Goal: Task Accomplishment & Management: Manage account settings

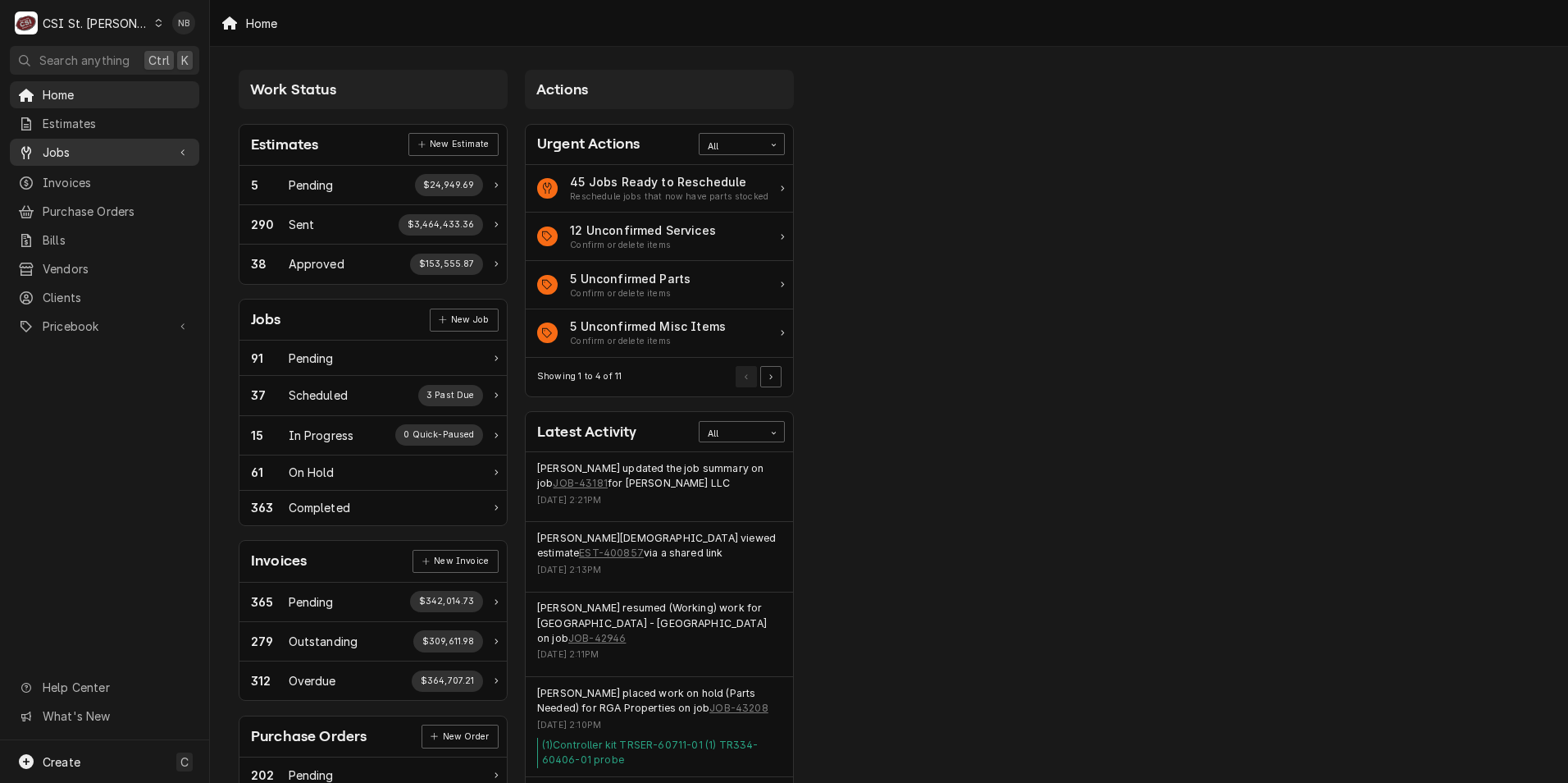
click at [143, 151] on span "Jobs" at bounding box center [105, 152] width 123 height 17
click at [132, 177] on span "Jobs" at bounding box center [117, 181] width 149 height 17
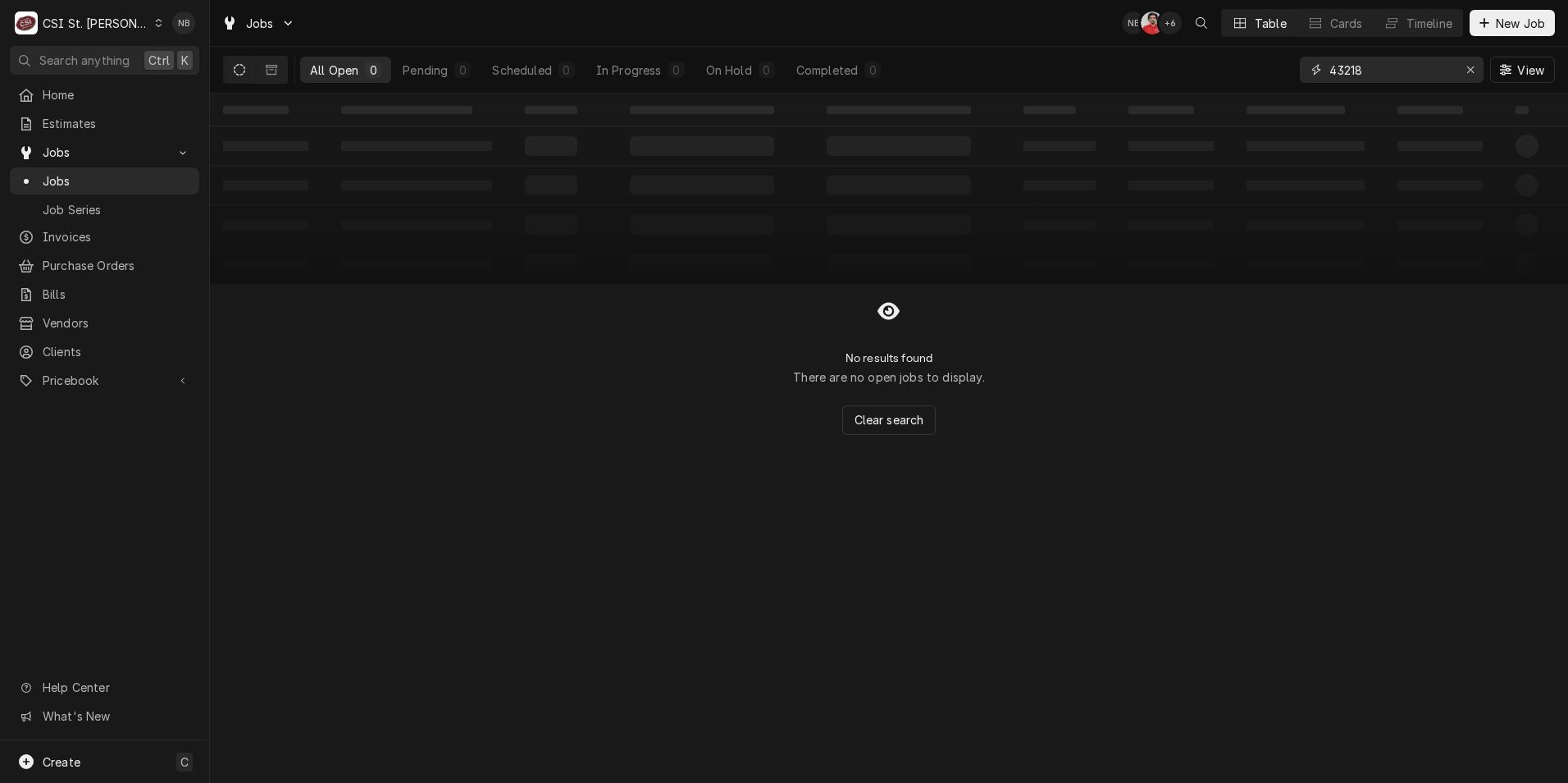
drag, startPoint x: 1380, startPoint y: 69, endPoint x: 1353, endPoint y: 78, distance: 28.5
click at [1353, 78] on input "43218" at bounding box center [1391, 70] width 123 height 26
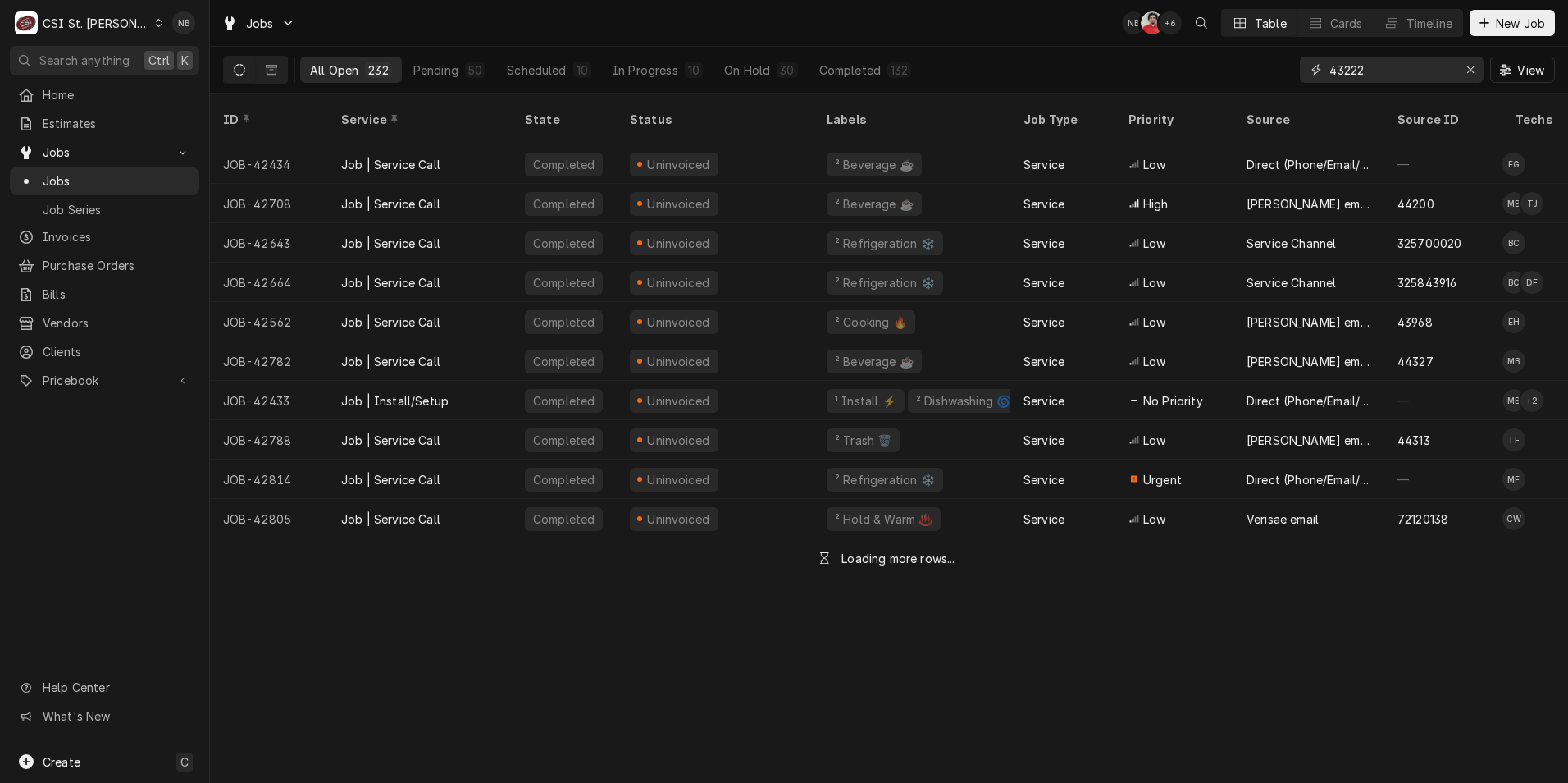
type input "43222"
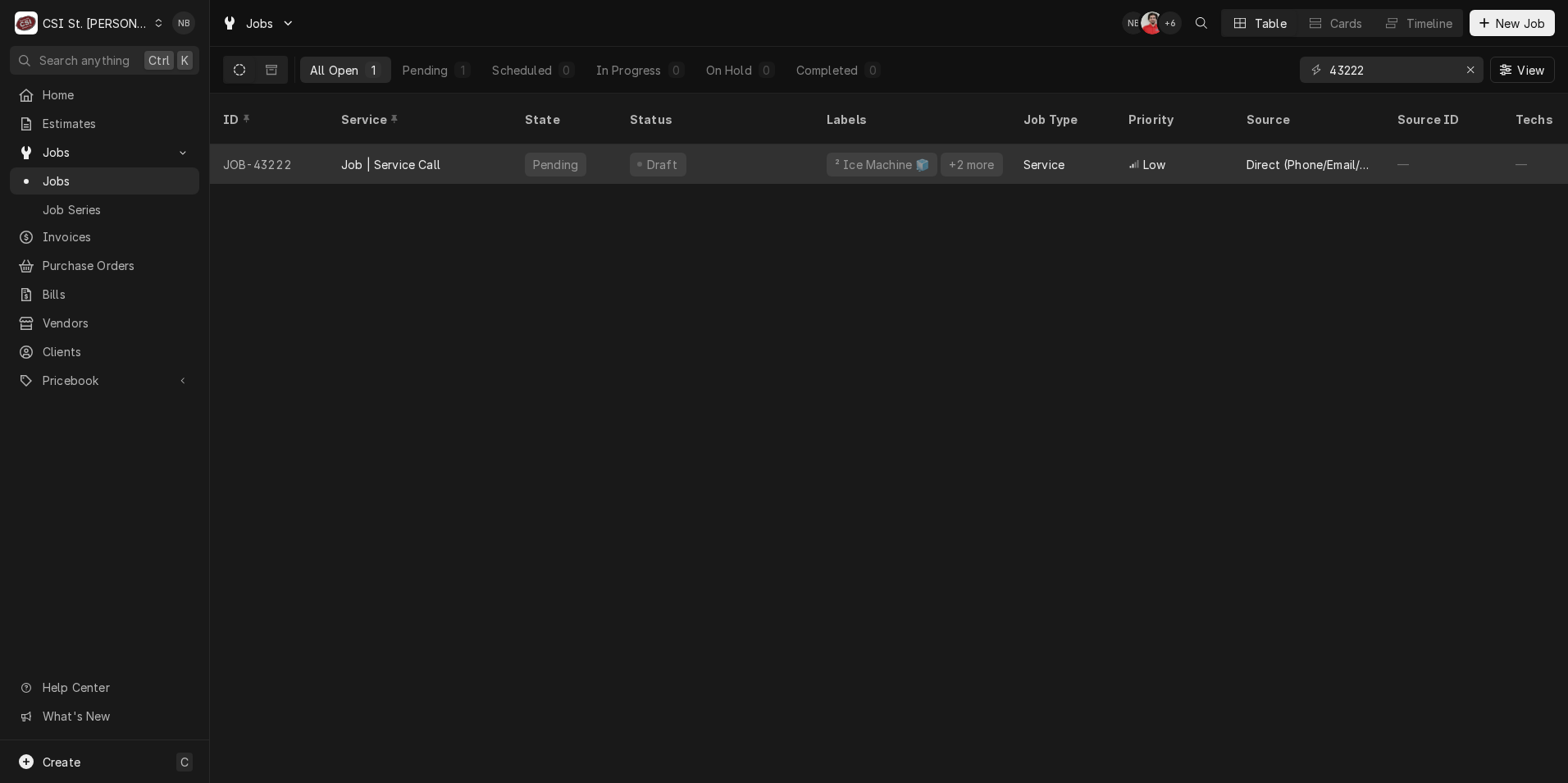
click at [751, 144] on div "Draft" at bounding box center [715, 164] width 197 height 39
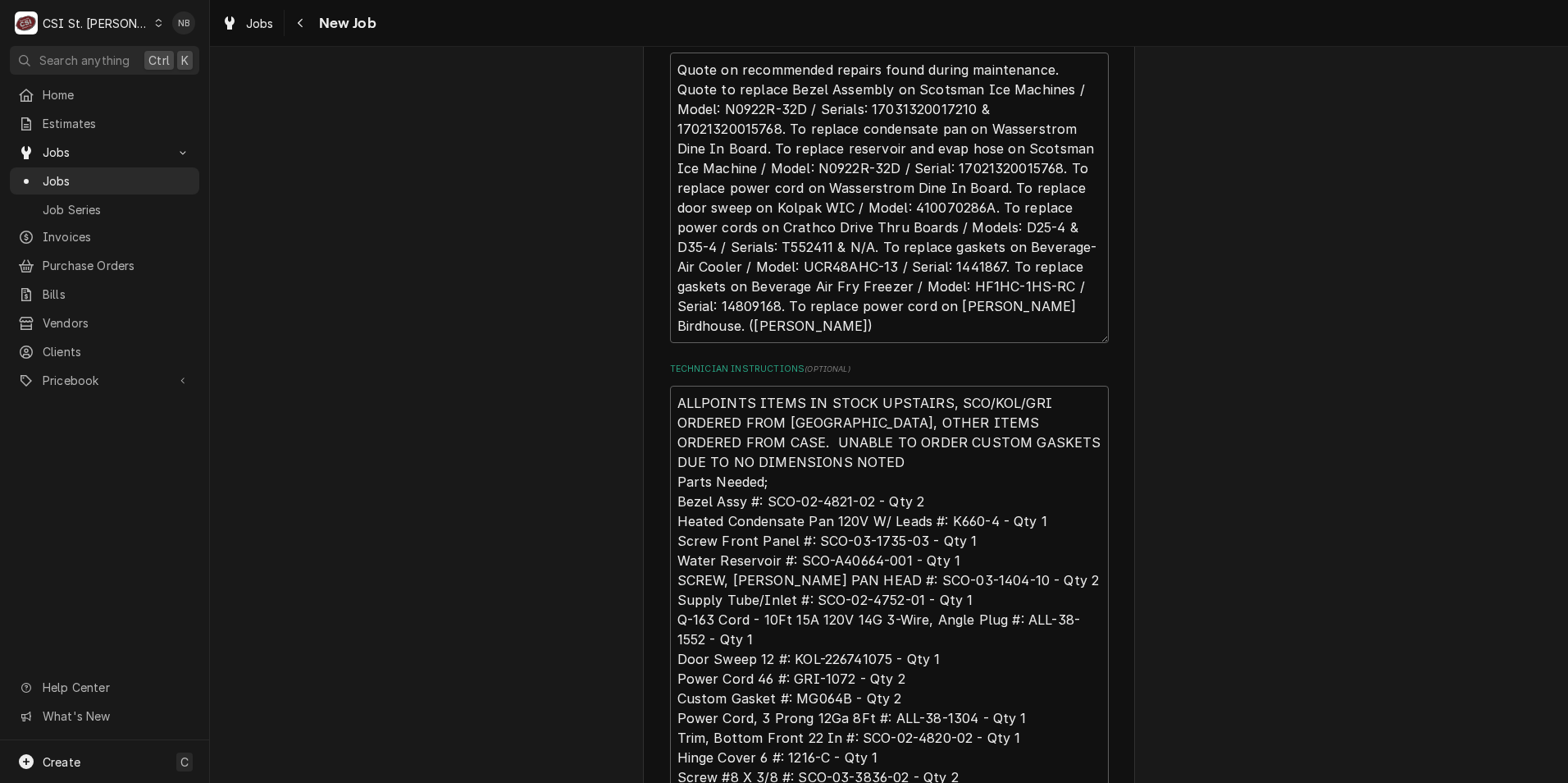
scroll to position [985, 0]
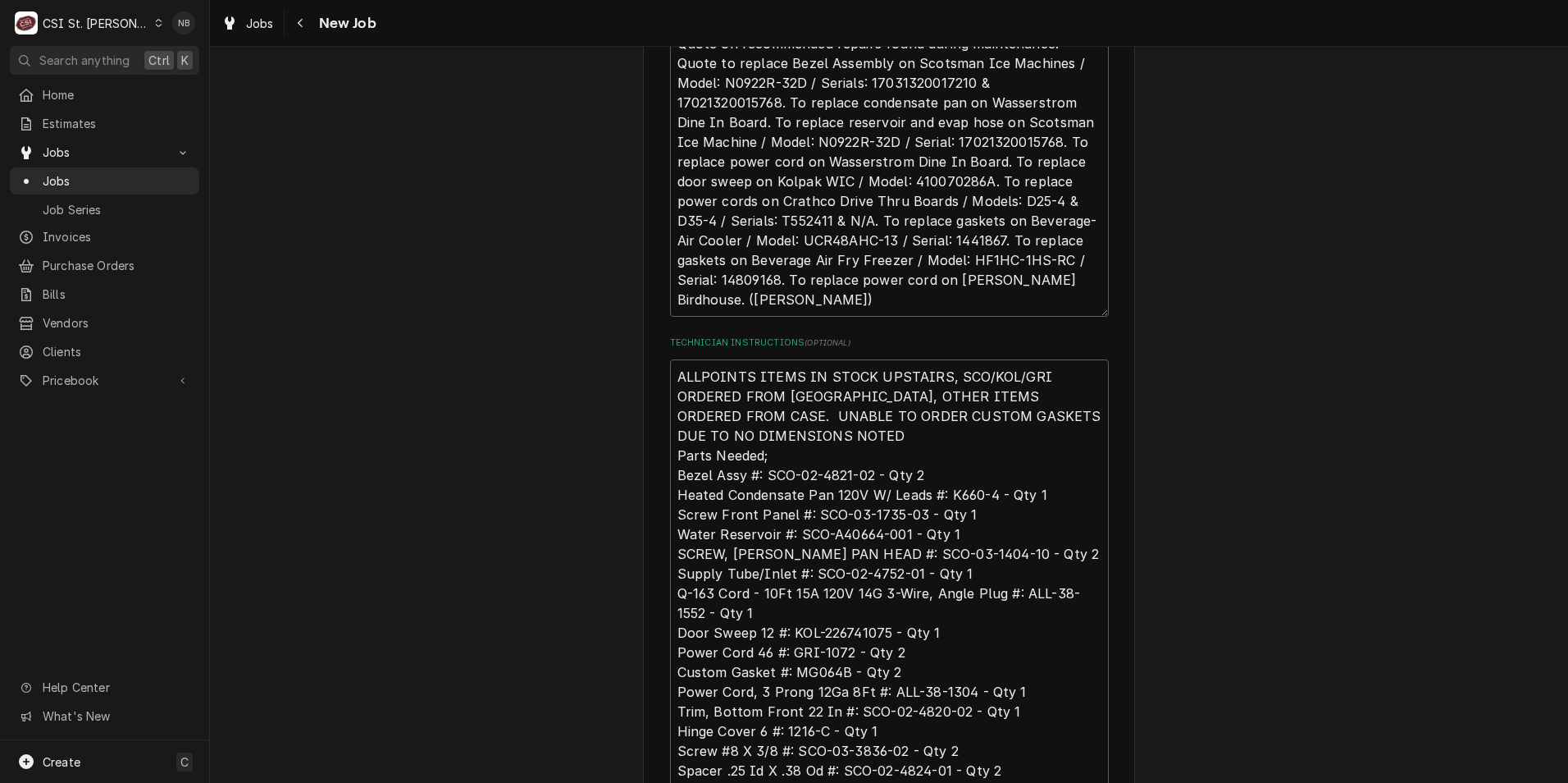
type textarea "x"
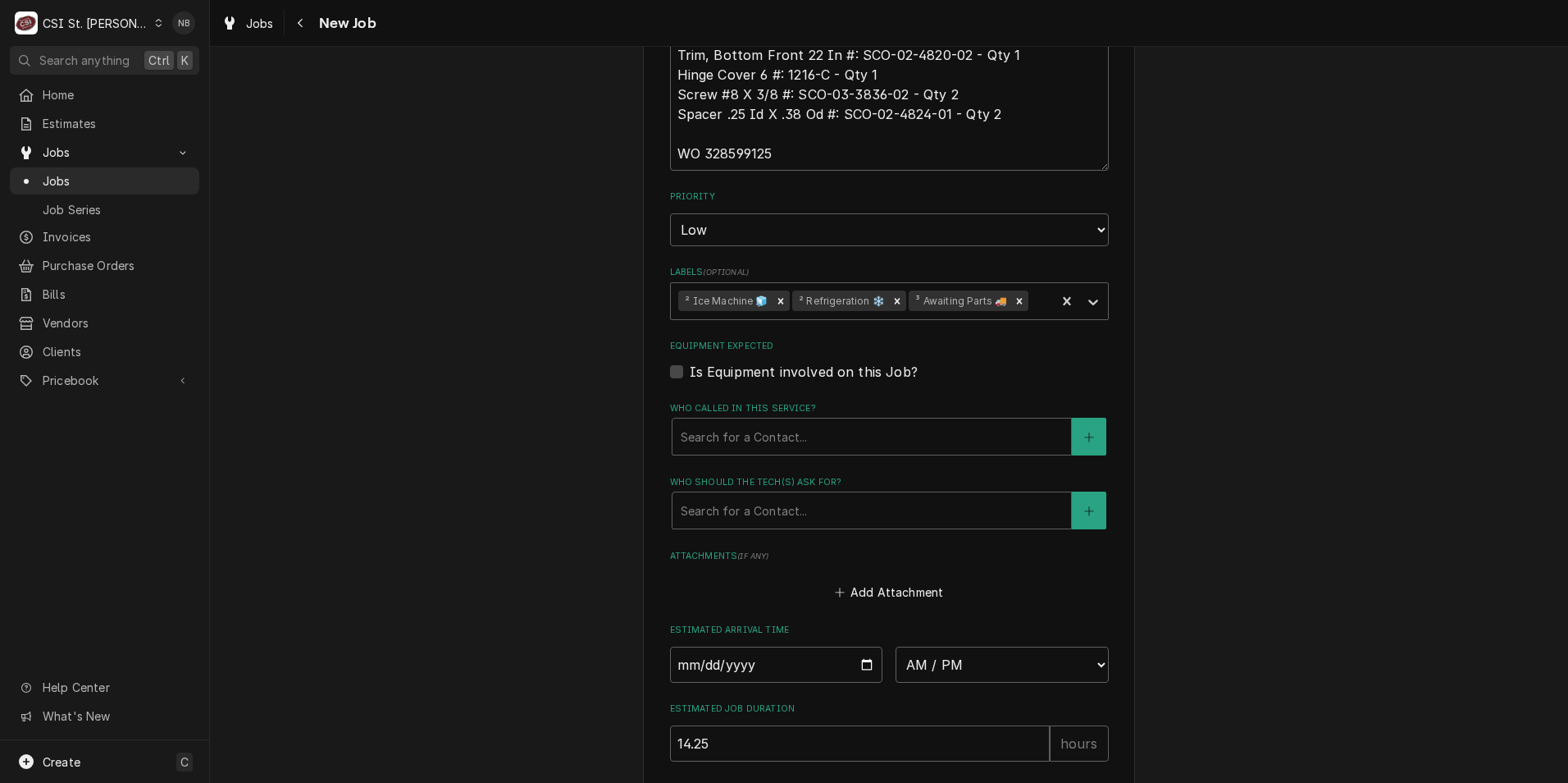
scroll to position [1858, 0]
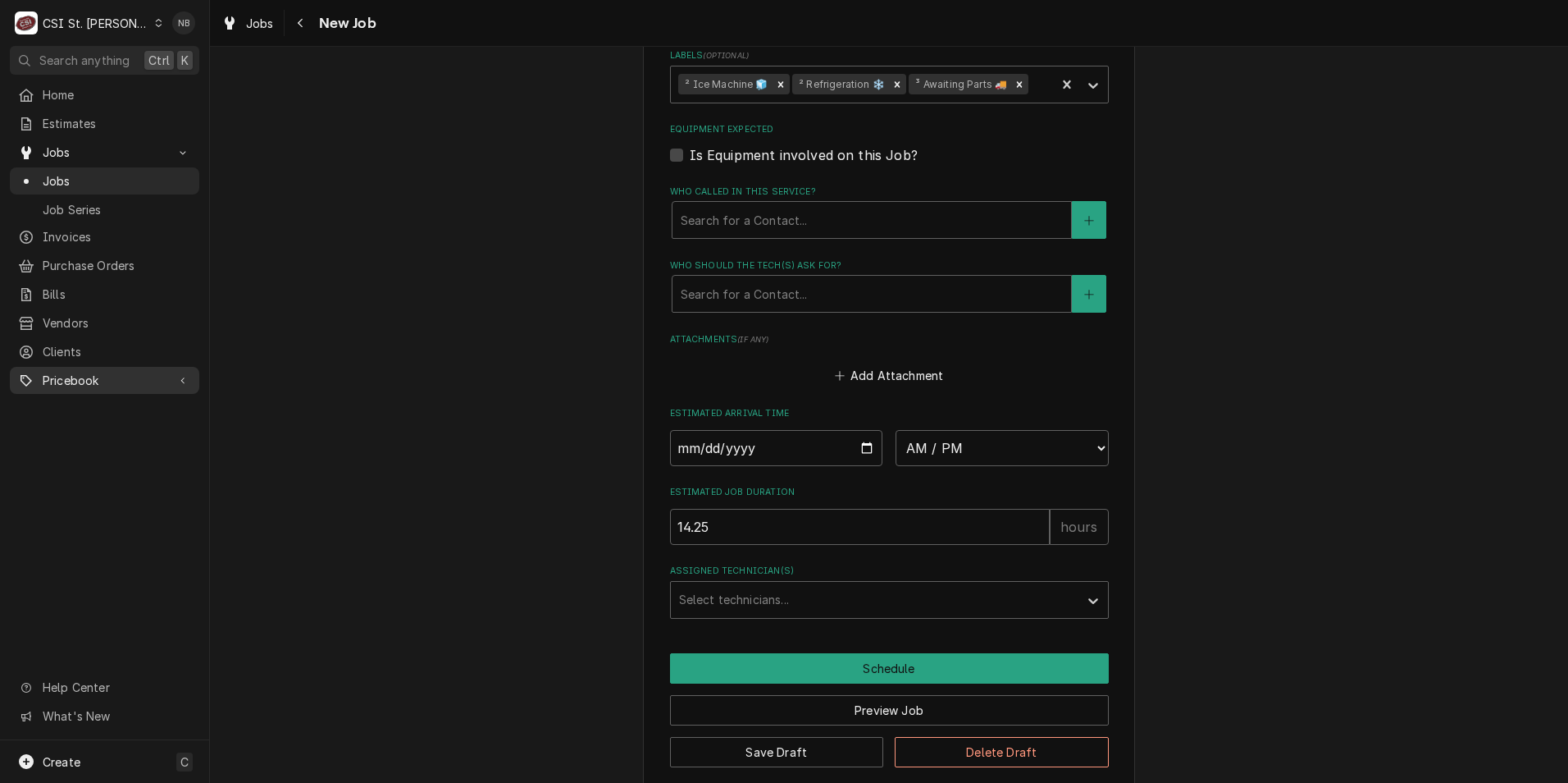
click at [104, 377] on span "Pricebook" at bounding box center [105, 380] width 123 height 17
click at [126, 431] on span "Parts & Materials" at bounding box center [117, 438] width 149 height 17
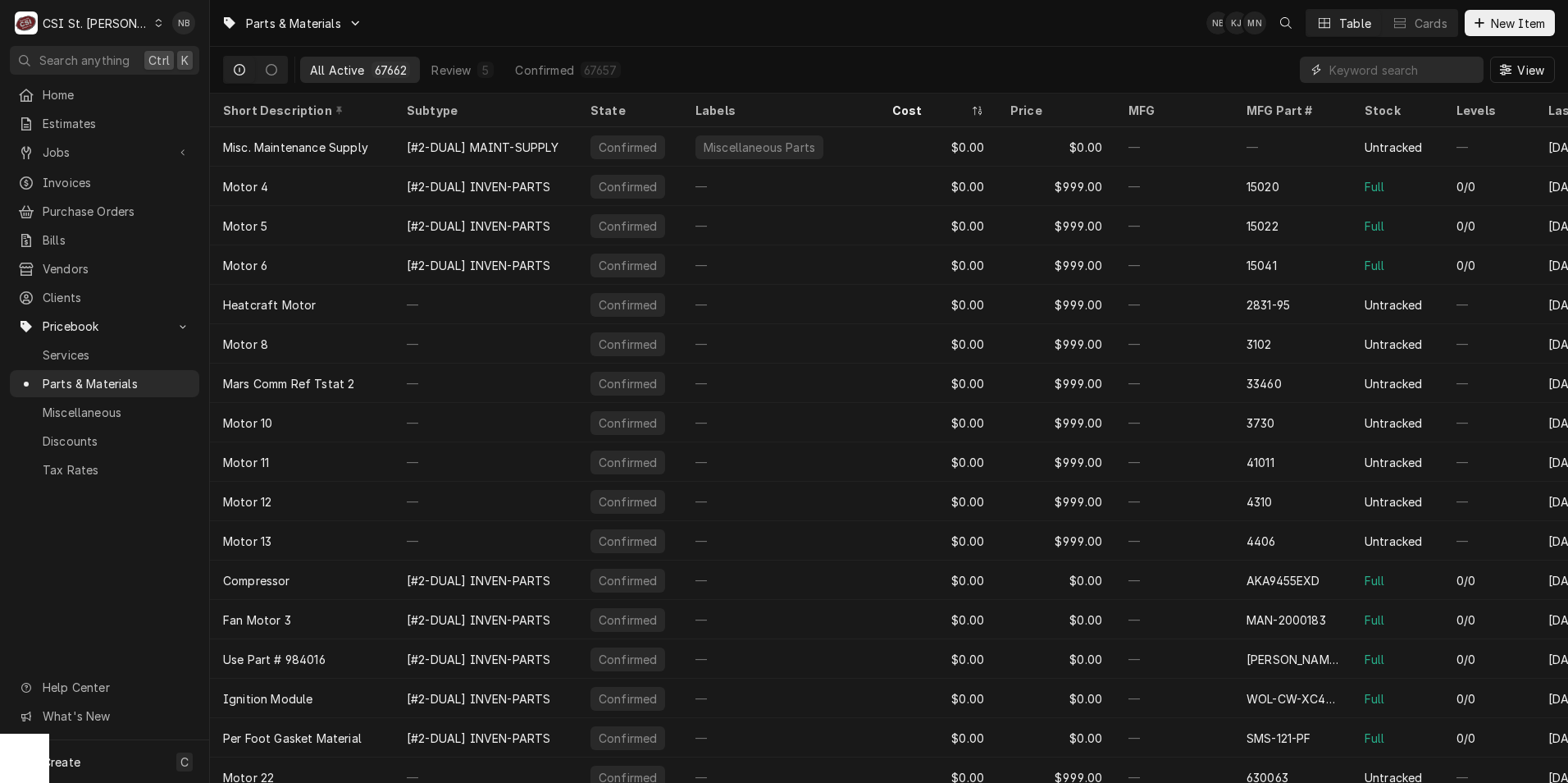
click at [1388, 77] on input "Dynamic Content Wrapper" at bounding box center [1403, 70] width 146 height 26
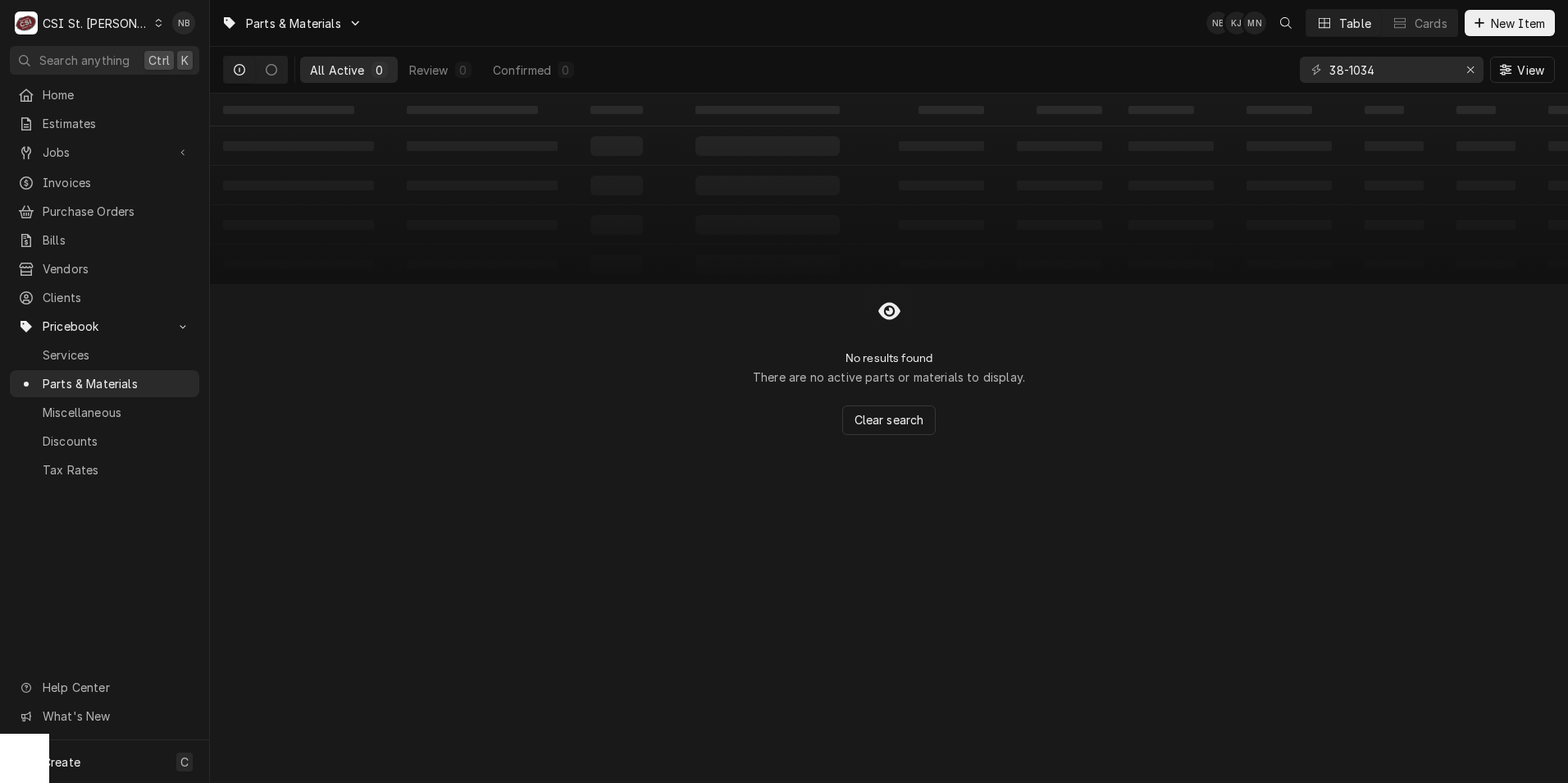
click at [241, 64] on icon "Dynamic Content Wrapper" at bounding box center [239, 69] width 11 height 11
click at [262, 67] on button "Dynamic Content Wrapper" at bounding box center [271, 70] width 31 height 26
click at [234, 68] on icon "Dynamic Content Wrapper" at bounding box center [239, 69] width 11 height 11
click at [1332, 74] on input "38-1034" at bounding box center [1391, 70] width 123 height 26
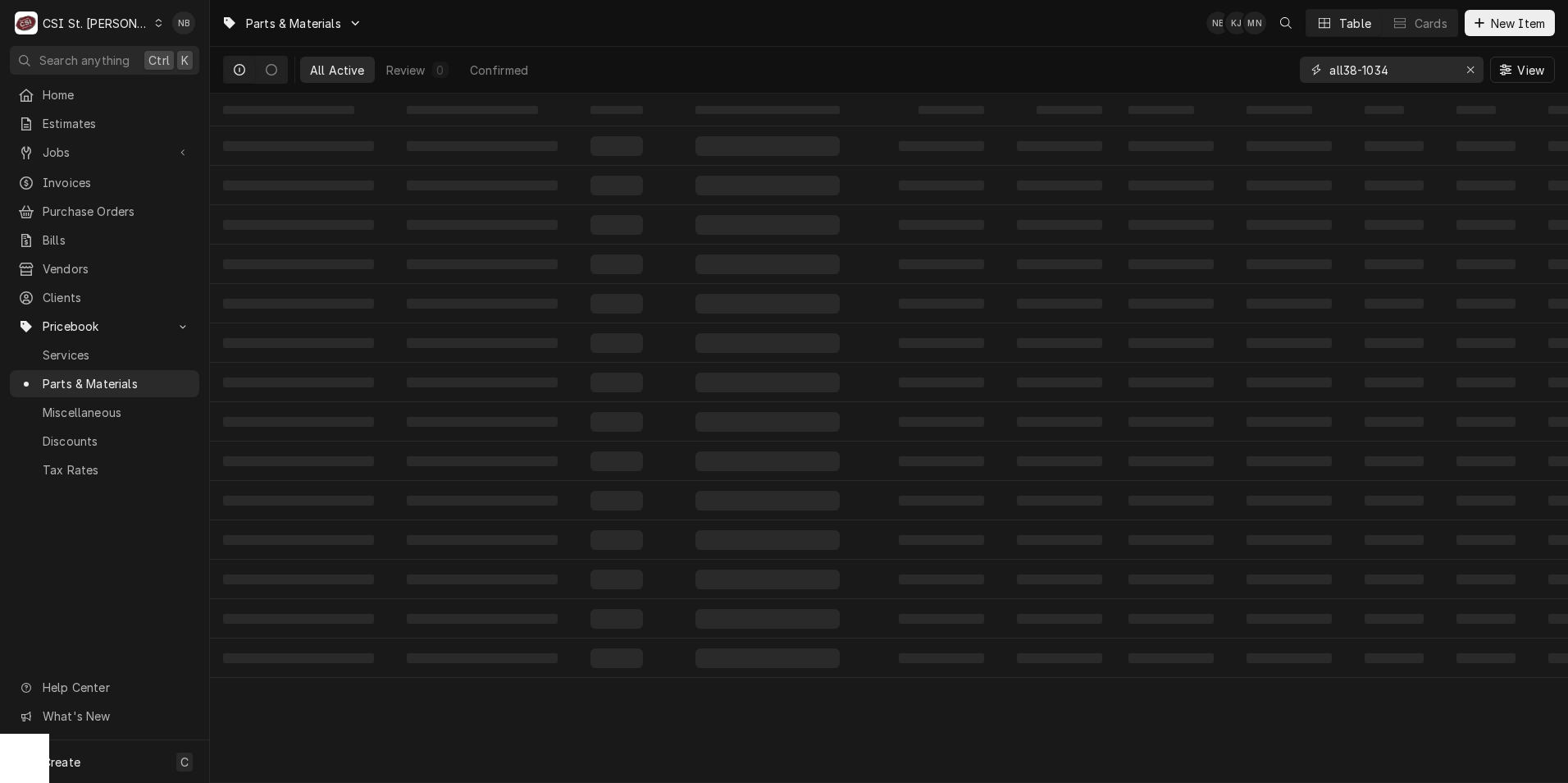
type input "all-38-1034"
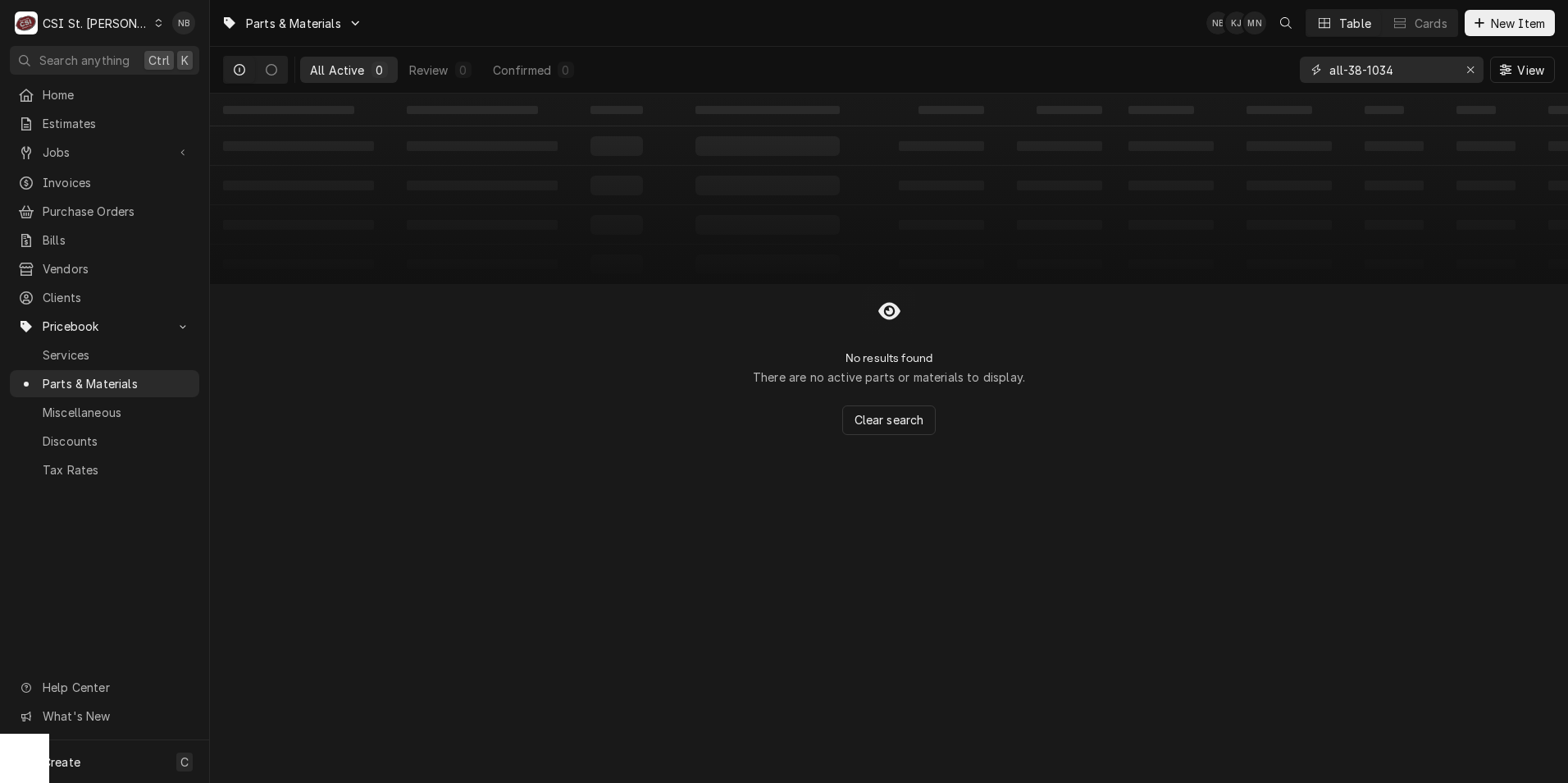
drag, startPoint x: 1427, startPoint y: 69, endPoint x: 1195, endPoint y: 68, distance: 232.0
click at [1195, 68] on div "All Active 0 Review 0 Confirmed 0 all-38-1034 View" at bounding box center [889, 69] width 1332 height 46
type input "381304"
click at [1474, 74] on div "Erase input" at bounding box center [1471, 70] width 17 height 17
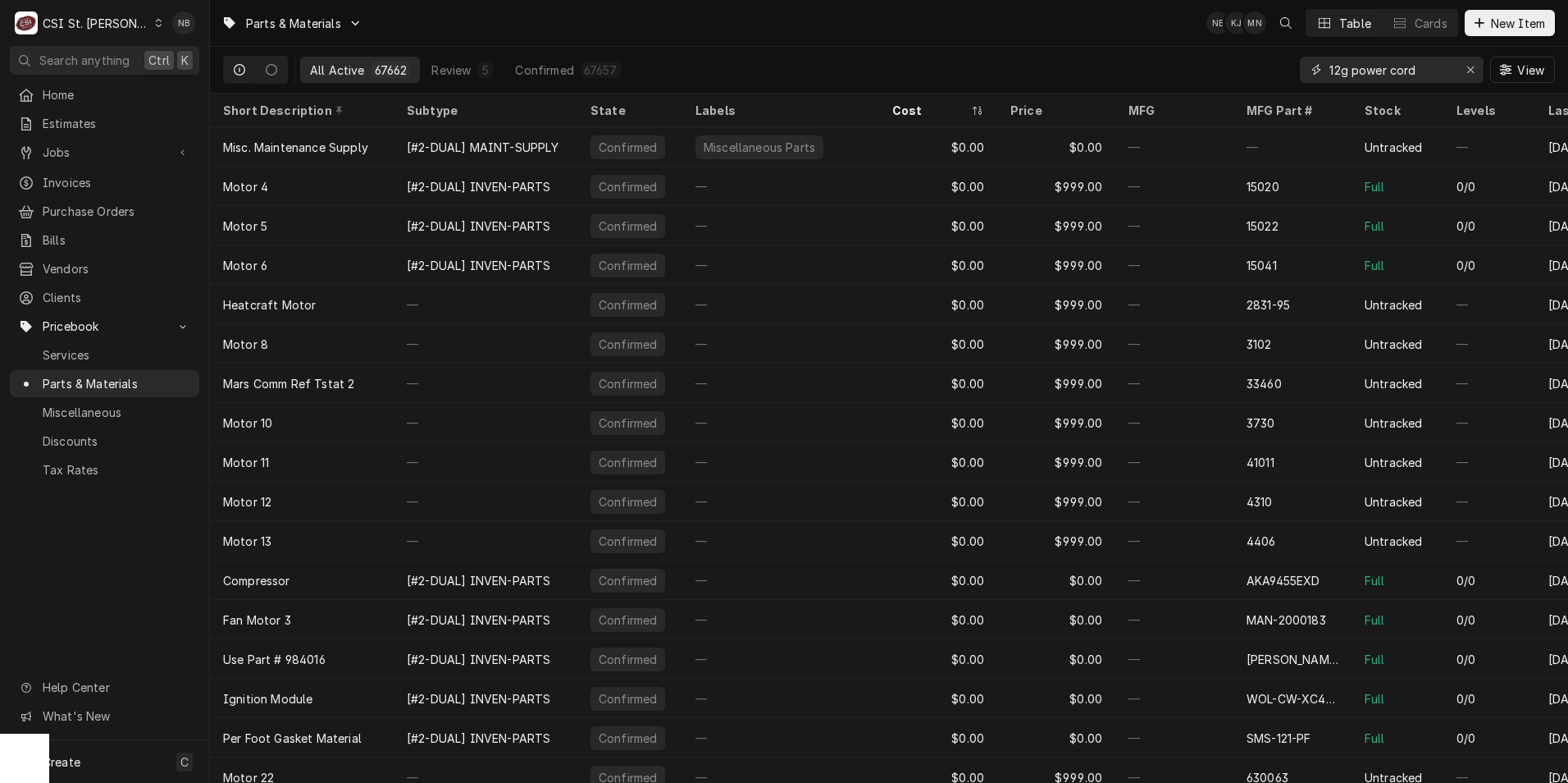
type input "12g power cord"
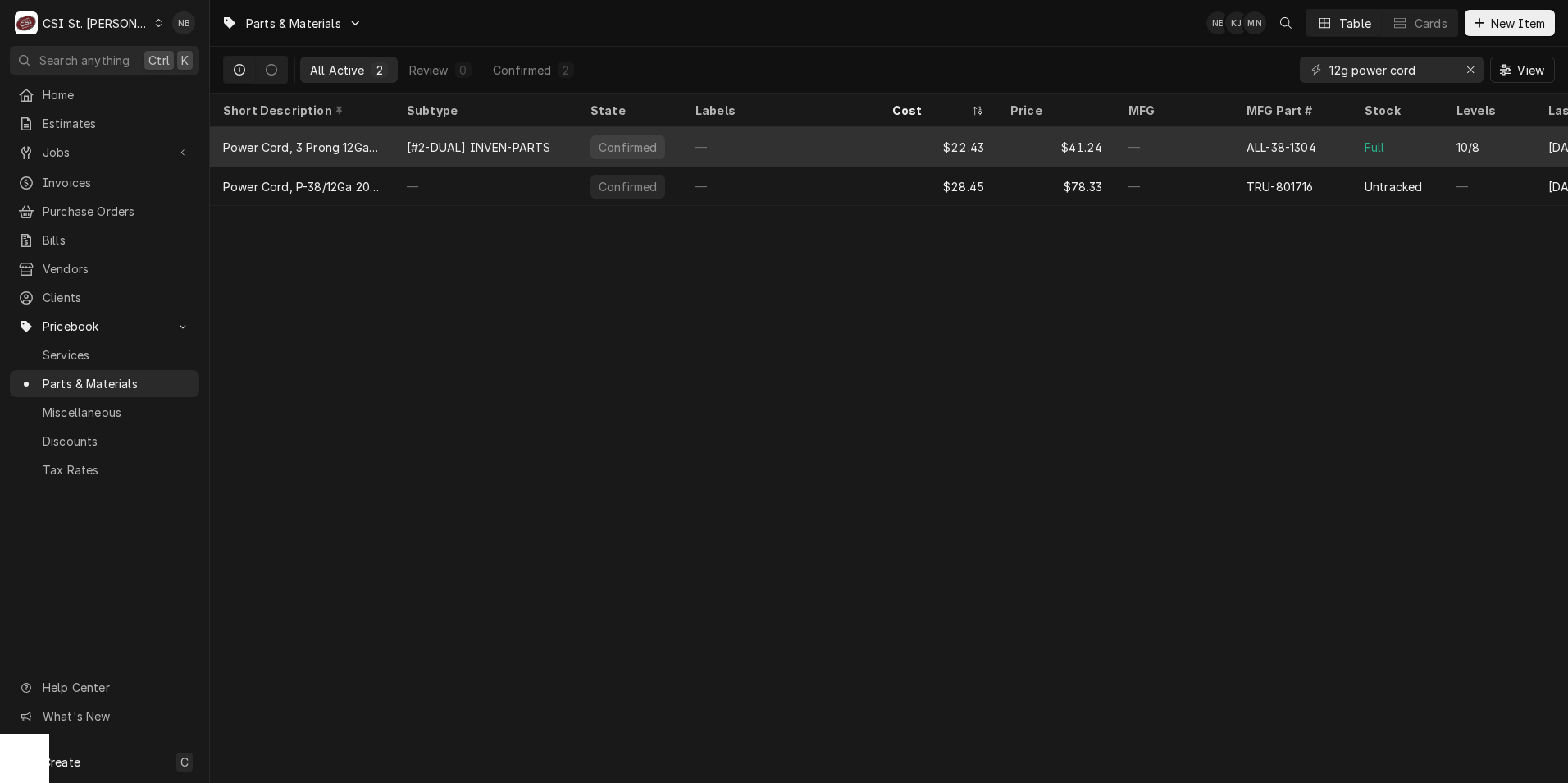
click at [1264, 144] on div "ALL-38-1304" at bounding box center [1281, 147] width 70 height 17
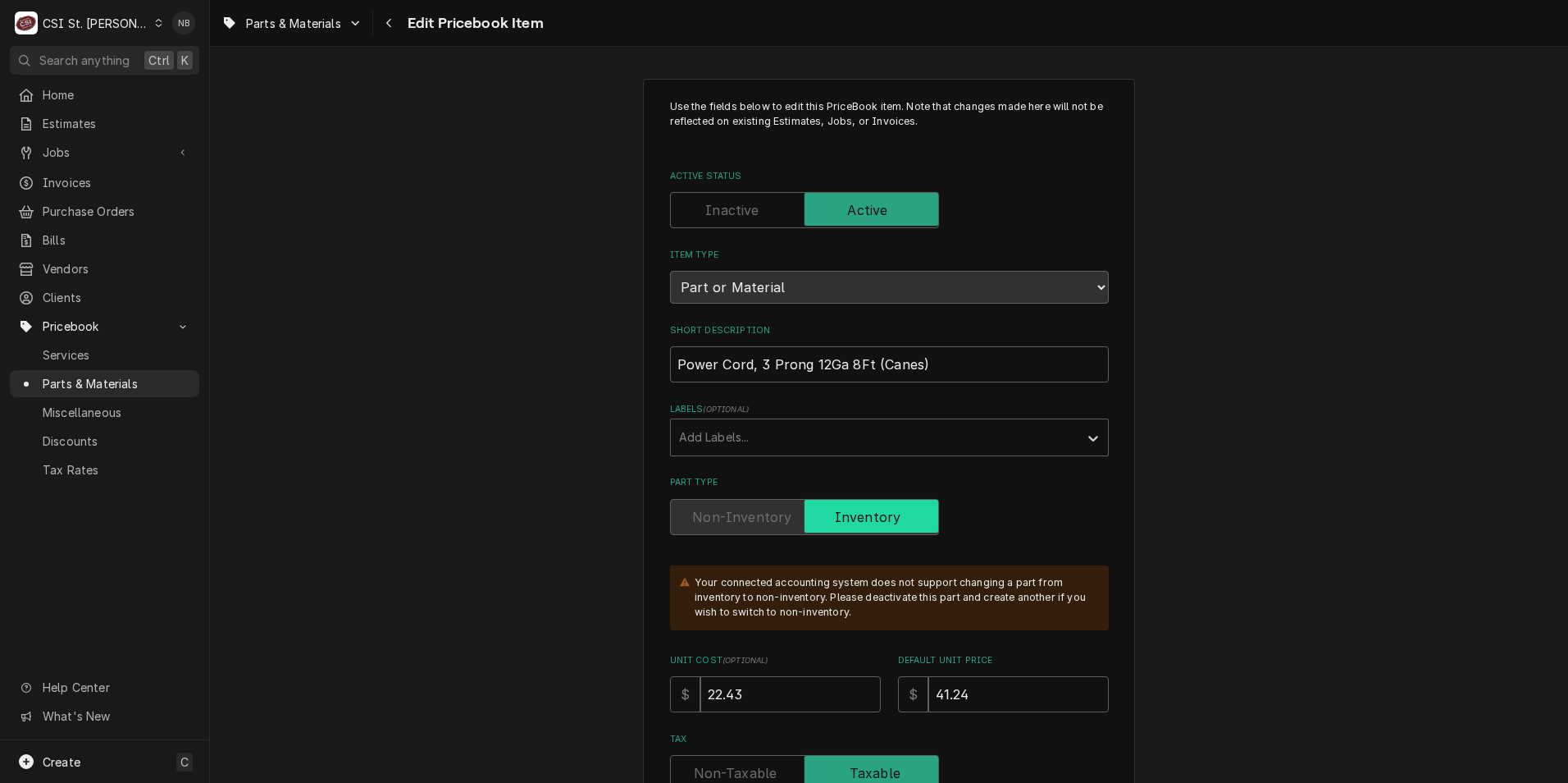
type textarea "x"
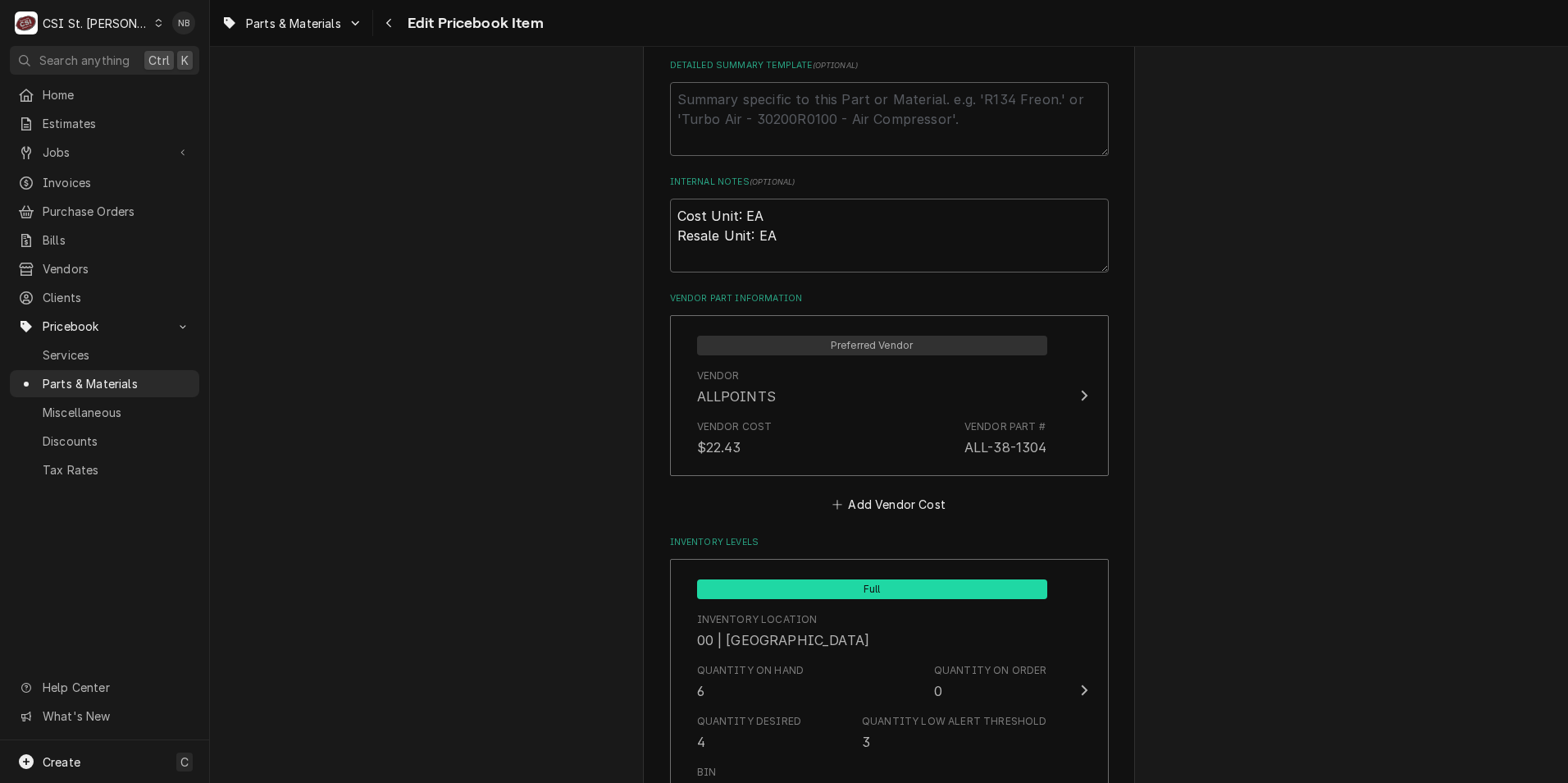
scroll to position [1313, 0]
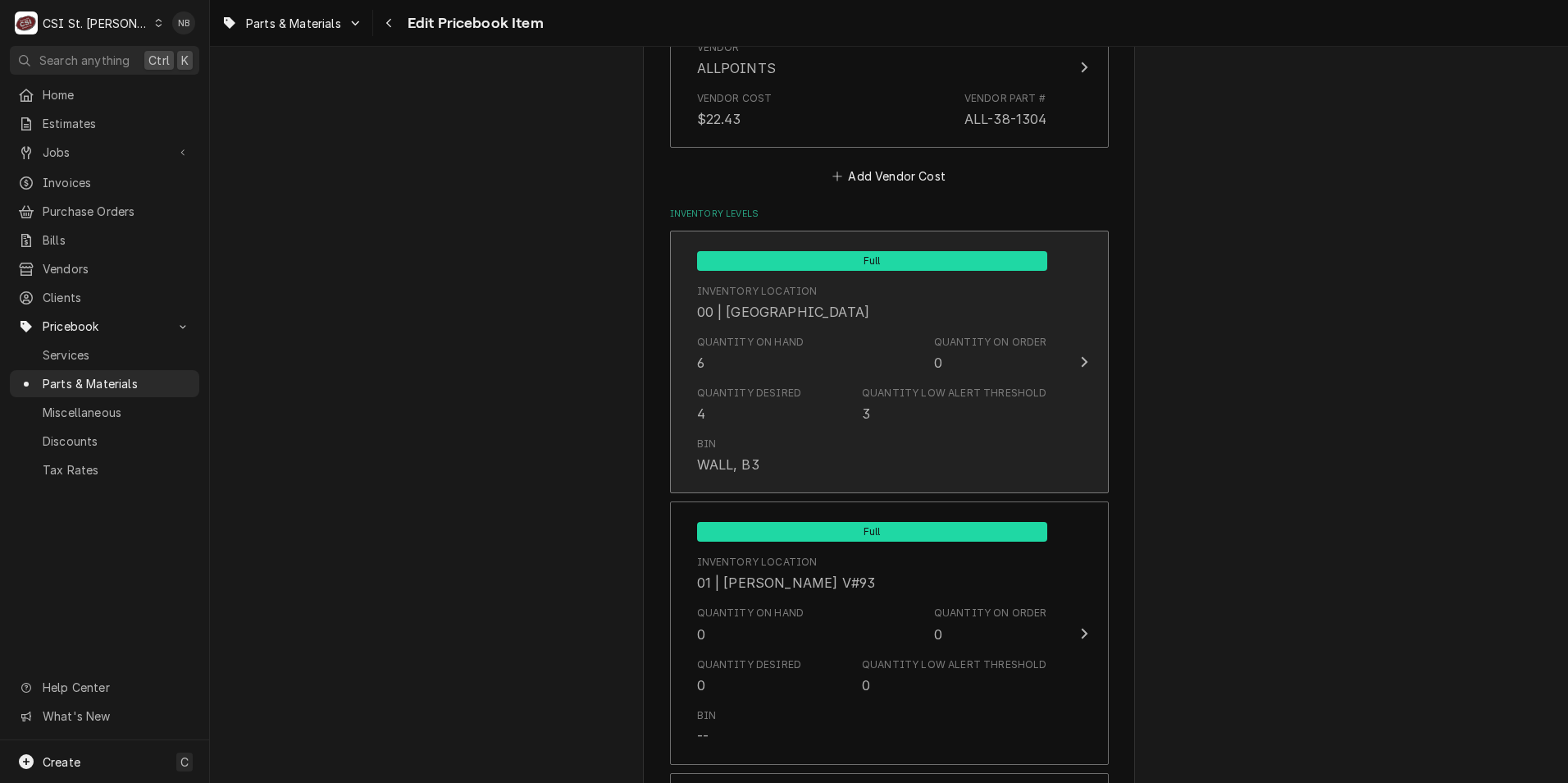
click at [871, 390] on div "Quantity Low Alert Threshold" at bounding box center [954, 393] width 184 height 15
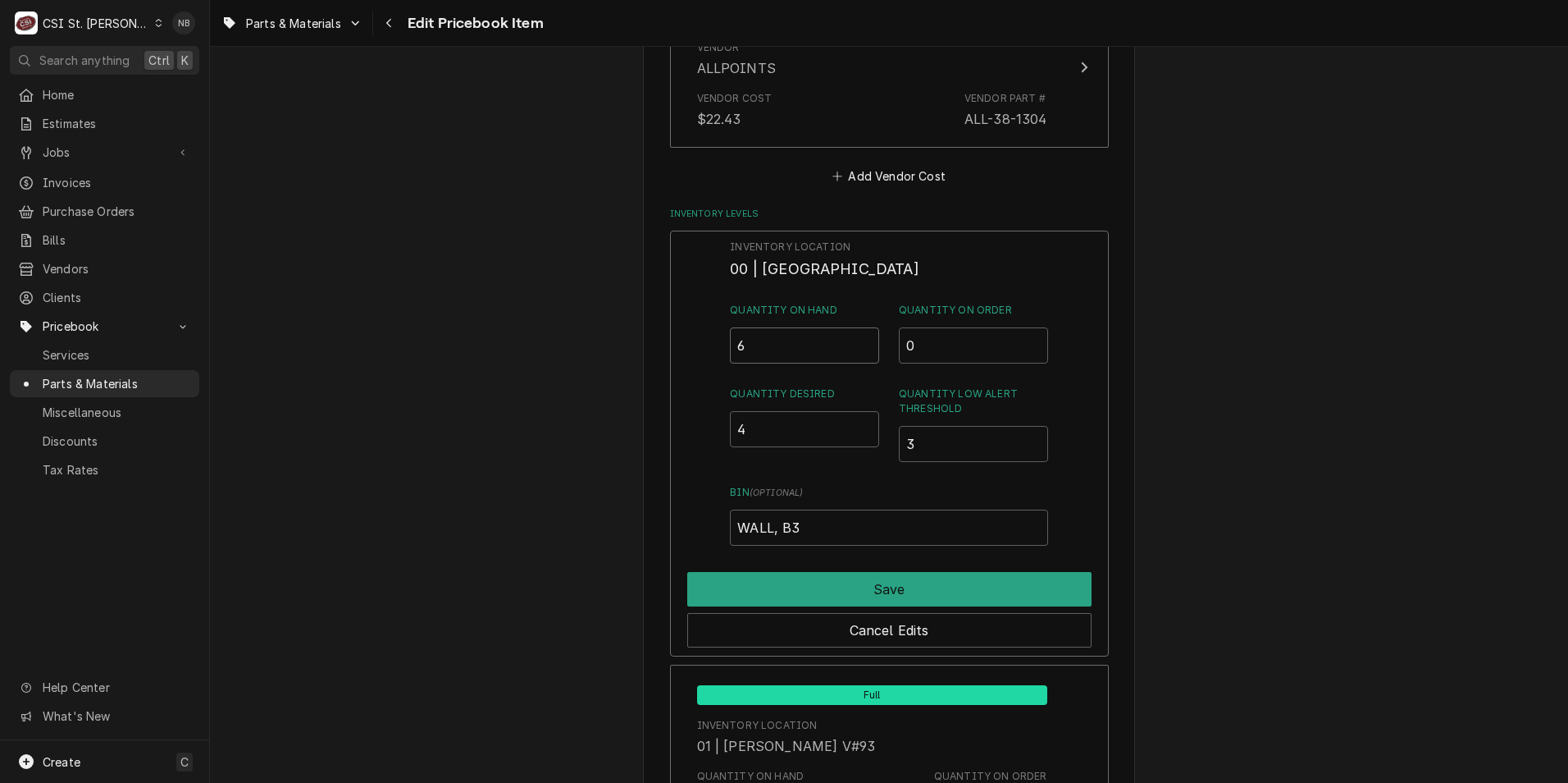
click at [766, 341] on input "6" at bounding box center [805, 345] width 150 height 36
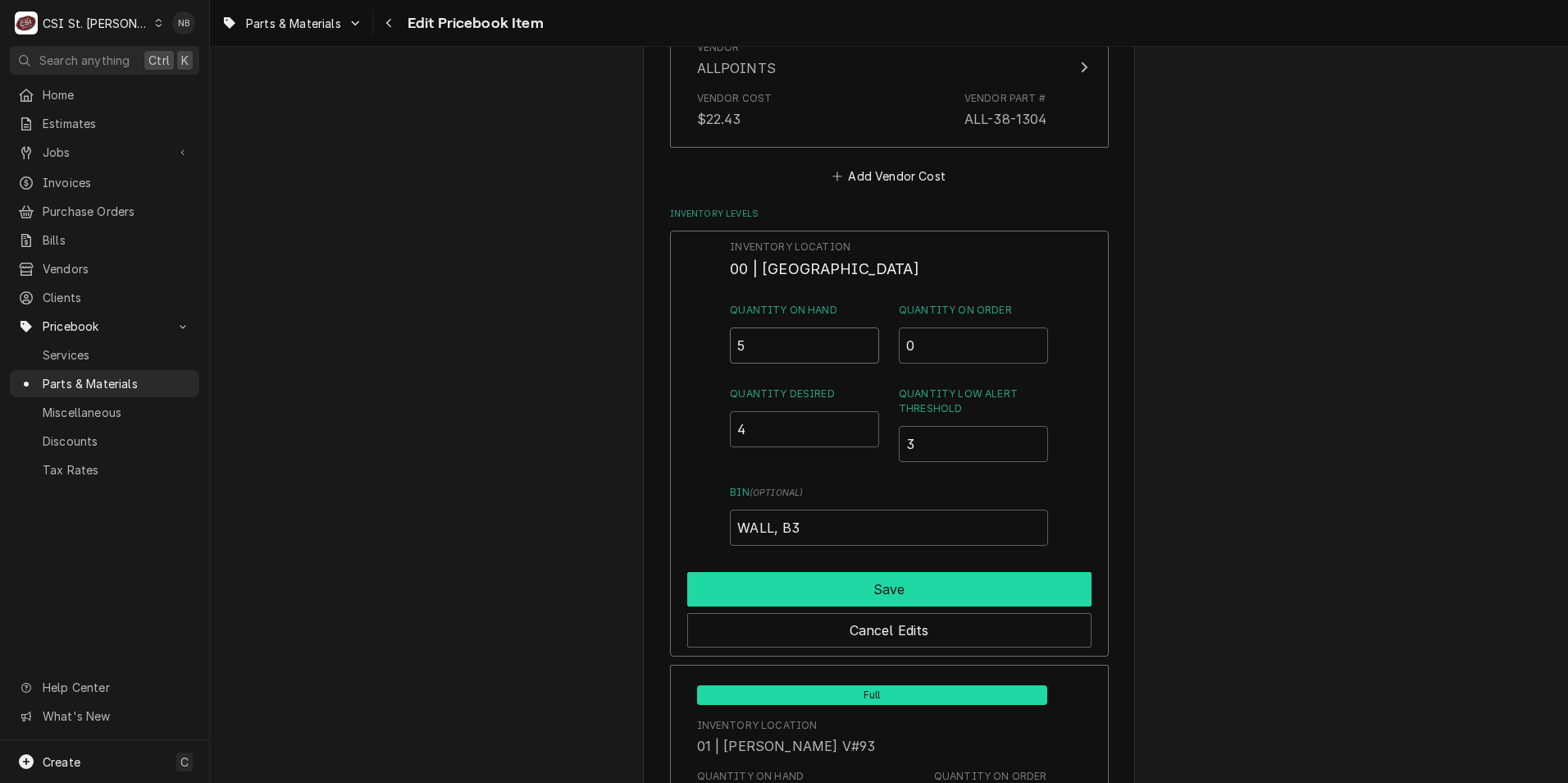
type input "5"
click at [839, 589] on button "Save" at bounding box center [889, 588] width 404 height 35
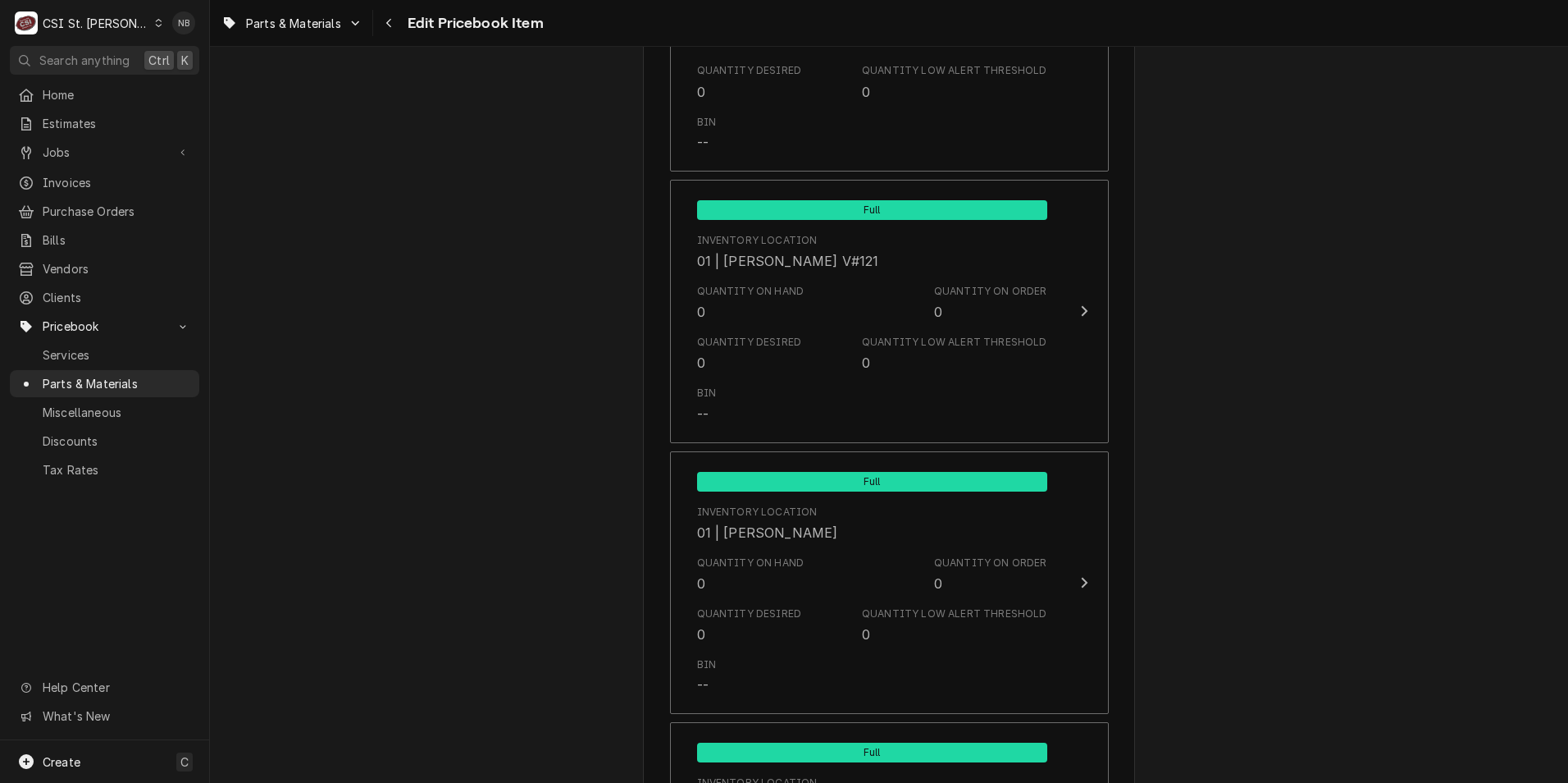
scroll to position [4760, 0]
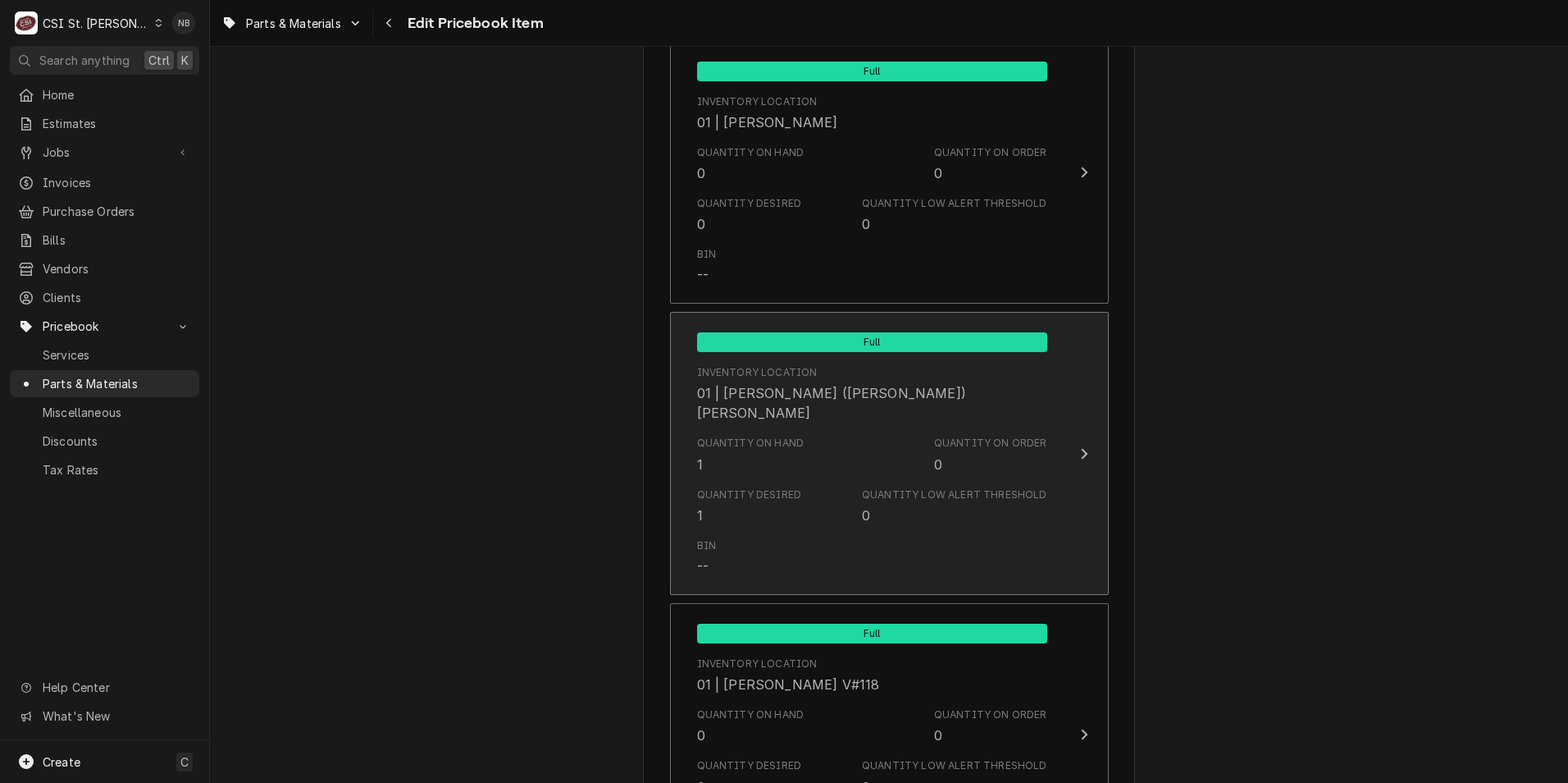
click at [807, 481] on div "Quantity Desired 1 Quantity Low Alert Threshold 0" at bounding box center [872, 506] width 351 height 51
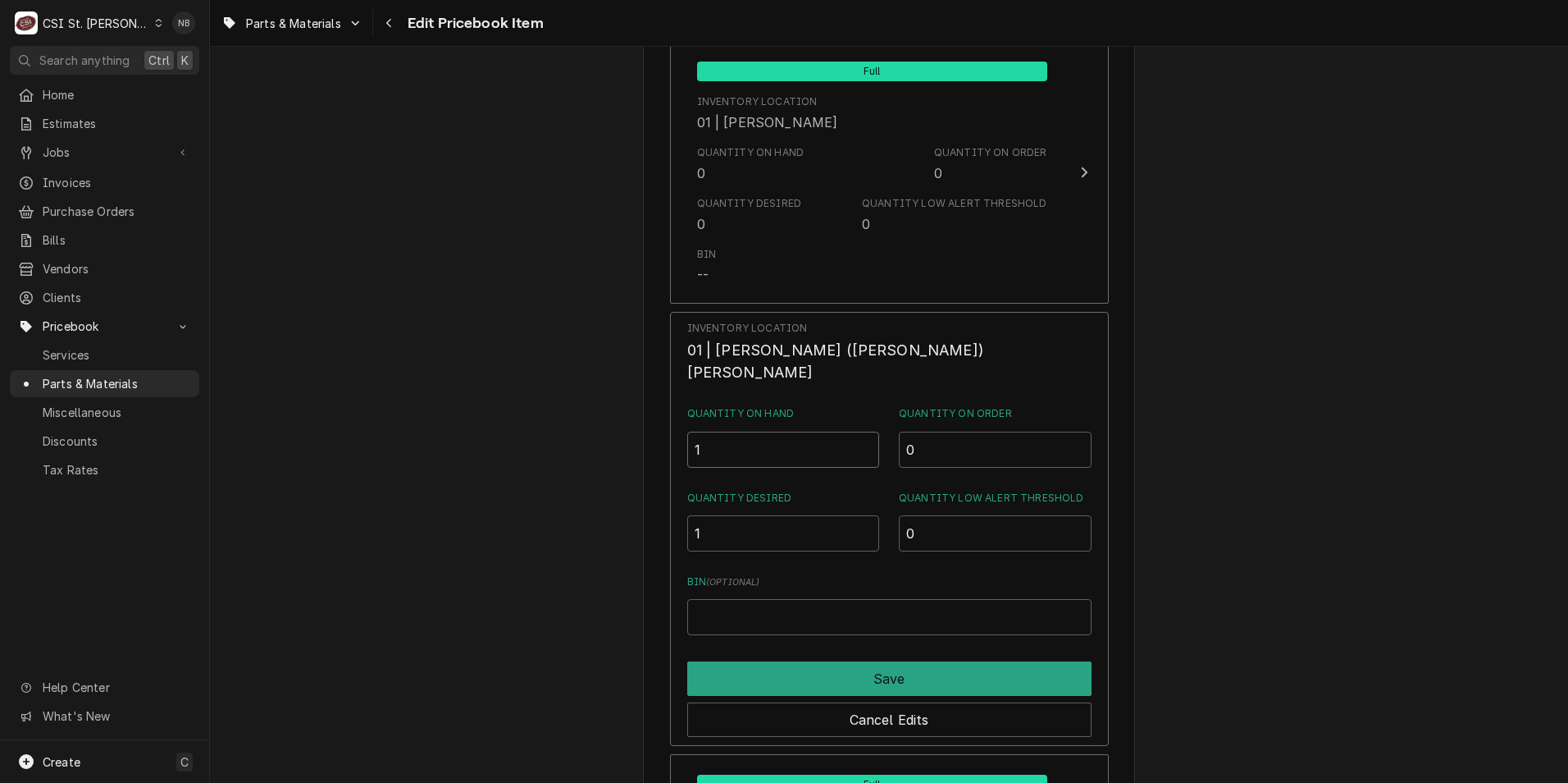
click at [746, 431] on input "1" at bounding box center [784, 449] width 193 height 36
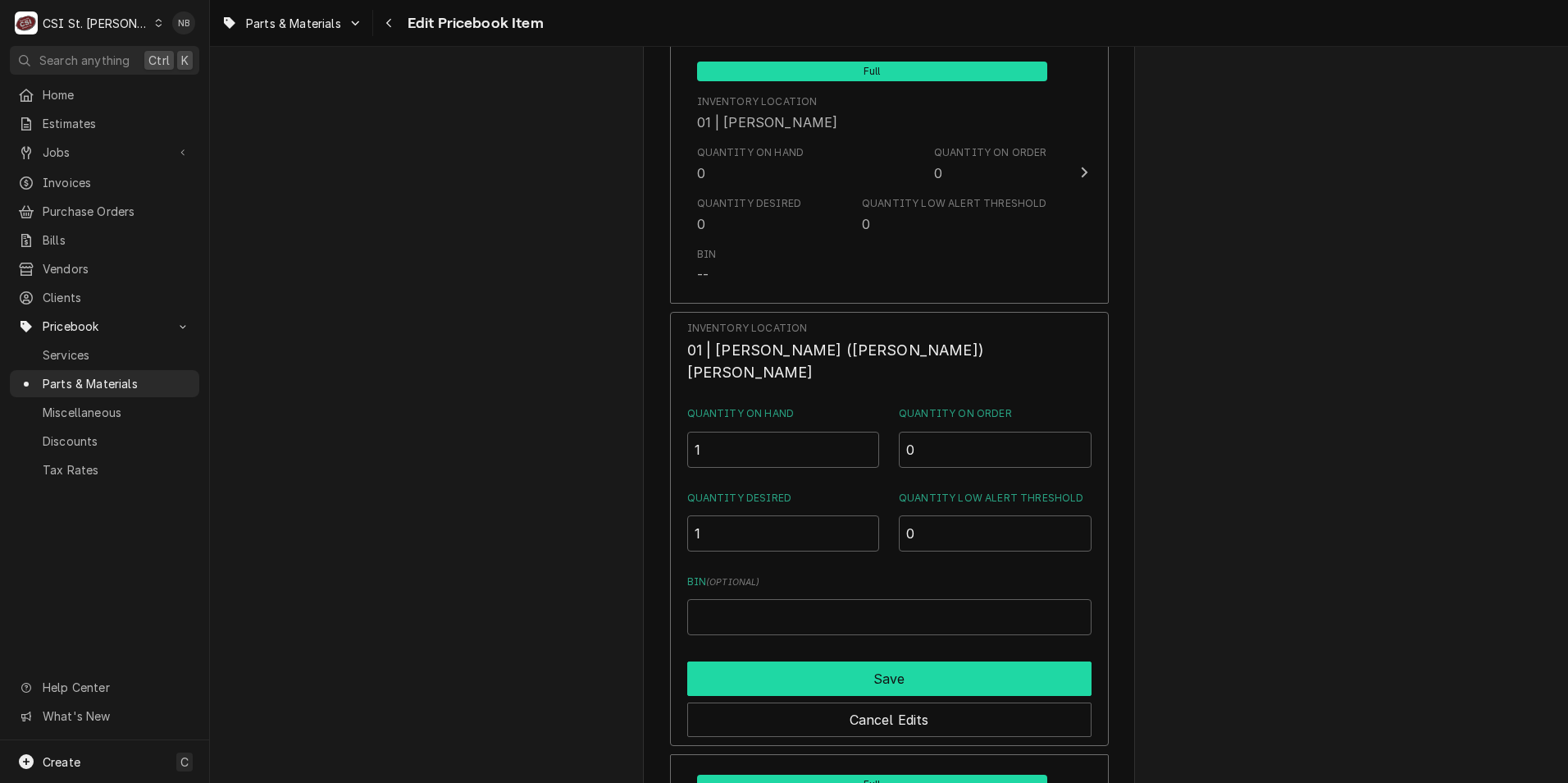
click at [976, 668] on button "Save" at bounding box center [889, 678] width 404 height 35
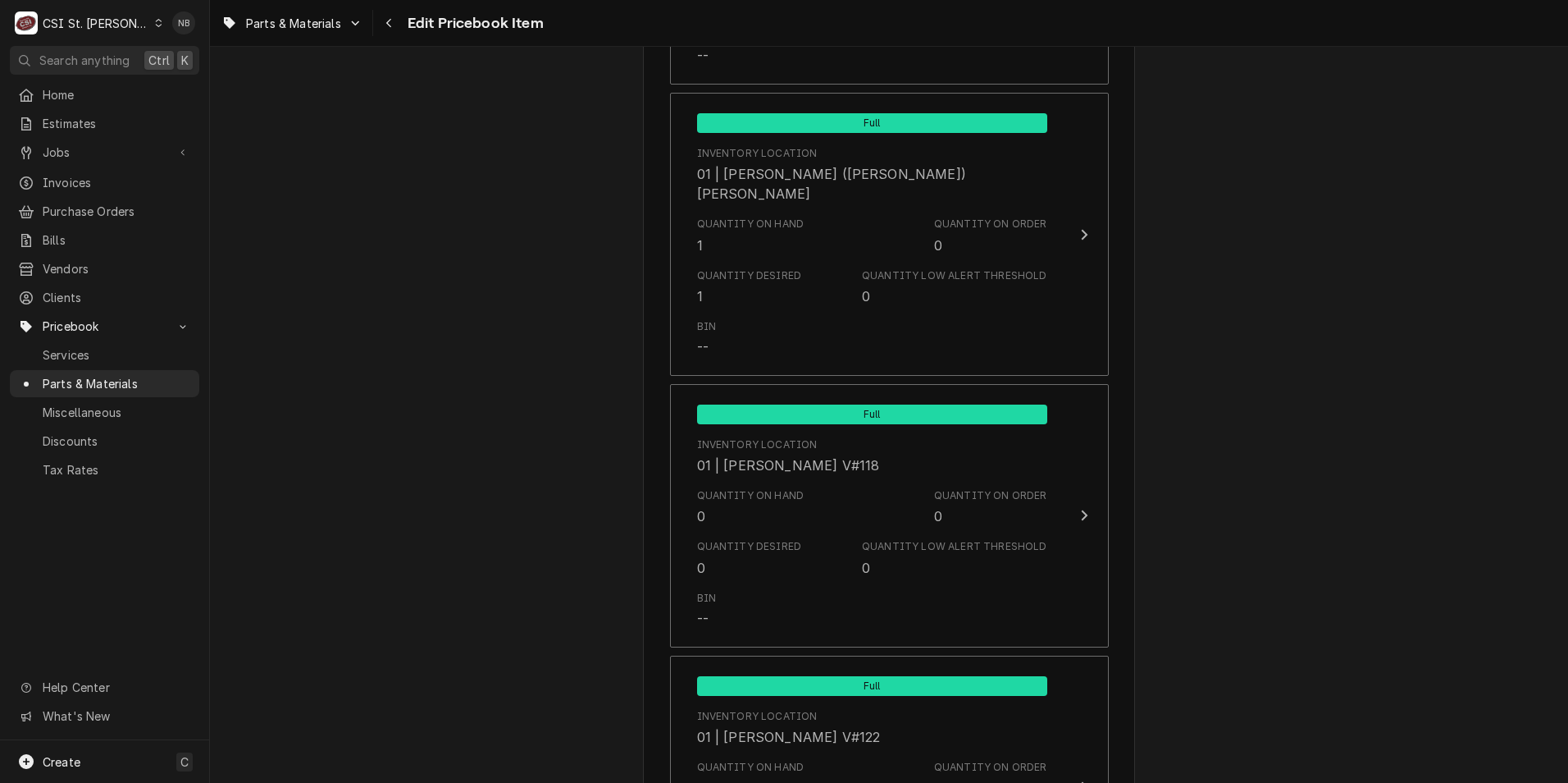
scroll to position [4842, 0]
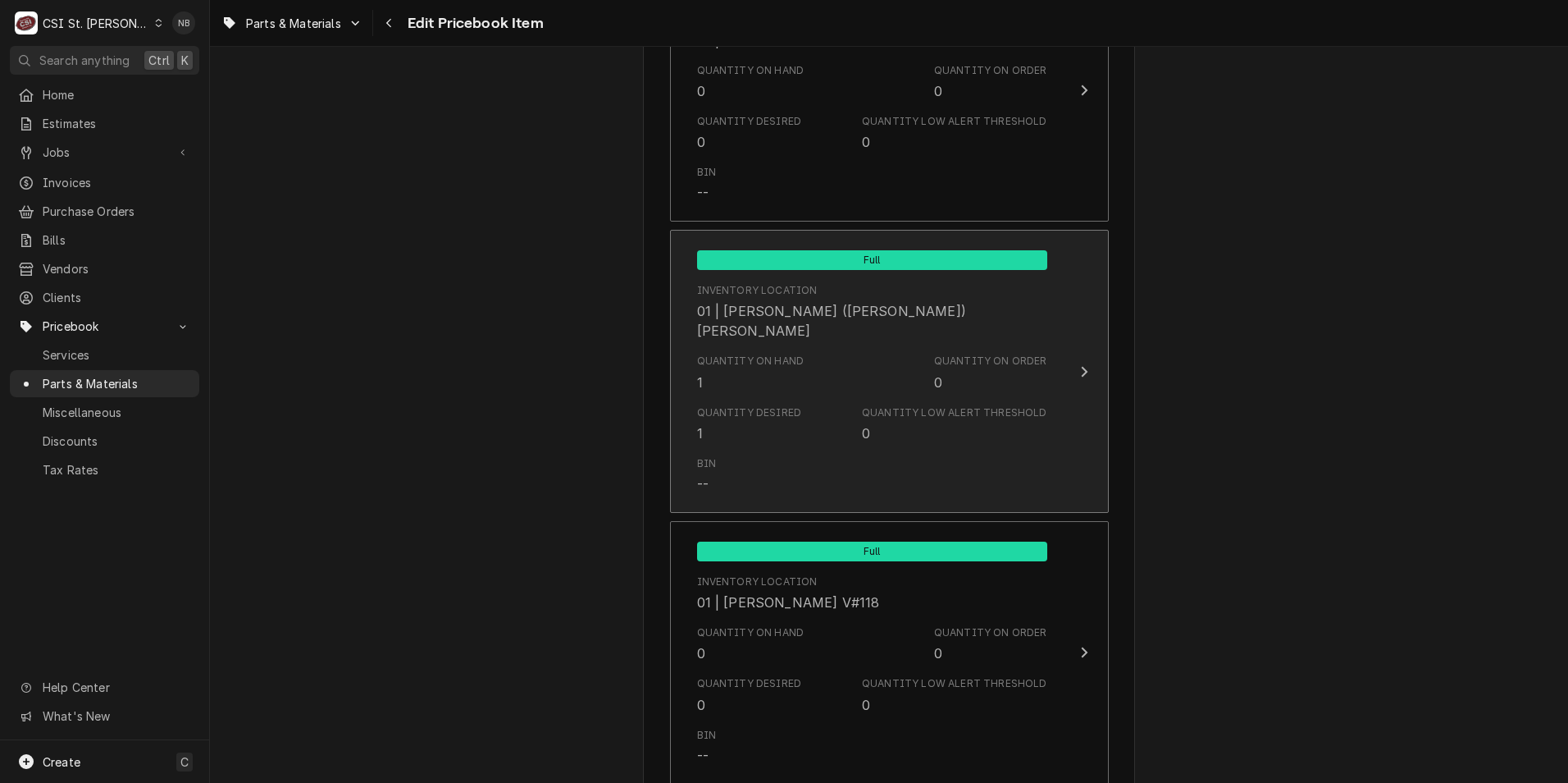
click at [745, 297] on div "Inventory Location" at bounding box center [757, 291] width 121 height 15
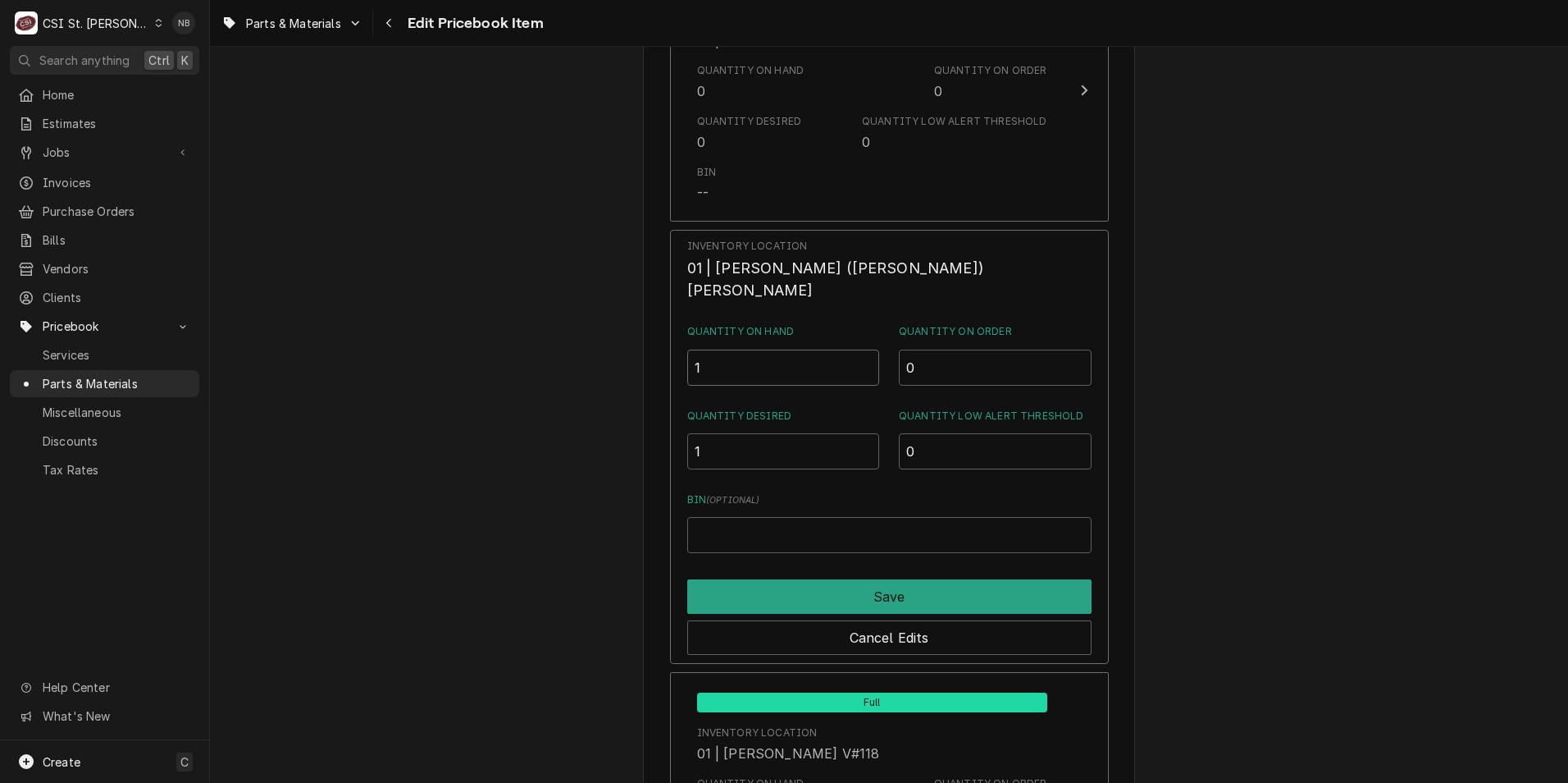
click at [770, 356] on input "1" at bounding box center [784, 368] width 193 height 36
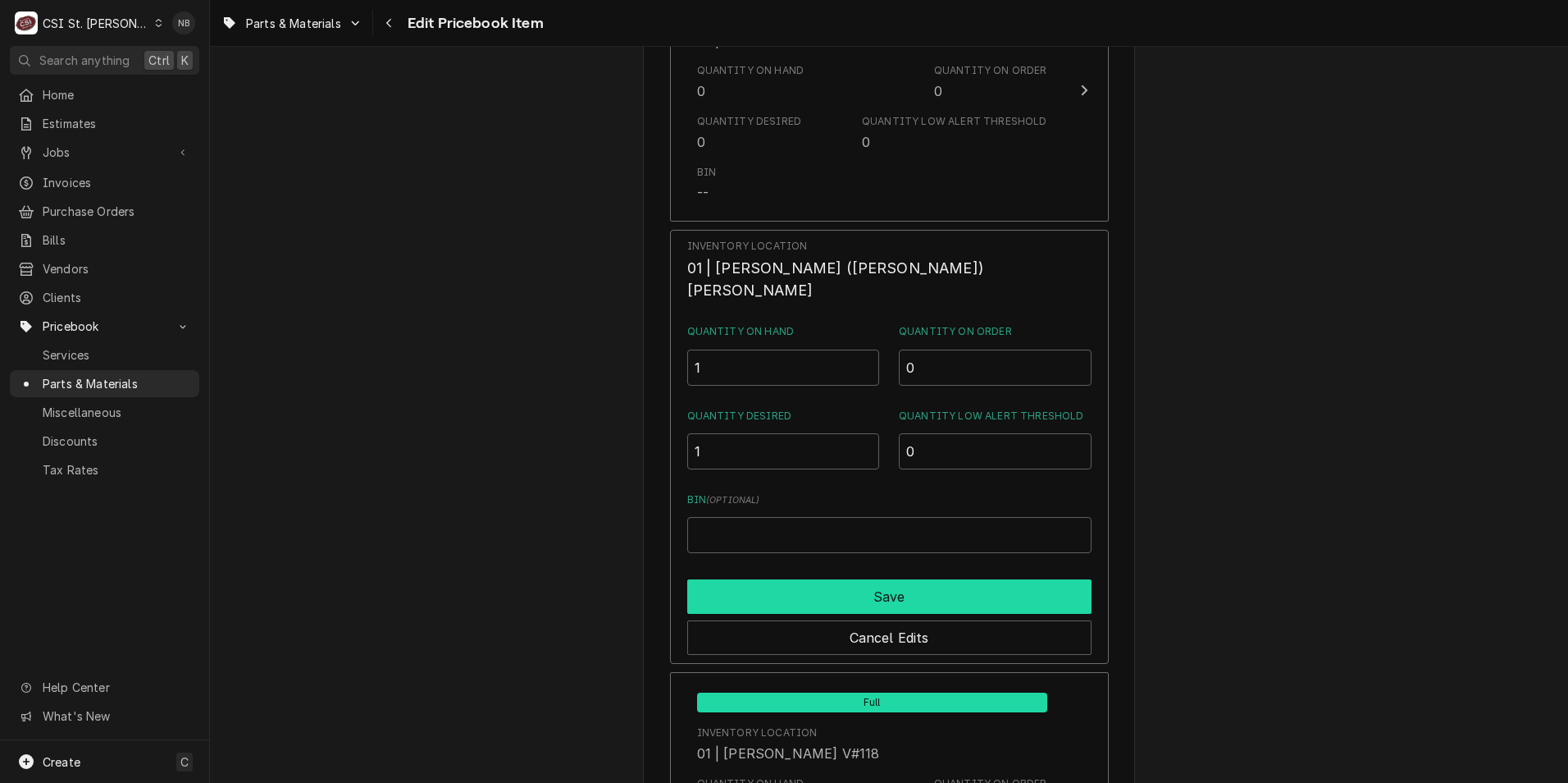
click at [903, 585] on button "Save" at bounding box center [889, 596] width 404 height 35
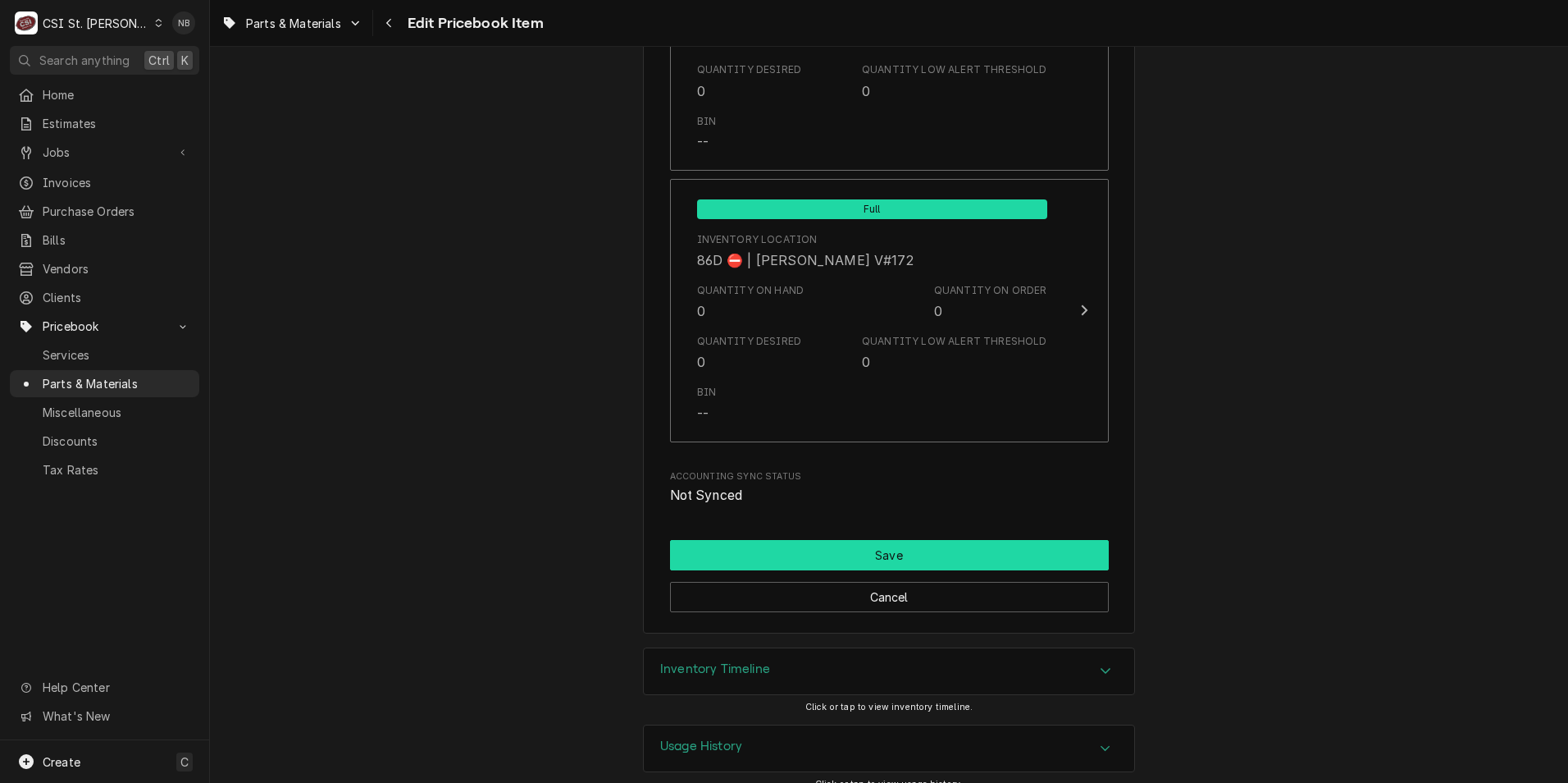
click at [883, 540] on button "Save" at bounding box center [889, 555] width 439 height 30
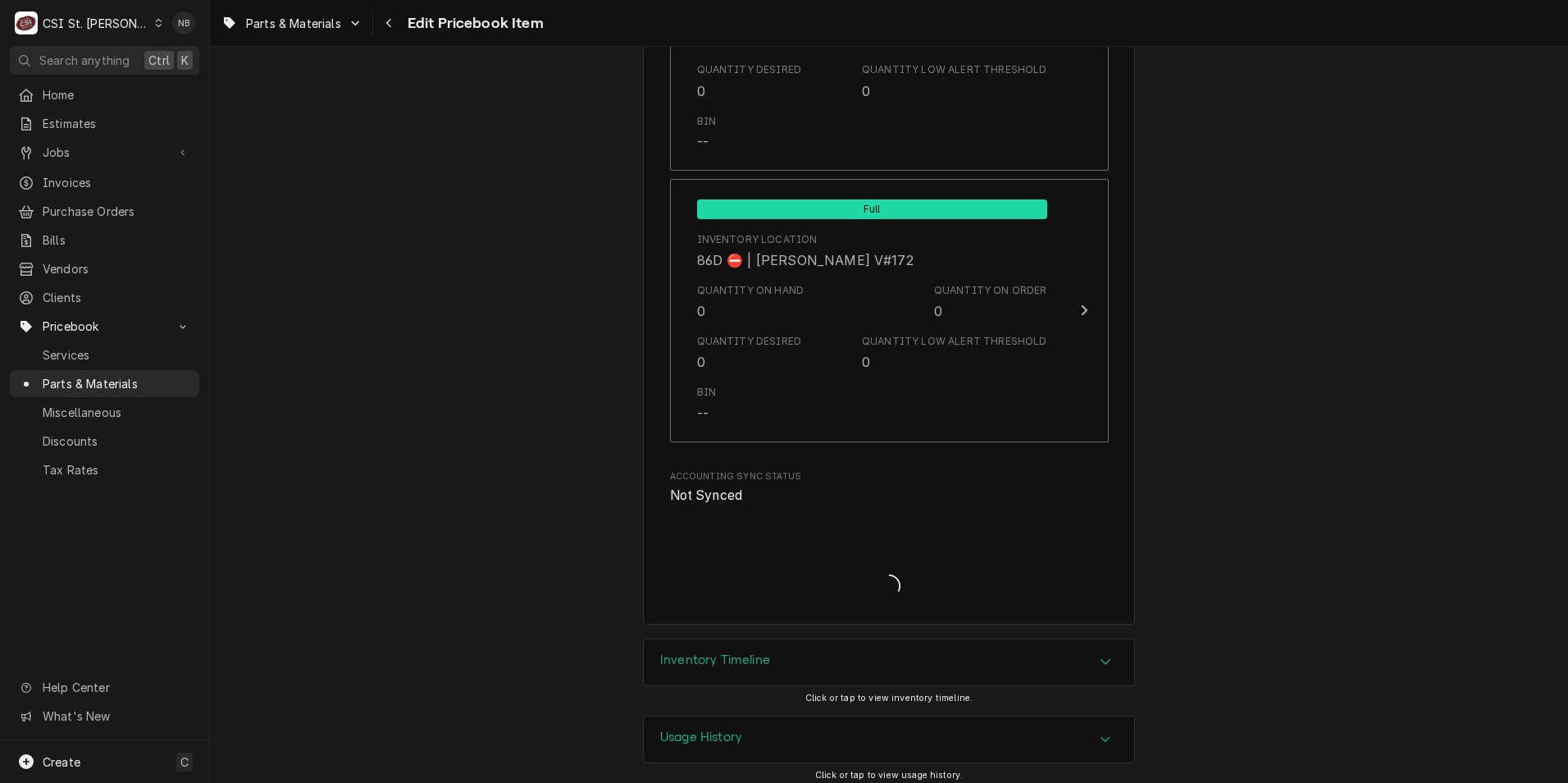
scroll to position [14132, 0]
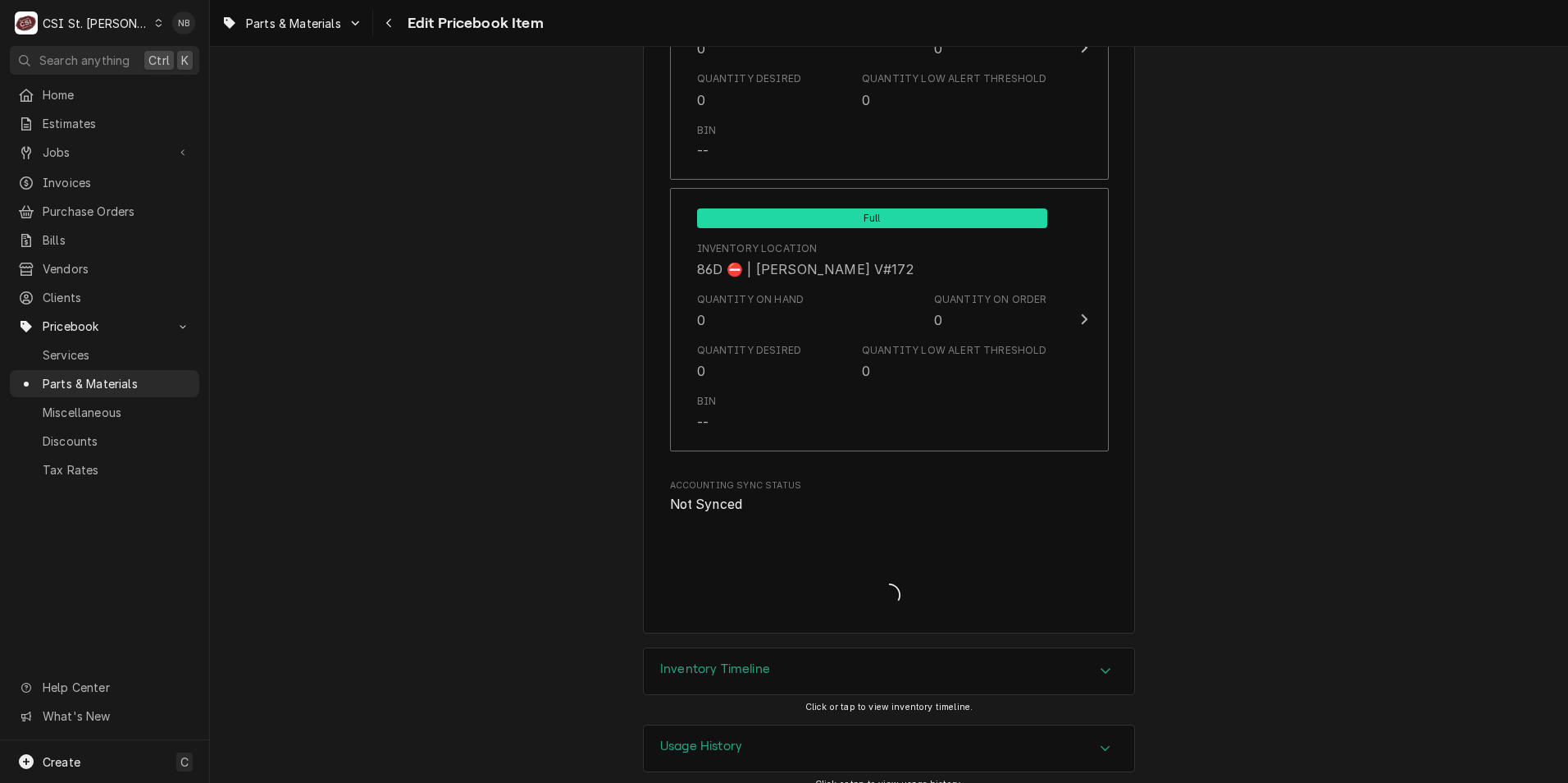
type textarea "x"
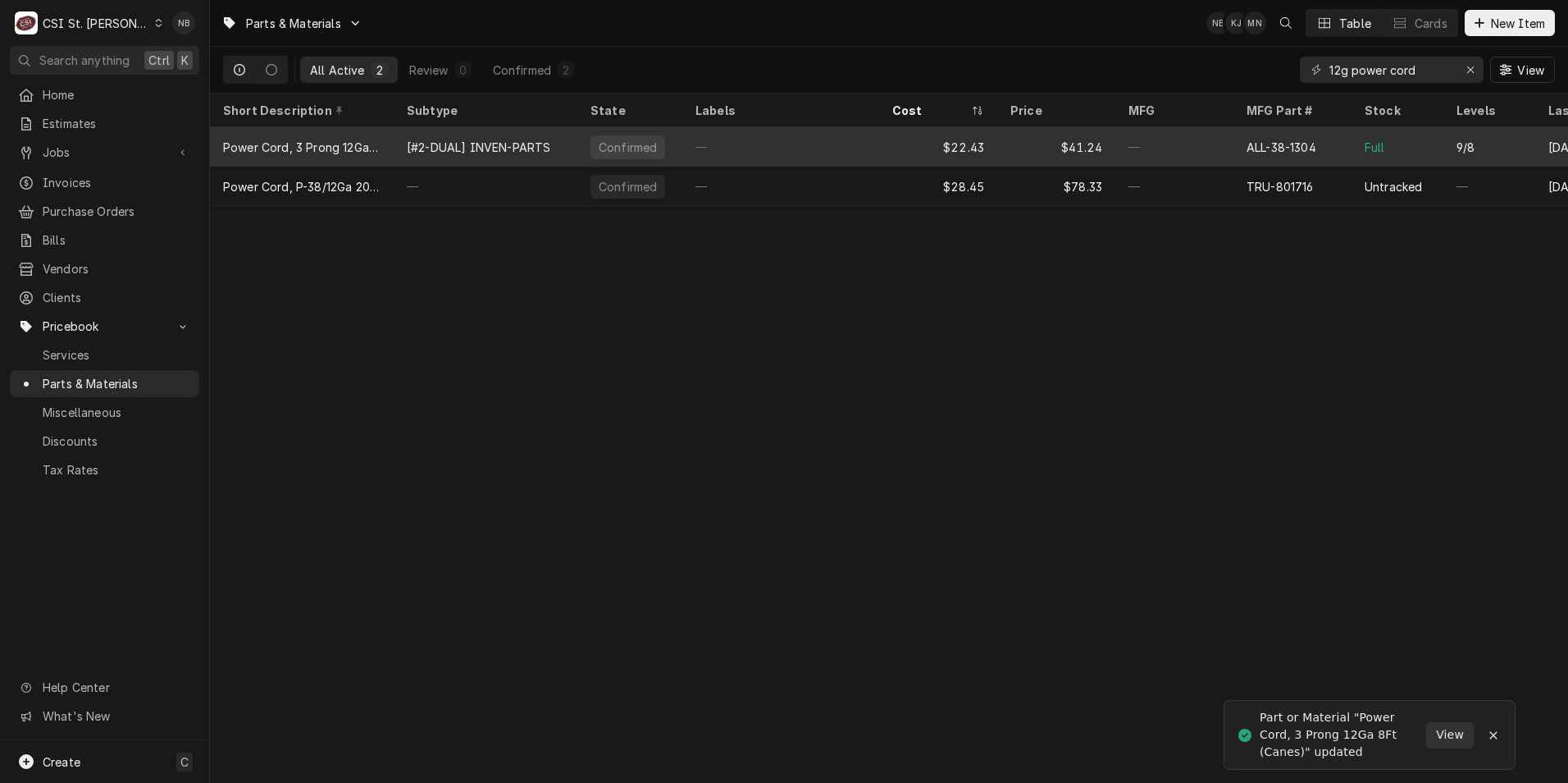
click at [1188, 141] on div "—" at bounding box center [1174, 147] width 118 height 39
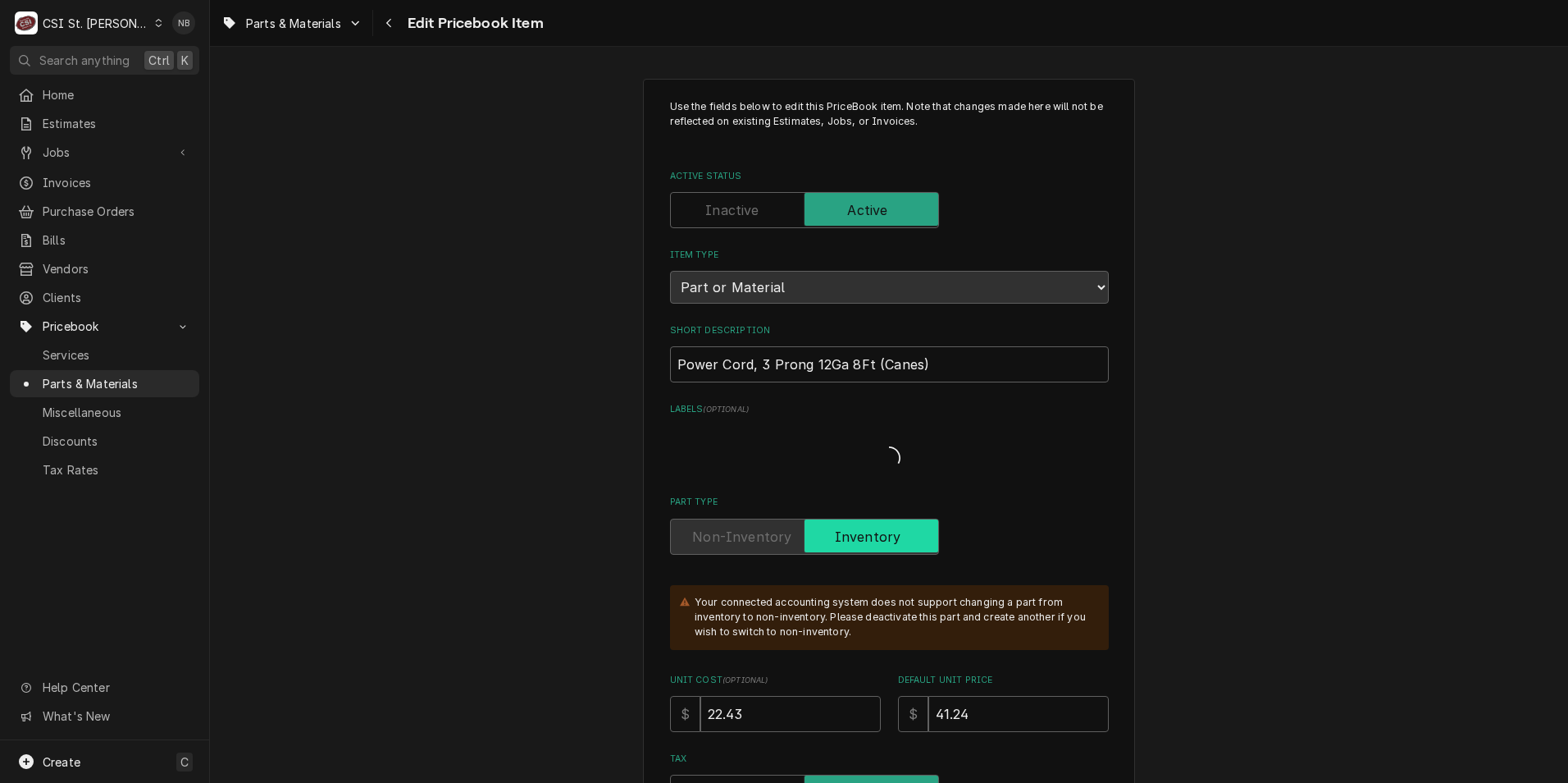
type textarea "x"
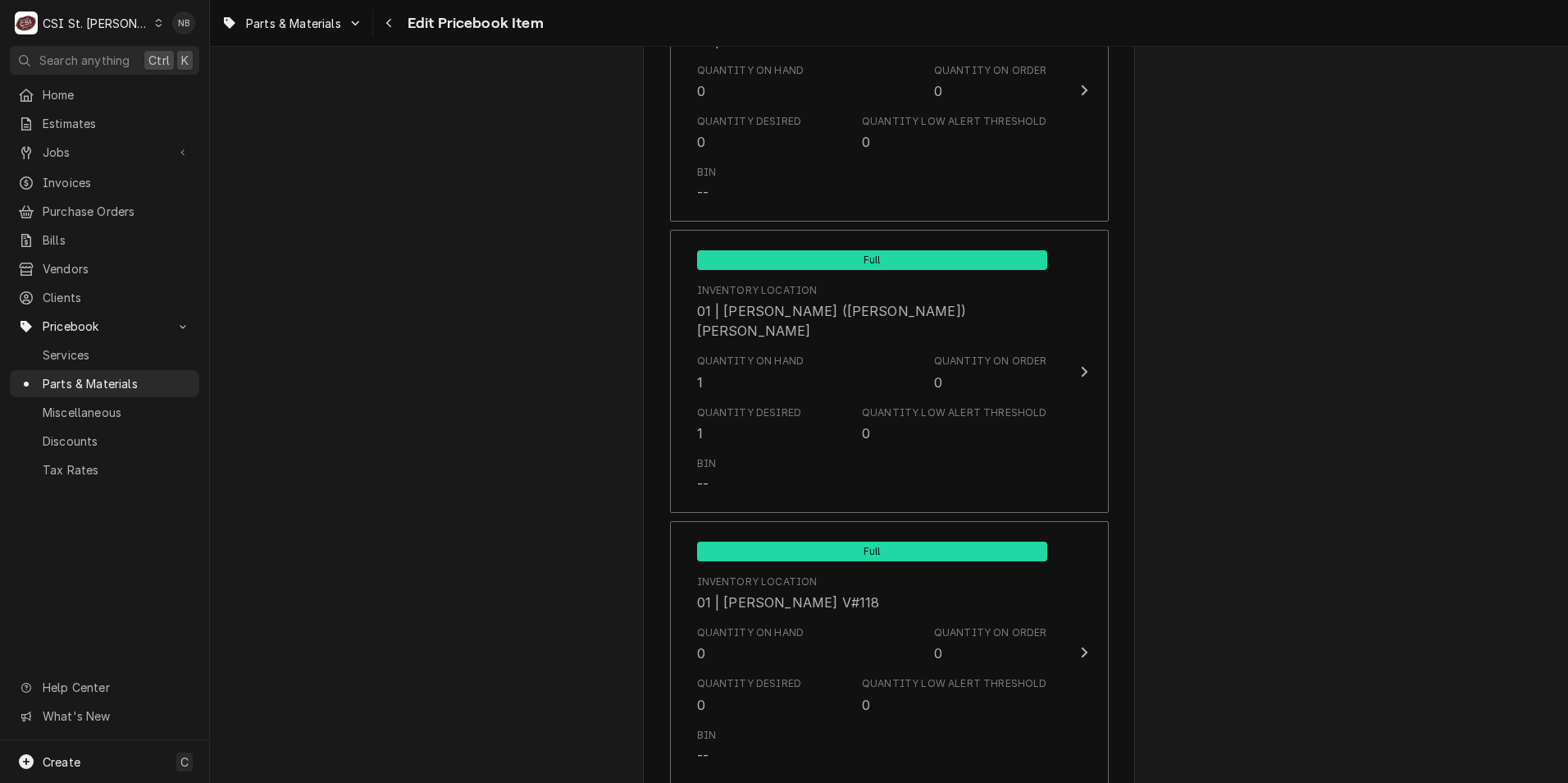
scroll to position [5006, 0]
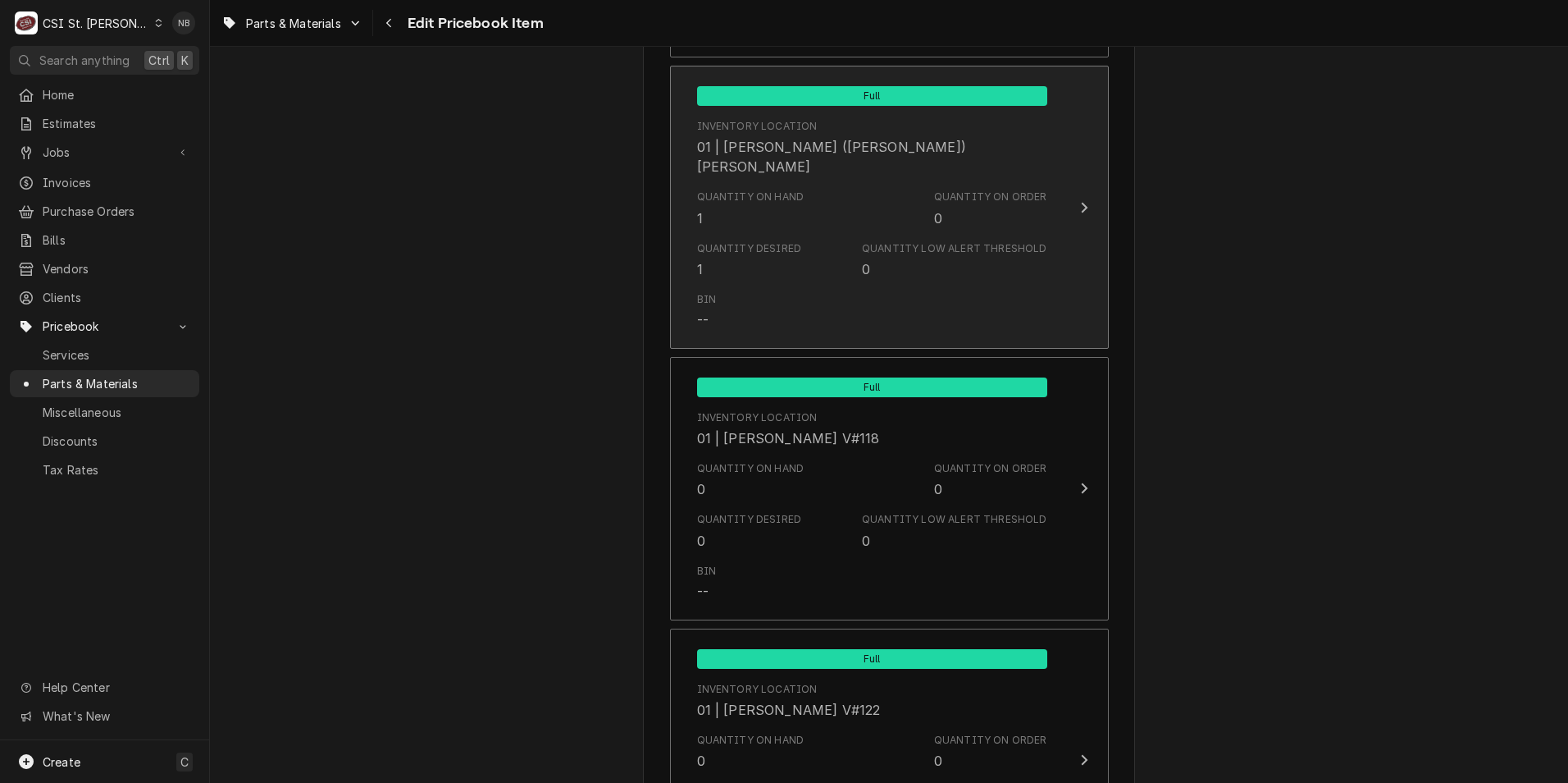
click at [953, 241] on div "Quantity Low Alert Threshold" at bounding box center [954, 249] width 184 height 15
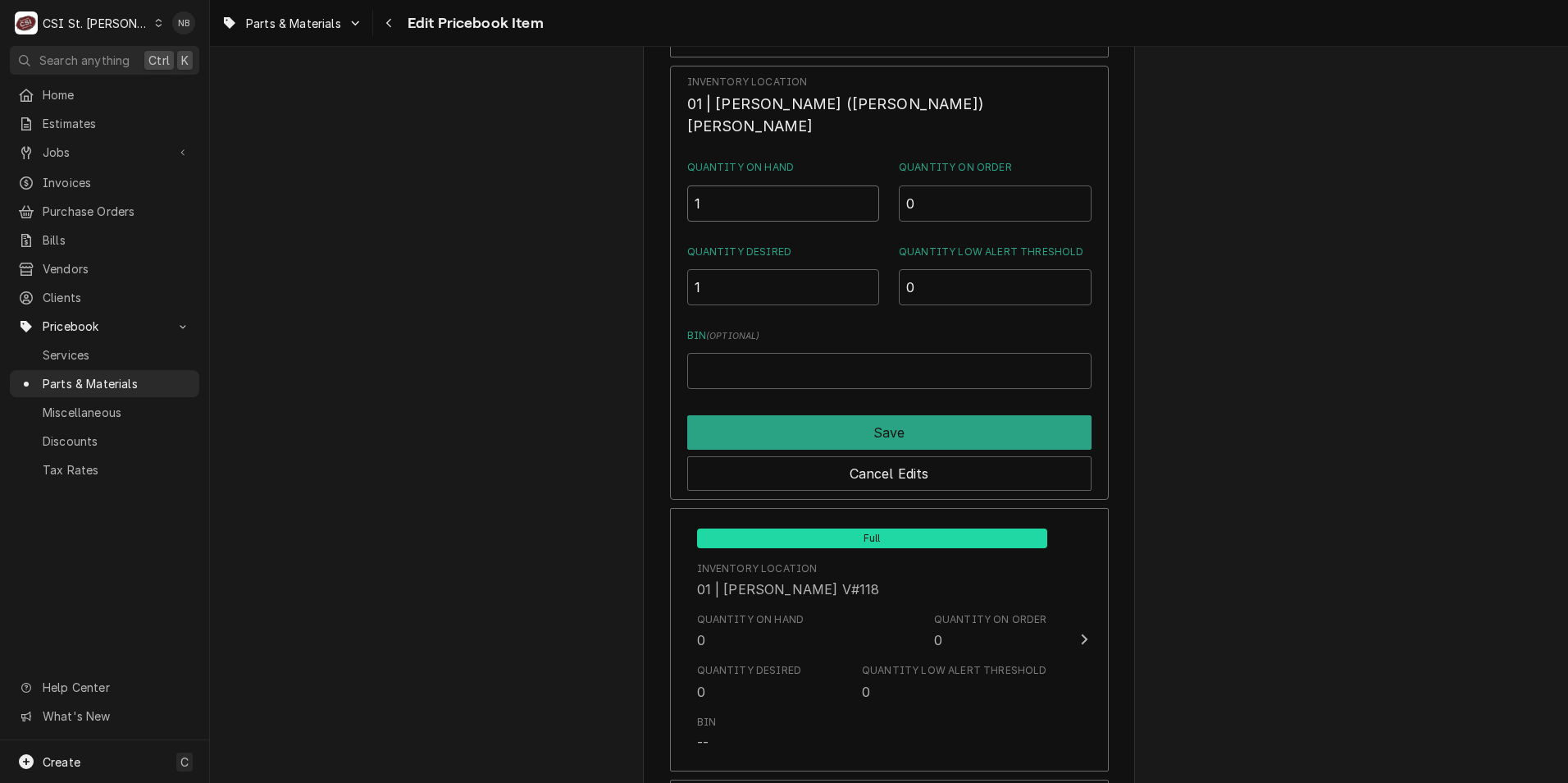
click at [758, 188] on input "1" at bounding box center [784, 203] width 193 height 36
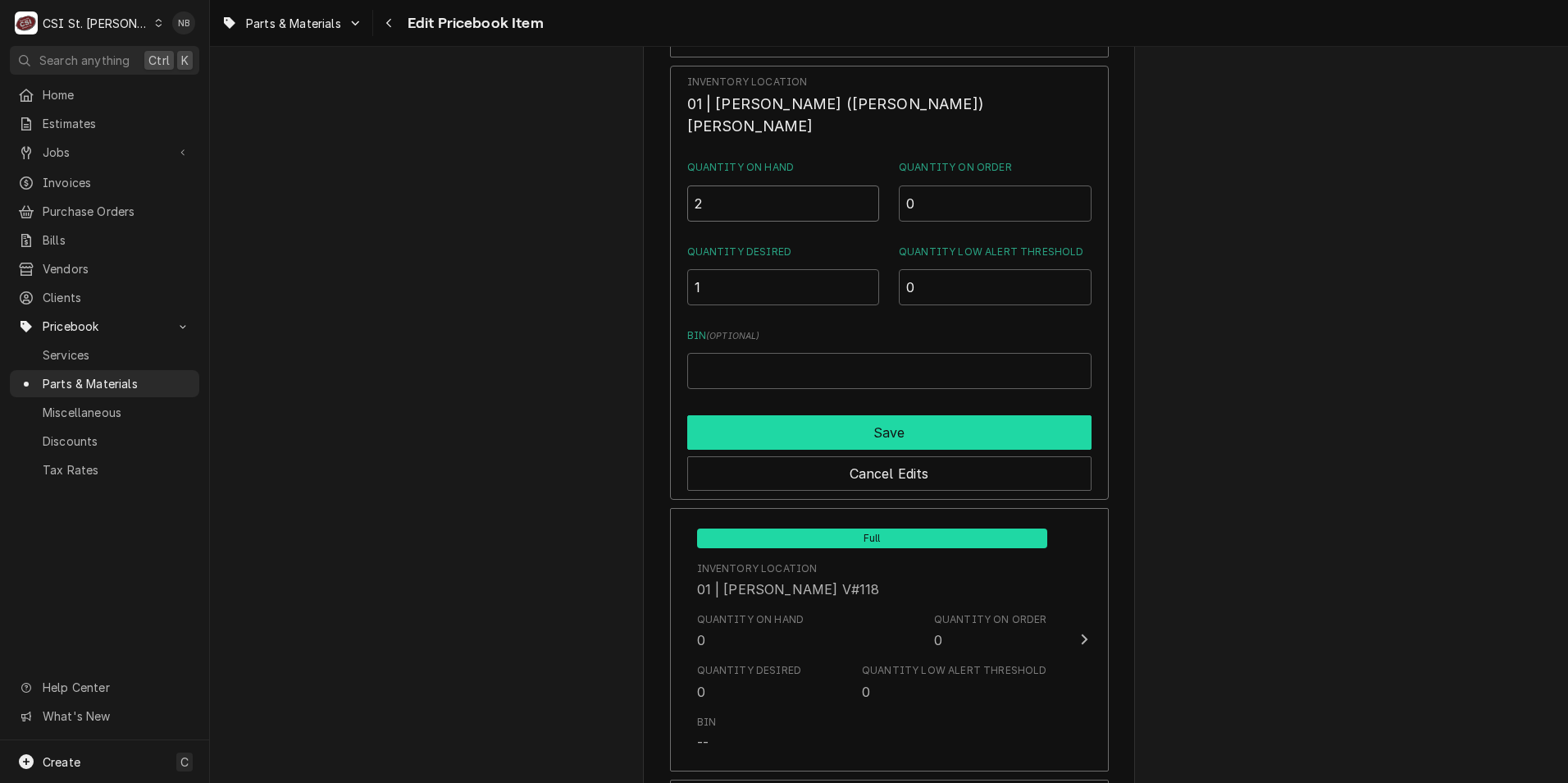
type input "2"
click at [835, 417] on button "Save" at bounding box center [889, 432] width 404 height 35
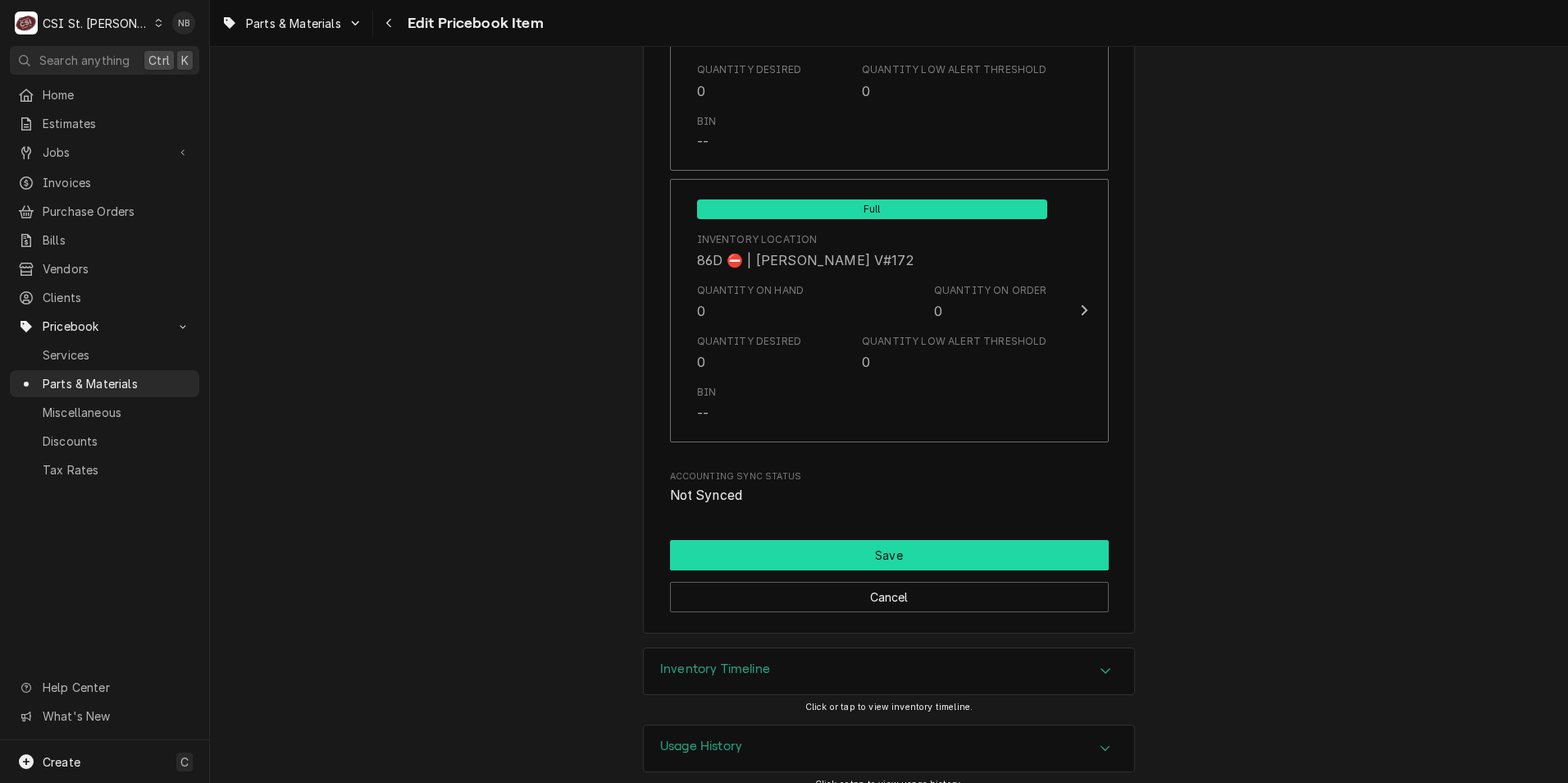
click at [869, 540] on button "Save" at bounding box center [889, 555] width 439 height 30
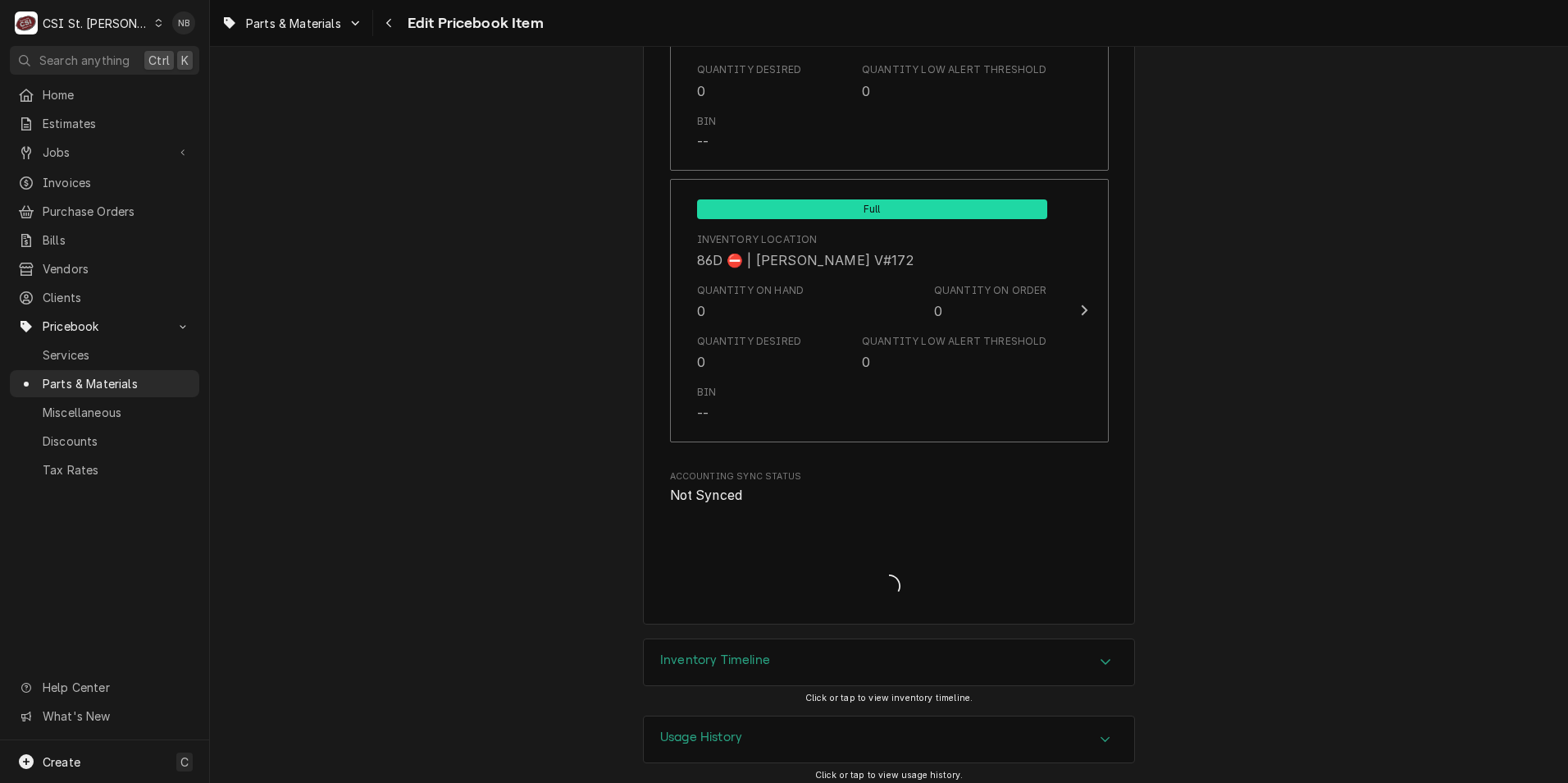
scroll to position [14132, 0]
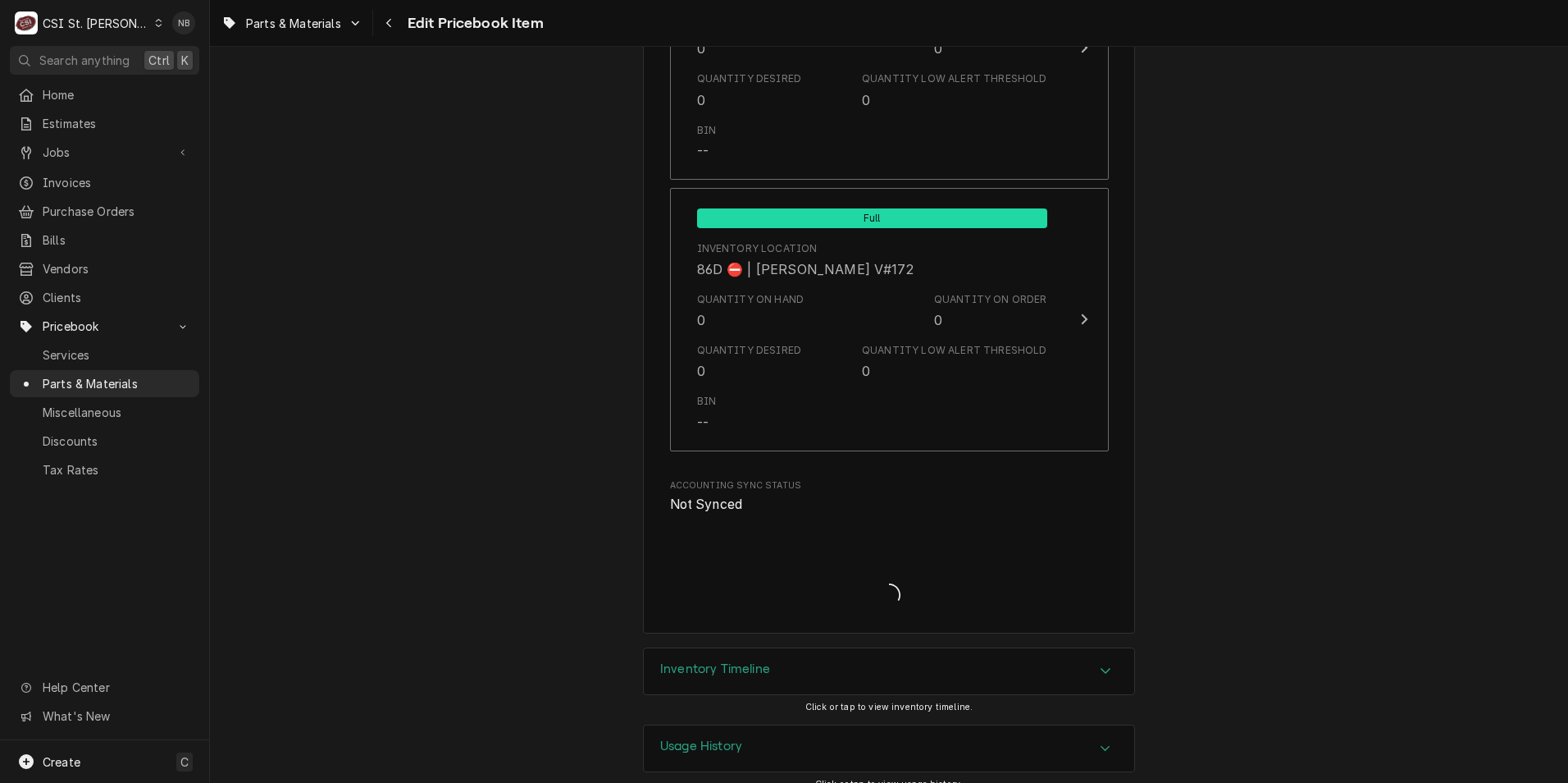
type textarea "x"
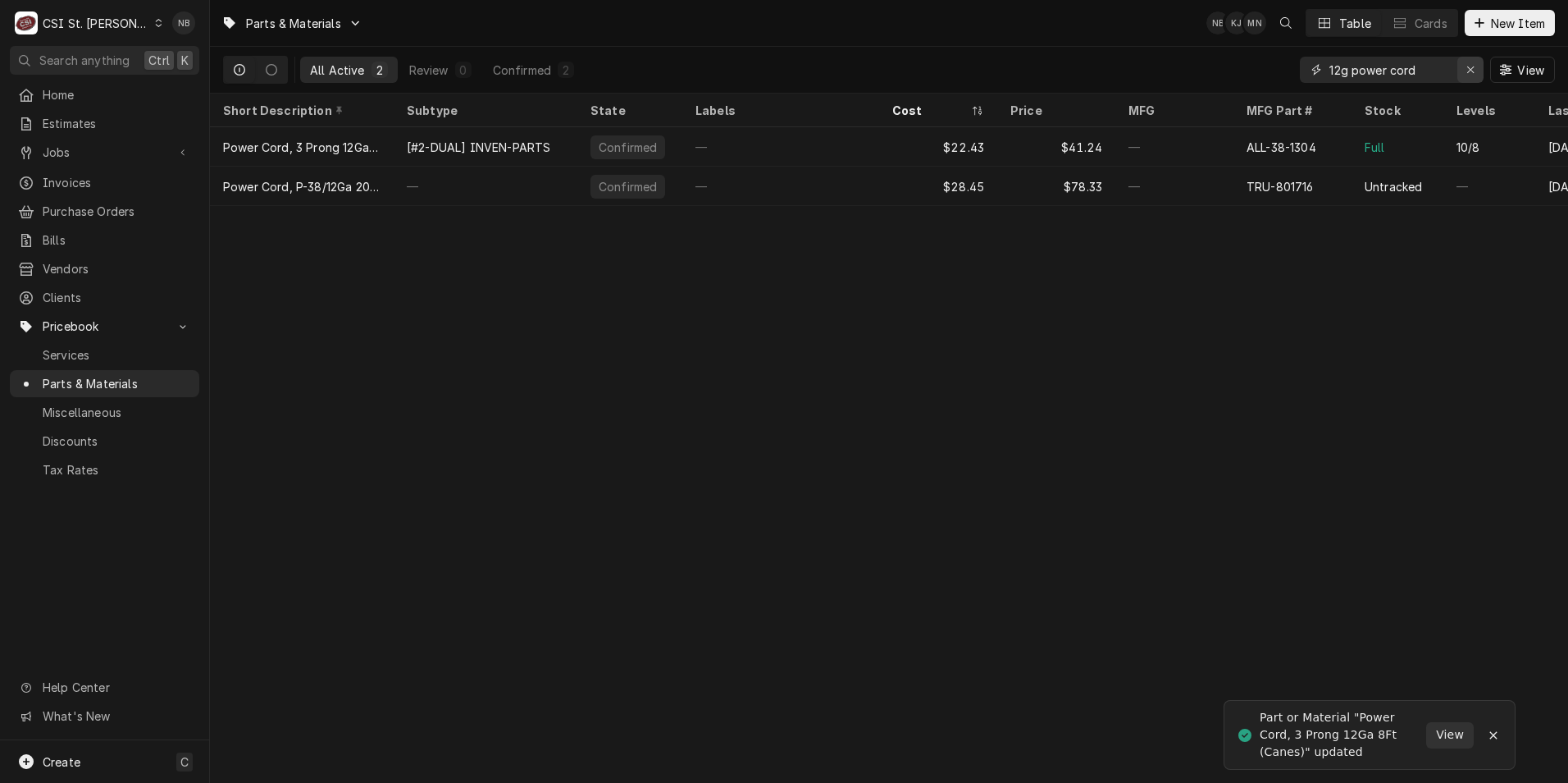
click at [1468, 73] on icon "Erase input" at bounding box center [1472, 69] width 9 height 11
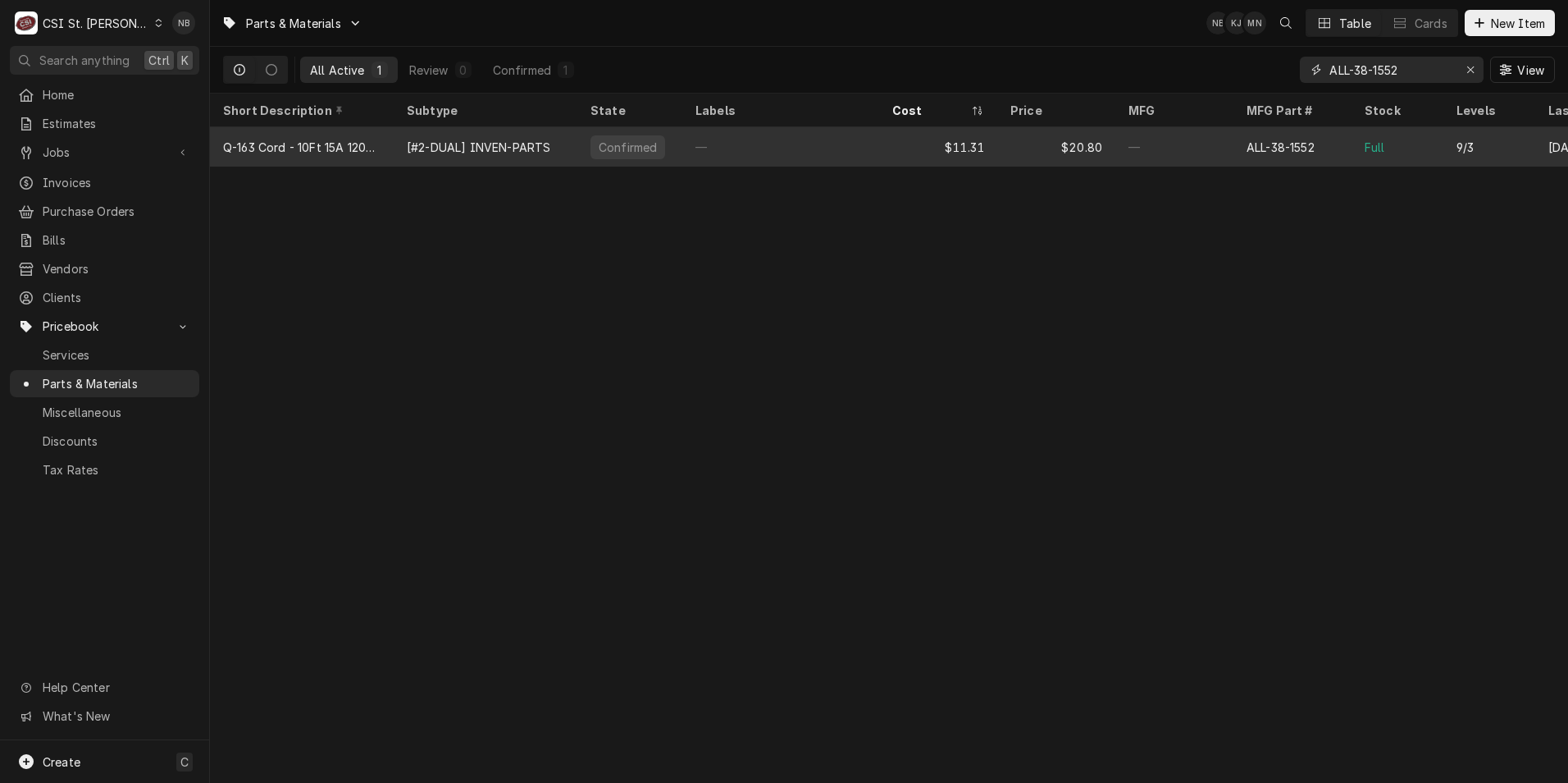
type input "ALL-38-1552"
click at [872, 153] on div "—" at bounding box center [781, 147] width 197 height 39
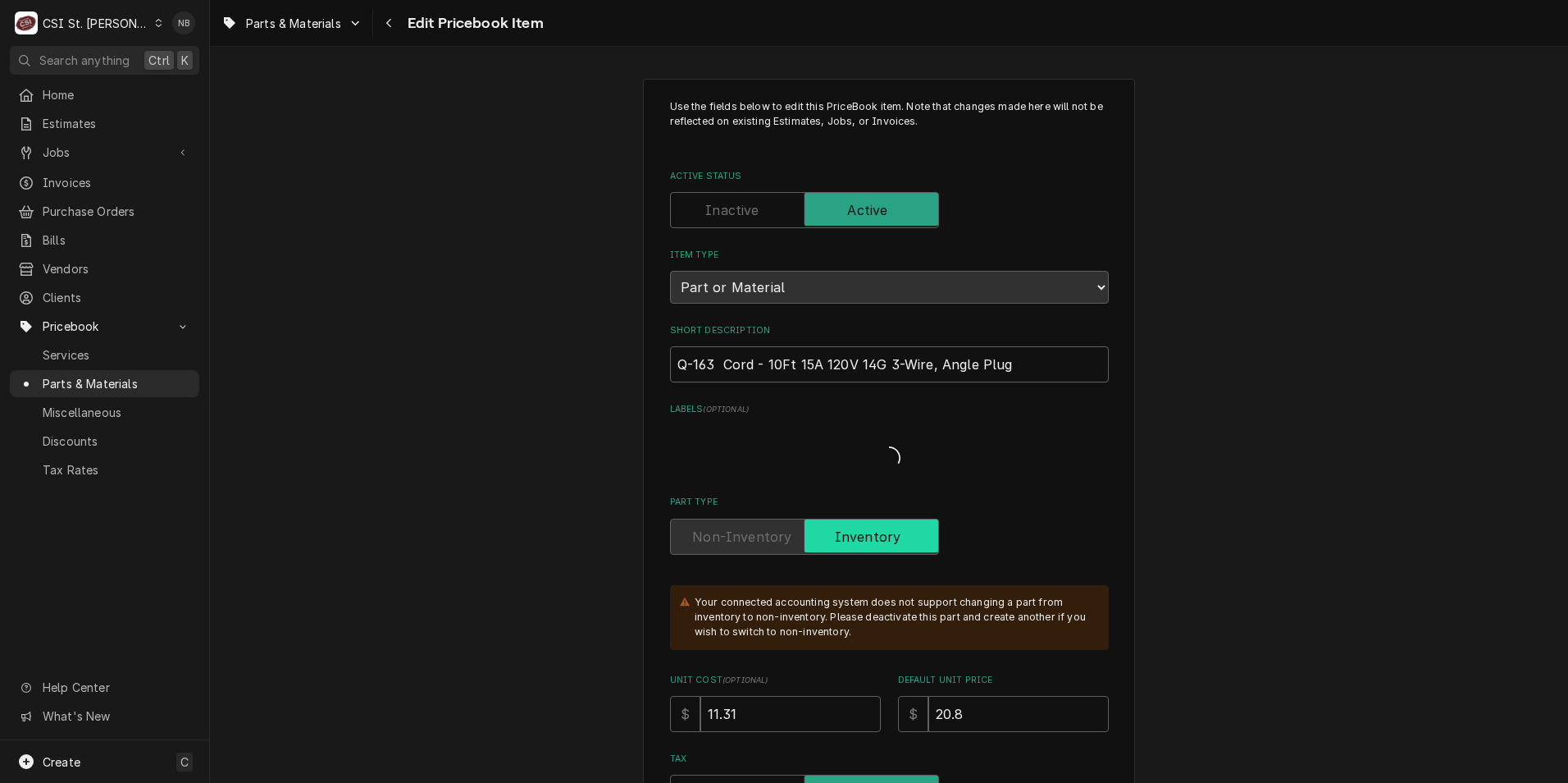
type textarea "x"
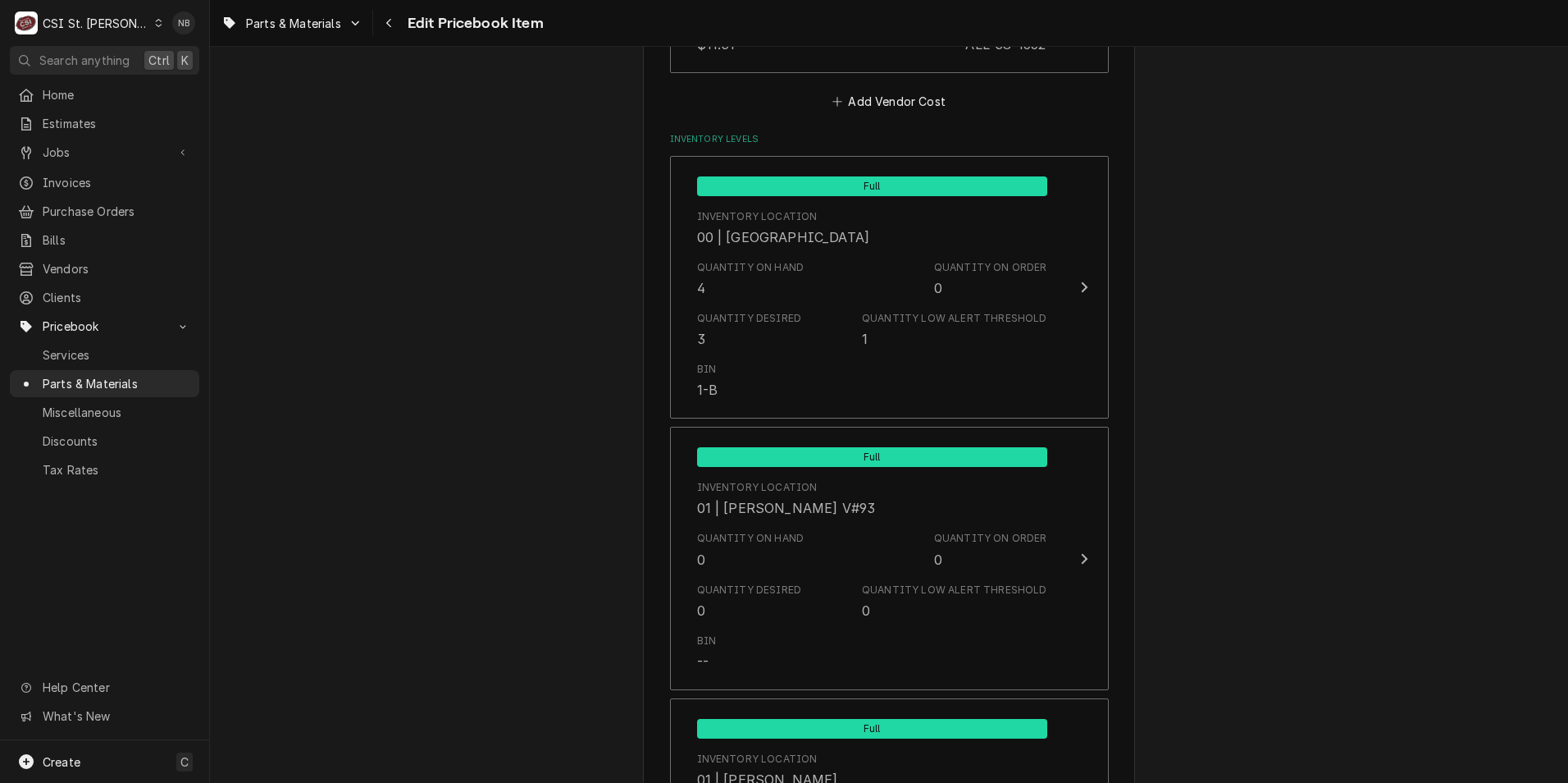
scroll to position [1395, 0]
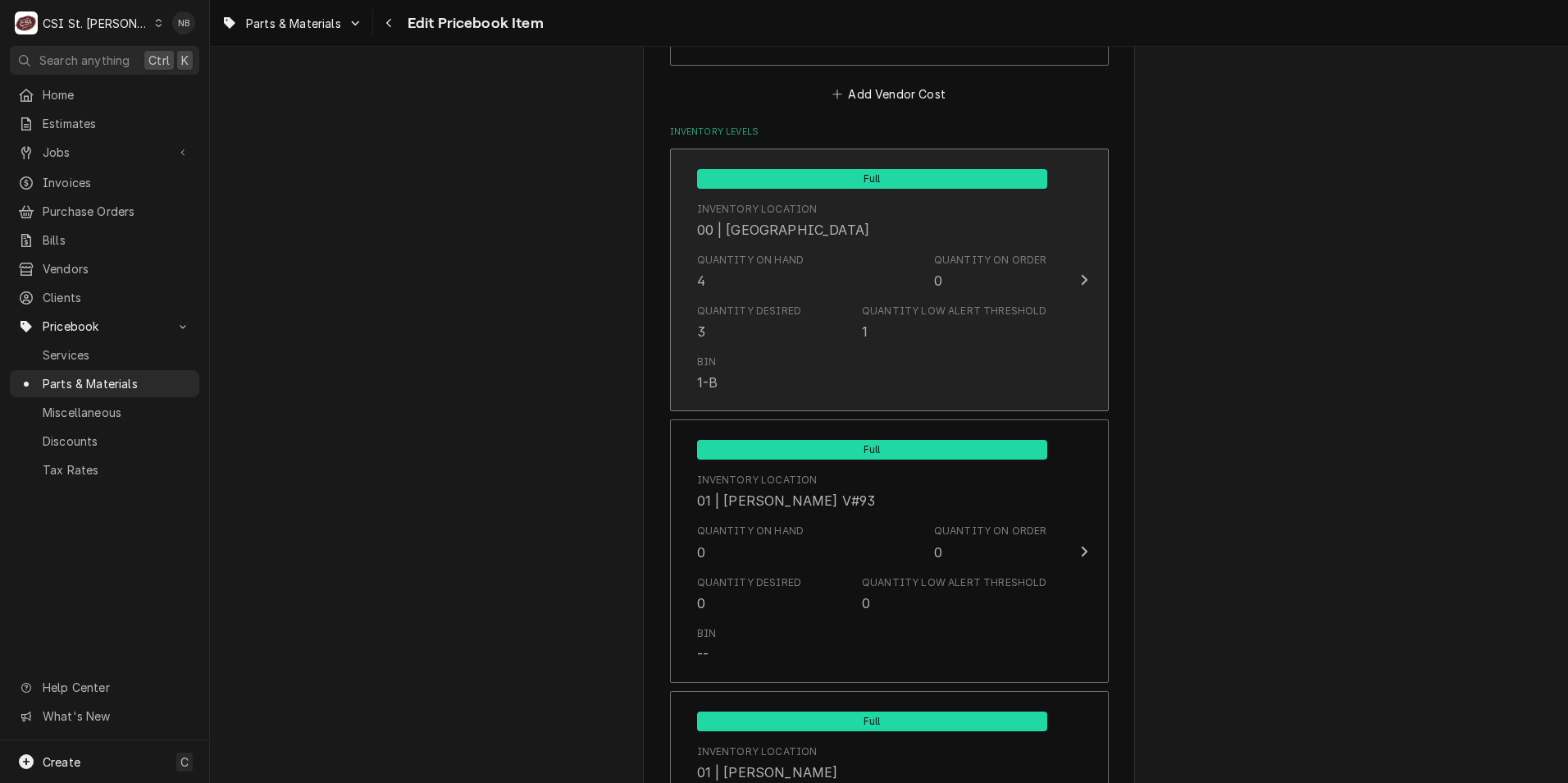
click at [901, 324] on div "Quantity Low Alert Threshold 1" at bounding box center [954, 323] width 184 height 37
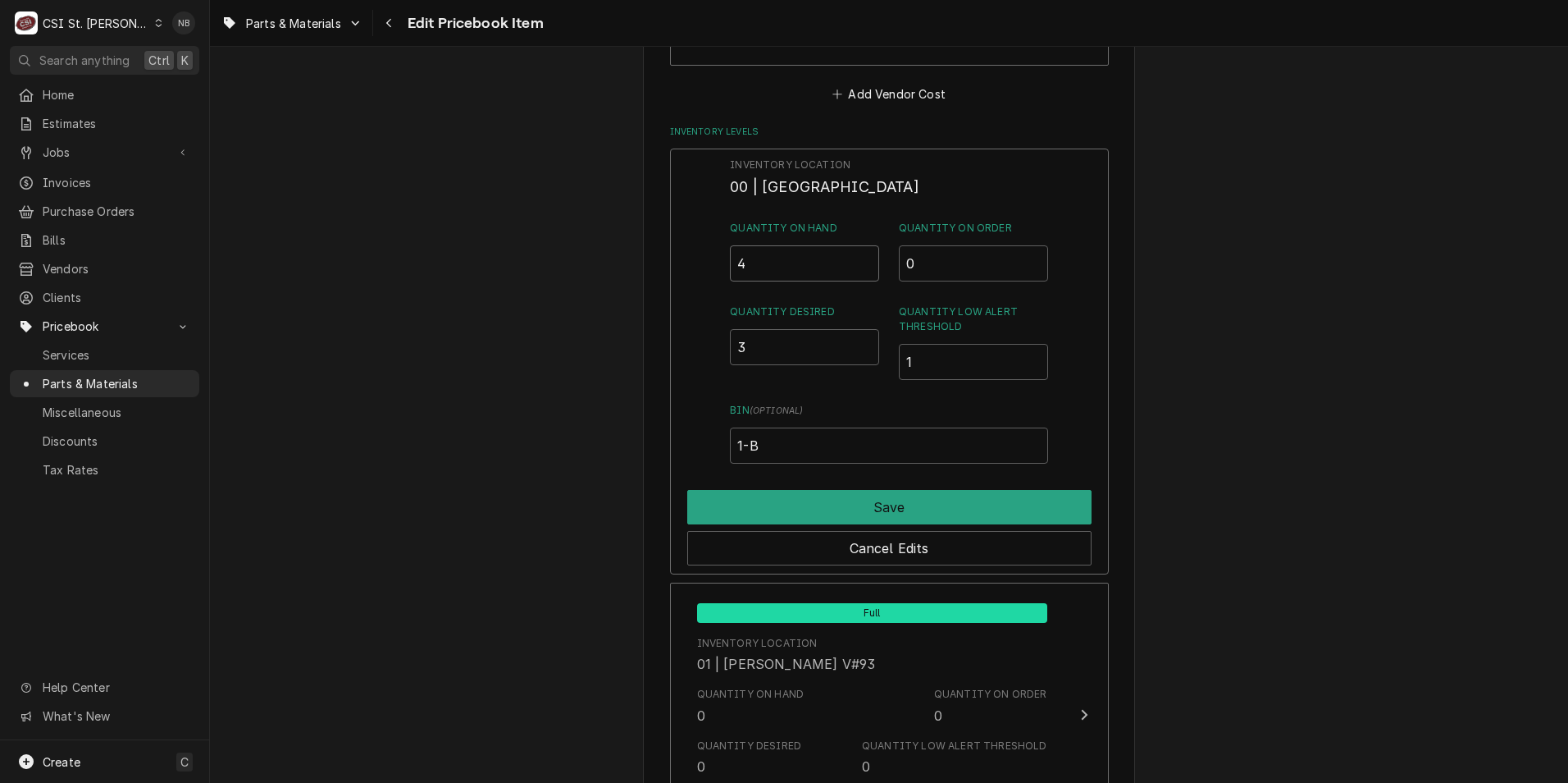
click at [781, 258] on input "4" at bounding box center [805, 263] width 150 height 36
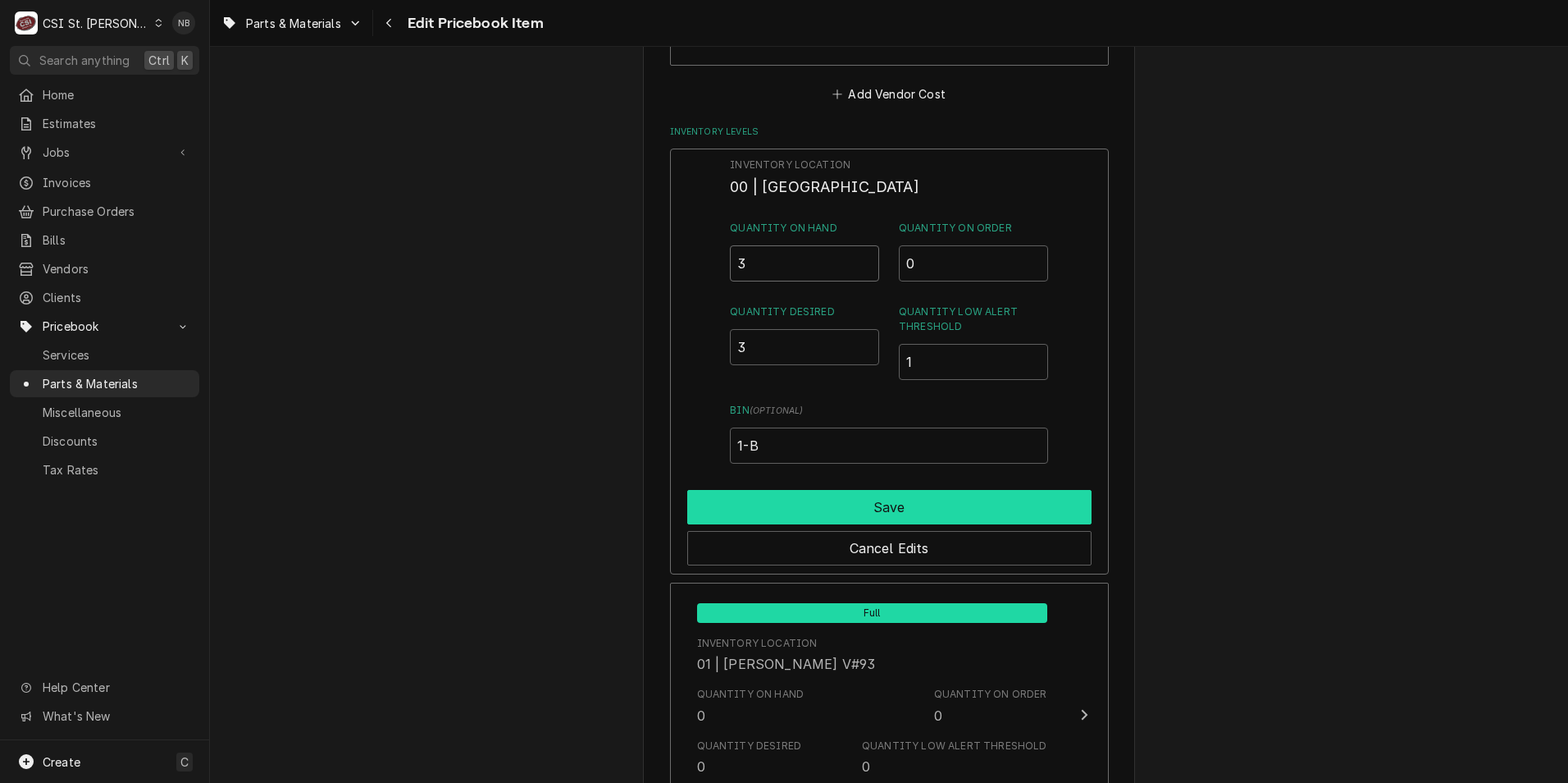
type input "3"
click at [914, 497] on button "Save" at bounding box center [889, 507] width 404 height 35
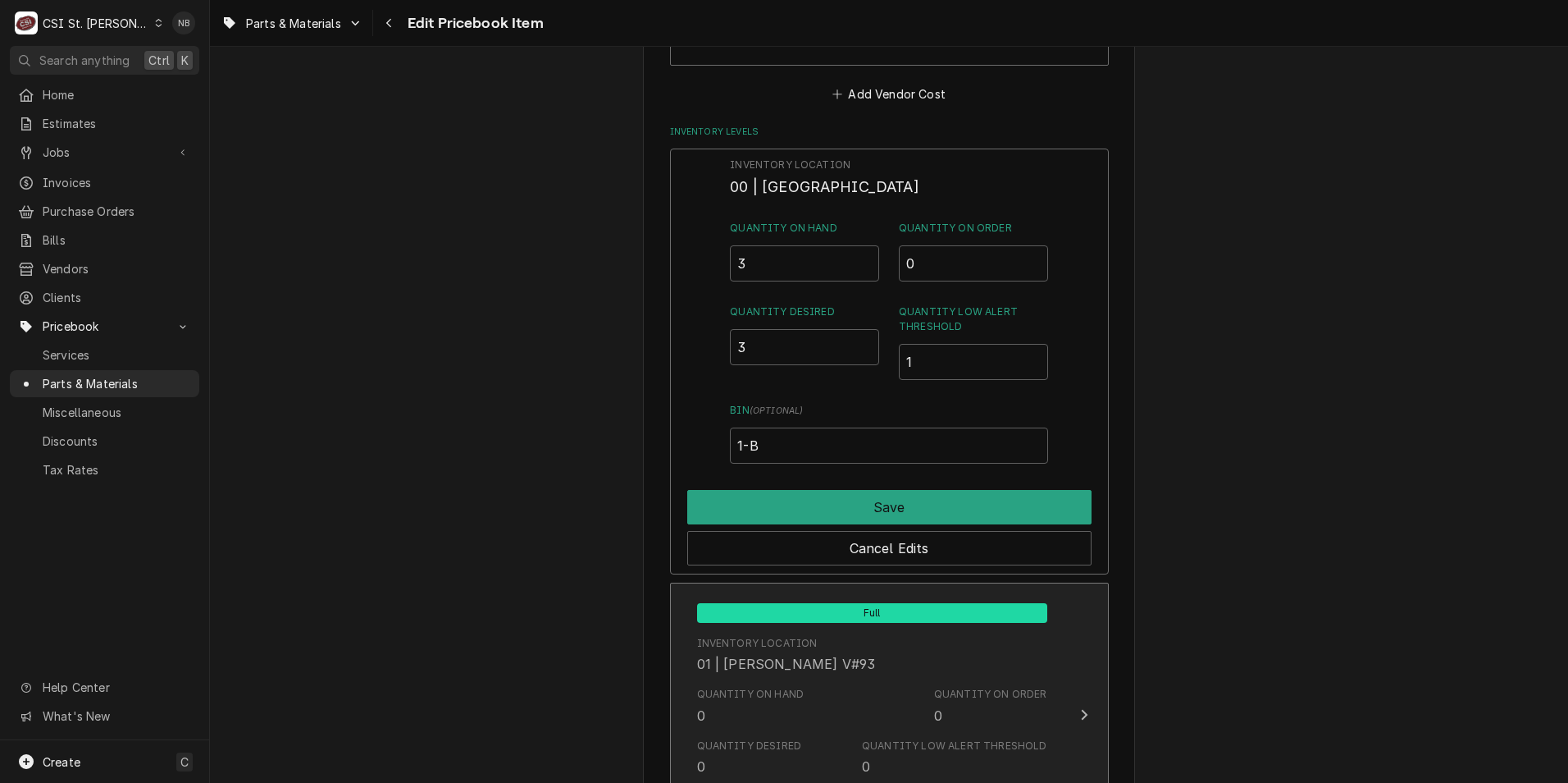
type textarea "x"
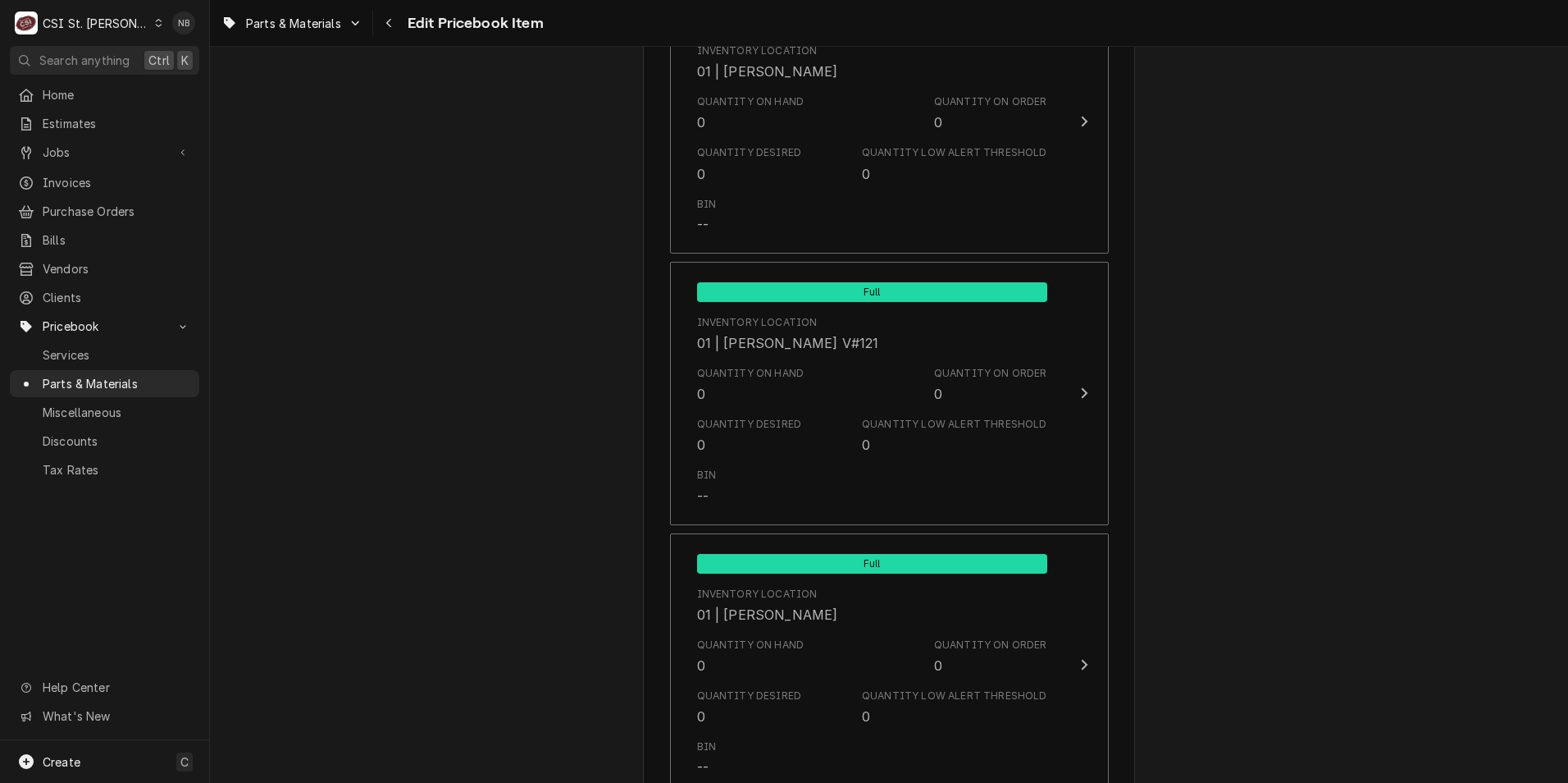
scroll to position [4677, 0]
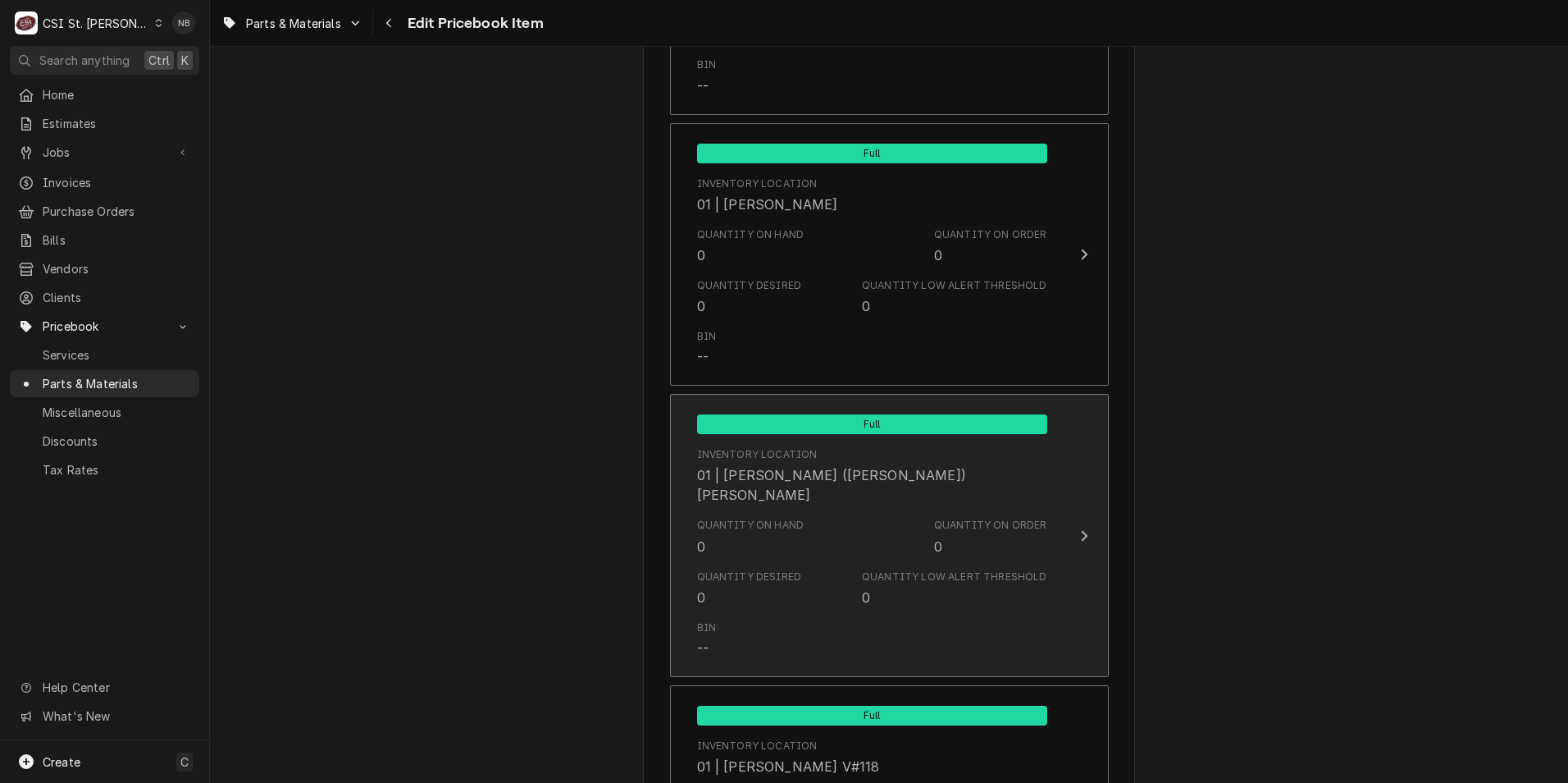
click at [807, 563] on div "Quantity Desired 0 Quantity Low Alert Threshold 0" at bounding box center [872, 588] width 351 height 51
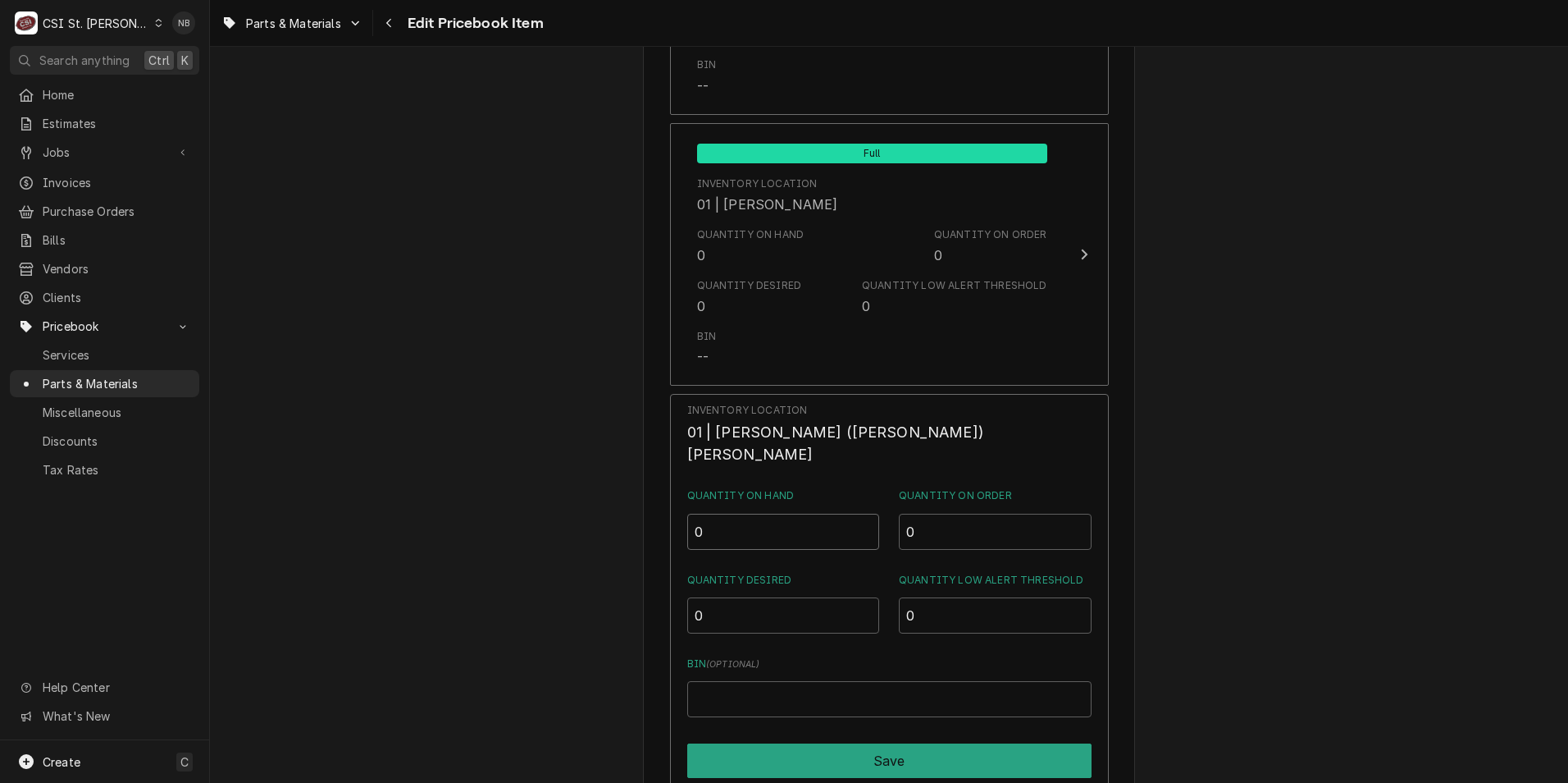
click at [773, 514] on input "0" at bounding box center [784, 531] width 193 height 36
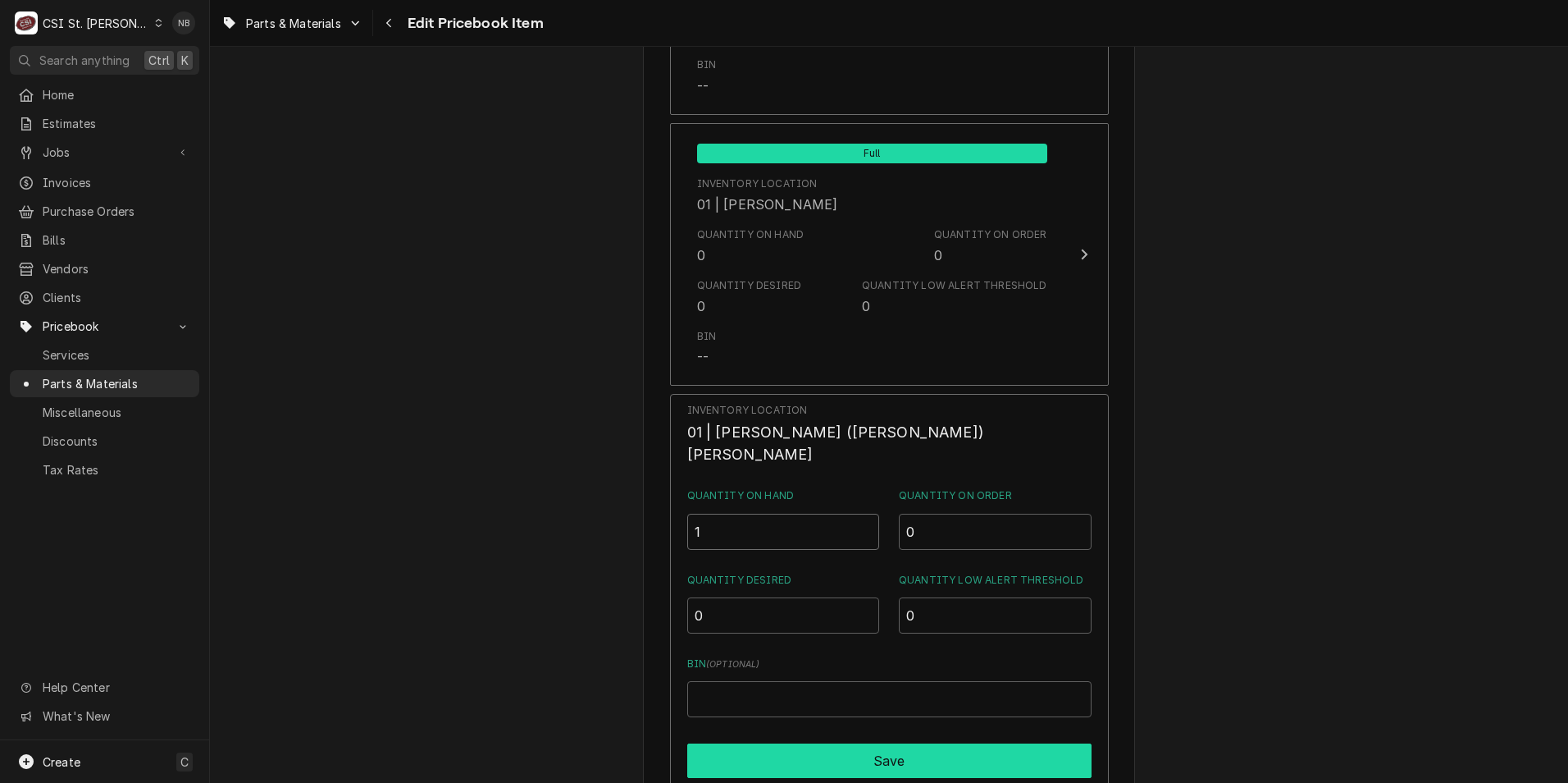
type input "1"
click at [830, 745] on button "Save" at bounding box center [889, 761] width 404 height 35
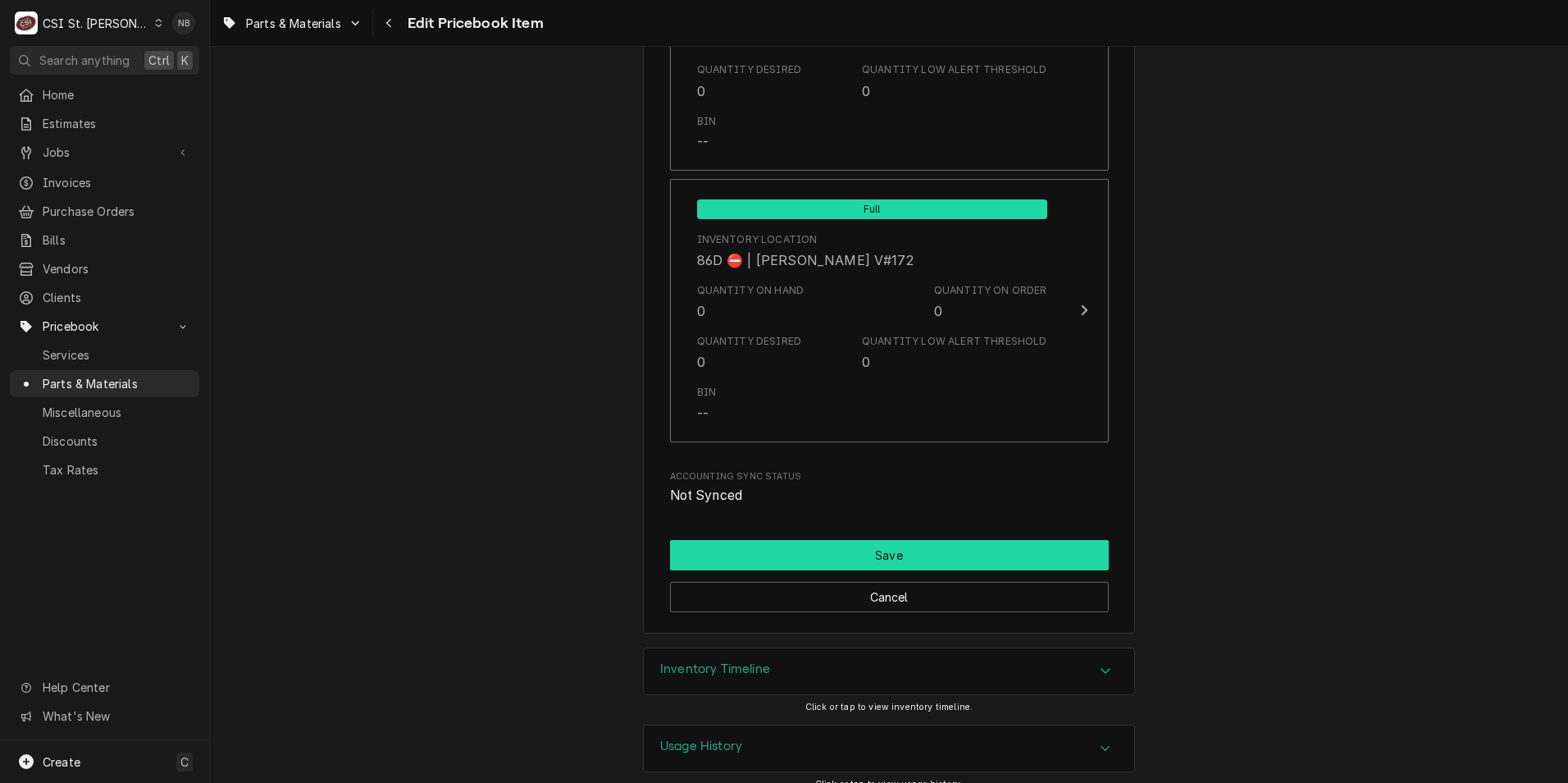
click at [975, 544] on button "Save" at bounding box center [889, 555] width 439 height 30
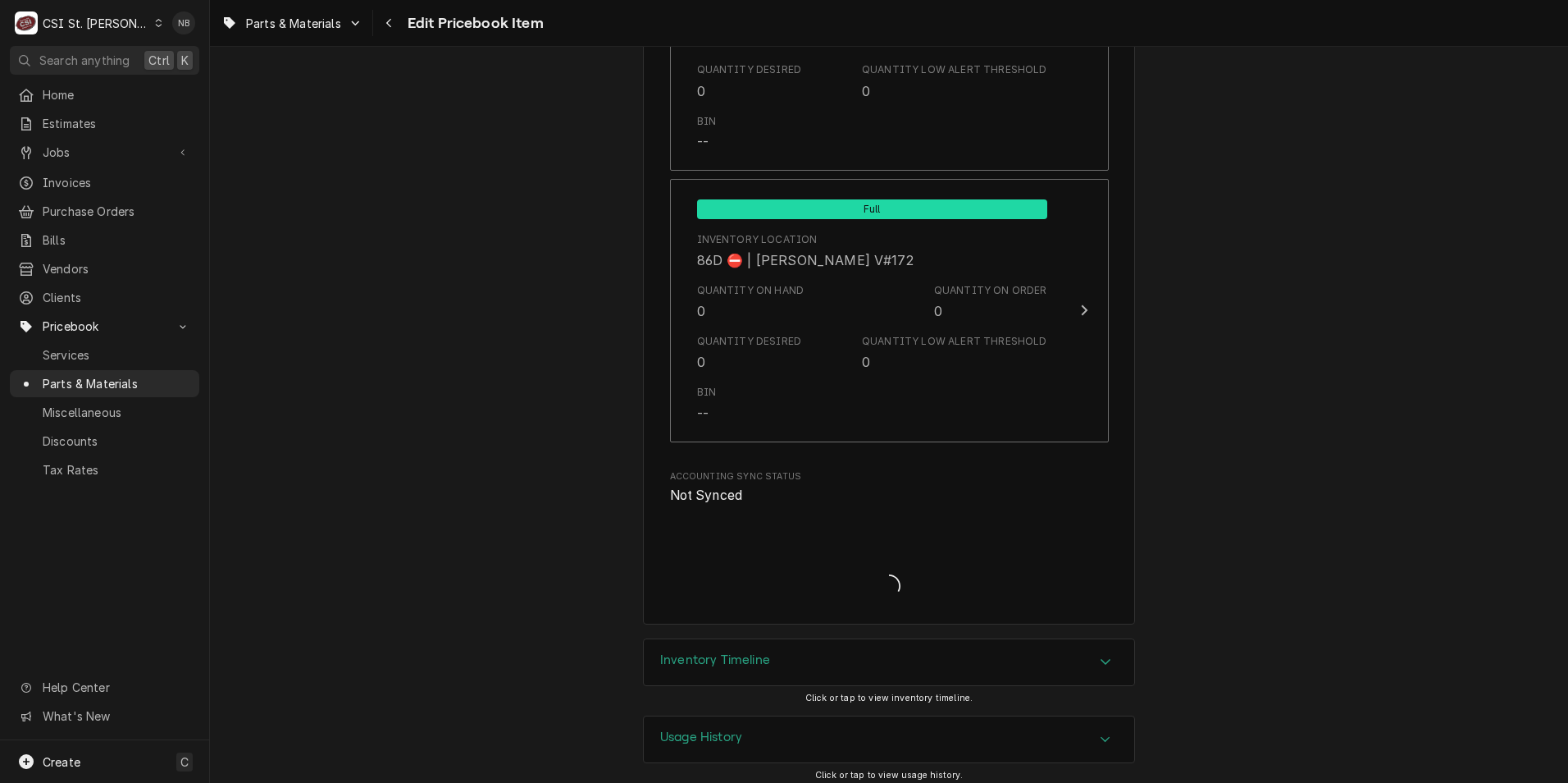
scroll to position [14132, 0]
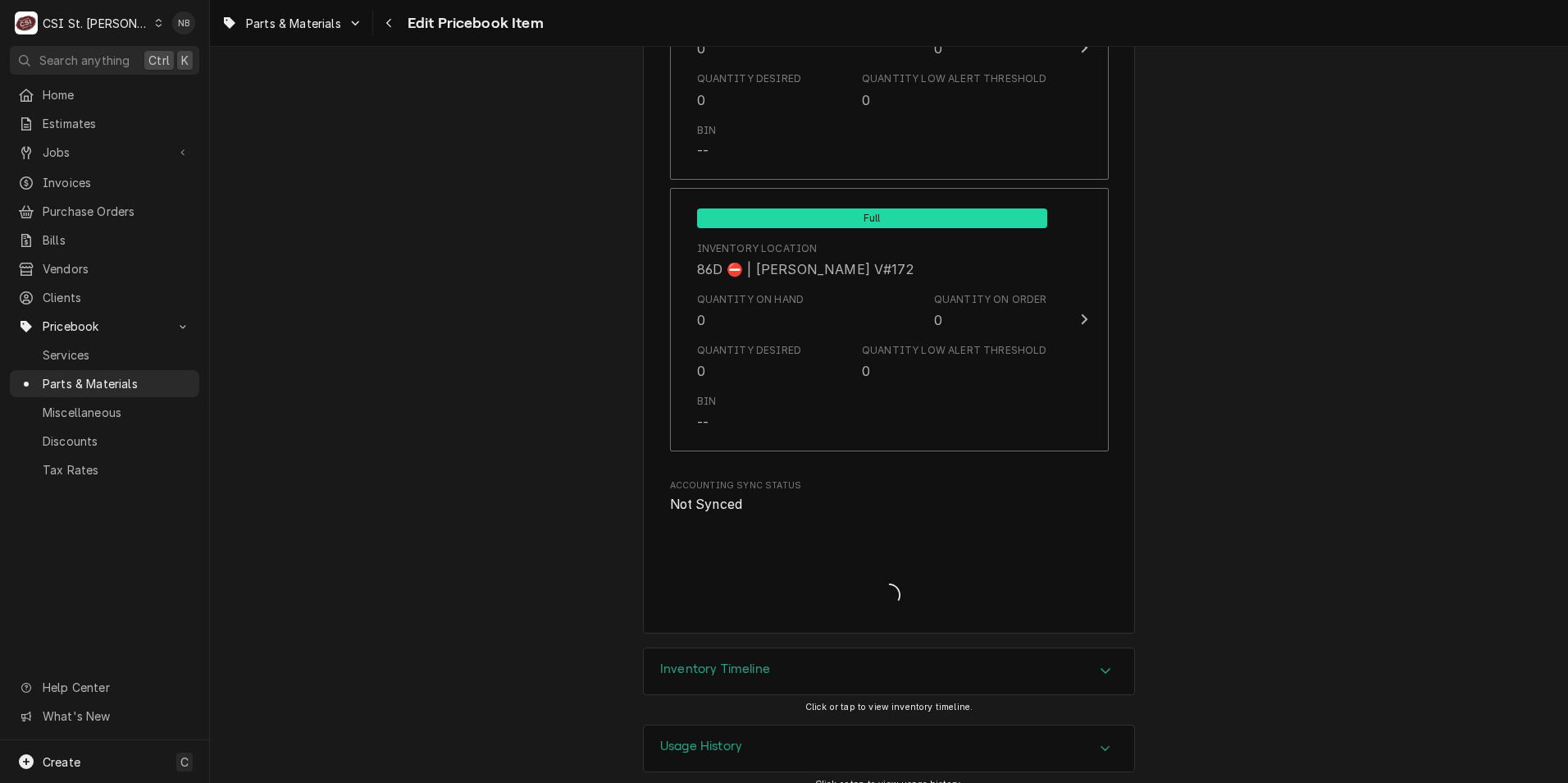
type textarea "x"
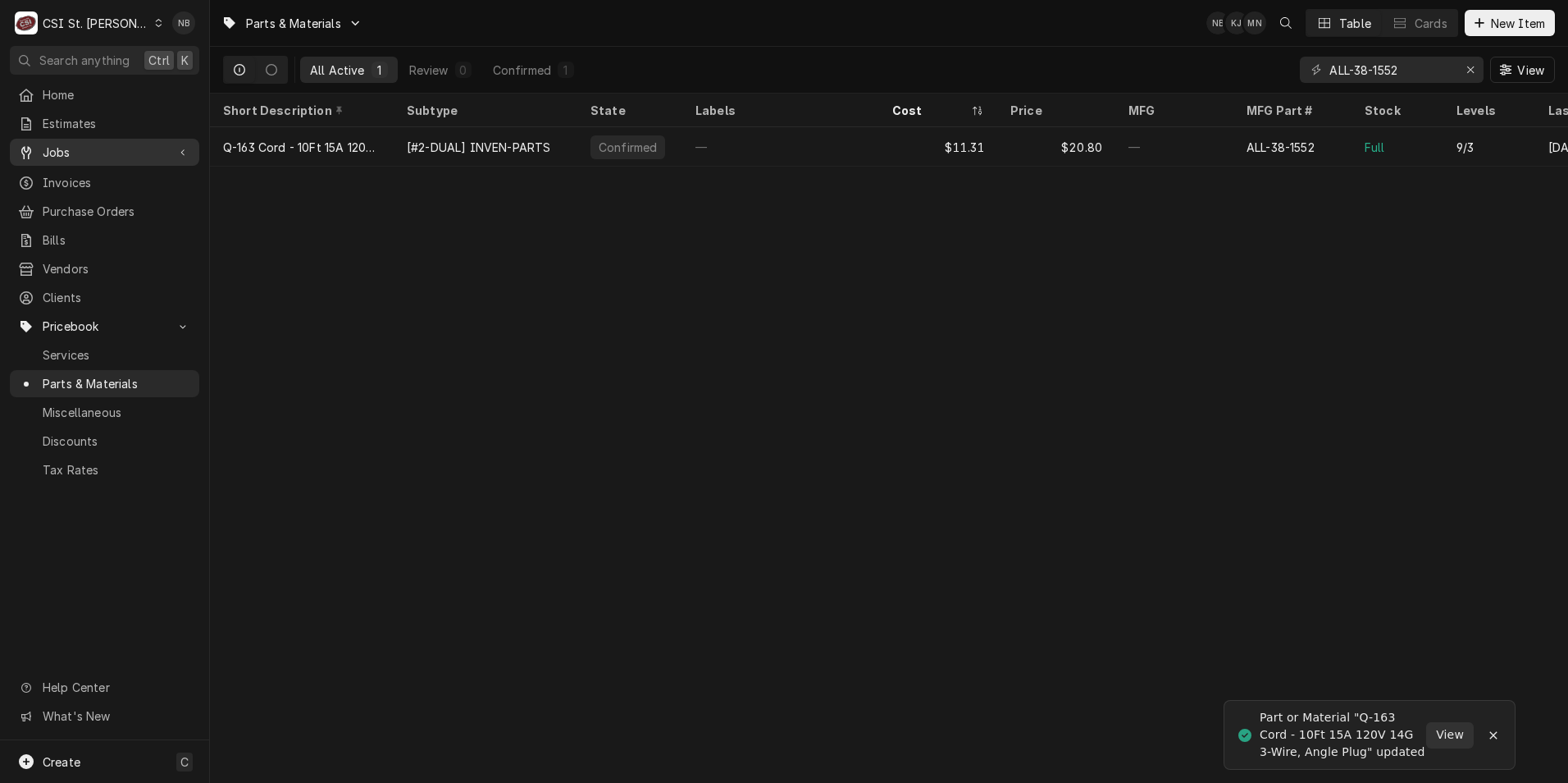
click at [118, 154] on span "Jobs" at bounding box center [105, 152] width 123 height 17
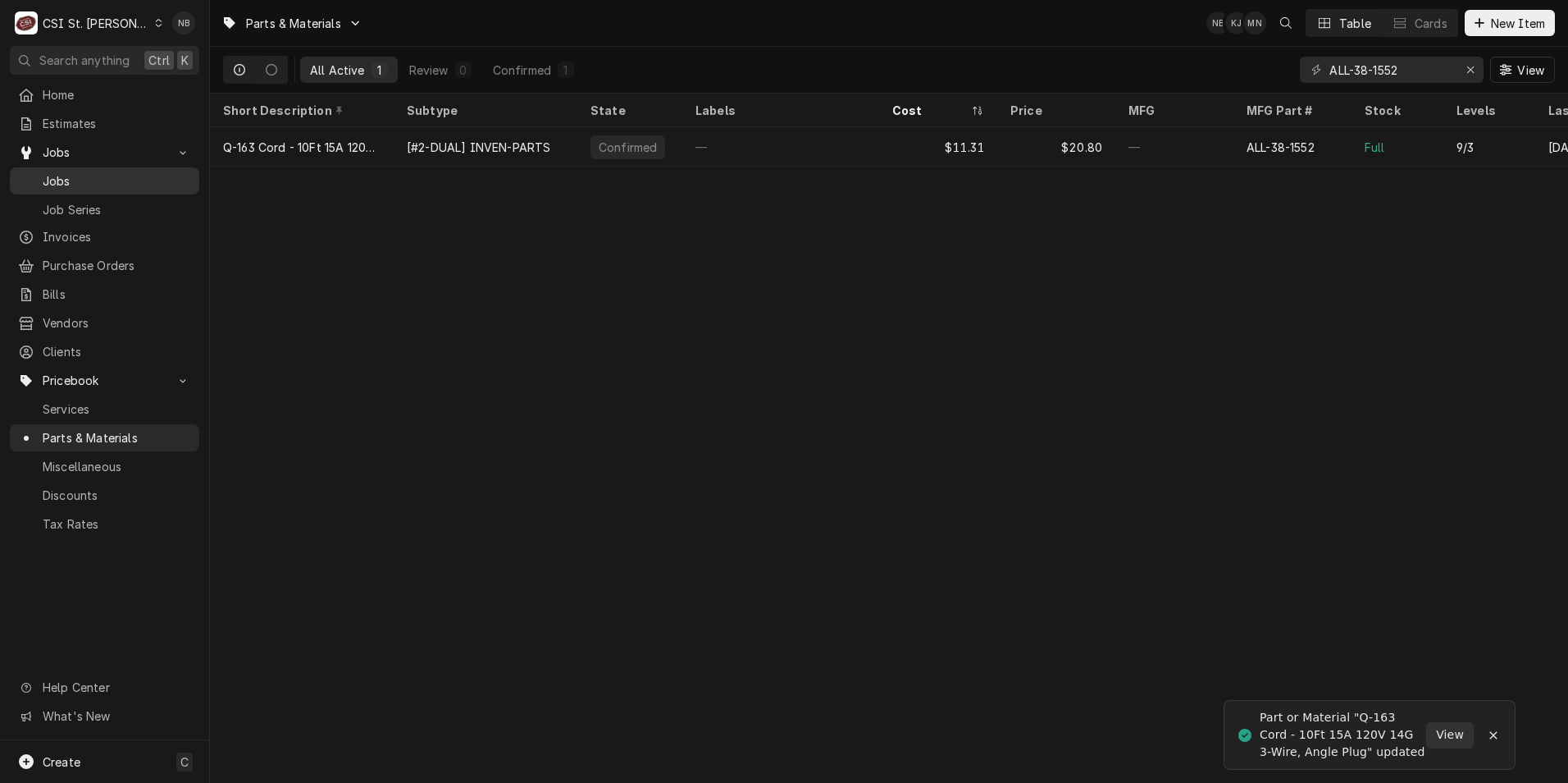
click at [113, 172] on span "Jobs" at bounding box center [117, 181] width 149 height 17
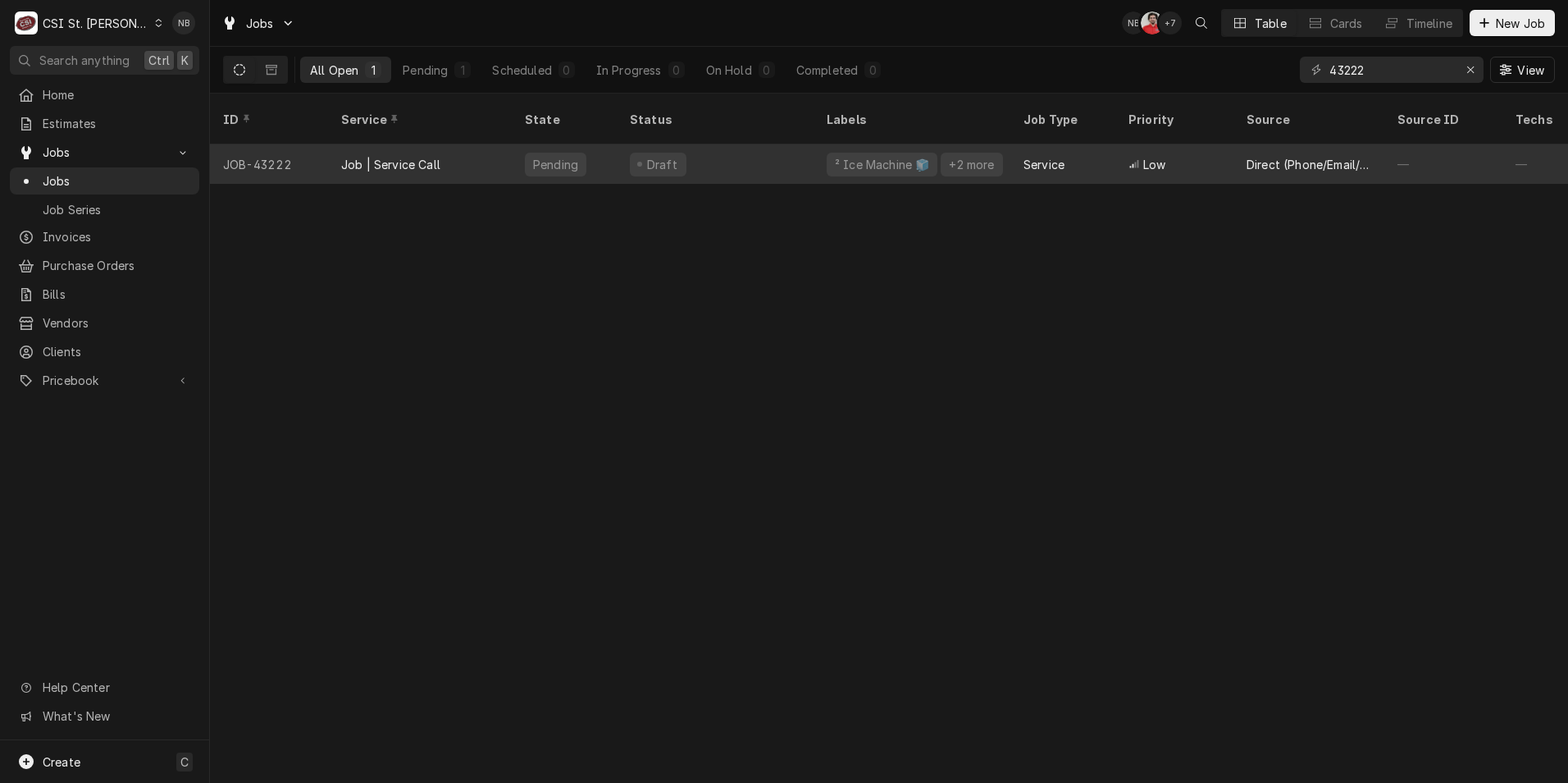
click at [784, 144] on div "Draft" at bounding box center [715, 164] width 197 height 39
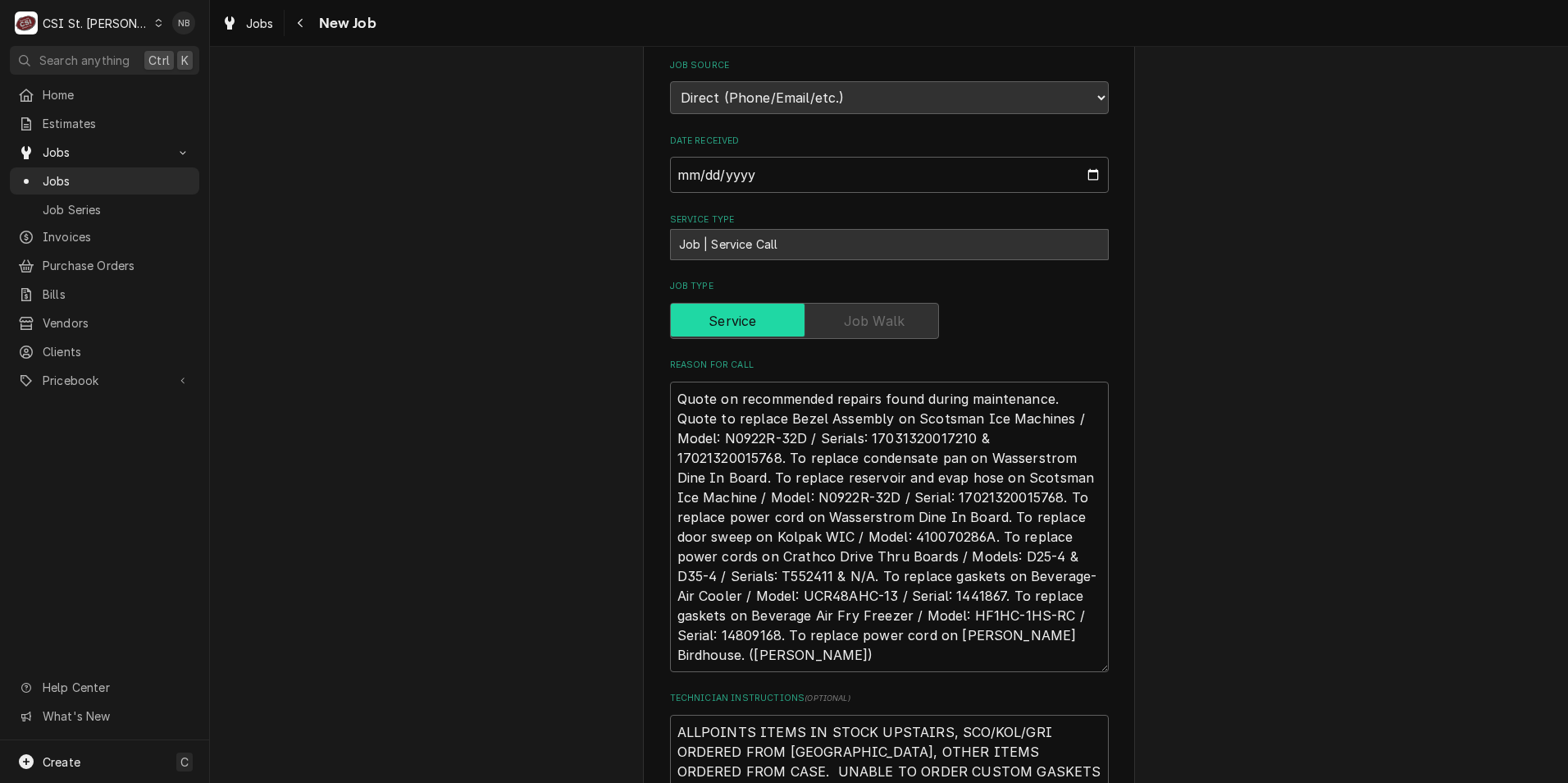
scroll to position [903, 0]
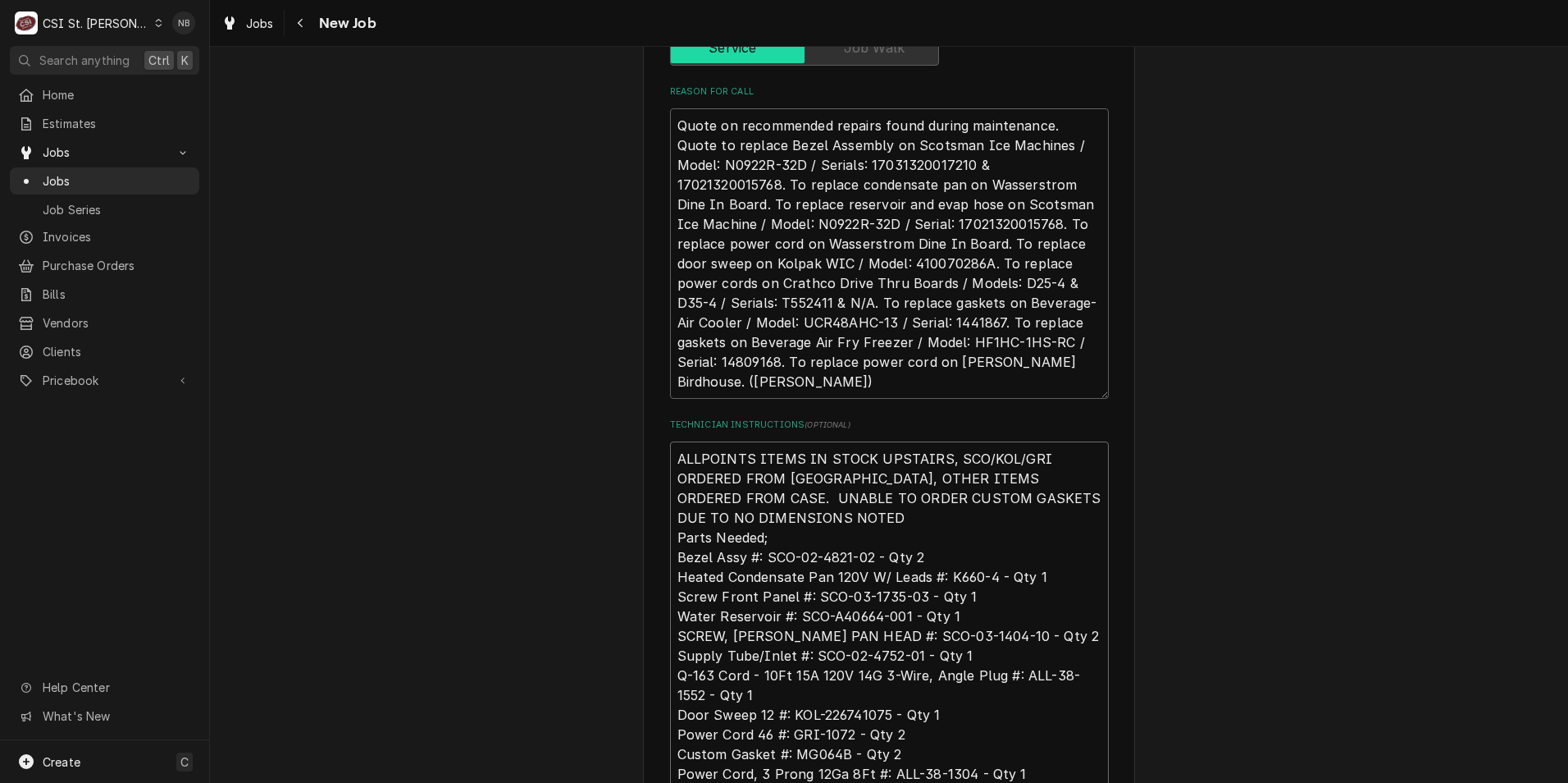
click at [670, 442] on textarea "ALLPOINTS ITEMS IN STOCK UPSTAIRS, SCO/KOL/GRI ORDERED FROM PARTSTOWN, OTHER IT…" at bounding box center [889, 675] width 439 height 468
type textarea "x"
type textarea "ALLPOINTS ITEMS IN STOCK UPSTAIRS, SCO/KOL/GRI ORDERED FROM PARTSTOWN, OTHER IT…"
type textarea "x"
type textarea "ALLPOINTS ITEMS IN STOCK UPSTAIRS, SCO/KOL/GRI ORDERED FROM PARTSTOWN, OTHER IT…"
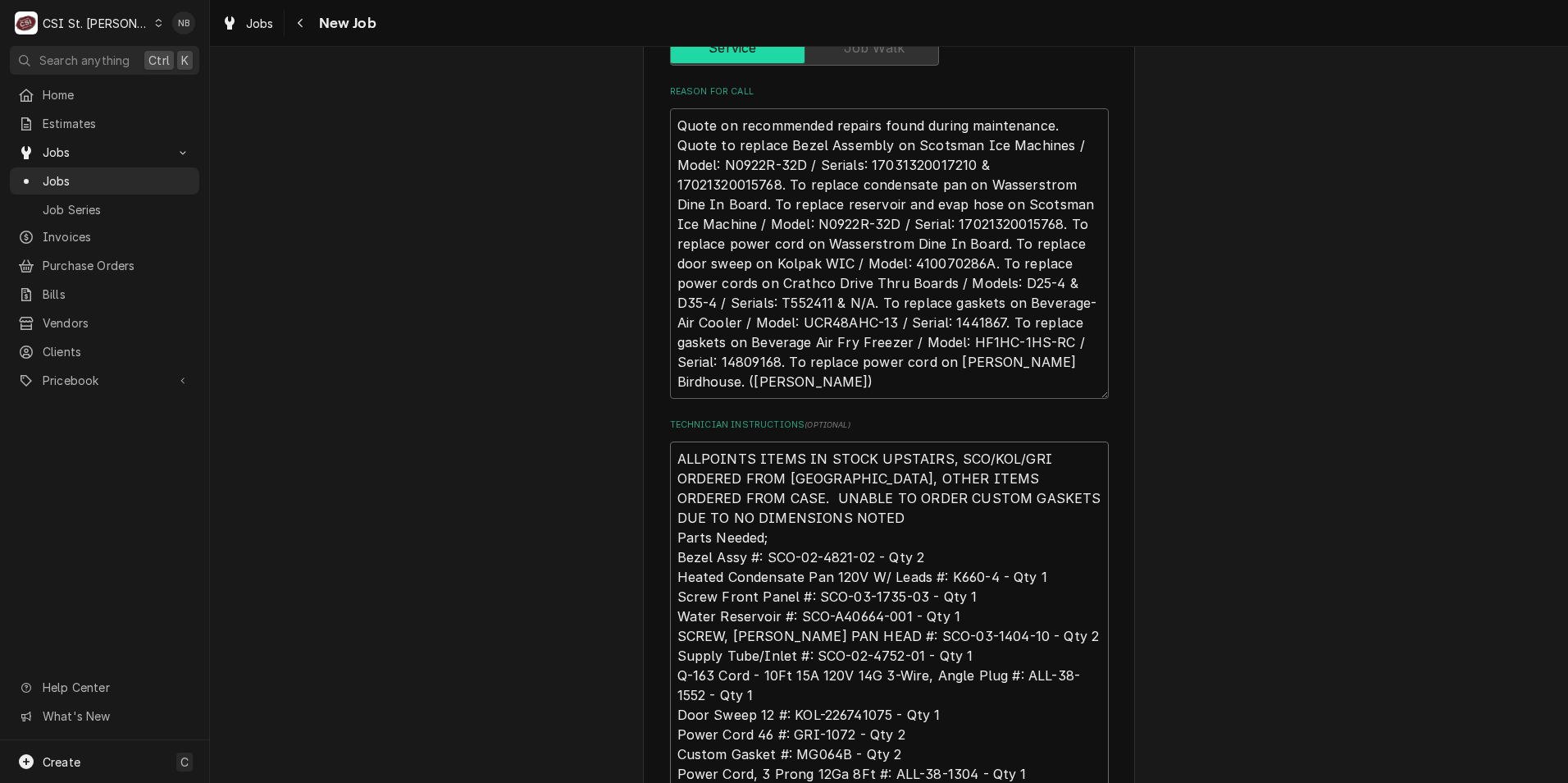
type textarea "x"
type textarea "A ALLPOINTS ITEMS IN STOCK UPSTAIRS, SCO/KOL/GRI ORDERED FROM PARTSTOWN, OTHER …"
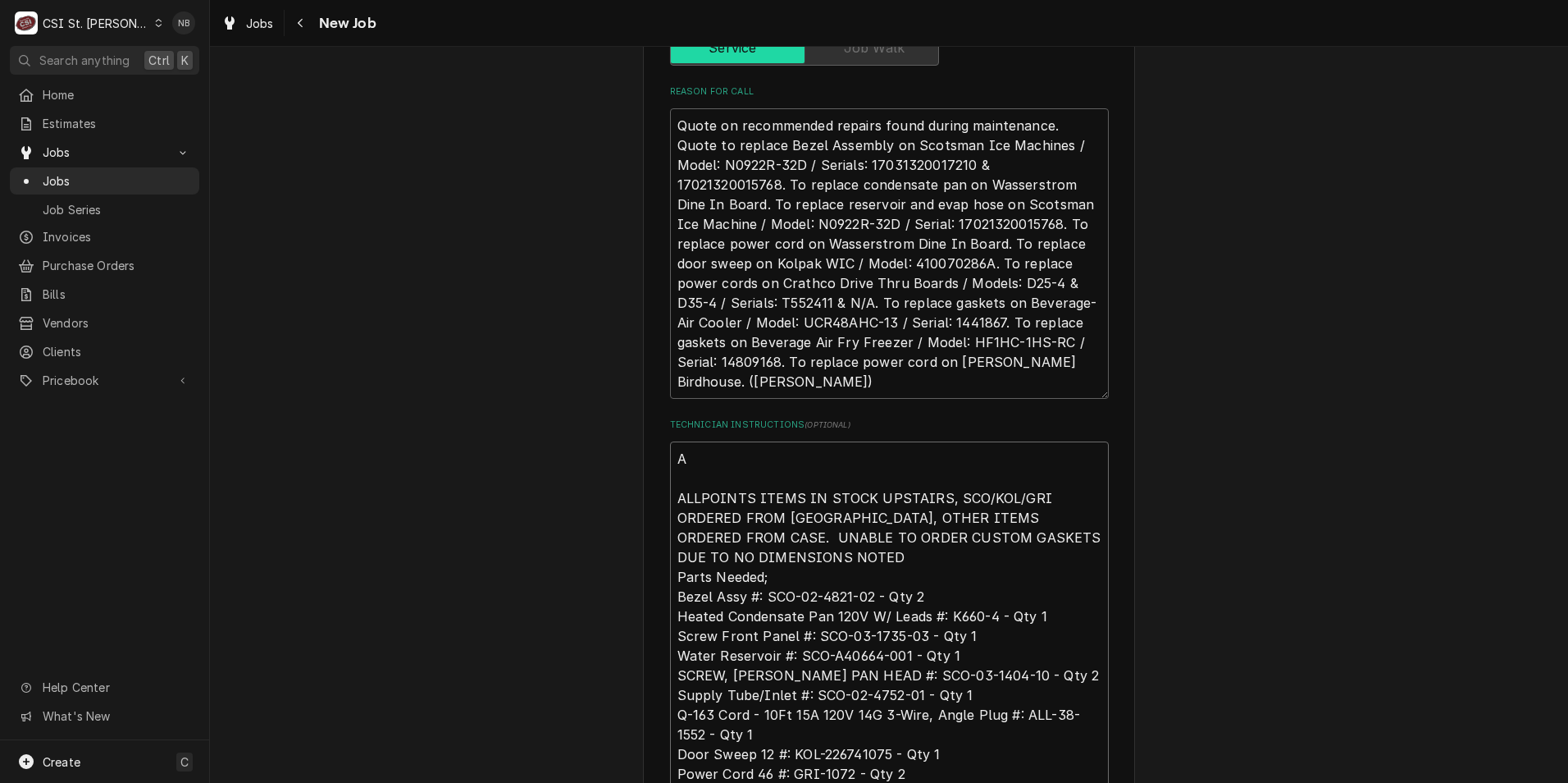
type textarea "x"
type textarea "AL ALLPOINTS ITEMS IN STOCK UPSTAIRS, SCO/KOL/GRI ORDERED FROM PARTSTOWN, OTHER…"
type textarea "x"
type textarea "ALL ALLPOINTS ITEMS IN STOCK UPSTAIRS, SCO/KOL/GRI ORDERED FROM PARTSTOWN, OTHE…"
type textarea "x"
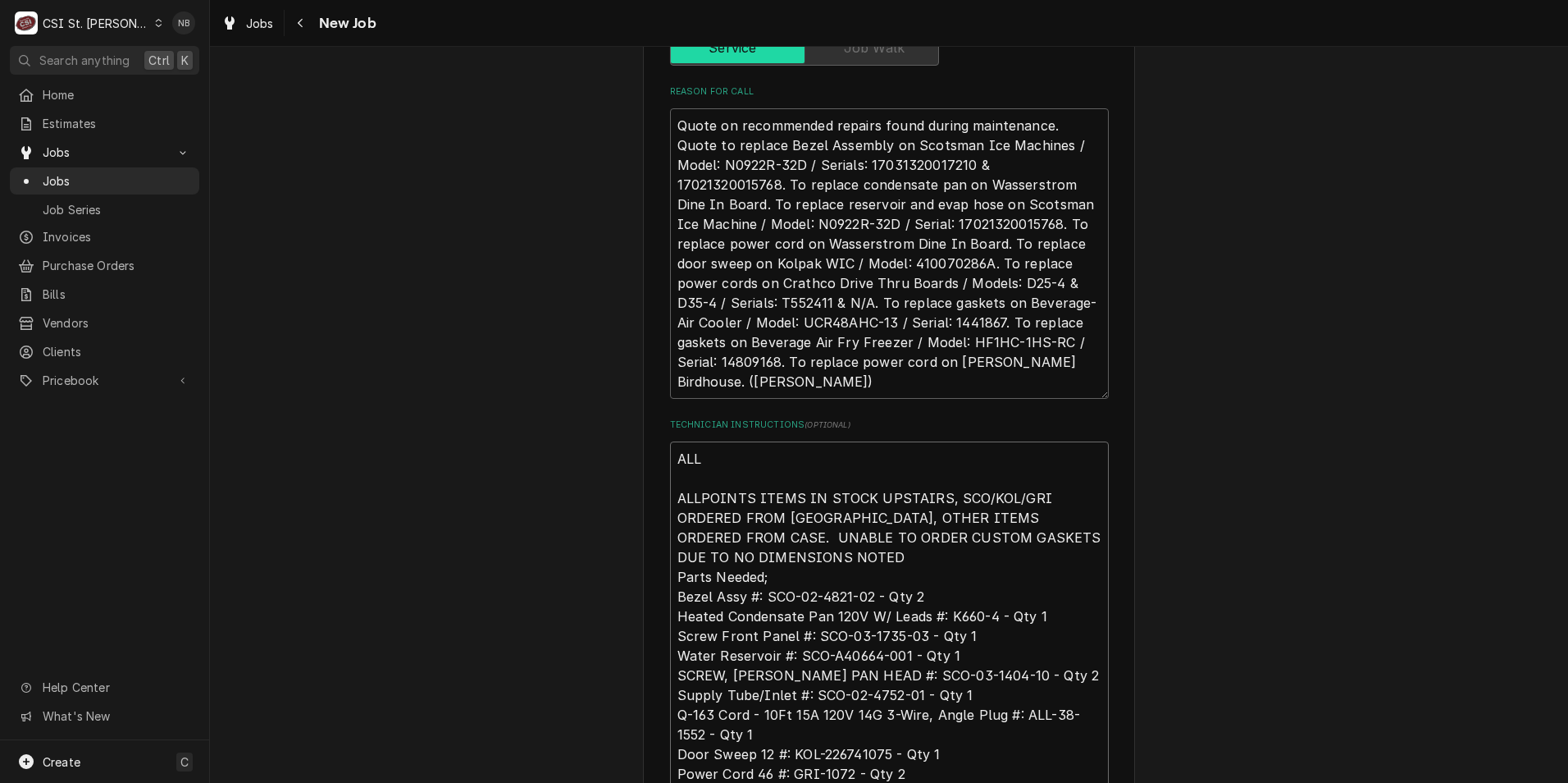
type textarea "ALL- ALLPOINTS ITEMS IN STOCK UPSTAIRS, SCO/KOL/GRI ORDERED FROM PARTSTOWN, OTH…"
type textarea "x"
type textarea "ALL-3 ALLPOINTS ITEMS IN STOCK UPSTAIRS, SCO/KOL/GRI ORDERED FROM PARTSTOWN, OT…"
type textarea "x"
type textarea "ALL-38 ALLPOINTS ITEMS IN STOCK UPSTAIRS, SCO/KOL/GRI ORDERED FROM PARTSTOWN, O…"
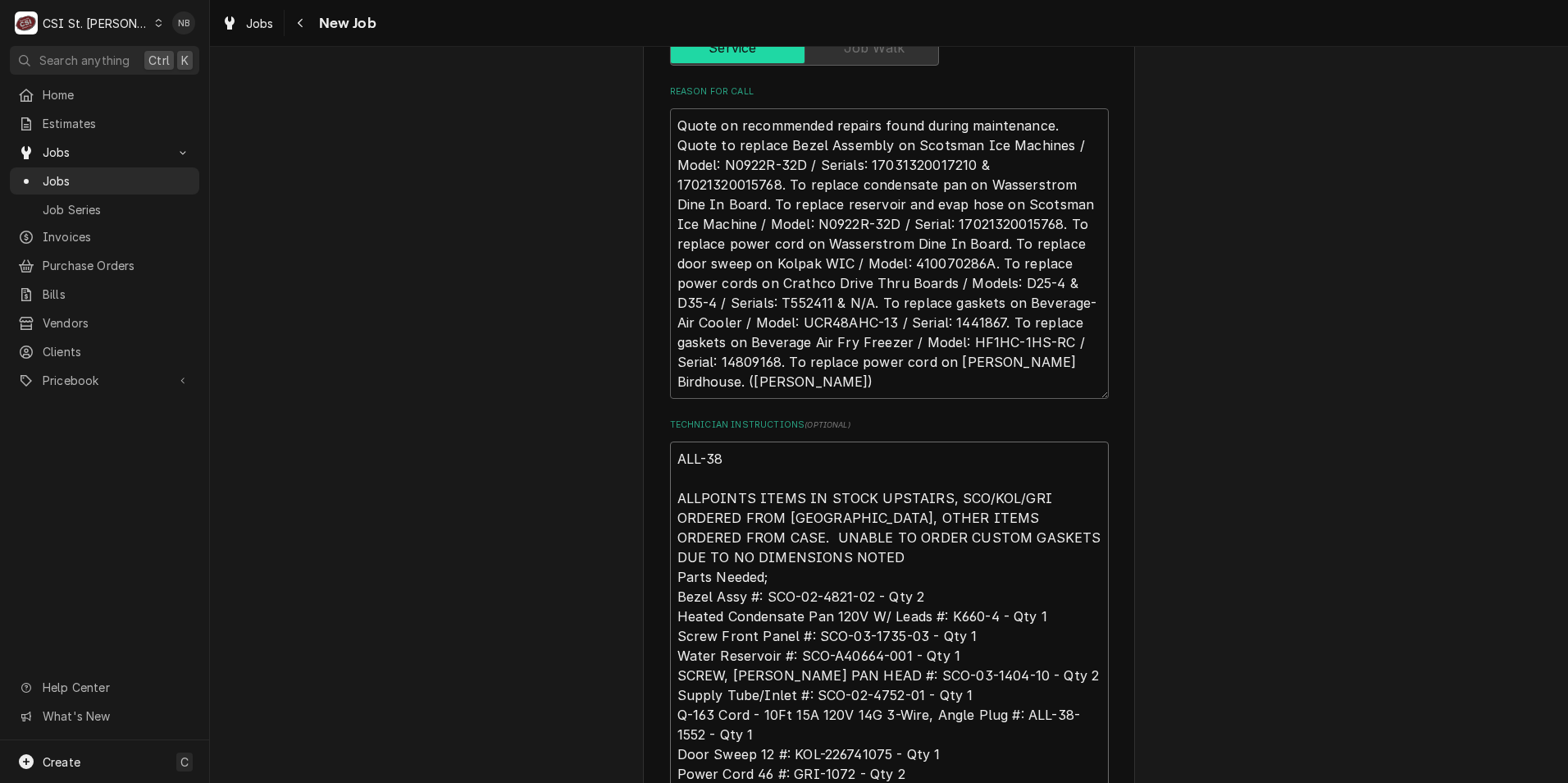
type textarea "x"
type textarea "ALL-381 ALLPOINTS ITEMS IN STOCK UPSTAIRS, SCO/KOL/GRI ORDERED FROM PARTSTOWN, …"
type textarea "x"
type textarea "ALL-3813 ALLPOINTS ITEMS IN STOCK UPSTAIRS, SCO/KOL/GRI ORDERED FROM PARTSTOWN,…"
type textarea "x"
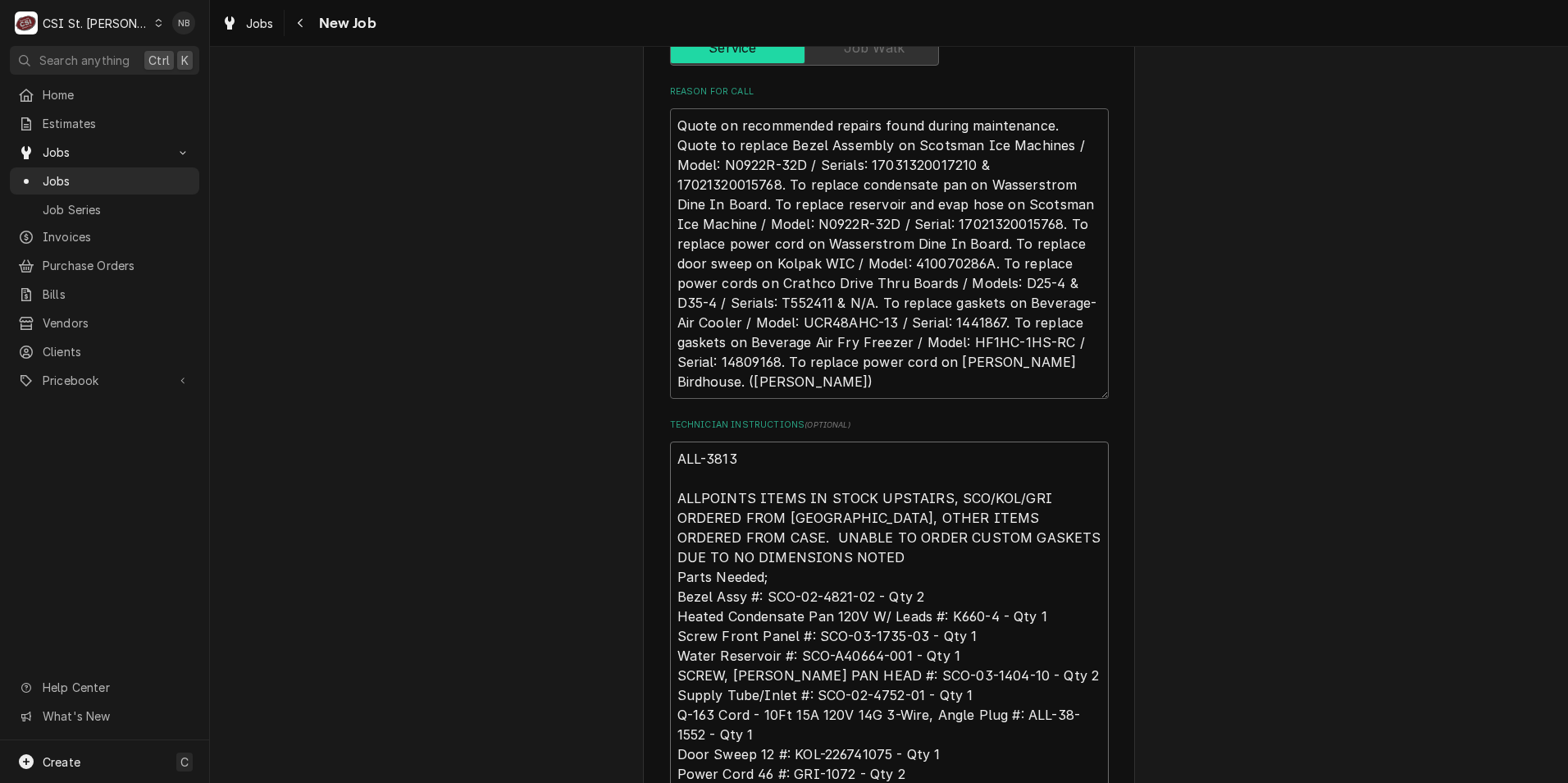
type textarea "ALL-38130 ALLPOINTS ITEMS IN STOCK UPSTAIRS, SCO/KOL/GRI ORDERED FROM PARTSTOWN…"
type textarea "x"
type textarea "ALL-381304 ALLPOINTS ITEMS IN STOCK UPSTAIRS, SCO/KOL/GRI ORDERED FROM PARTSTOW…"
type textarea "x"
type textarea "ALL-38-1304 ALLPOINTS ITEMS IN STOCK UPSTAIRS, SCO/KOL/GRI ORDERED FROM PARTSTO…"
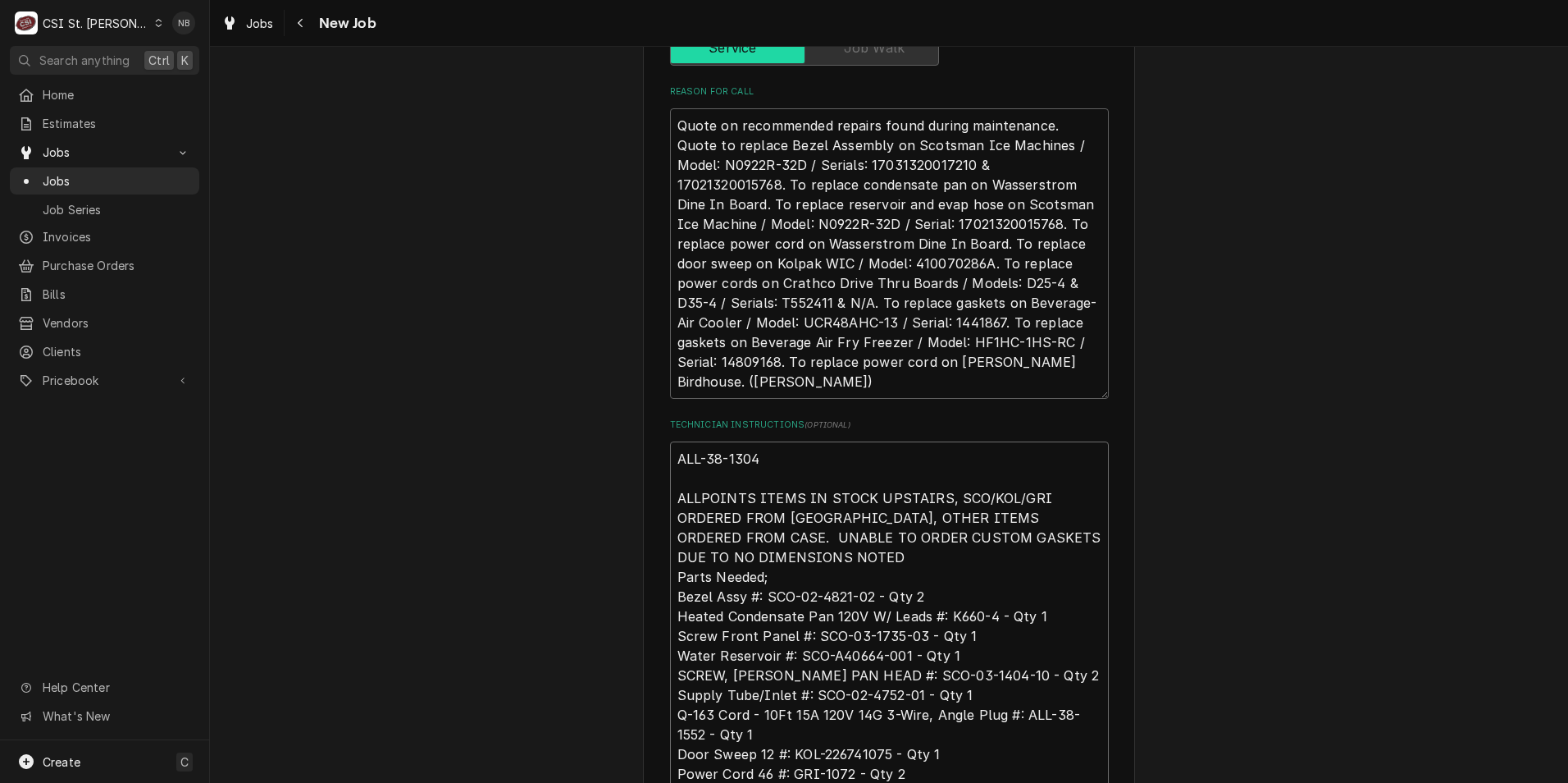
type textarea "x"
type textarea "ALL-38-1304 ALLPOINTS ITEMS IN STOCK UPSTAIRS, SCO/KOL/GRI ORDERED FROM PARTSTO…"
type textarea "x"
type textarea "ALL-38-1304 an ALLPOINTS ITEMS IN STOCK UPSTAIRS, SCO/KOL/GRI ORDERED FROM PART…"
type textarea "x"
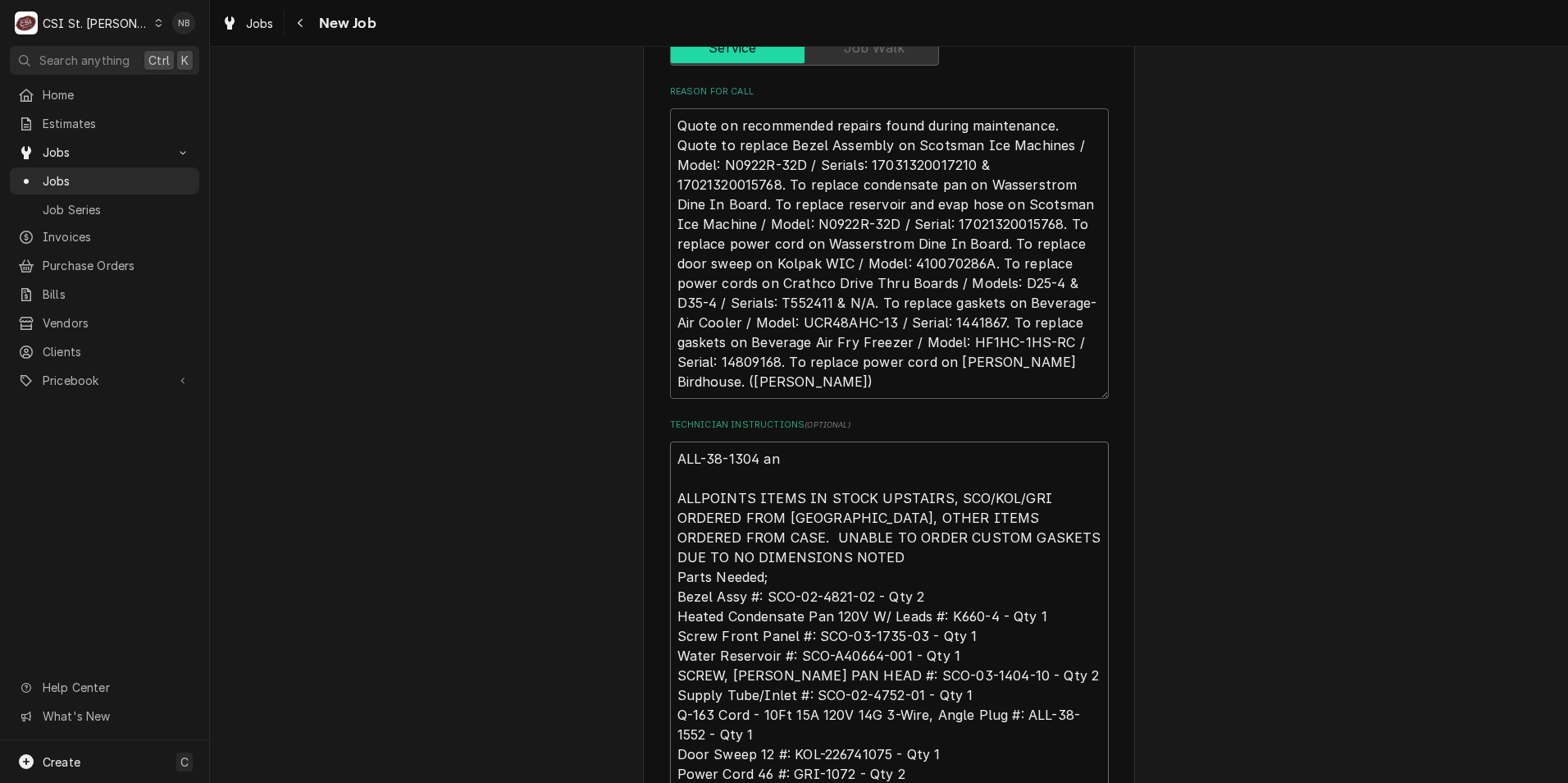
type textarea "ALL-38-1304 and ALLPOINTS ITEMS IN STOCK UPSTAIRS, SCO/KOL/GRI ORDERED FROM PAR…"
type textarea "x"
type textarea "ALL-38-1304 and ALLPOINTS ITEMS IN STOCK UPSTAIRS, SCO/KOL/GRI ORDERED FROM PAR…"
type textarea "x"
type textarea "ALL-38-1304 and A ALLPOINTS ITEMS IN STOCK UPSTAIRS, SCO/KOL/GRI ORDERED FROM P…"
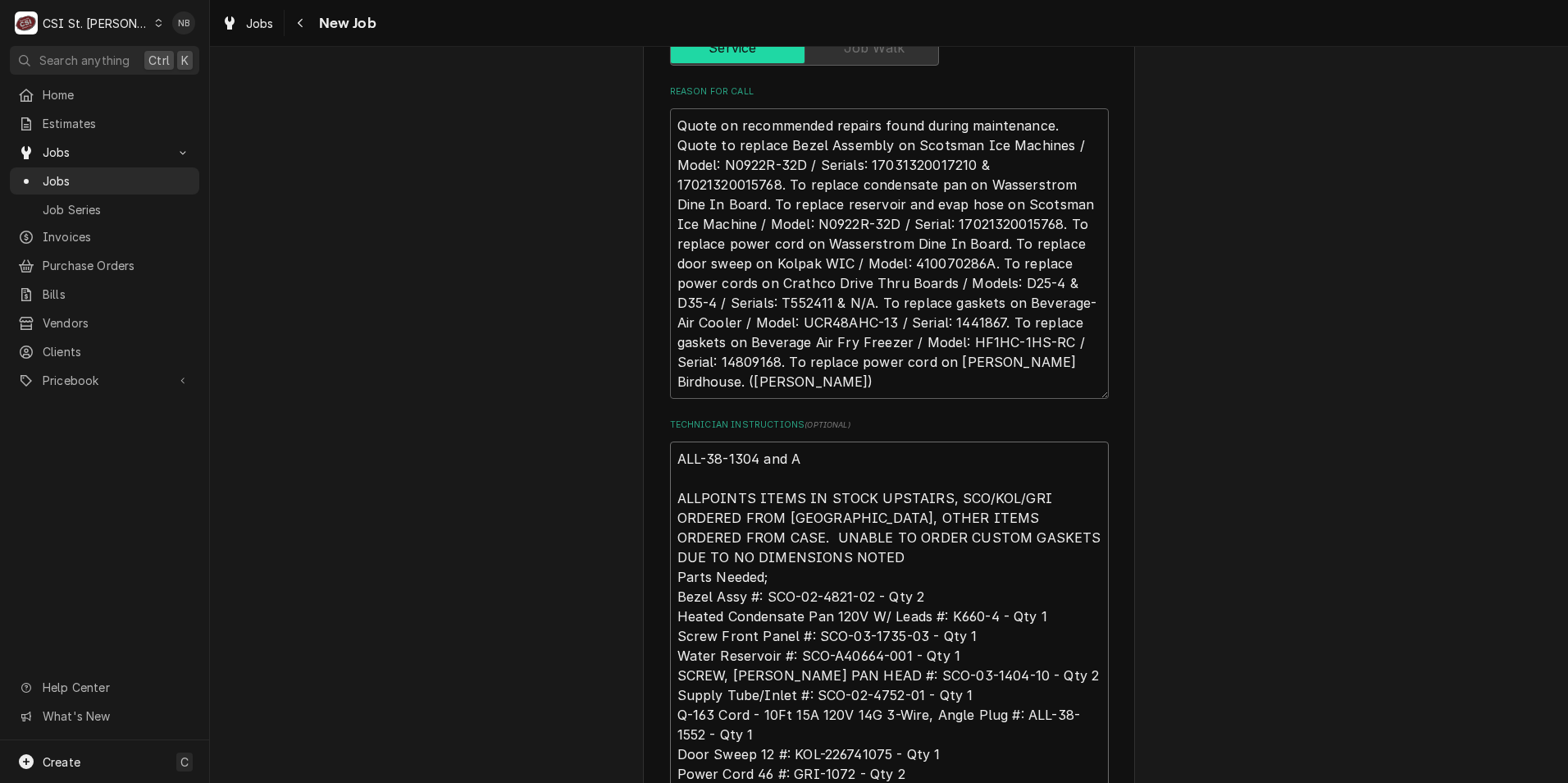
type textarea "x"
type textarea "ALL-38-1304 and AL ALLPOINTS ITEMS IN STOCK UPSTAIRS, SCO/KOL/GRI ORDERED FROM …"
type textarea "x"
type textarea "ALL-38-1304 and ALL ALLPOINTS ITEMS IN STOCK UPSTAIRS, SCO/KOL/GRI ORDERED FROM…"
type textarea "x"
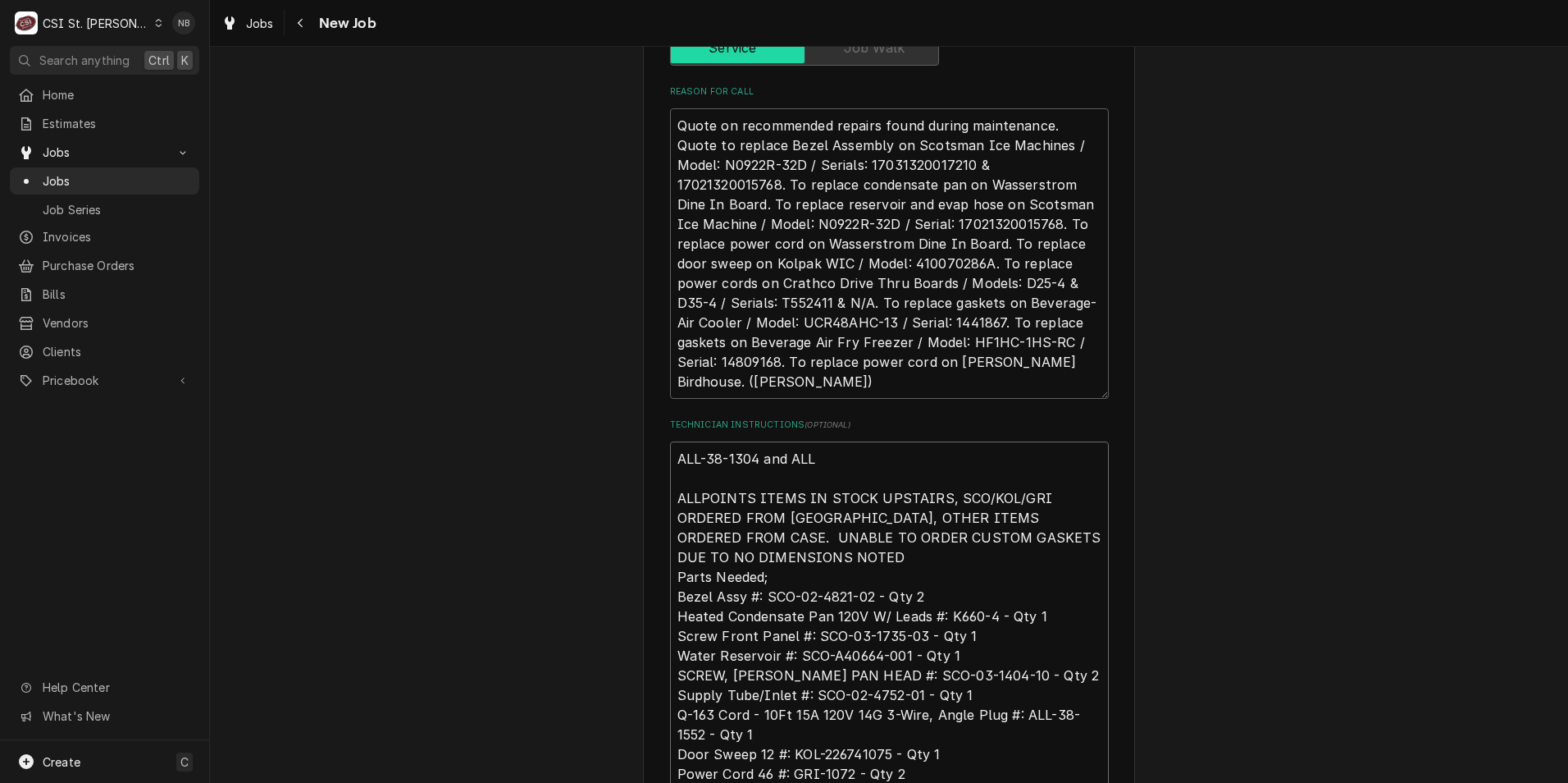
type textarea "ALL-38-1304 and ALL- ALLPOINTS ITEMS IN STOCK UPSTAIRS, SCO/KOL/GRI ORDERED FRO…"
type textarea "x"
type textarea "ALL-38-1304 and ALL-3 ALLPOINTS ITEMS IN STOCK UPSTAIRS, SCO/KOL/GRI ORDERED FR…"
type textarea "x"
type textarea "ALL-38-1304 and ALL-38 ALLPOINTS ITEMS IN STOCK UPSTAIRS, SCO/KOL/GRI ORDERED F…"
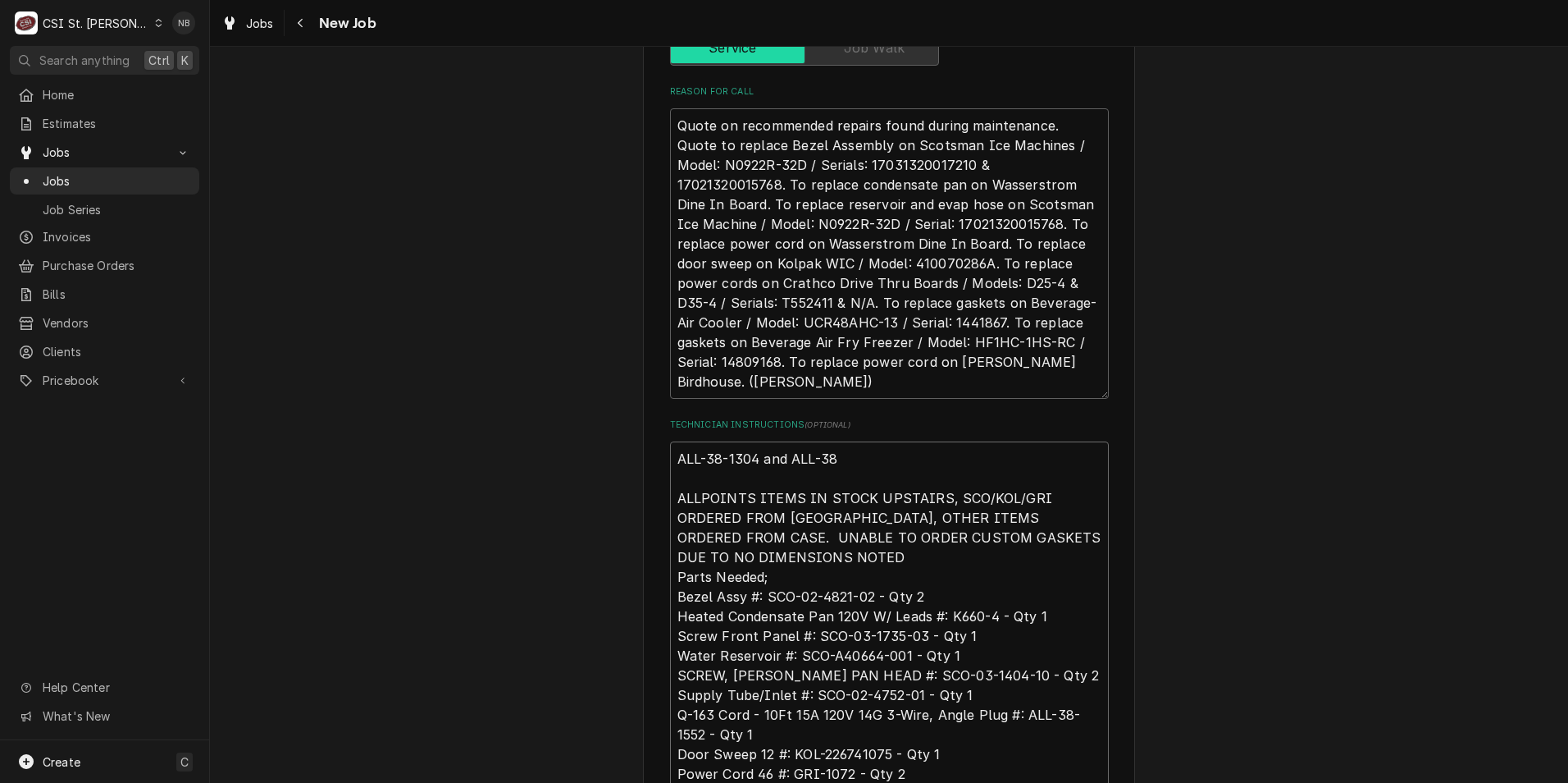
type textarea "x"
type textarea "ALL-38-1304 and ALL-38- ALLPOINTS ITEMS IN STOCK UPSTAIRS, SCO/KOL/GRI ORDERED …"
type textarea "x"
type textarea "ALL-38-1304 and ALL-38-1 ALLPOINTS ITEMS IN STOCK UPSTAIRS, SCO/KOL/GRI ORDERED…"
type textarea "x"
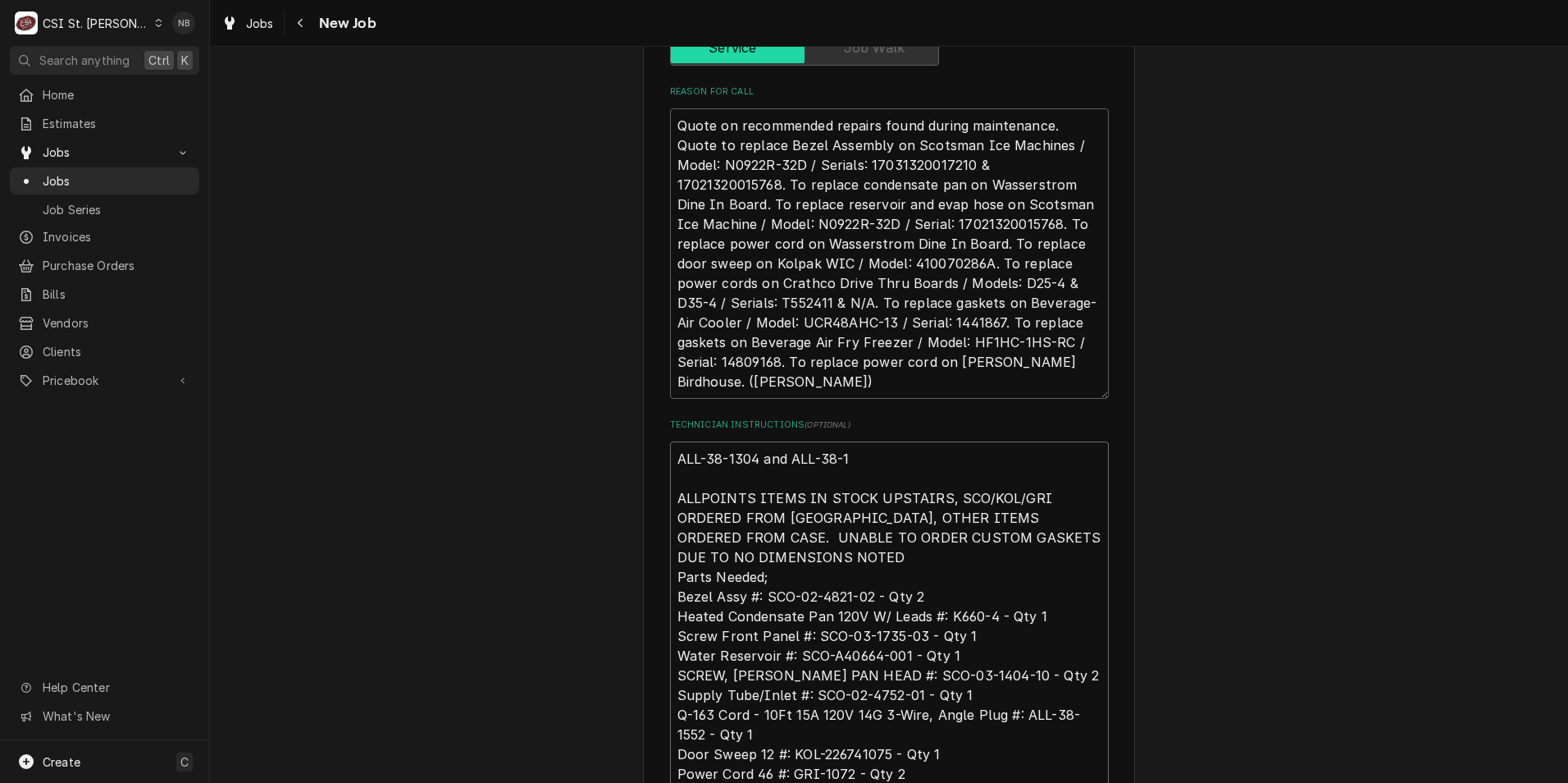
type textarea "ALL-38-1304 and ALL-38-15 ALLPOINTS ITEMS IN STOCK UPSTAIRS, SCO/KOL/GRI ORDERE…"
type textarea "x"
type textarea "ALL-38-1304 and ALL-38-155 ALLPOINTS ITEMS IN STOCK UPSTAIRS, SCO/KOL/GRI ORDER…"
type textarea "x"
type textarea "ALL-38-1304 and ALL-38-1552 ALLPOINTS ITEMS IN STOCK UPSTAIRS, SCO/KOL/GRI ORDE…"
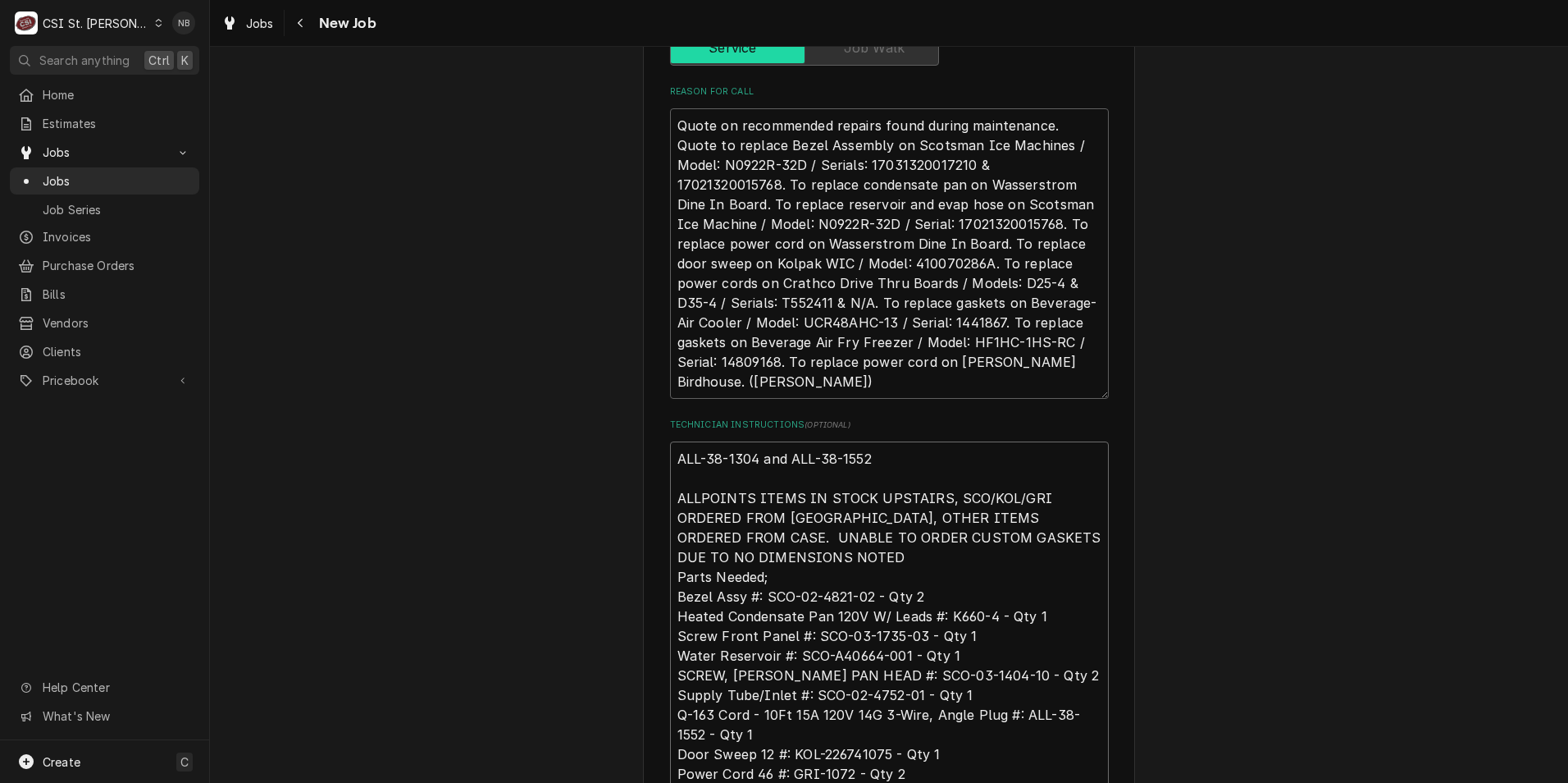
type textarea "x"
type textarea "ALL-38-1304 and ALL-38-1552 ALLPOINTS ITEMS IN STOCK UPSTAIRS, SCO/KOL/GRI ORDE…"
type textarea "x"
type textarea "ALL-38-1304 and ALL-38-1552 o ALLPOINTS ITEMS IN STOCK UPSTAIRS, SCO/KOL/GRI OR…"
type textarea "x"
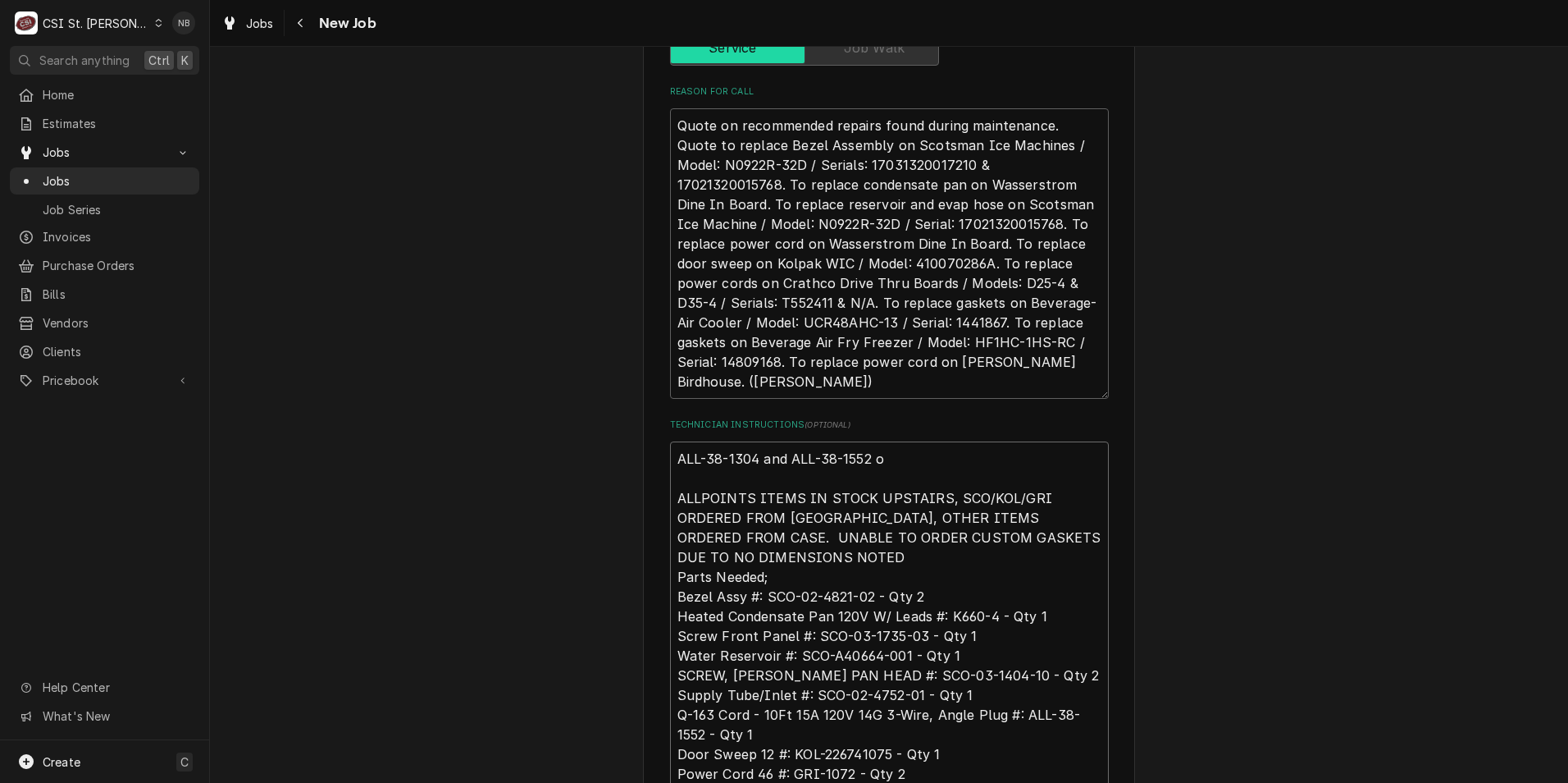
type textarea "ALL-38-1304 and ALL-38-1552 oi ALLPOINTS ITEMS IN STOCK UPSTAIRS, SCO/KOL/GRI O…"
type textarea "x"
type textarea "ALL-38-1304 and ALL-38-1552 o ALLPOINTS ITEMS IN STOCK UPSTAIRS, SCO/KOL/GRI OR…"
type textarea "x"
type textarea "ALL-38-1304 and ALL-38-1552 om ALLPOINTS ITEMS IN STOCK UPSTAIRS, SCO/KOL/GRI O…"
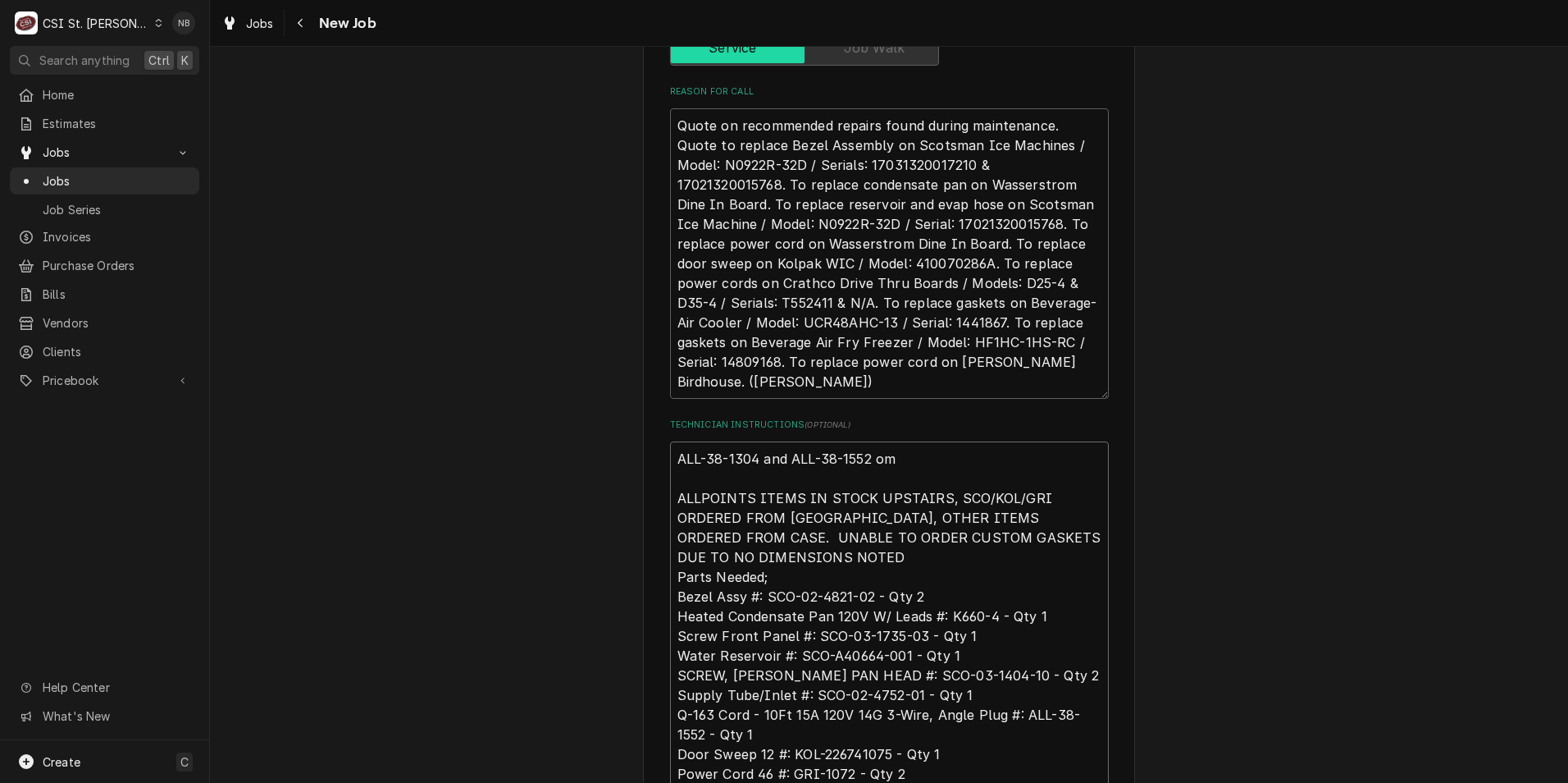
type textarea "x"
type textarea "ALL-38-1304 and ALL-38-1552 omo ALLPOINTS ITEMS IN STOCK UPSTAIRS, SCO/KOL/GRI …"
type textarea "x"
type textarea "ALL-38-1304 and ALL-38-1552 omove ALLPOINTS ITEMS IN STOCK UPSTAIRS, SCO/KOL/GR…"
type textarea "x"
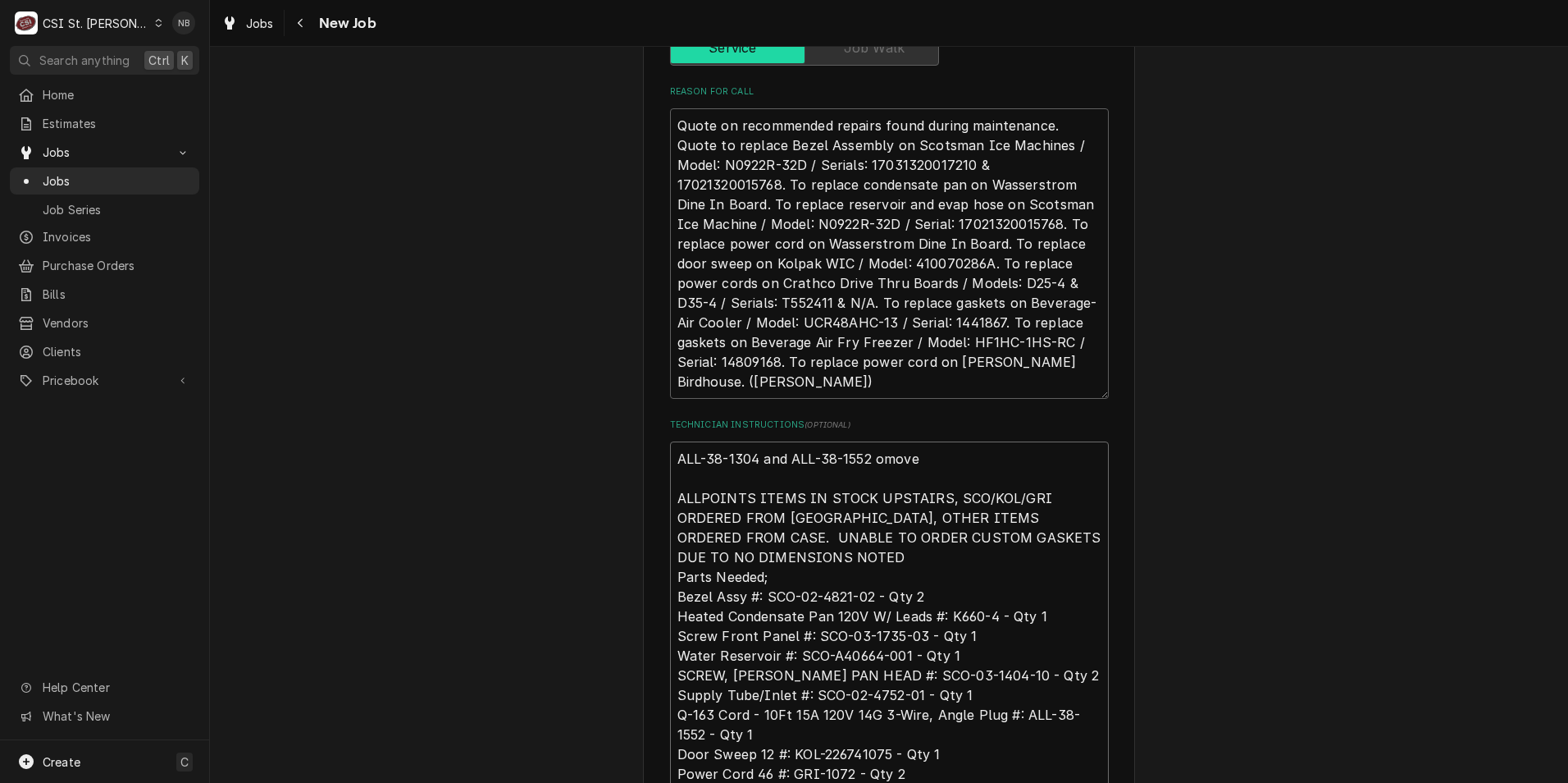
type textarea "ALL-38-1304 and ALL-38-1552 omoved ALLPOINTS ITEMS IN STOCK UPSTAIRS, SCO/KOL/G…"
type textarea "x"
type textarea "ALL-38-1304 and ALL-38-1552 omove ALLPOINTS ITEMS IN STOCK UPSTAIRS, SCO/KOL/GR…"
type textarea "x"
type textarea "ALL-38-1304 and ALL-38-1552 omov ALLPOINTS ITEMS IN STOCK UPSTAIRS, SCO/KOL/GRI…"
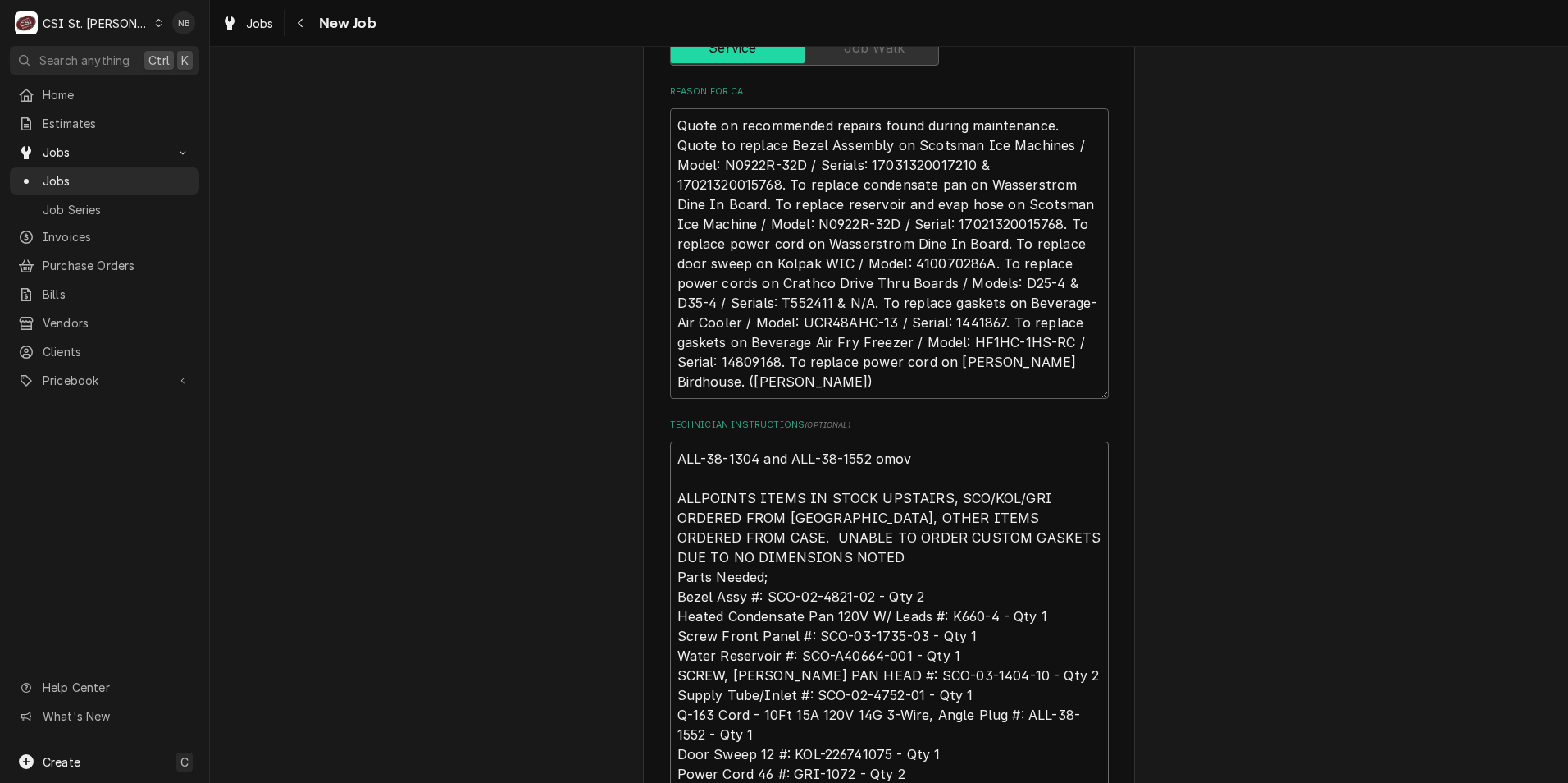
type textarea "x"
type textarea "ALL-38-1304 and ALL-38-1552 omo ALLPOINTS ITEMS IN STOCK UPSTAIRS, SCO/KOL/GRI …"
type textarea "x"
type textarea "ALL-38-1304 and ALL-38-1552 om ALLPOINTS ITEMS IN STOCK UPSTAIRS, SCO/KOL/GRI O…"
type textarea "x"
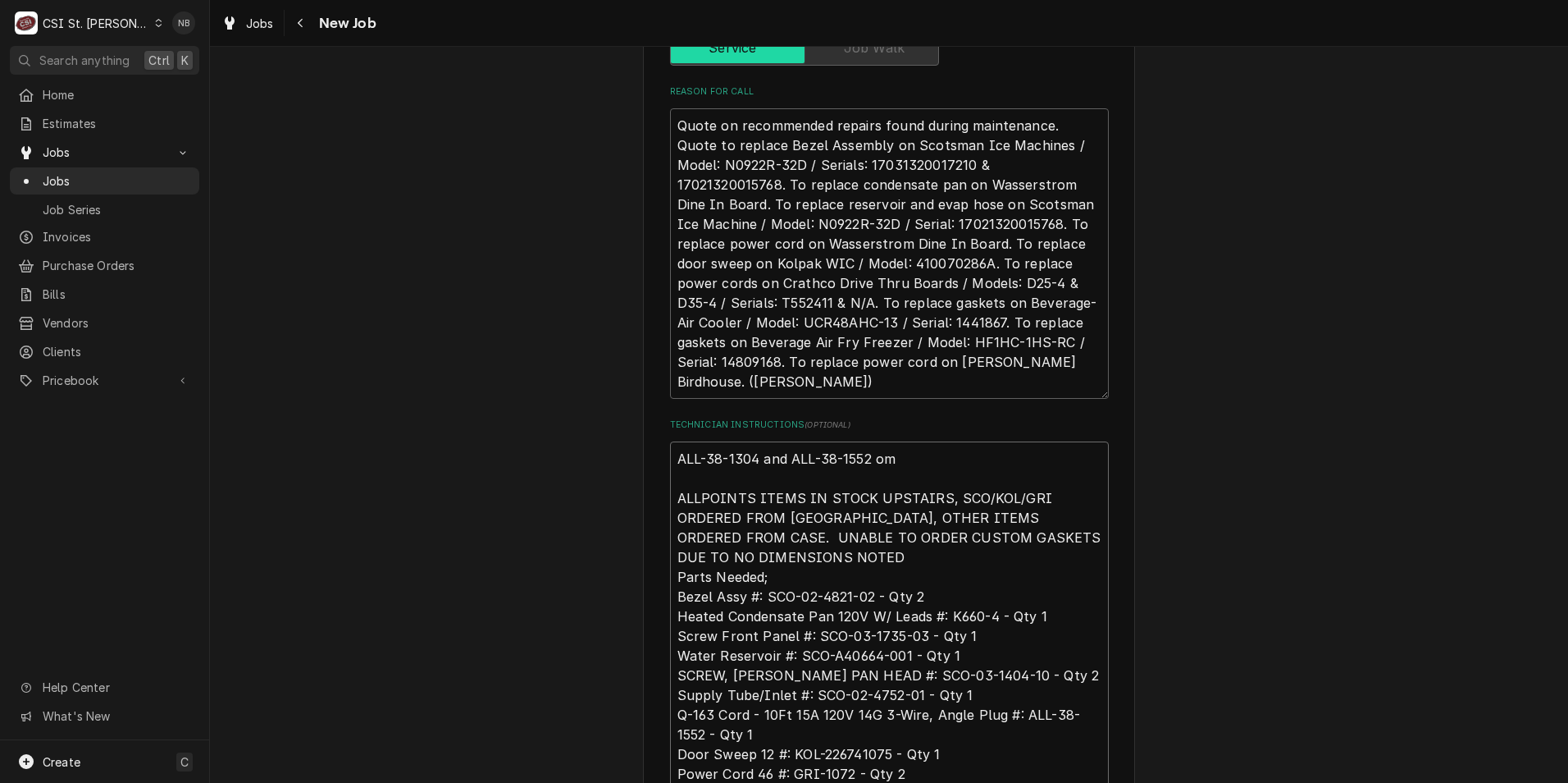
type textarea "ALL-38-1304 and ALL-38-1552 o ALLPOINTS ITEMS IN STOCK UPSTAIRS, SCO/KOL/GRI OR…"
type textarea "x"
type textarea "ALL-38-1304 and ALL-38-1552 ALLPOINTS ITEMS IN STOCK UPSTAIRS, SCO/KOL/GRI ORDE…"
type textarea "x"
type textarea "ALL-38-1304 and ALL-38-1552 ALLPOINTS ITEMS IN STOCK UPSTAIRS, SCO/KOL/GRI ORDE…"
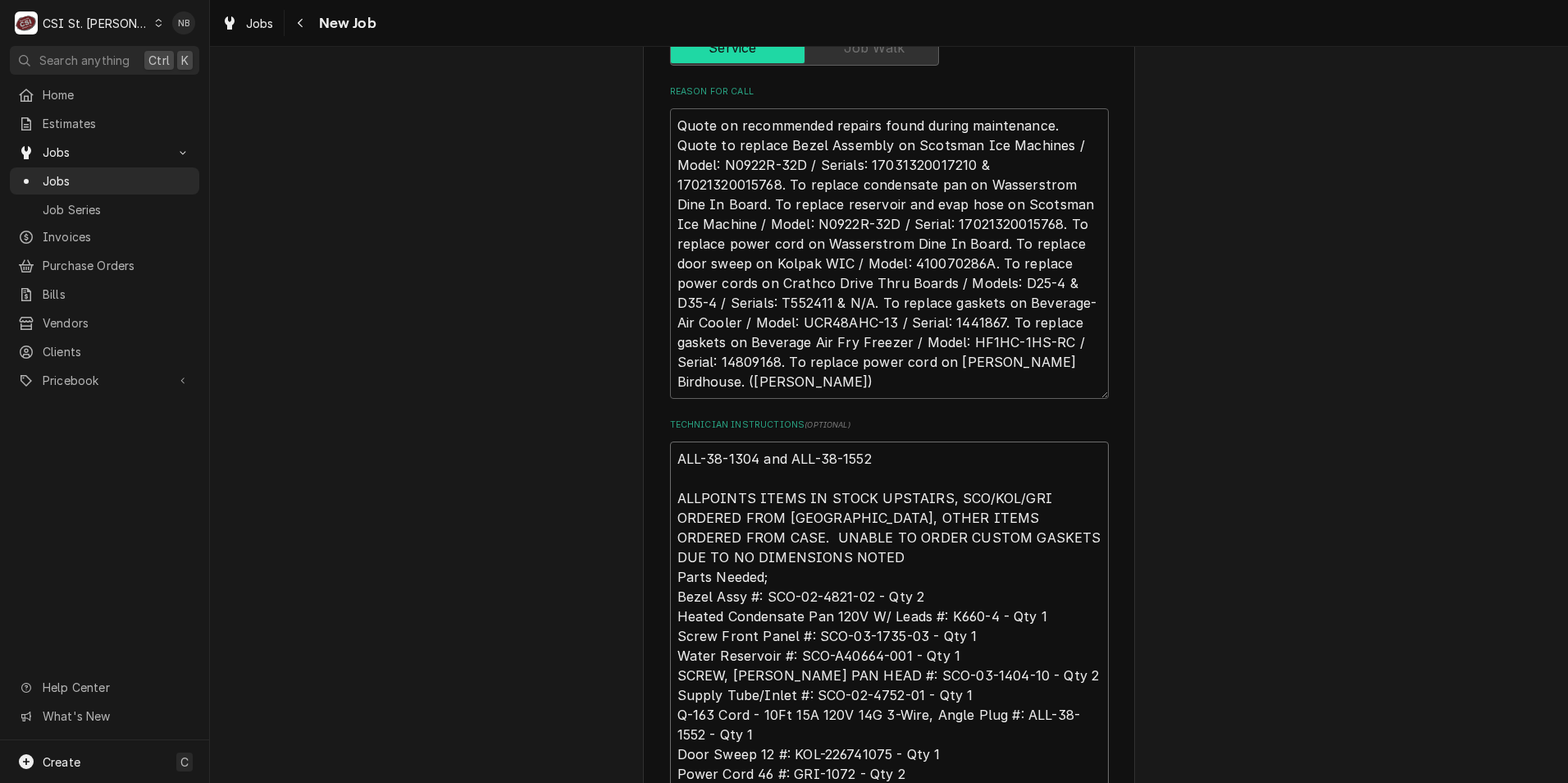
type textarea "x"
type textarea "ALL-38-1304 and ALL-38-1552 ALLPOINTS ITEMS IN STOCK UPSTAIRS, SCO/KOL/GRI ORDE…"
type textarea "x"
type textarea "ALL-38-1304 and ALL-38-1552 m ALLPOINTS ITEMS IN STOCK UPSTAIRS, SCO/KOL/GRI OR…"
type textarea "x"
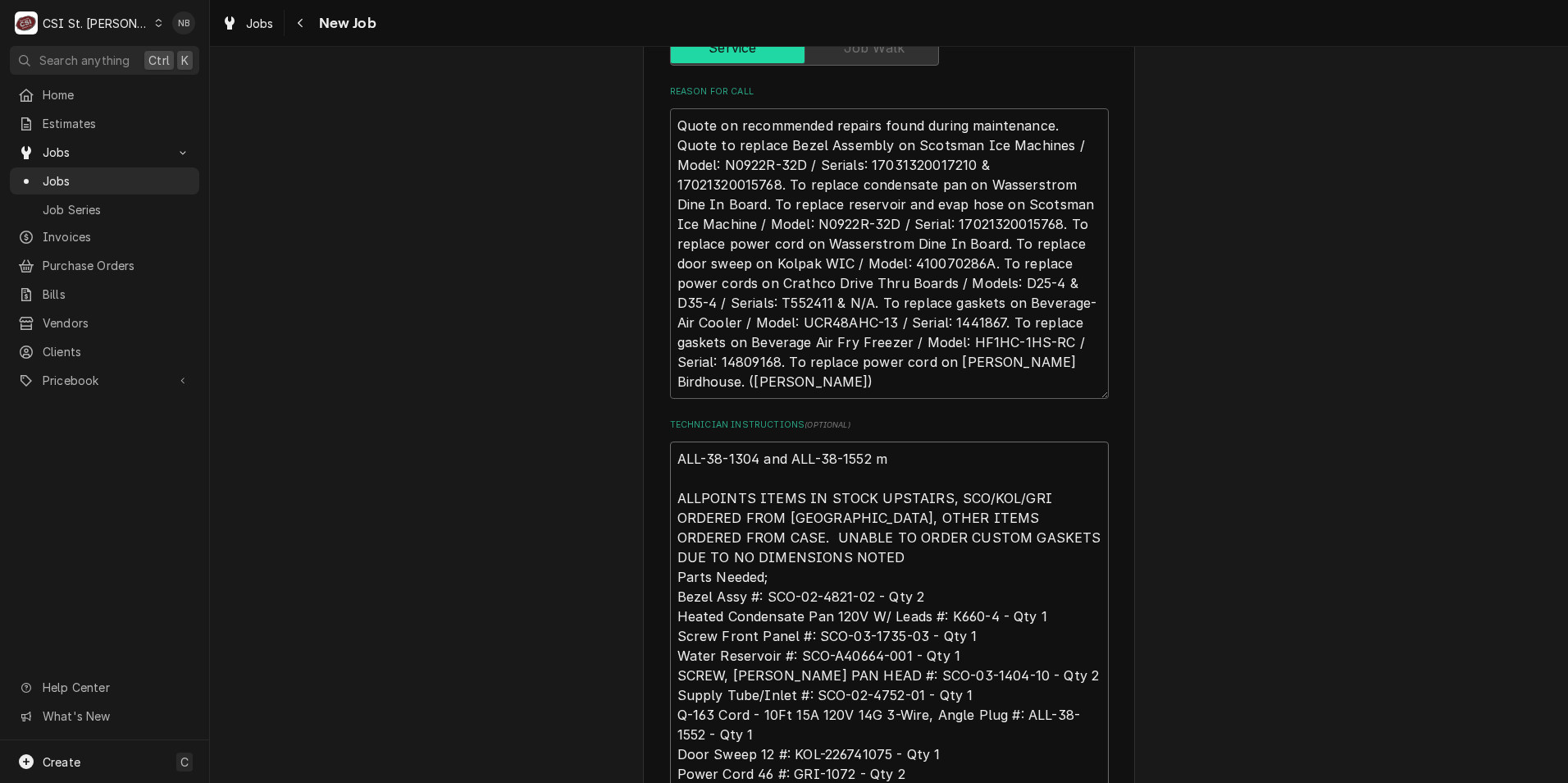
type textarea "ALL-38-1304 and ALL-38-1552 mo ALLPOINTS ITEMS IN STOCK UPSTAIRS, SCO/KOL/GRI O…"
type textarea "x"
type textarea "ALL-38-1304 and ALL-38-1552 mov ALLPOINTS ITEMS IN STOCK UPSTAIRS, SCO/KOL/GRI …"
type textarea "x"
type textarea "ALL-38-1304 and ALL-38-1552 movd ALLPOINTS ITEMS IN STOCK UPSTAIRS, SCO/KOL/GRI…"
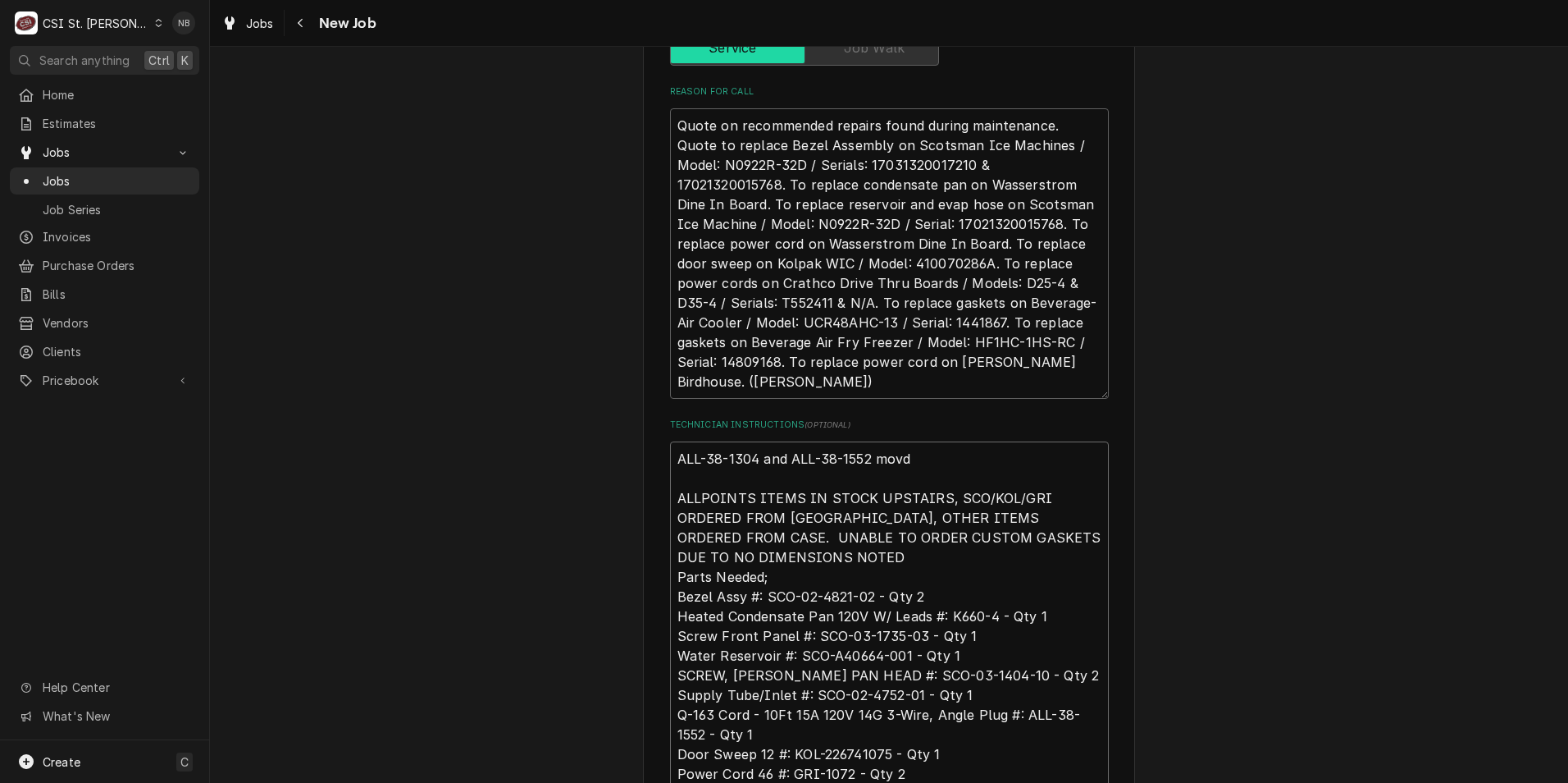
type textarea "x"
type textarea "ALL-38-1304 and ALL-38-1552 mov ALLPOINTS ITEMS IN STOCK UPSTAIRS, SCO/KOL/GRI …"
type textarea "x"
type textarea "ALL-38-1304 and ALL-38-1552 move ALLPOINTS ITEMS IN STOCK UPSTAIRS, SCO/KOL/GRI…"
type textarea "x"
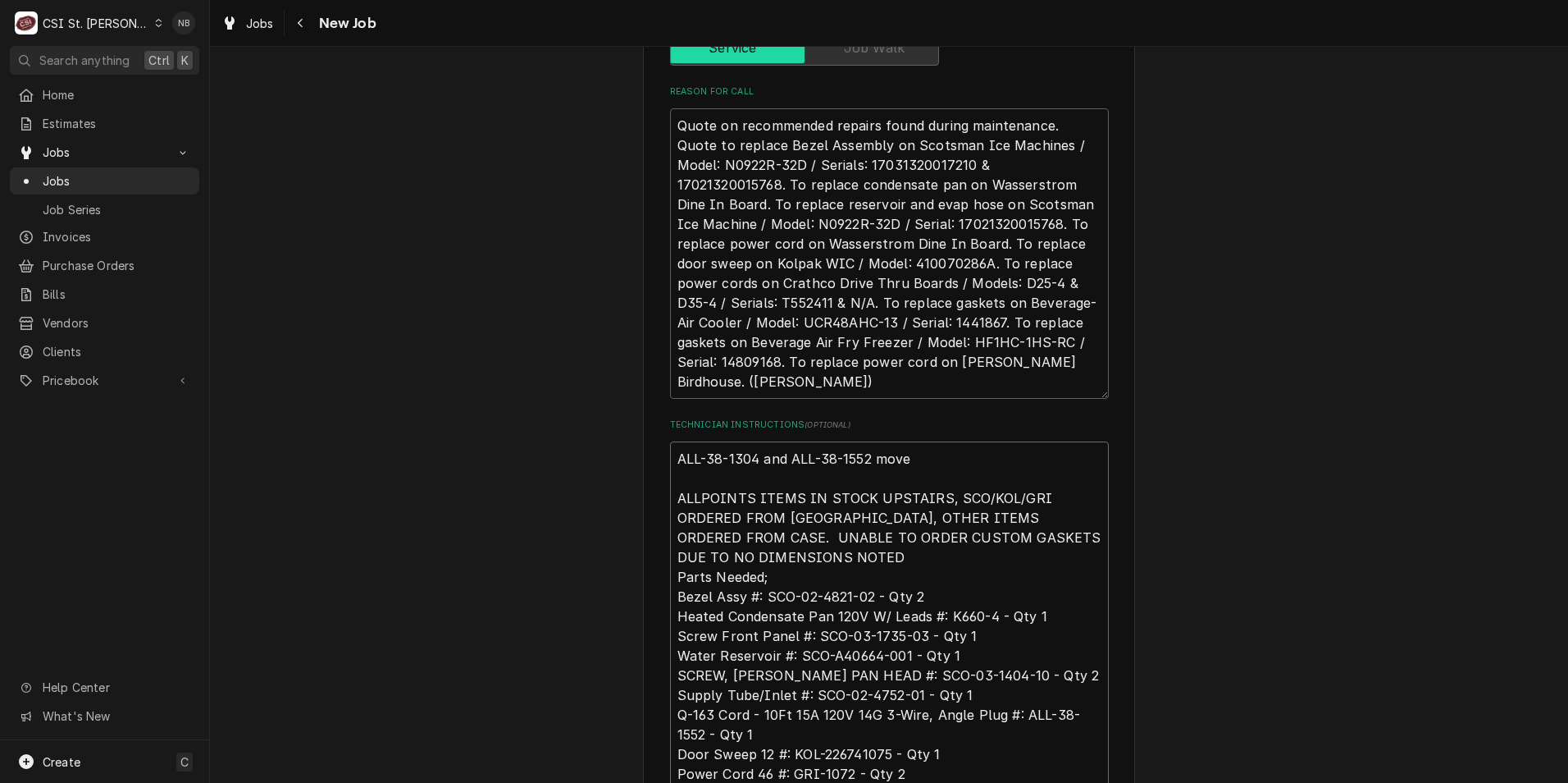
type textarea "ALL-38-1304 and ALL-38-1552 moved ALLPOINTS ITEMS IN STOCK UPSTAIRS, SCO/KOL/GR…"
type textarea "x"
type textarea "ALL-38-1304 and ALL-38-1552 moved ALLPOINTS ITEMS IN STOCK UPSTAIRS, SCO/KOL/GR…"
type textarea "x"
type textarea "ALL-38-1304 and ALL-38-1552 moved t ALLPOINTS ITEMS IN STOCK UPSTAIRS, SCO/KOL/…"
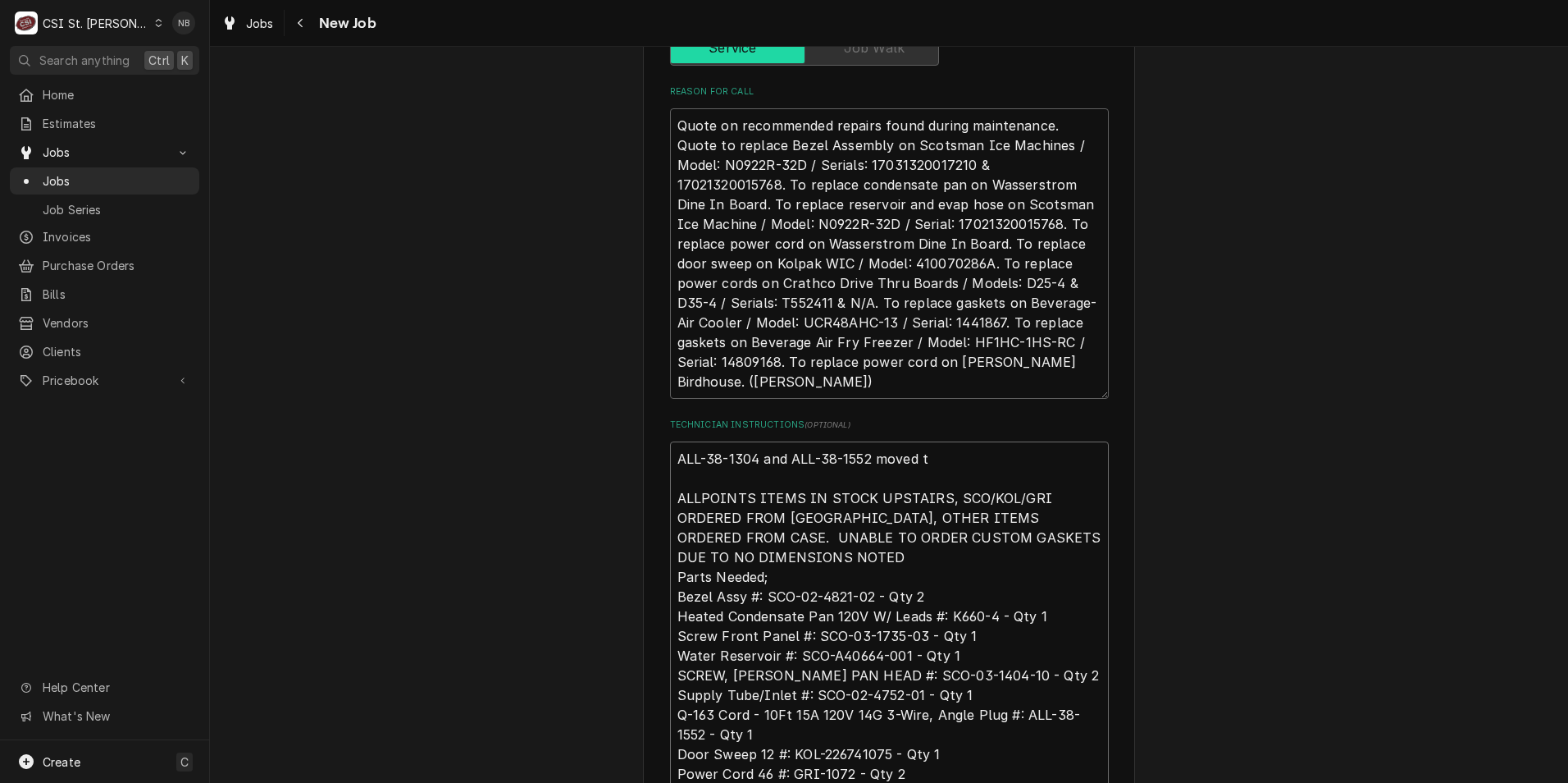
type textarea "x"
type textarea "ALL-38-1304 and ALL-38-1552 moved to ALLPOINTS ITEMS IN STOCK UPSTAIRS, SCO/KOL…"
type textarea "x"
type textarea "ALL-38-1304 and ALL-38-1552 moved to ALLPOINTS ITEMS IN STOCK UPSTAIRS, SCO/KOL…"
type textarea "x"
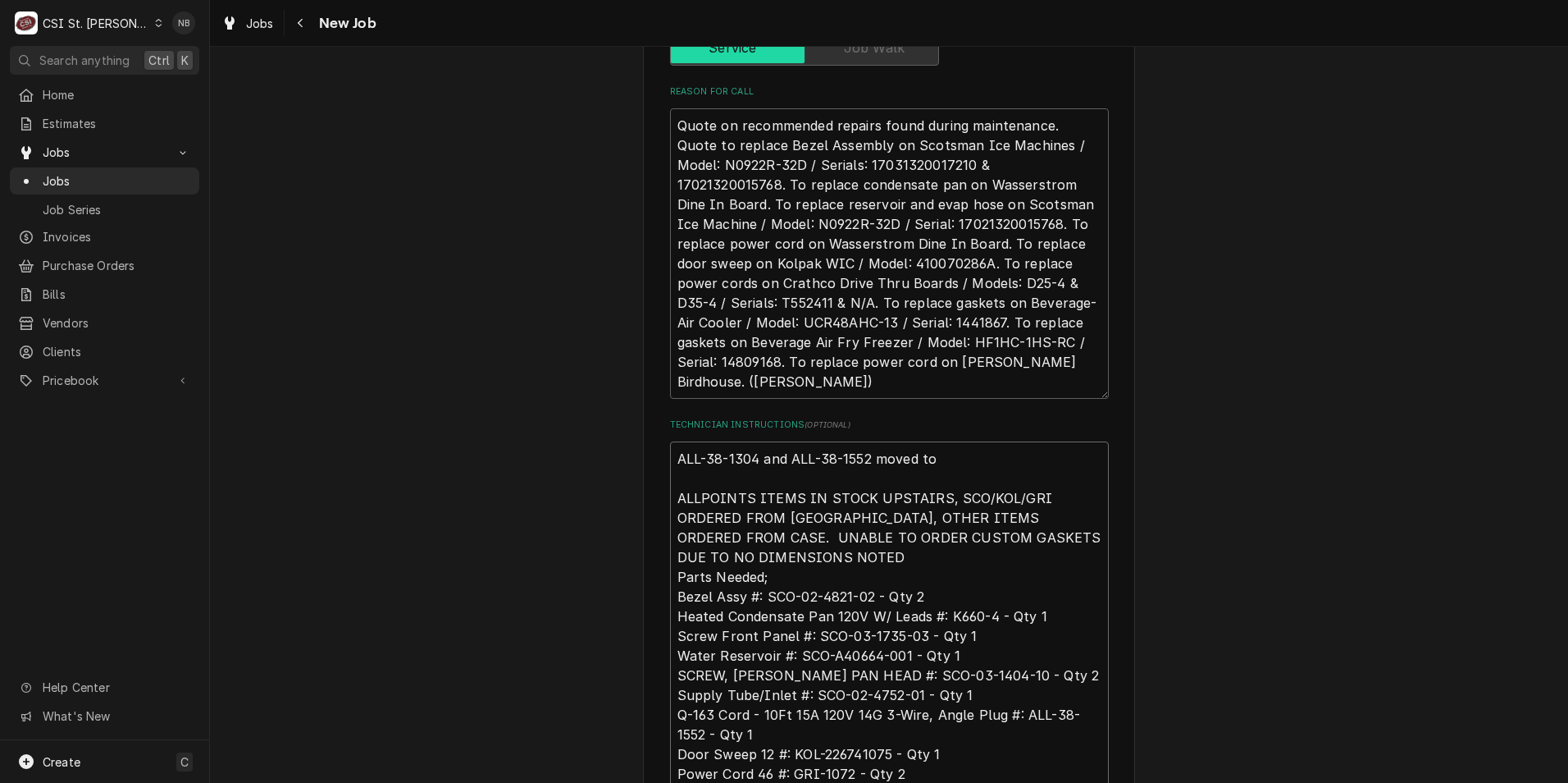
type textarea "ALL-38-1304 and ALL-38-1552 moved to B ALLPOINTS ITEMS IN STOCK UPSTAIRS, SCO/K…"
type textarea "x"
type textarea "ALL-38-1304 and ALL-38-1552 moved to Br ALLPOINTS ITEMS IN STOCK UPSTAIRS, SCO/…"
type textarea "x"
type textarea "ALL-38-1304 and ALL-38-1552 moved to Bra ALLPOINTS ITEMS IN STOCK UPSTAIRS, SCO…"
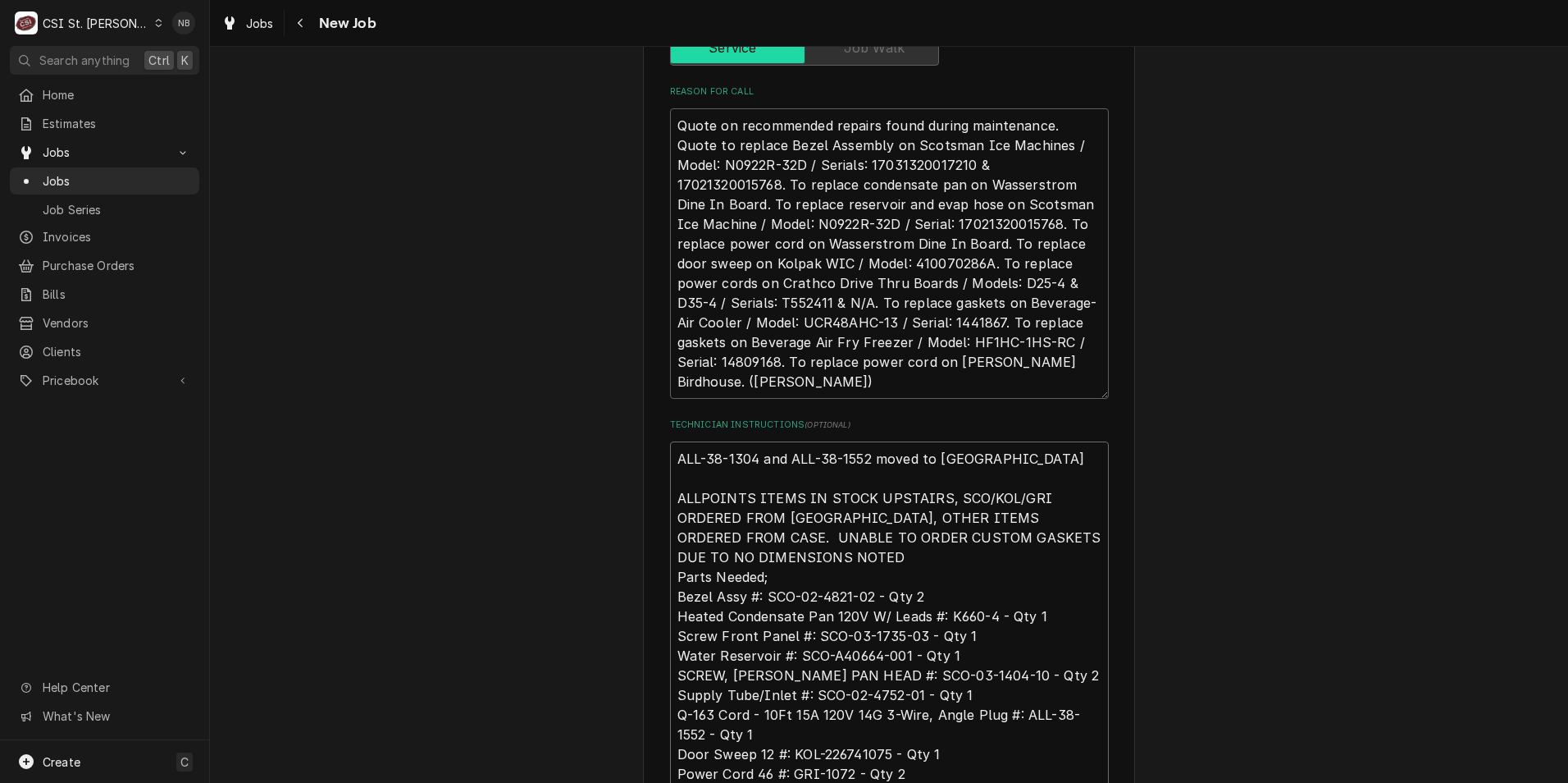
type textarea "x"
type textarea "ALL-38-1304 and ALL-38-1552 moved to Brad ALLPOINTS ITEMS IN STOCK UPSTAIRS, SC…"
type textarea "x"
type textarea "ALL-38-1304 and ALL-38-1552 moved to Brad ALLPOINTS ITEMS IN STOCK UPSTAIRS, SC…"
type textarea "x"
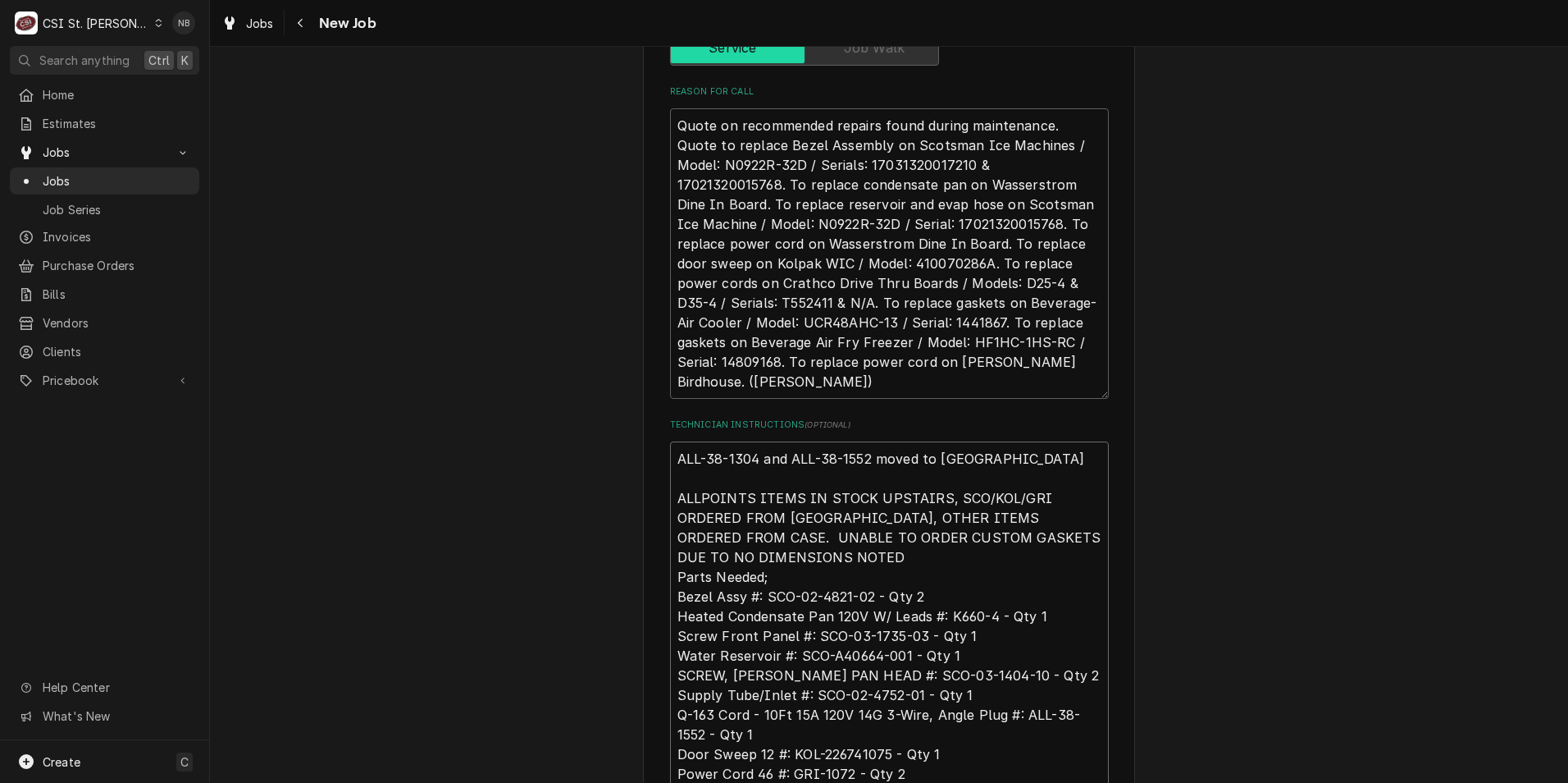
type textarea "ALL-38-1304 and ALL-38-1552 moved to Brad C ALLPOINTS ITEMS IN STOCK UPSTAIRS, …"
type textarea "x"
type textarea "ALL-38-1304 and ALL-38-1552 moved to Brad C ALLPOINTS ITEMS IN STOCK UPSTAIRS, …"
type textarea "x"
type textarea "ALL-38-1304 and ALL-38-1552 moved to Brad C s ALLPOINTS ITEMS IN STOCK UPSTAIRS…"
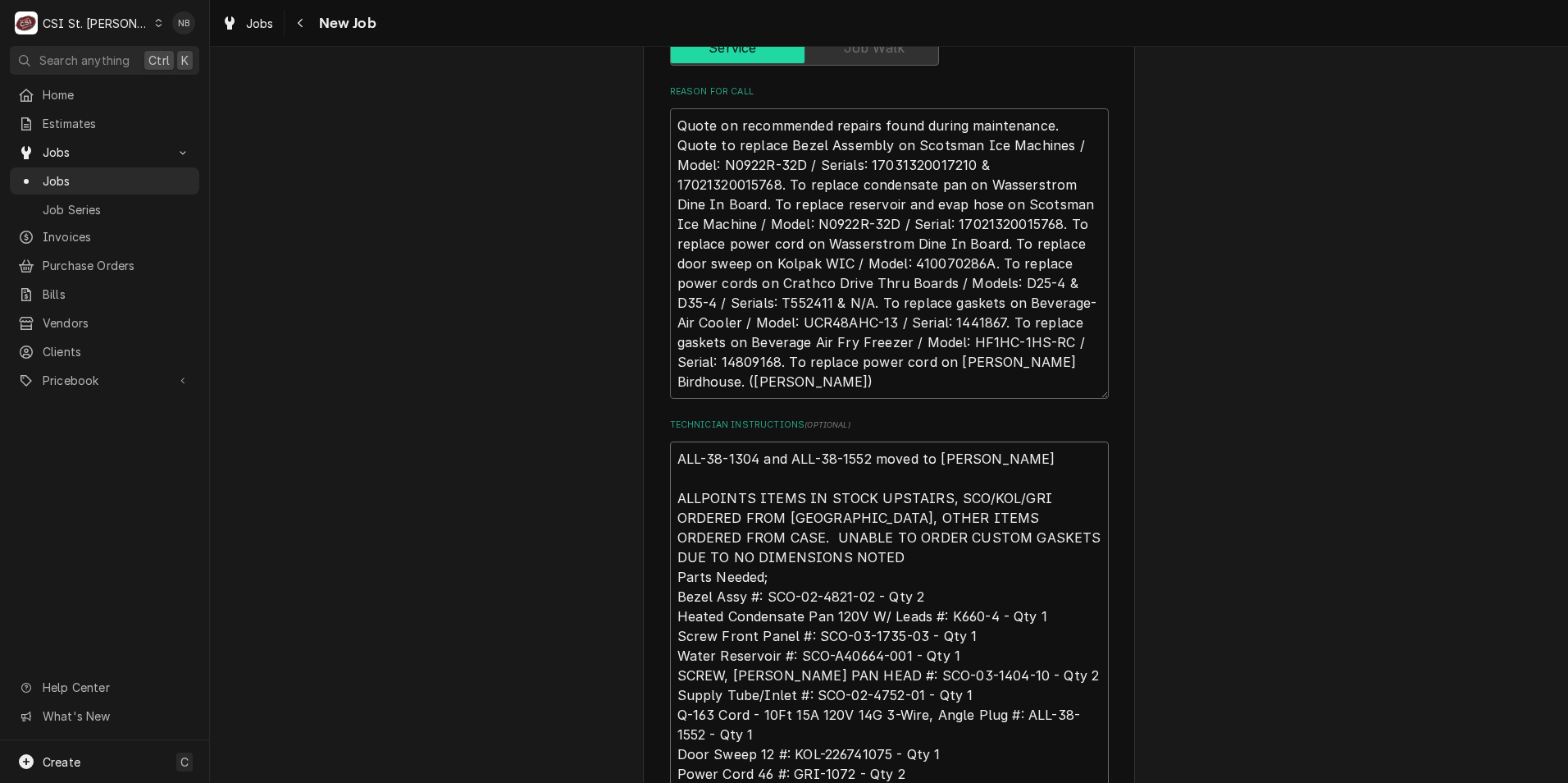
type textarea "x"
type textarea "ALL-38-1304 and ALL-38-1552 moved to Brad C sh ALLPOINTS ITEMS IN STOCK UPSTAIR…"
type textarea "x"
type textarea "ALL-38-1304 and ALL-38-1552 moved to Brad C she ALLPOINTS ITEMS IN STOCK UPSTAI…"
type textarea "x"
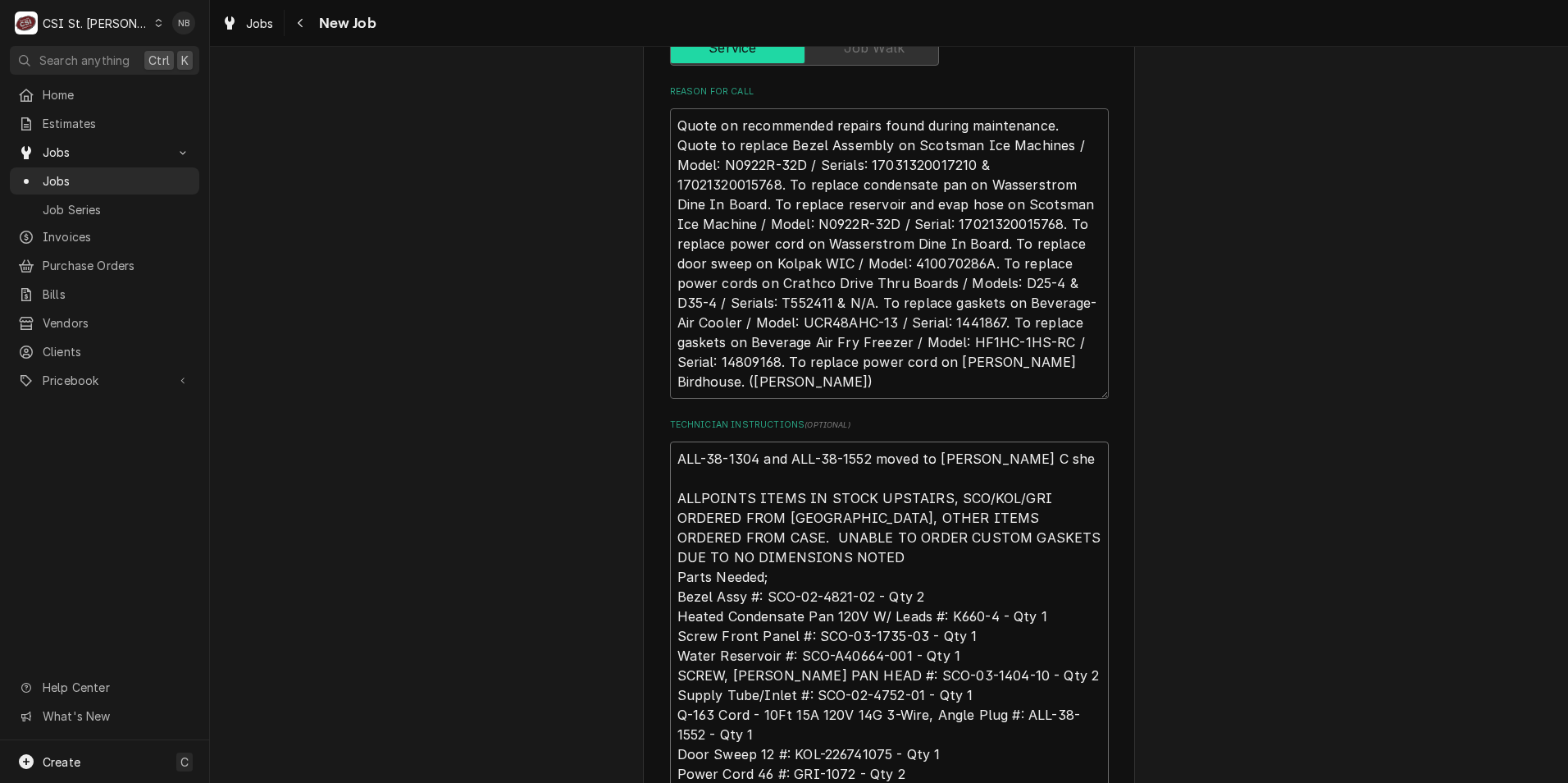
type textarea "ALL-38-1304 and ALL-38-1552 moved to Brad C shel ALLPOINTS ITEMS IN STOCK UPSTA…"
type textarea "x"
type textarea "ALL-38-1304 and ALL-38-1552 moved to Brad C shelf ALLPOINTS ITEMS IN STOCK UPST…"
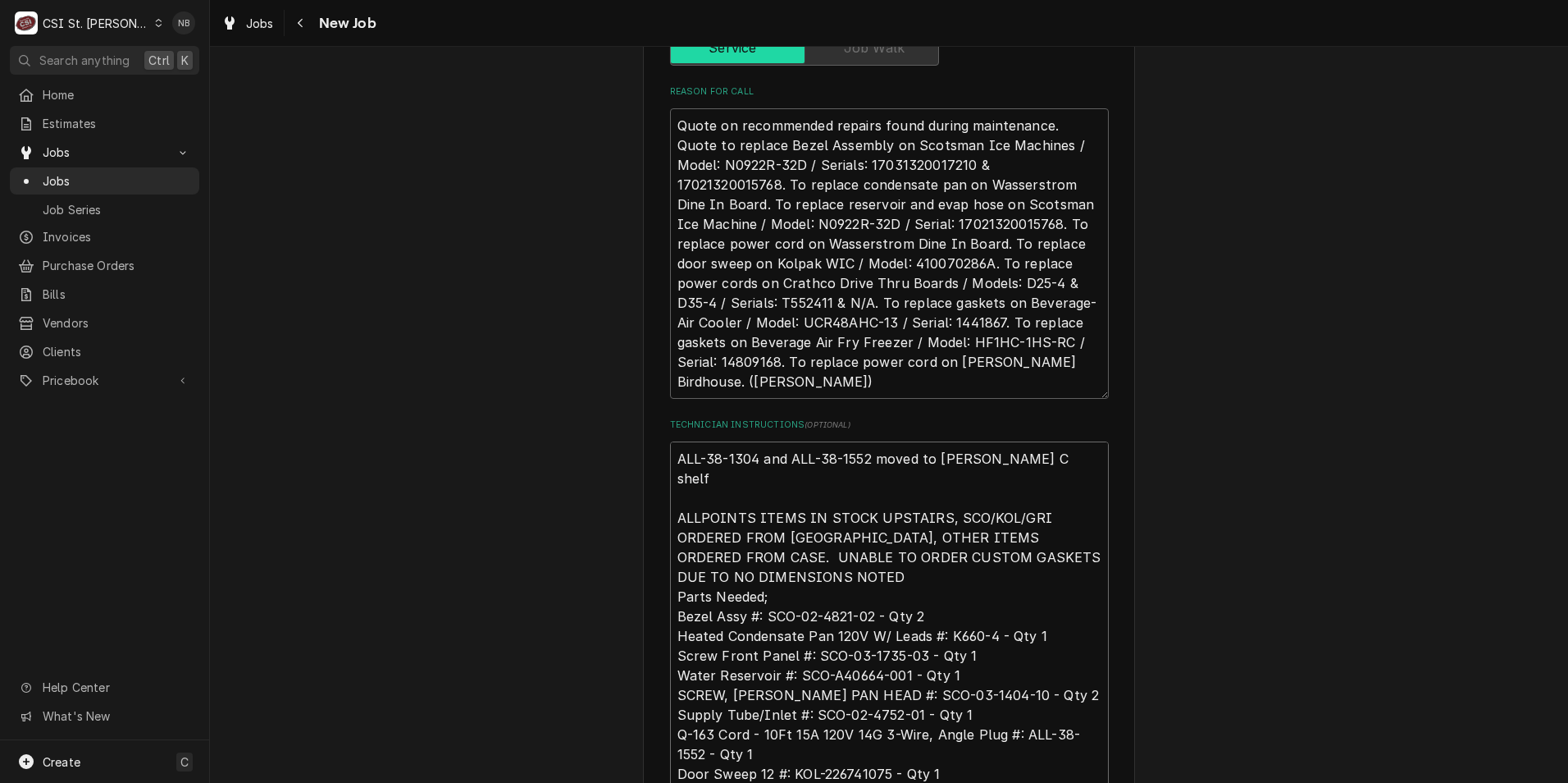
type textarea "x"
type textarea "ALL-38-1304 and ALL-38-1552 moved to Brad C shelf. ALLPOINTS ITEMS IN STOCK UPS…"
type textarea "x"
type textarea "ALL-38-1304 and ALL-38-1552 moved to Brad C shelf.- ALLPOINTS ITEMS IN STOCK UP…"
type textarea "x"
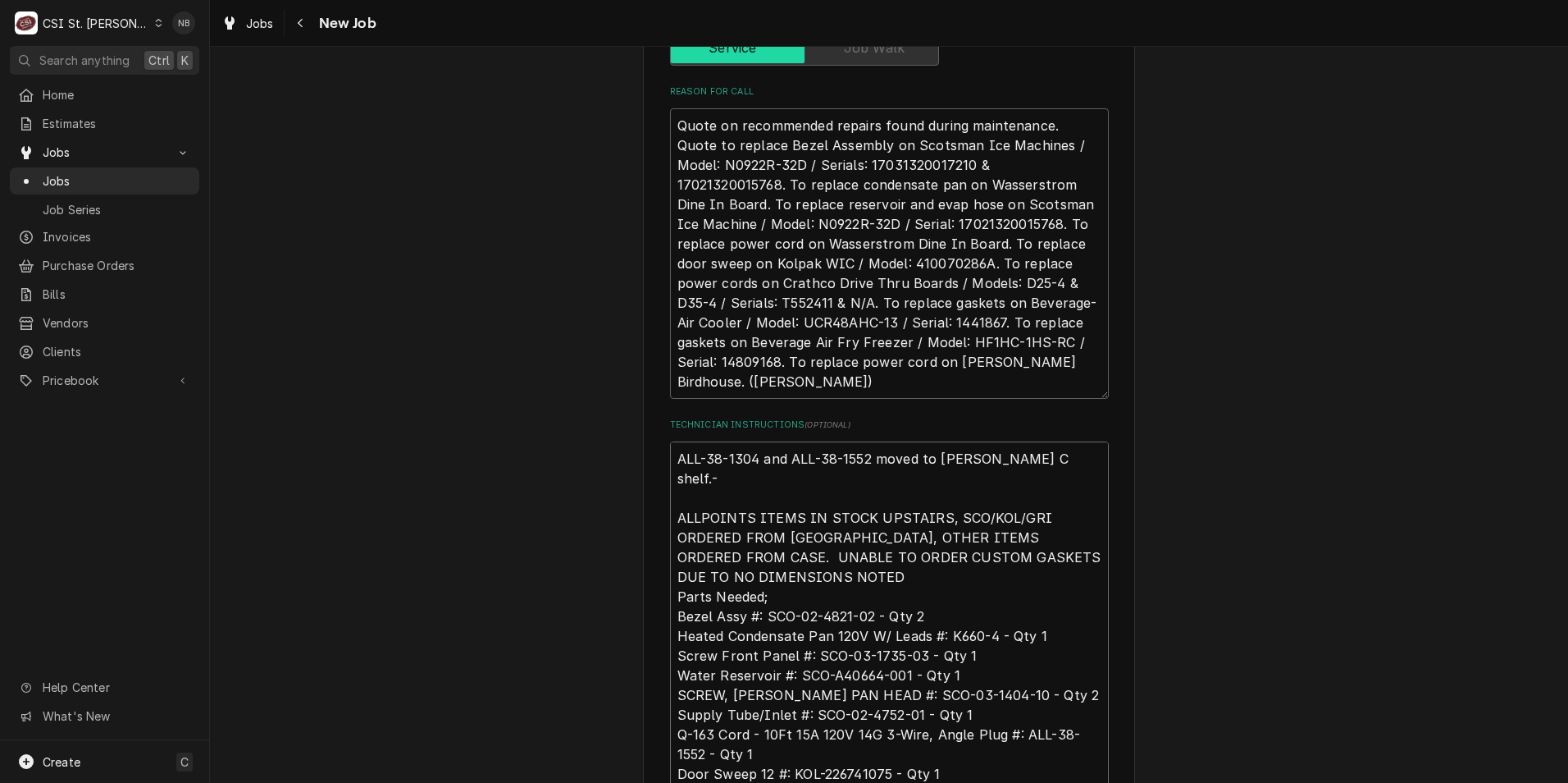
type textarea "ALL-38-1304 and ALL-38-1552 moved to Brad C shelf.-1 ALLPOINTS ITEMS IN STOCK U…"
type textarea "x"
type textarea "ALL-38-1304 and ALL-38-1552 moved to Brad C shelf.-10 ALLPOINTS ITEMS IN STOCK …"
type textarea "x"
type textarea "ALL-38-1304 and ALL-38-1552 moved to Brad C shelf.-10/ ALLPOINTS ITEMS IN STOCK…"
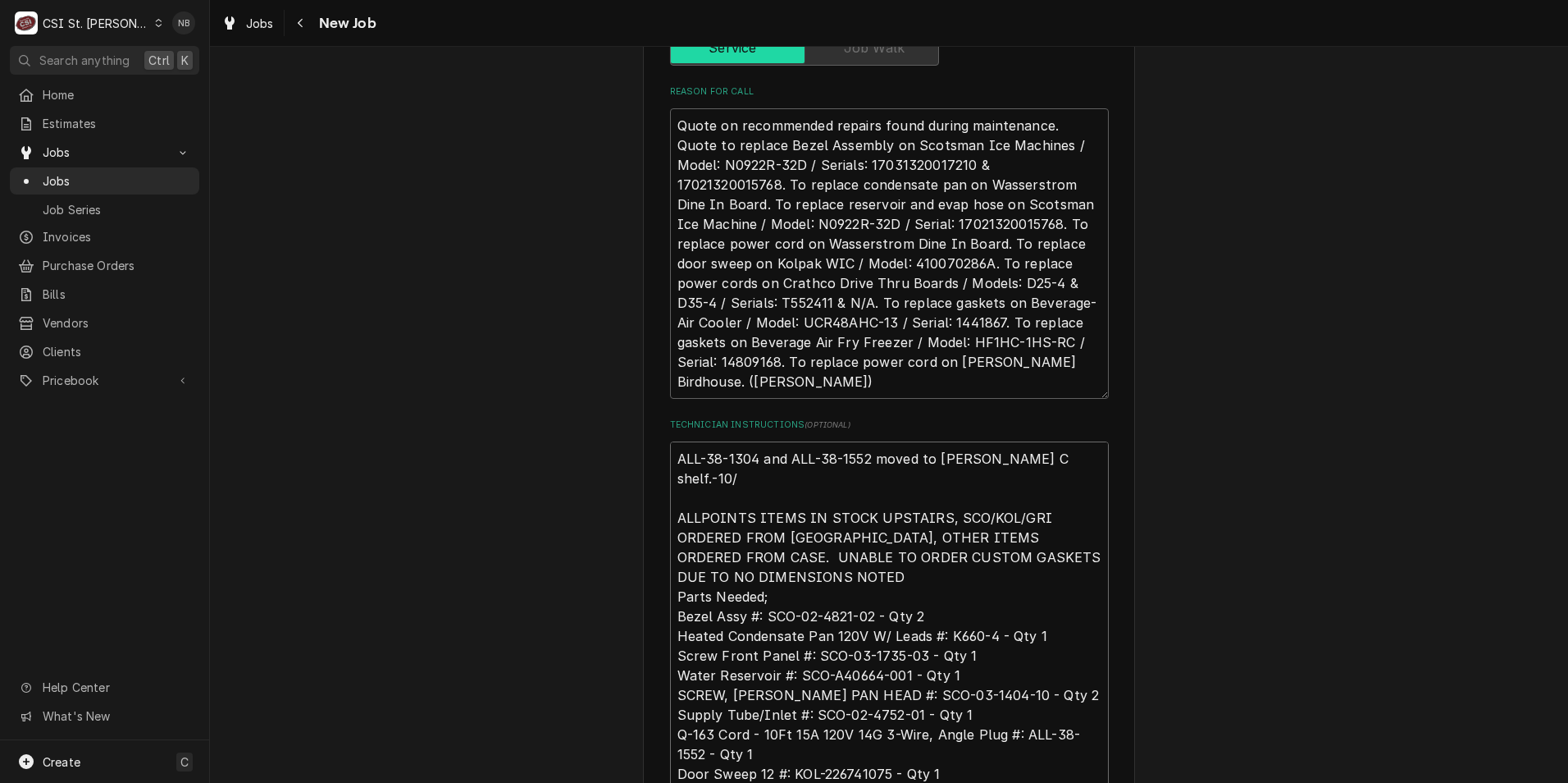
type textarea "x"
type textarea "ALL-38-1304 and ALL-38-1552 moved to Brad C shelf.-10/1 ALLPOINTS ITEMS IN STOC…"
type textarea "x"
type textarea "ALL-38-1304 and ALL-38-1552 moved to Brad C shelf.-10/13 ALLPOINTS ITEMS IN STO…"
type textarea "x"
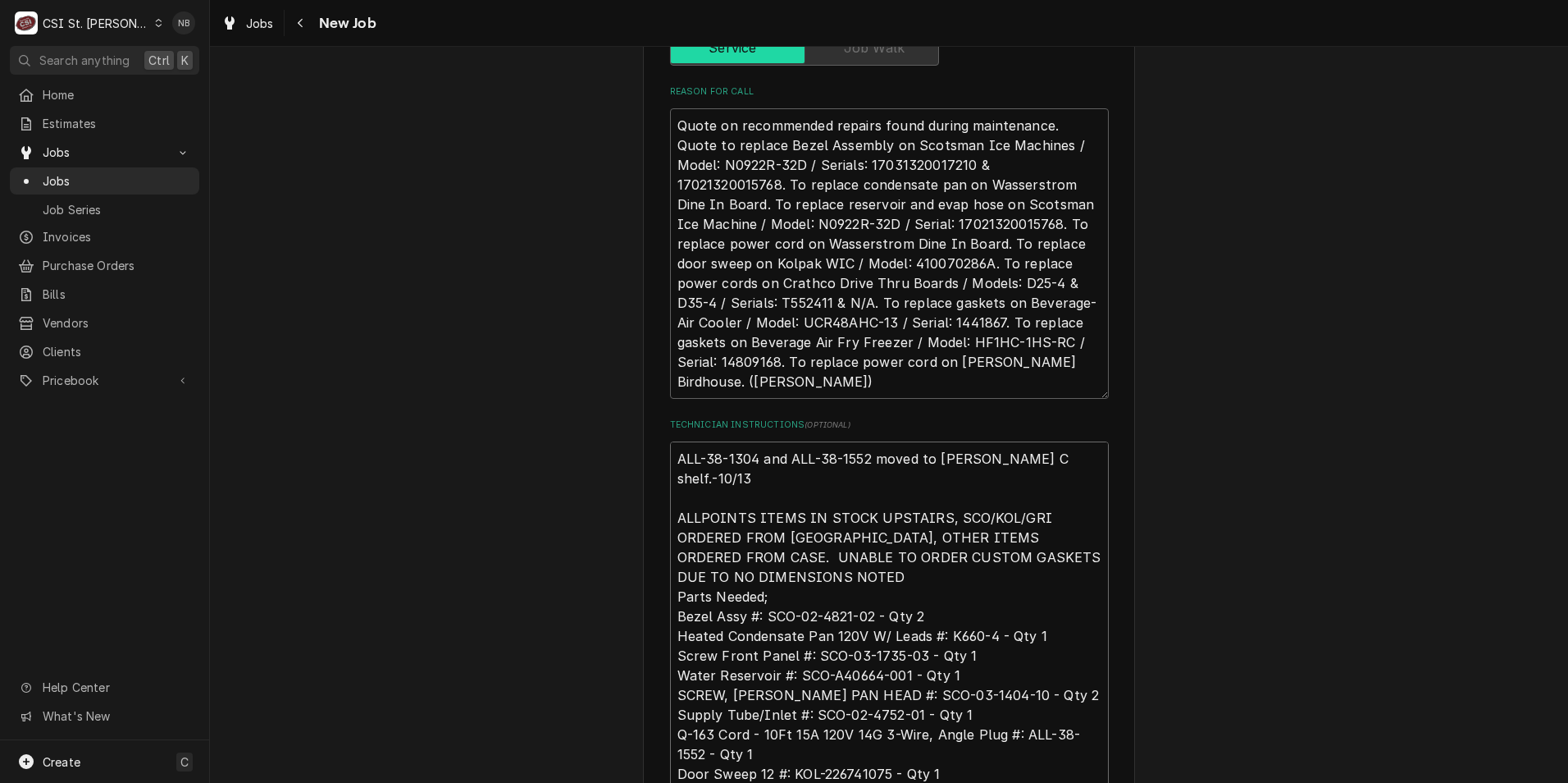
type textarea "ALL-38-1304 and ALL-38-1552 moved to Brad C shelf.-10/13 ALLPOINTS ITEMS IN STO…"
type textarea "x"
type textarea "ALL-38-1304 and ALL-38-1552 moved to Brad C shelf.-10/13 N ALLPOINTS ITEMS IN S…"
type textarea "x"
type textarea "ALL-38-1304 and ALL-38-1552 moved to Brad C shelf.-10/13 NB ALLPOINTS ITEMS IN …"
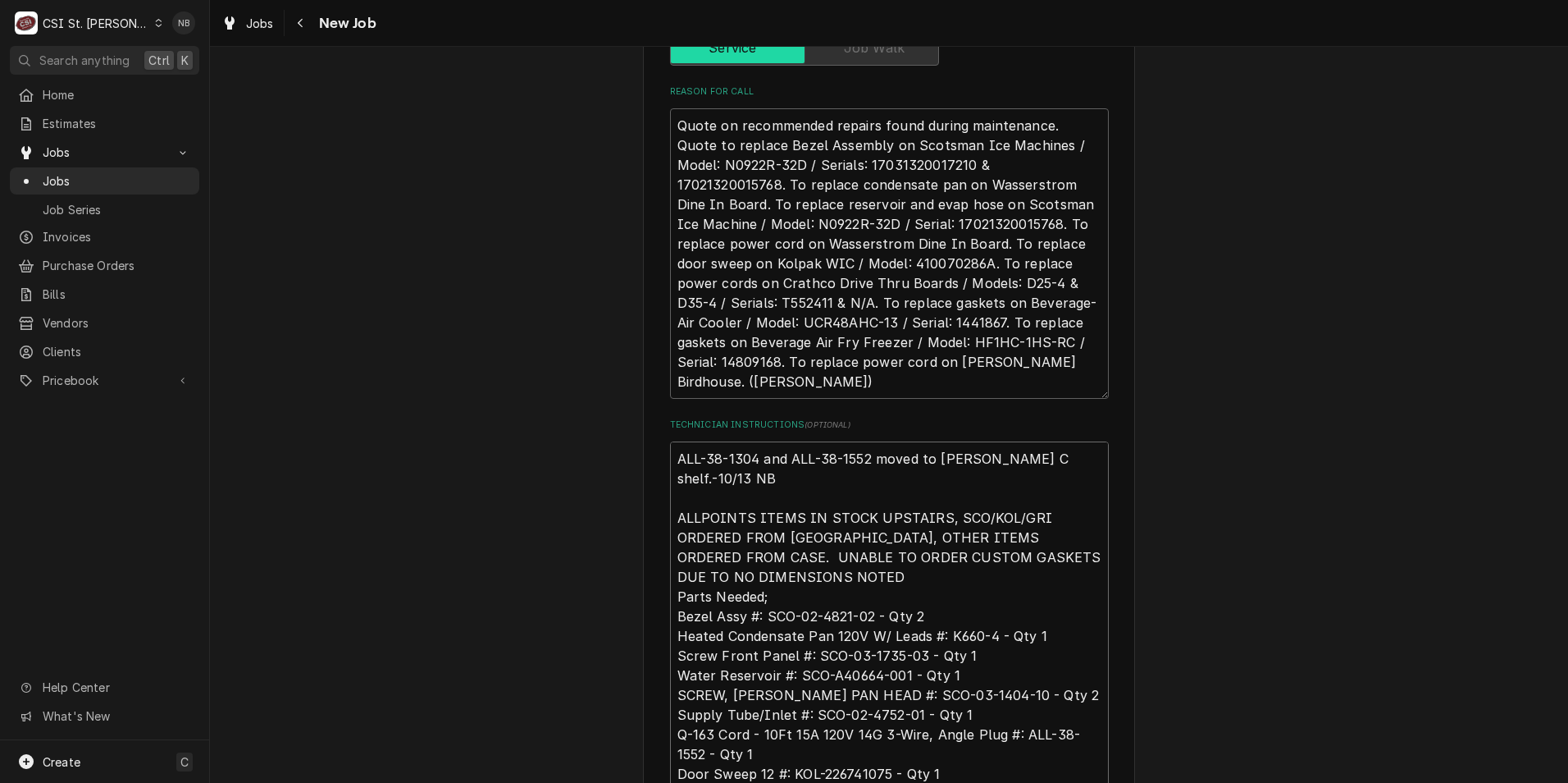
click at [1057, 442] on textarea "ALL-38-1304 and ALL-38-1552 moved to Brad C shelf.-10/13 NB ALLPOINTS ITEMS IN …" at bounding box center [889, 695] width 439 height 507
type textarea "x"
type textarea "ALL-38-1304 and ALL-38-1552 moved to Brad C shelf.-10/13NB ALLPOINTS ITEMS IN S…"
type textarea "x"
type textarea "ALL-38-1304 and ALL-38-1552 moved to Brad C shelf.-10/13-NB ALLPOINTS ITEMS IN …"
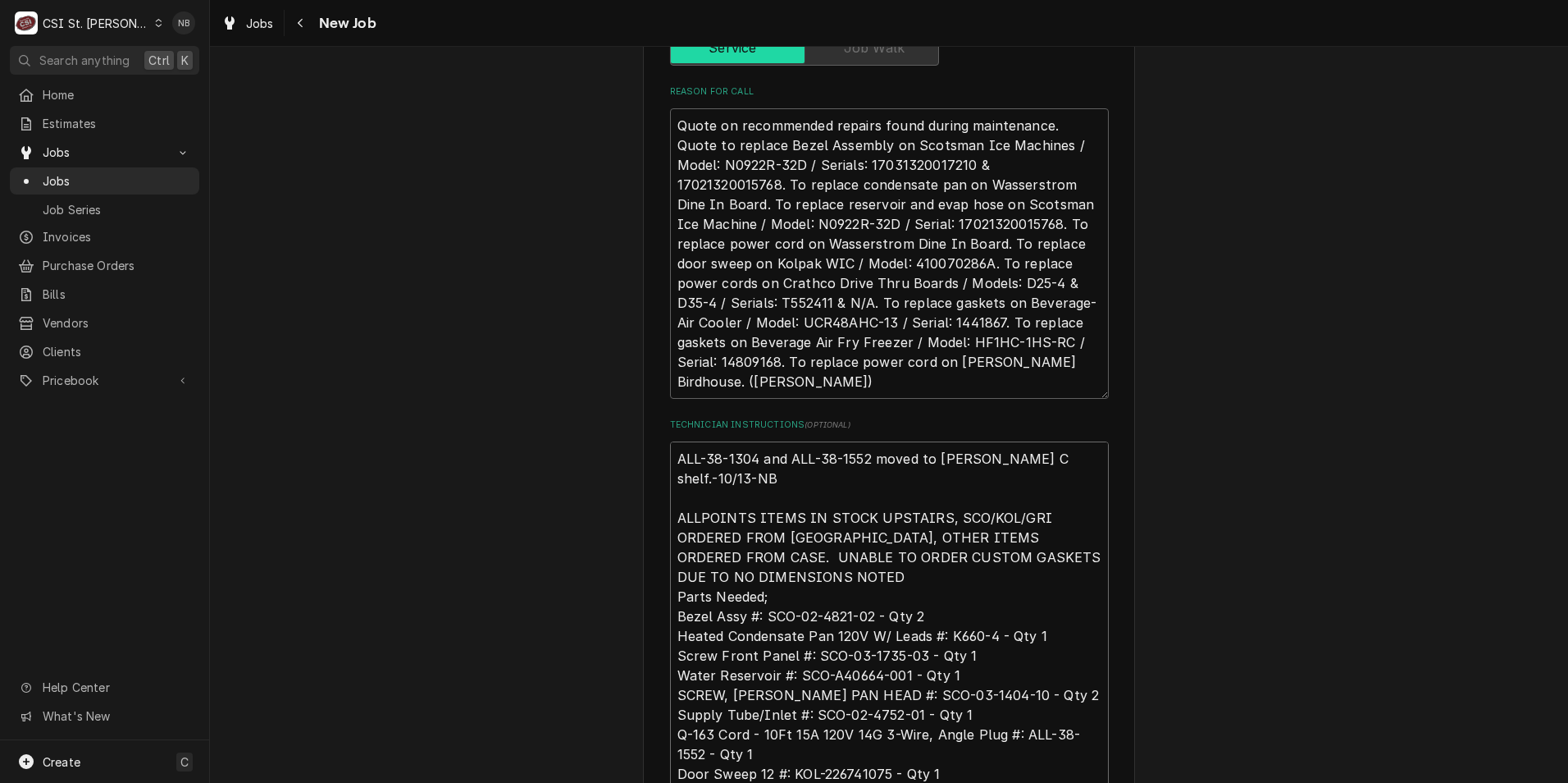
type textarea "x"
type textarea "ALL-38-1304 and ALL-38-1552 moved to Brad C shelf.-10/13-NB ALLPOINTS ITEMS IN …"
click at [1254, 375] on div "Use the fields below to edit this job: Client Details Client Raising Canes - Bi…" at bounding box center [889, 479] width 1359 height 2636
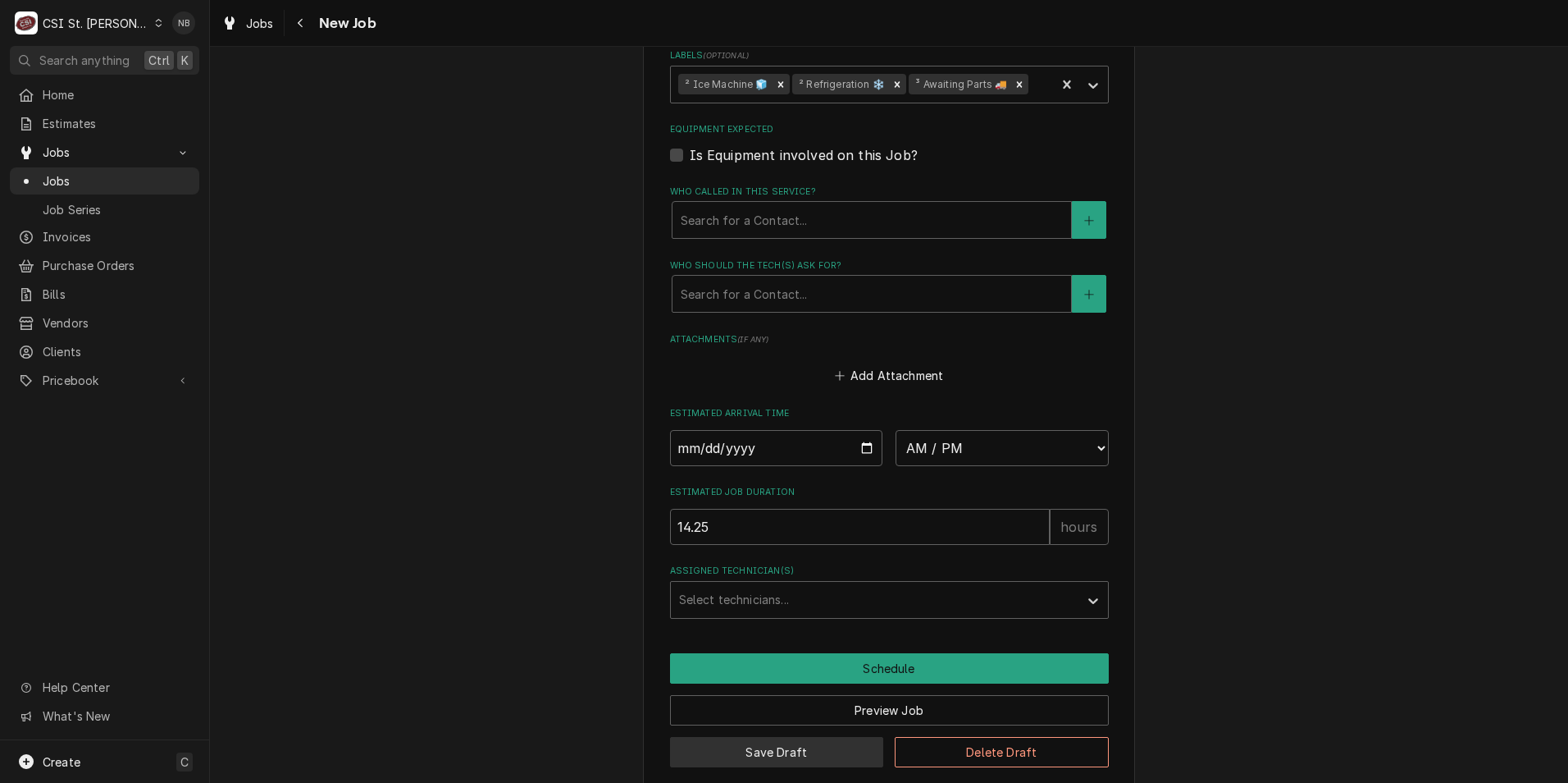
click at [812, 737] on button "Save Draft" at bounding box center [777, 752] width 214 height 30
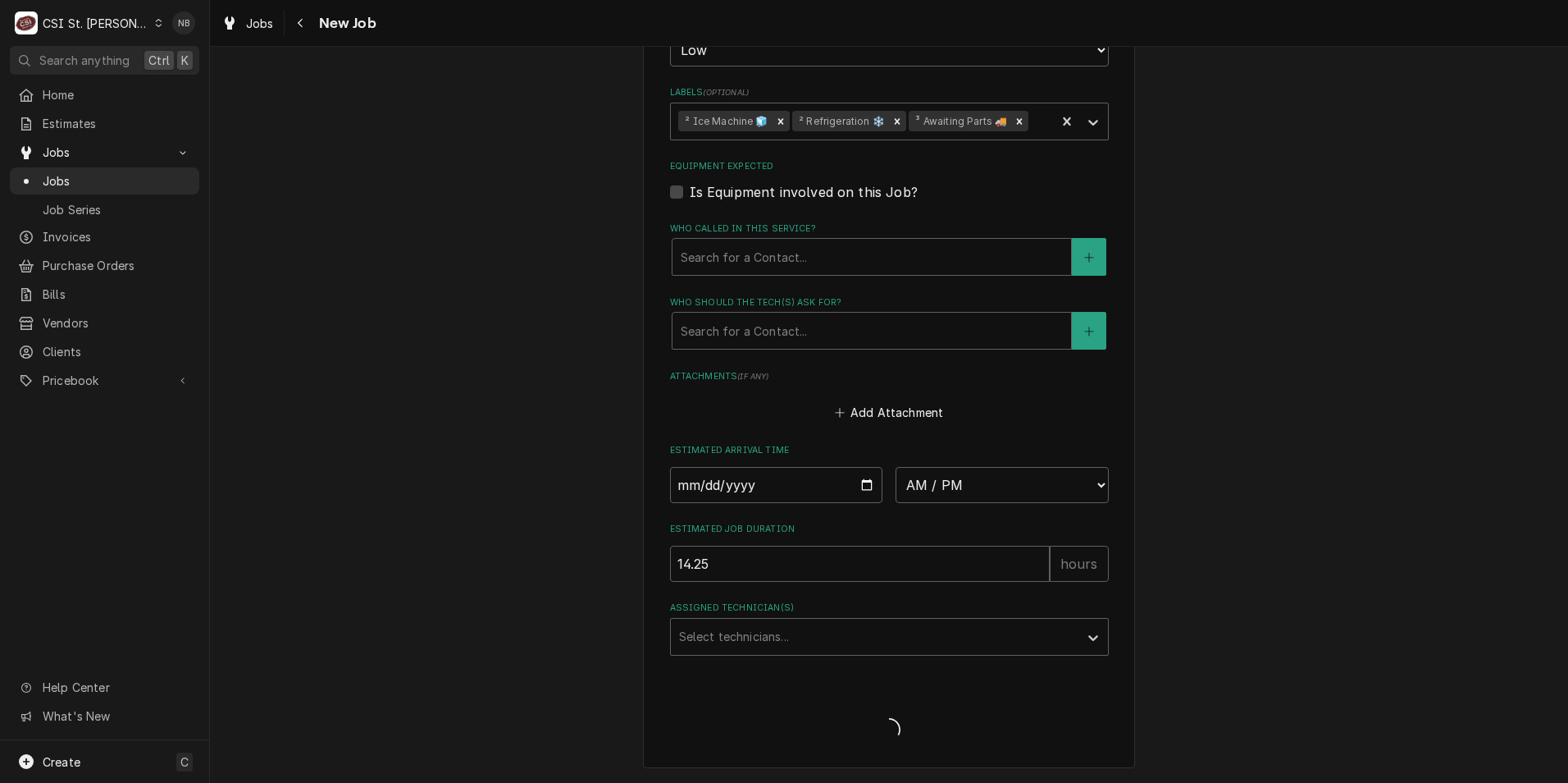
scroll to position [1841, 0]
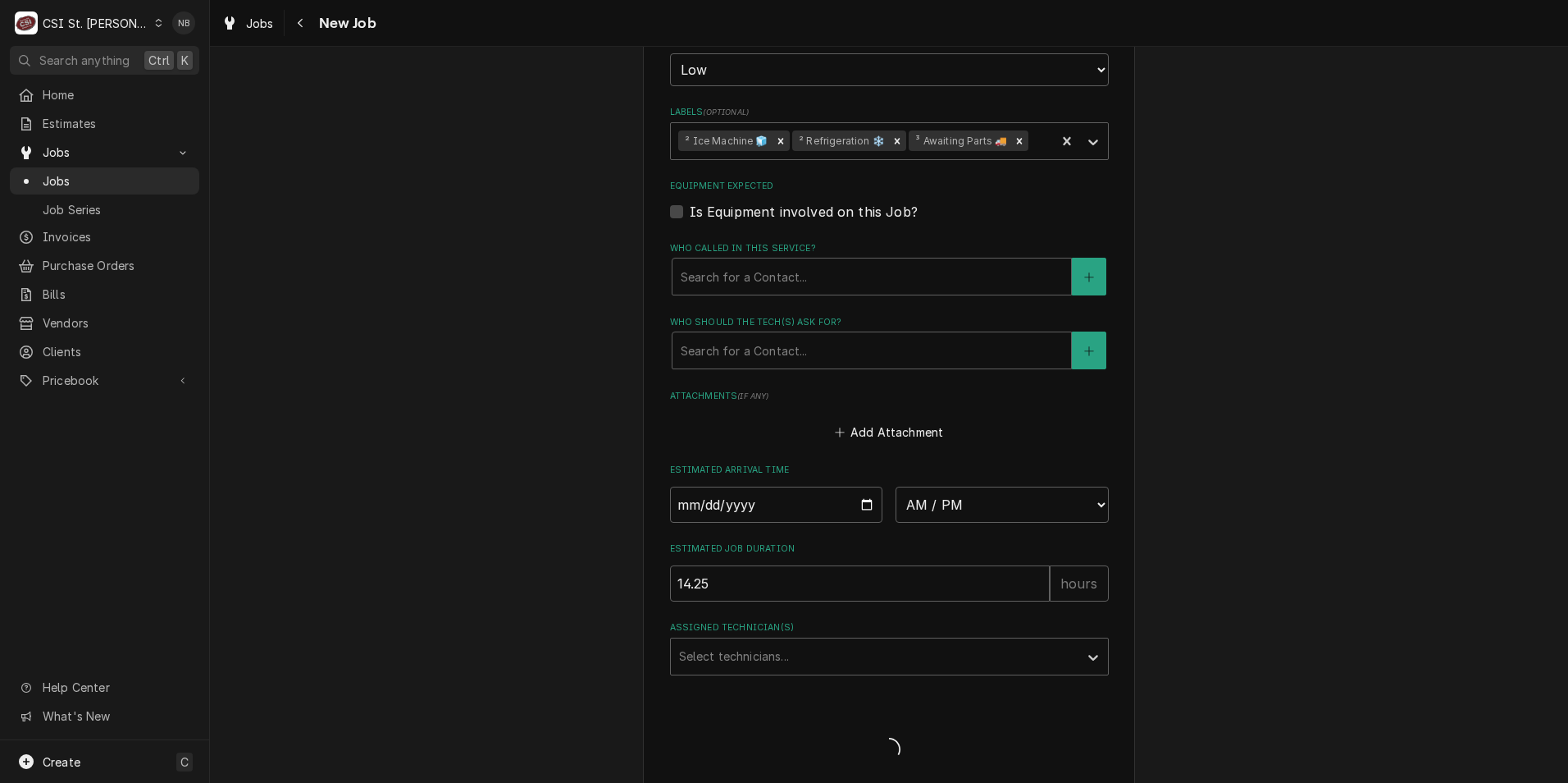
type textarea "x"
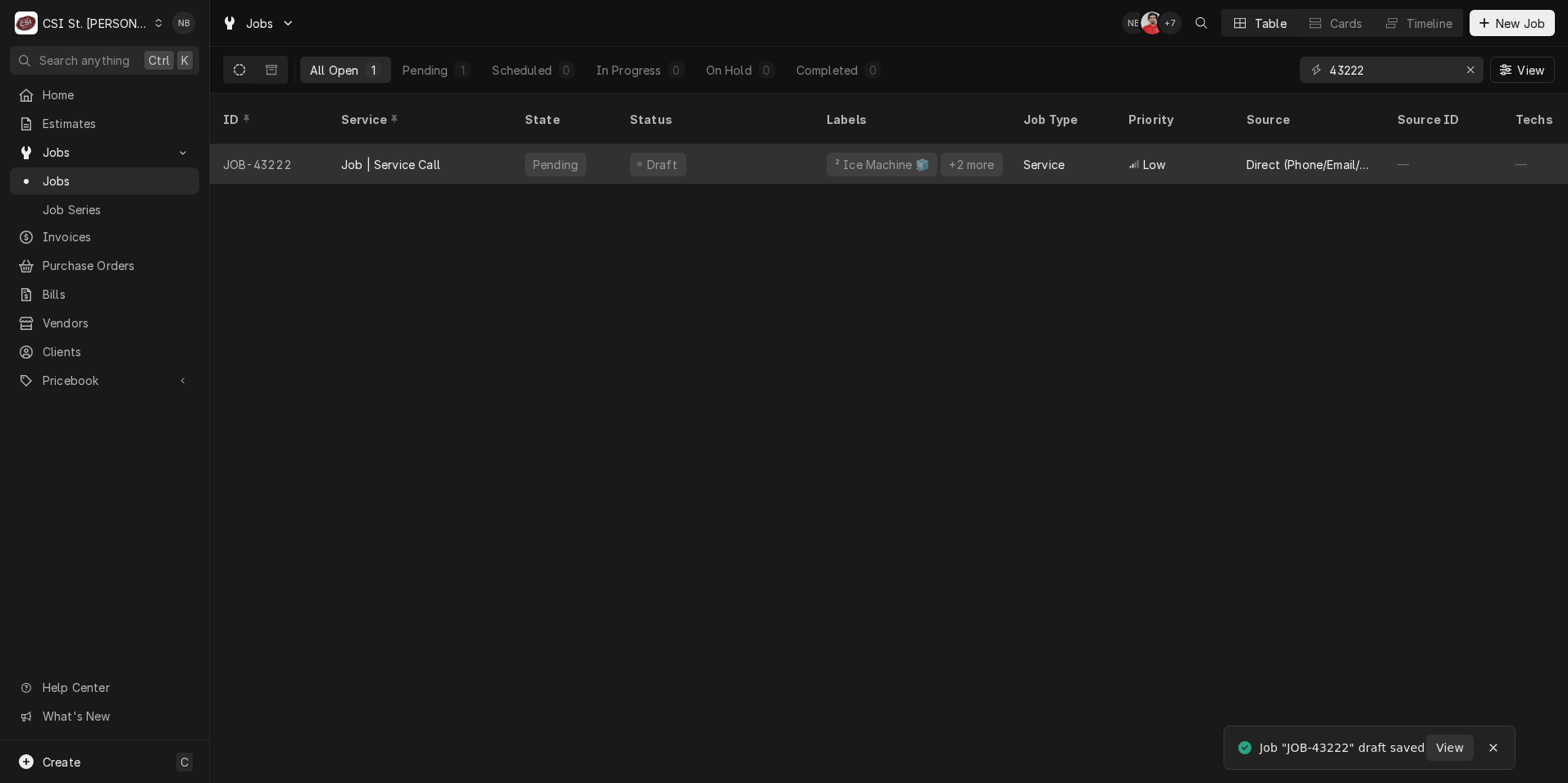
click at [773, 149] on div "Draft" at bounding box center [715, 164] width 197 height 39
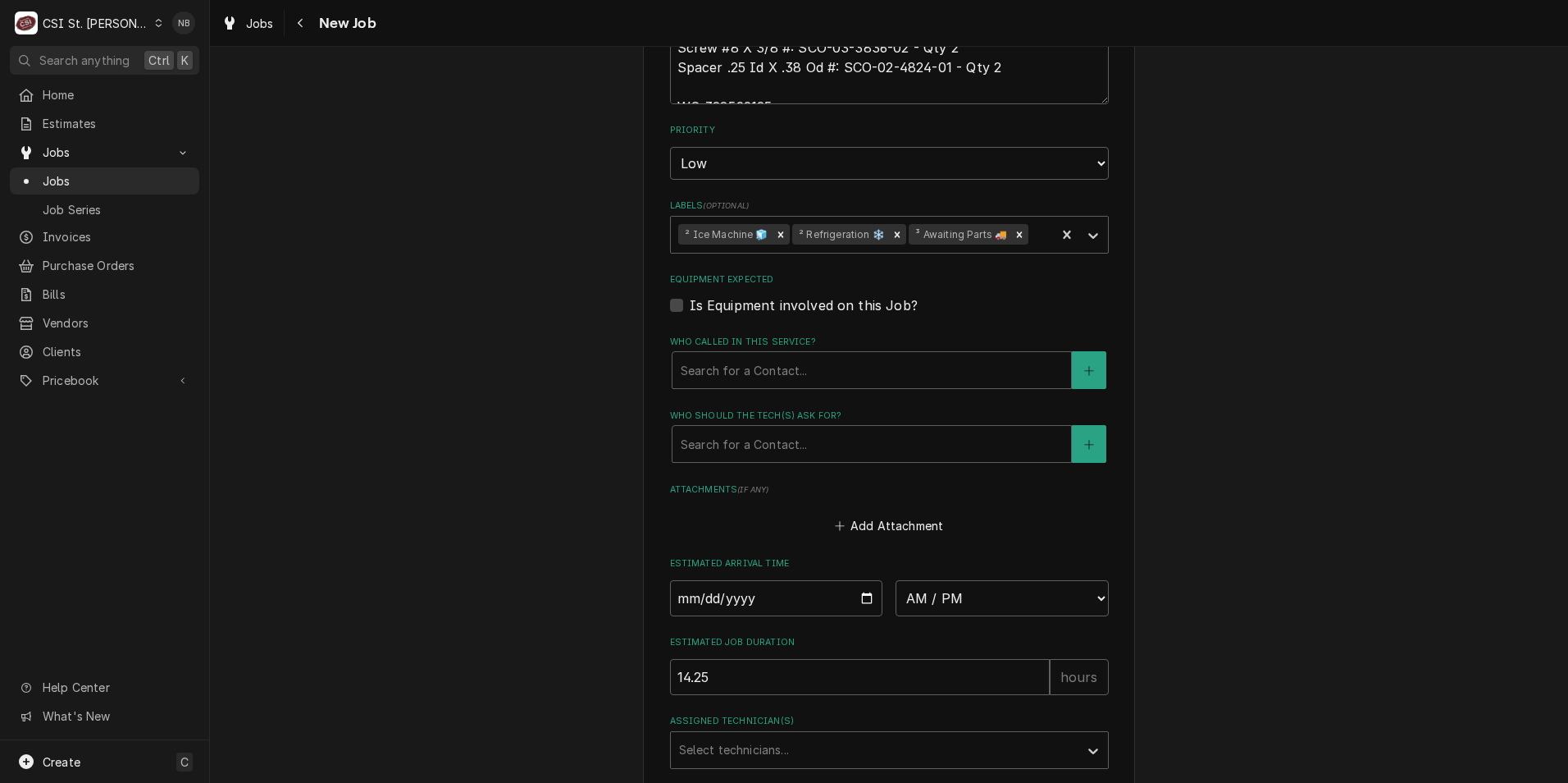
scroll to position [1897, 0]
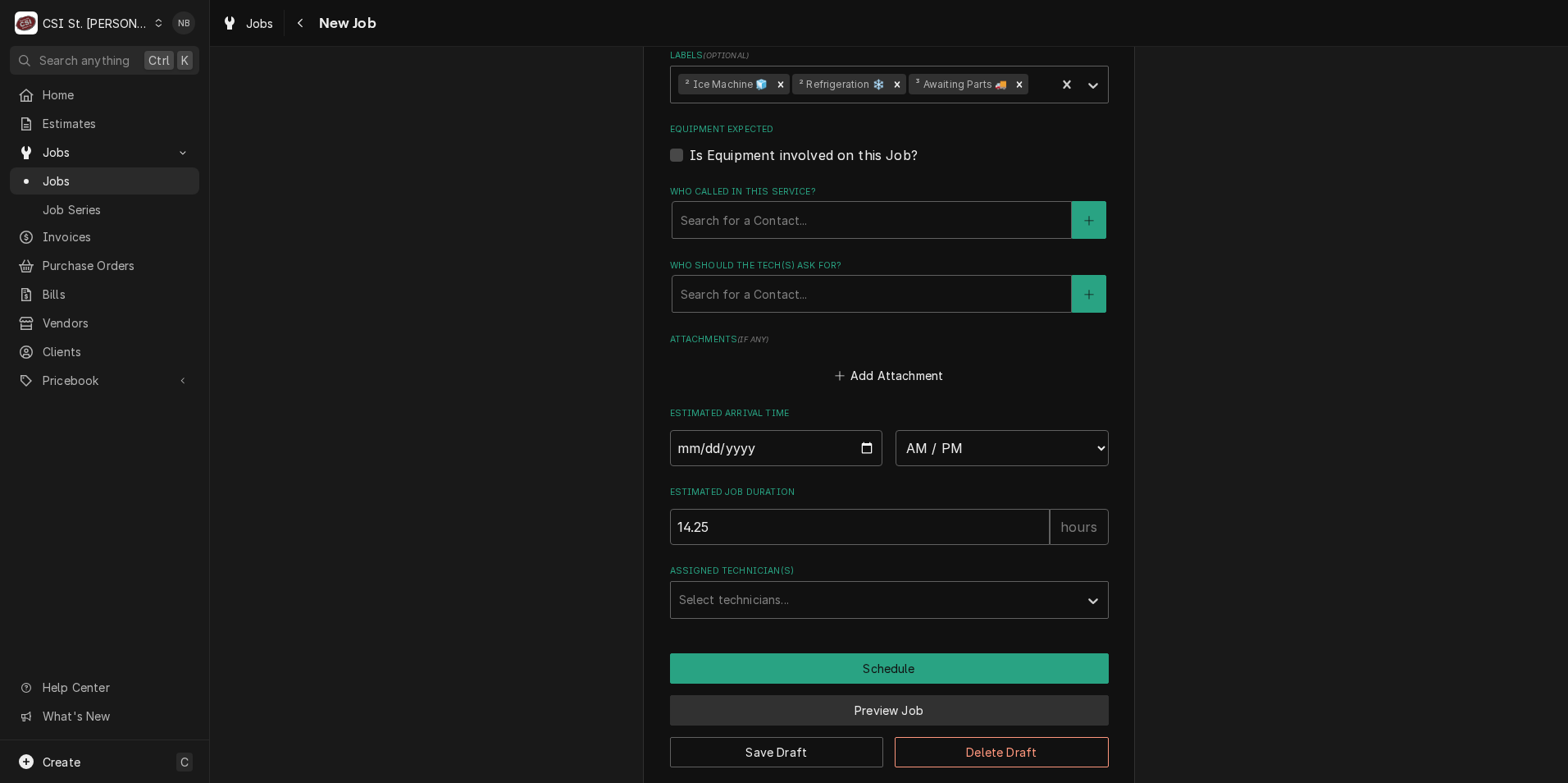
click at [870, 695] on button "Preview Job" at bounding box center [889, 710] width 439 height 30
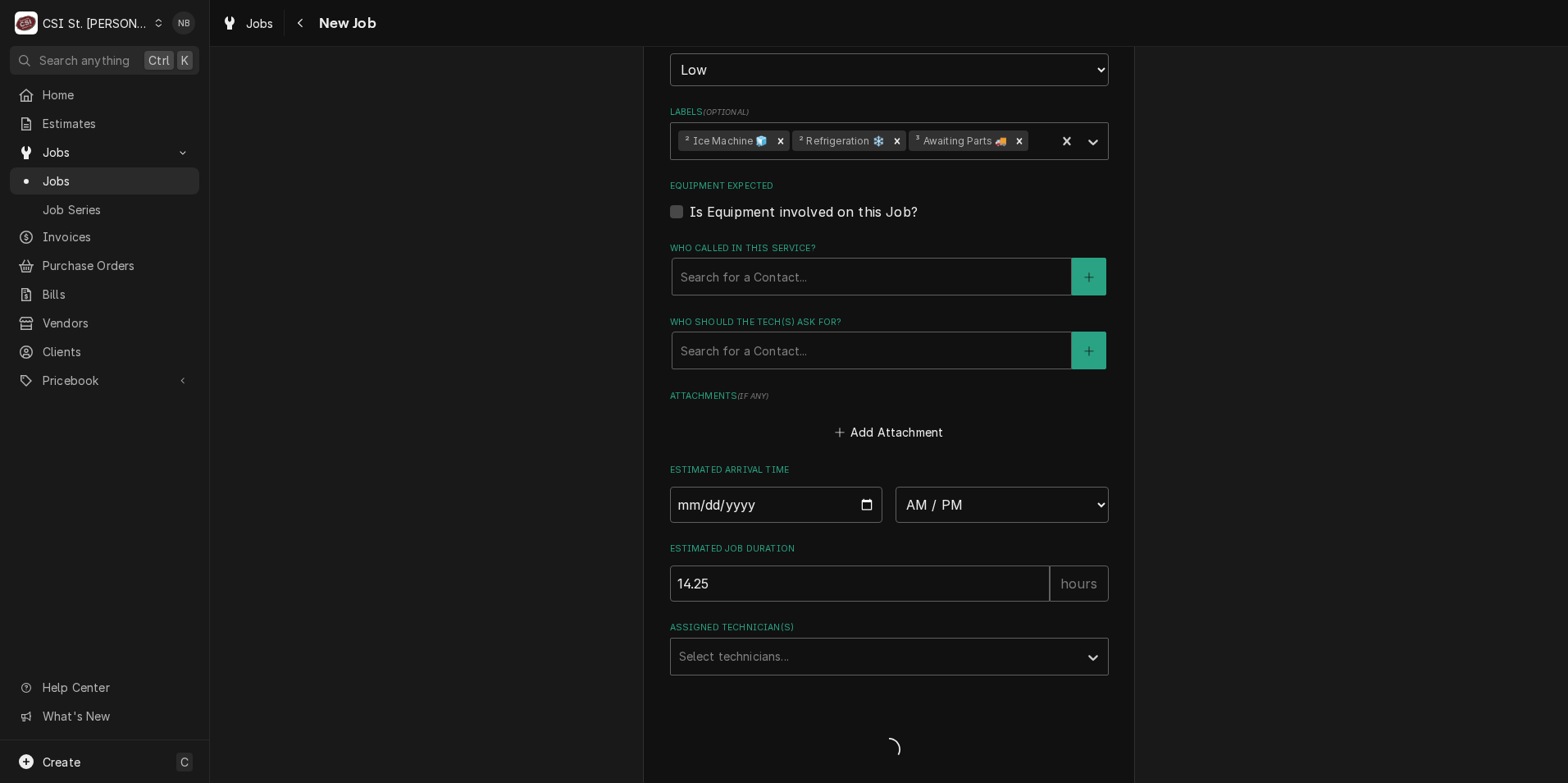
type textarea "x"
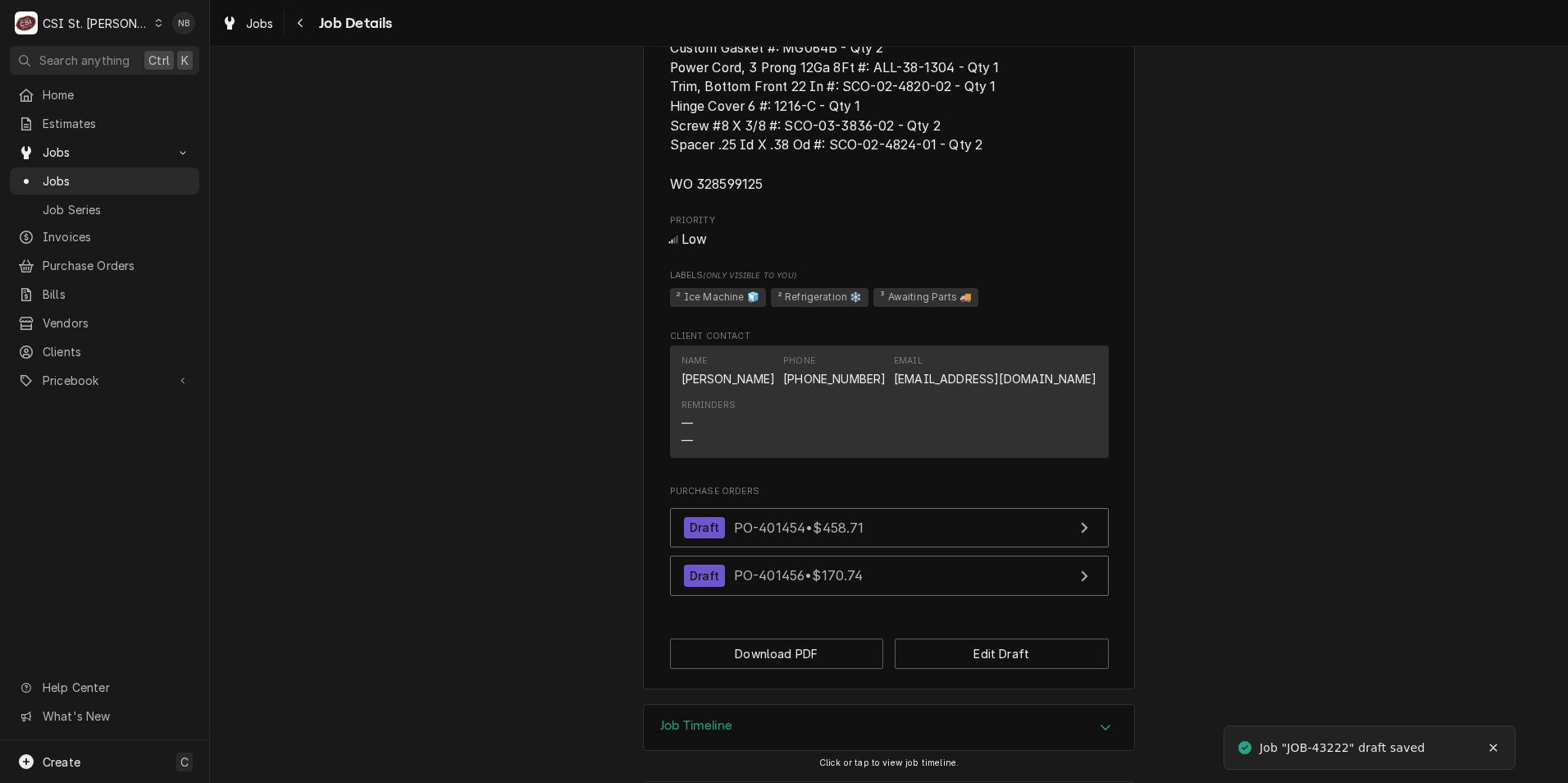
scroll to position [1695, 0]
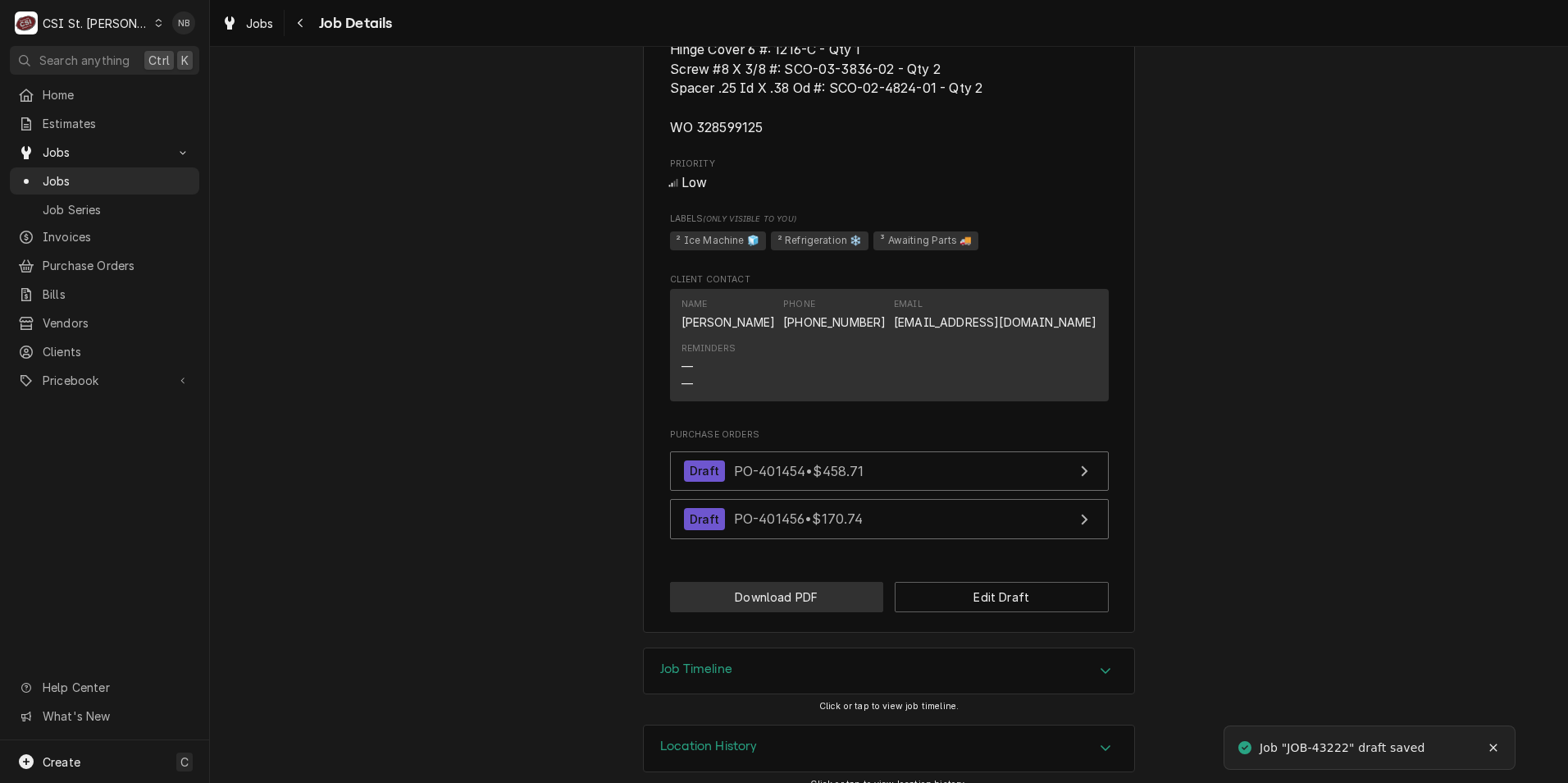
click at [796, 582] on button "Download PDF" at bounding box center [777, 597] width 214 height 30
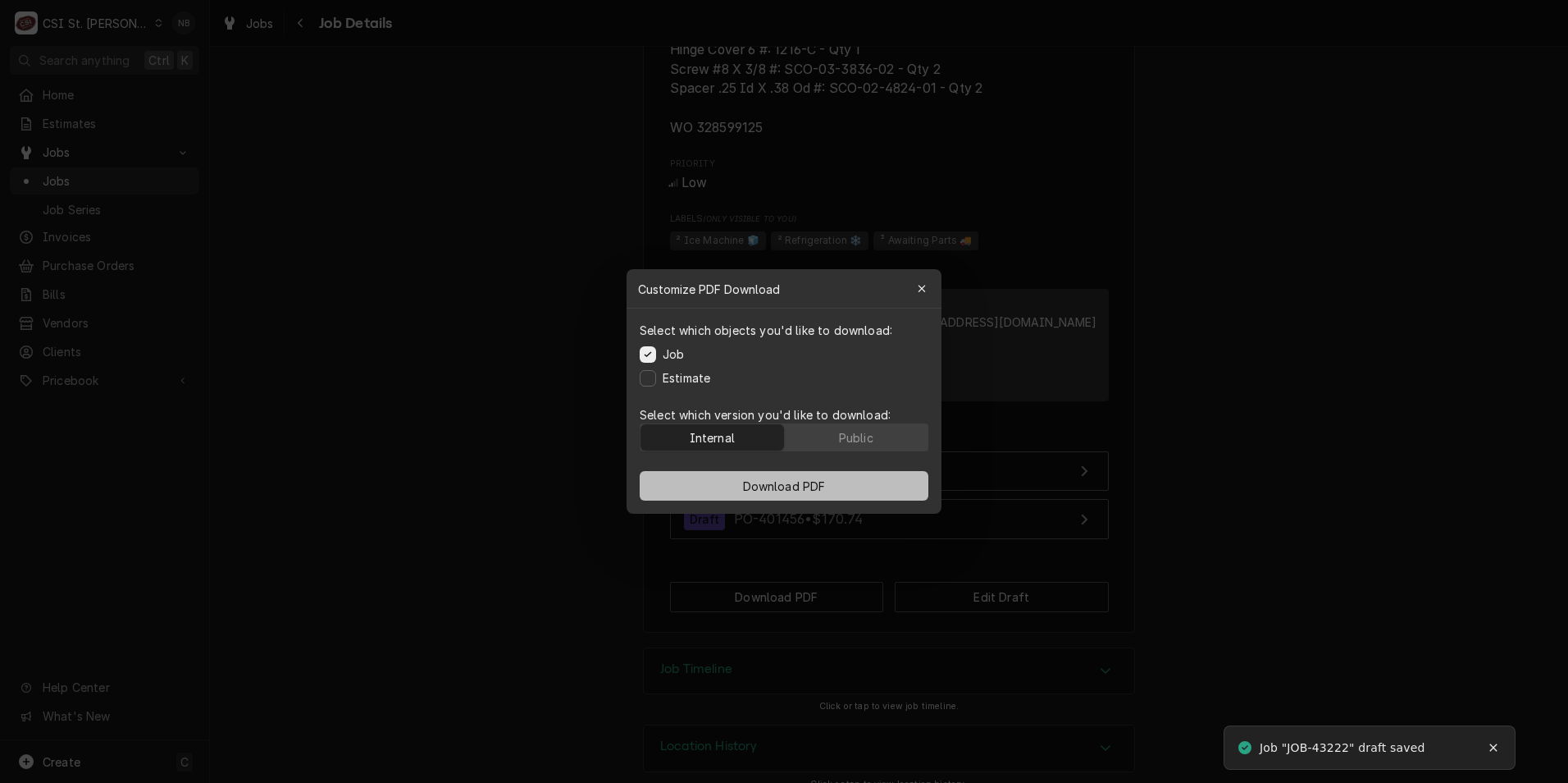
click at [770, 492] on span "Download PDF" at bounding box center [784, 486] width 90 height 17
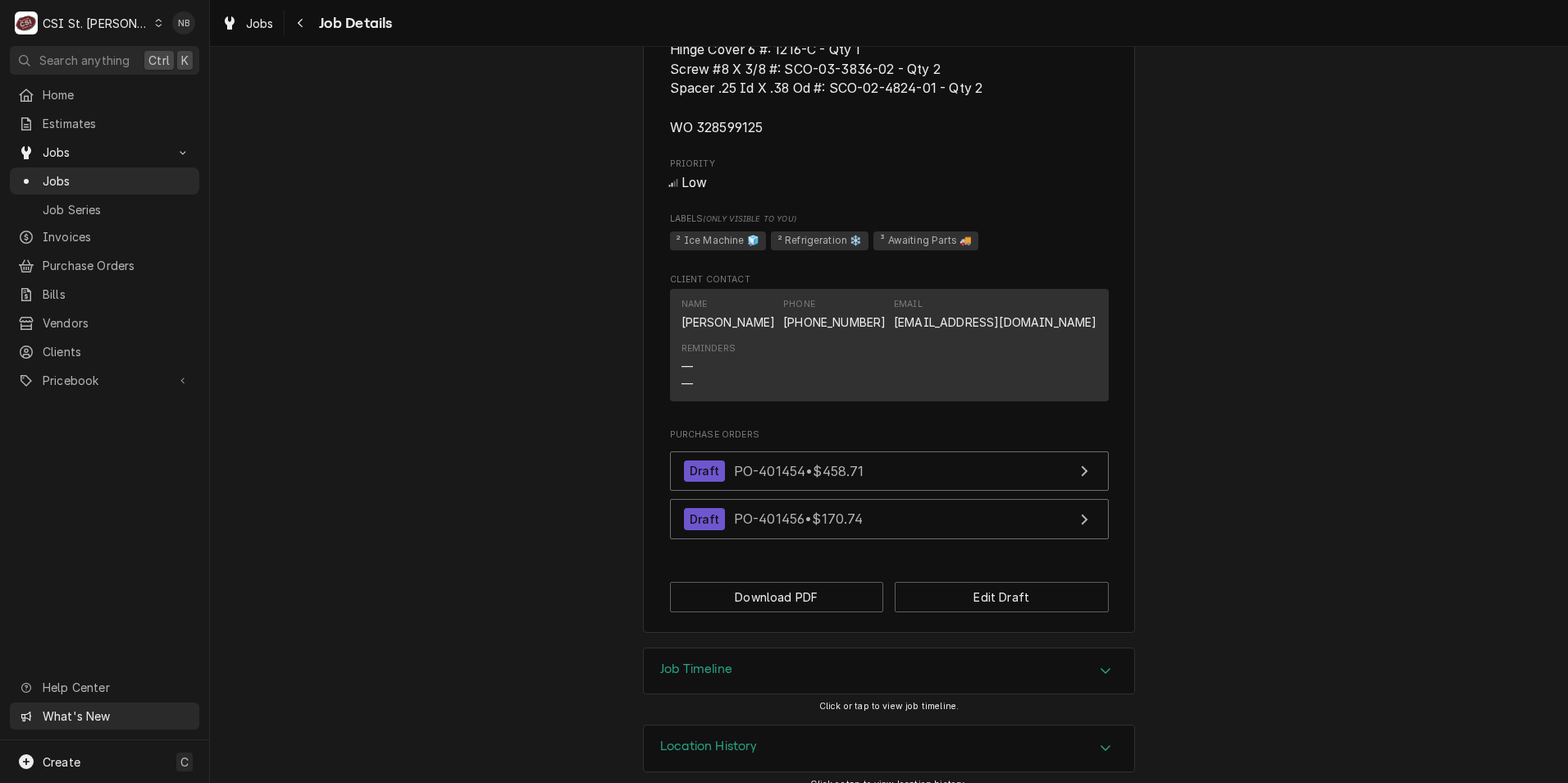
scroll to position [1691, 0]
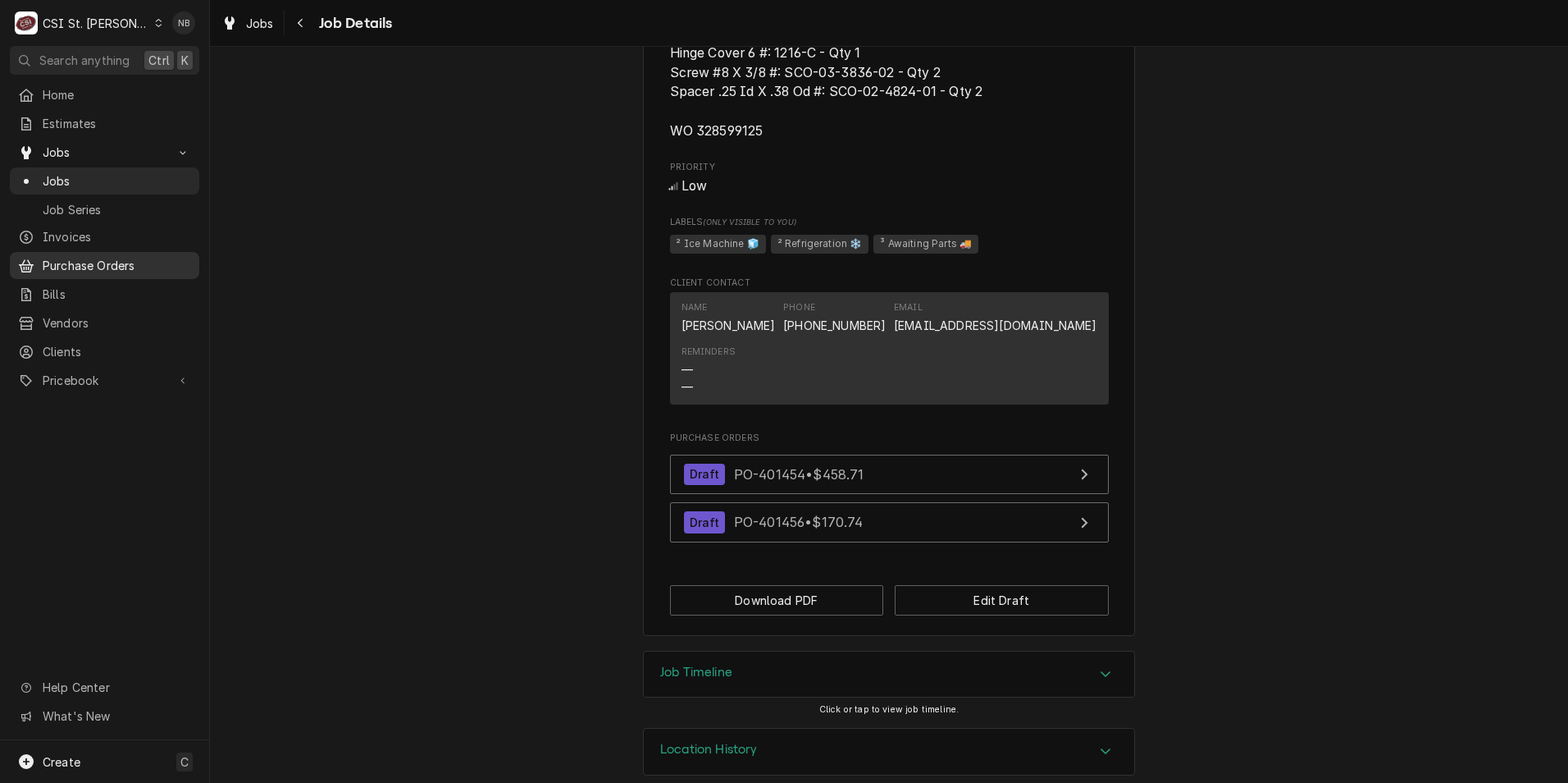
click at [100, 259] on span "Purchase Orders" at bounding box center [117, 266] width 149 height 17
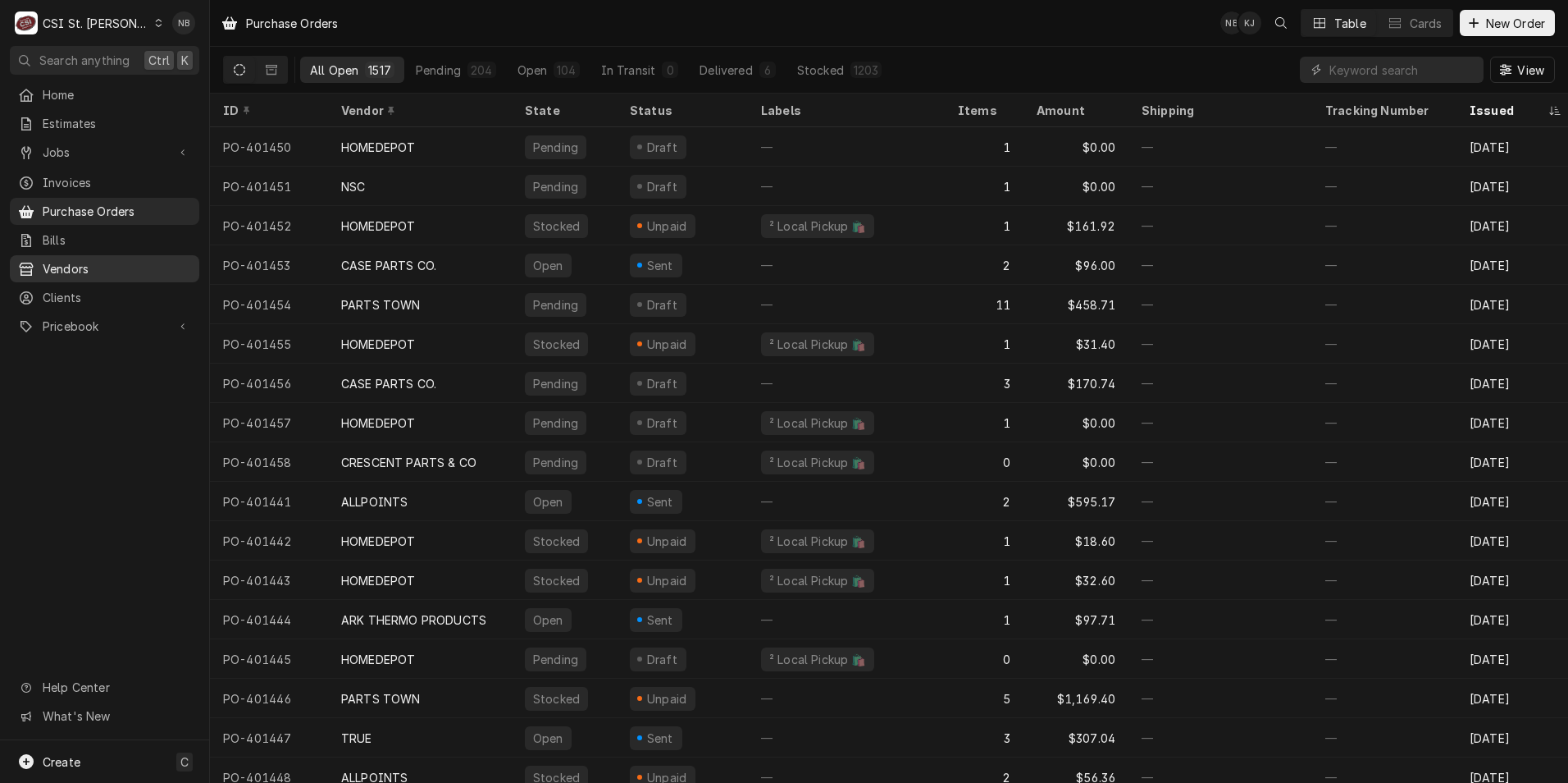
click at [119, 264] on span "Vendors" at bounding box center [117, 268] width 149 height 17
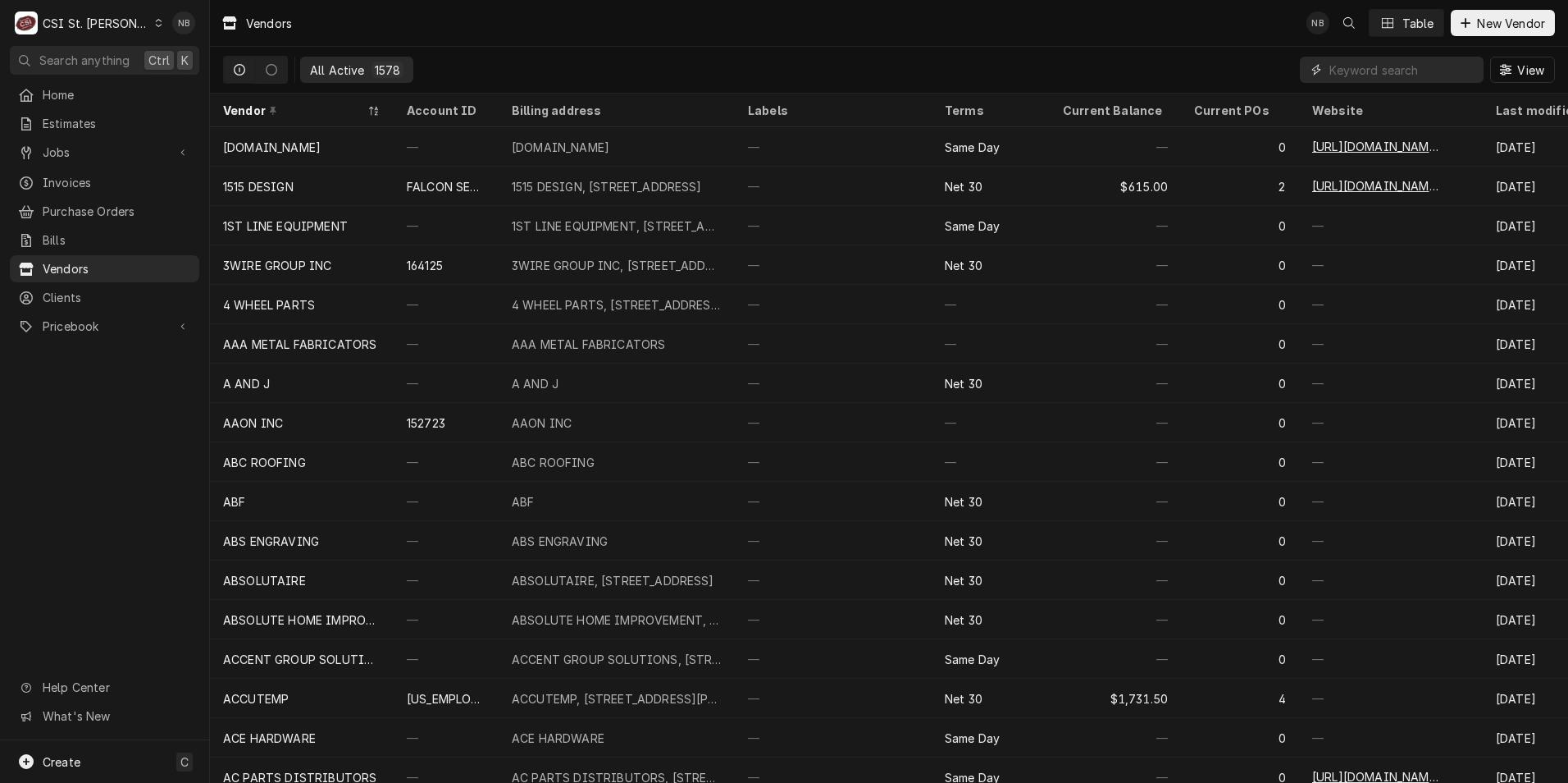
click at [1382, 78] on input "Dynamic Content Wrapper" at bounding box center [1403, 70] width 146 height 26
type input "[PERSON_NAME]"
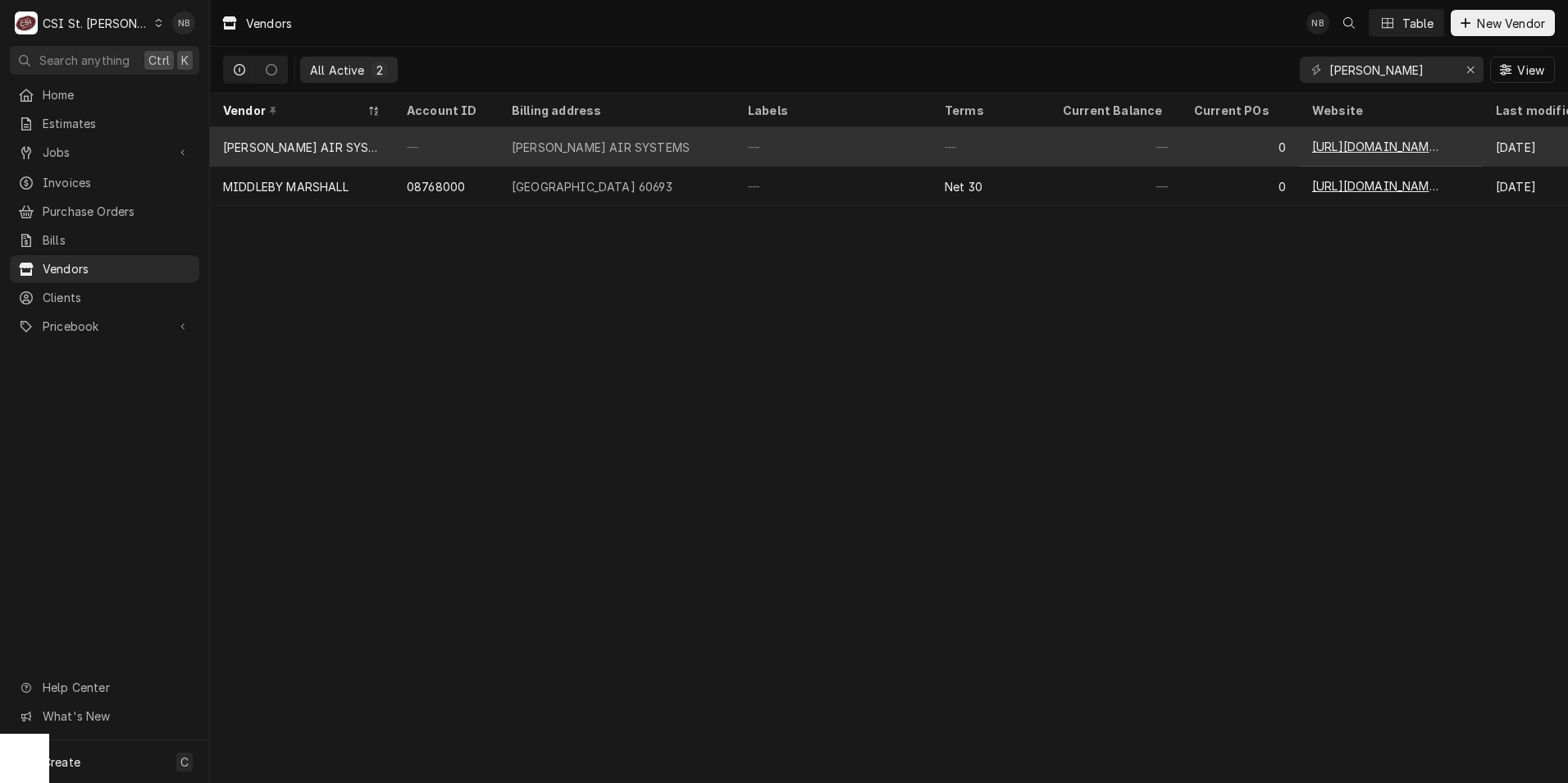
click at [833, 151] on div "—" at bounding box center [833, 147] width 197 height 39
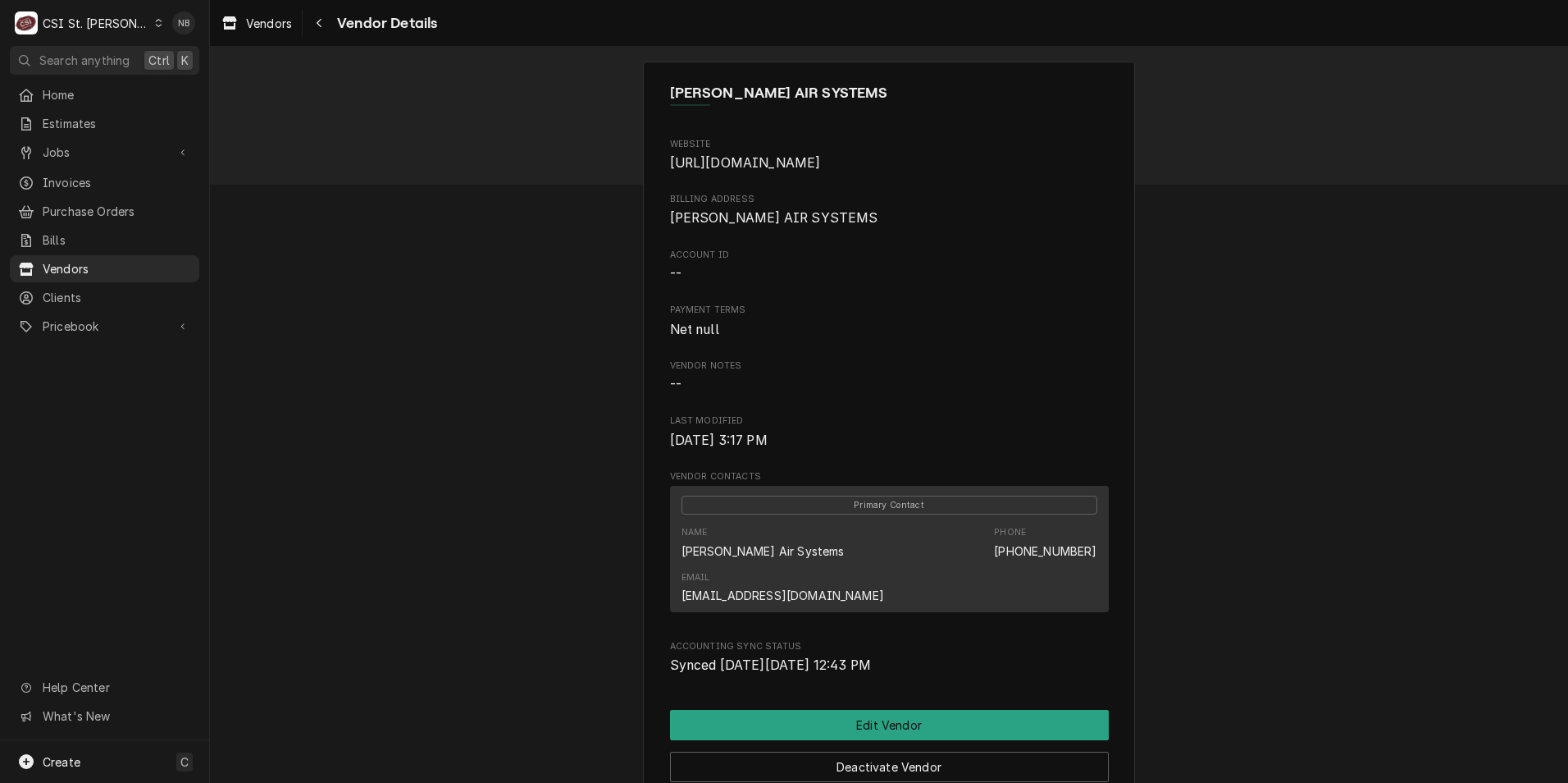
scroll to position [67, 0]
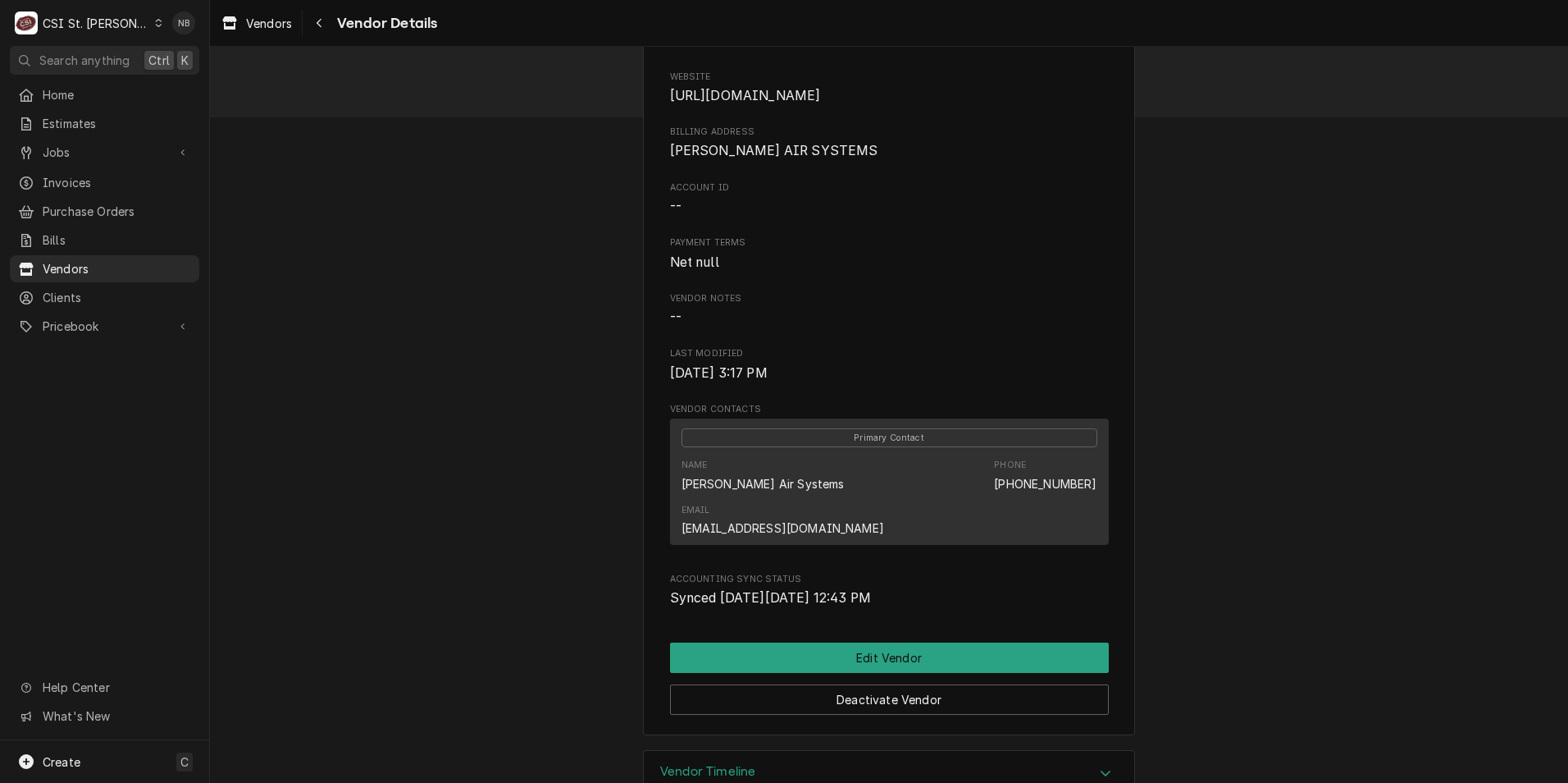
click at [1052, 751] on div "Vendor Timeline" at bounding box center [889, 774] width 491 height 46
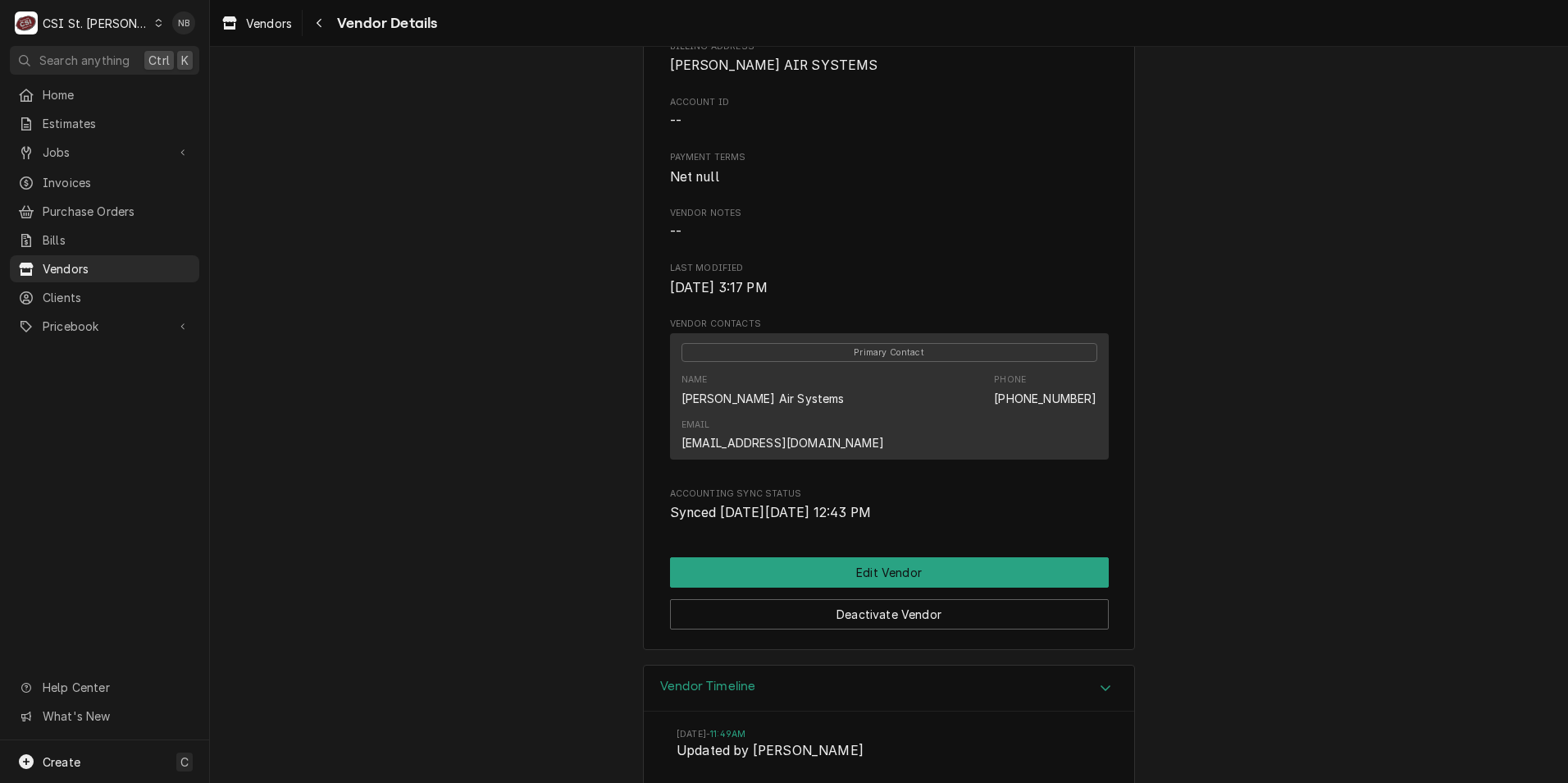
scroll to position [219, 0]
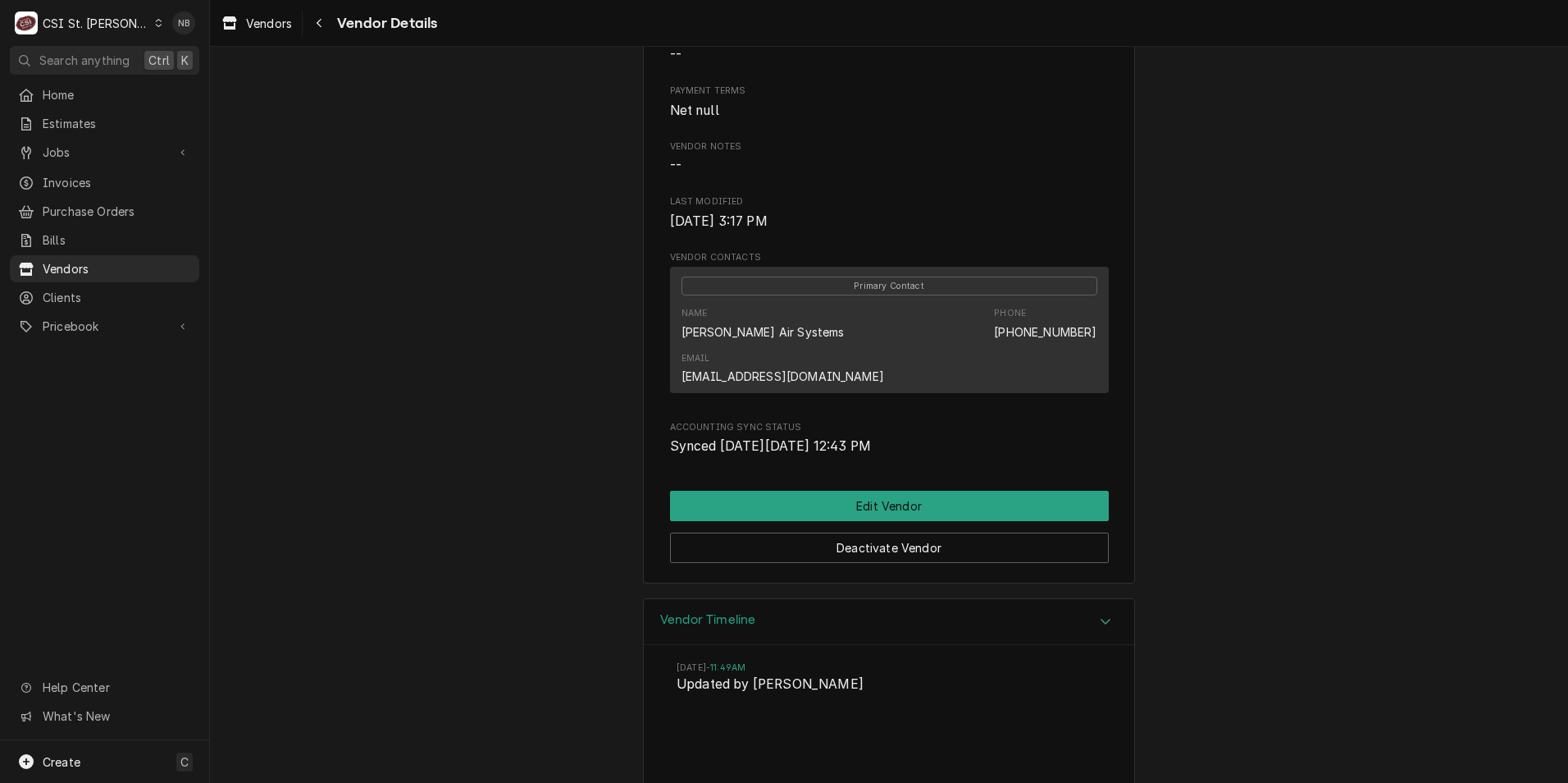
click at [1037, 645] on div "[DATE] 11:49AM Updated by [PERSON_NAME]" at bounding box center [889, 727] width 491 height 164
click at [1025, 599] on div "Vendor Timeline" at bounding box center [889, 622] width 491 height 47
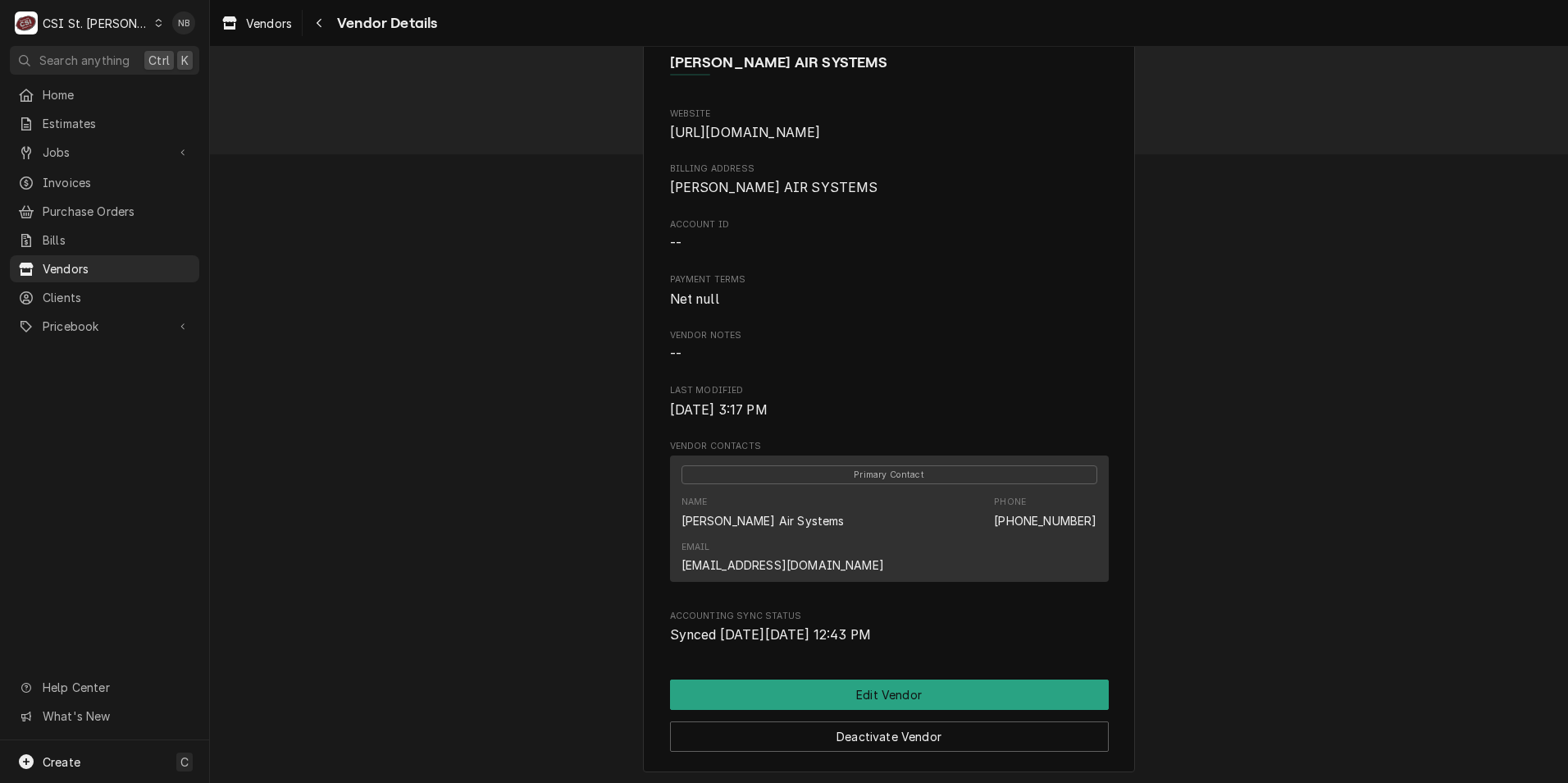
scroll to position [0, 0]
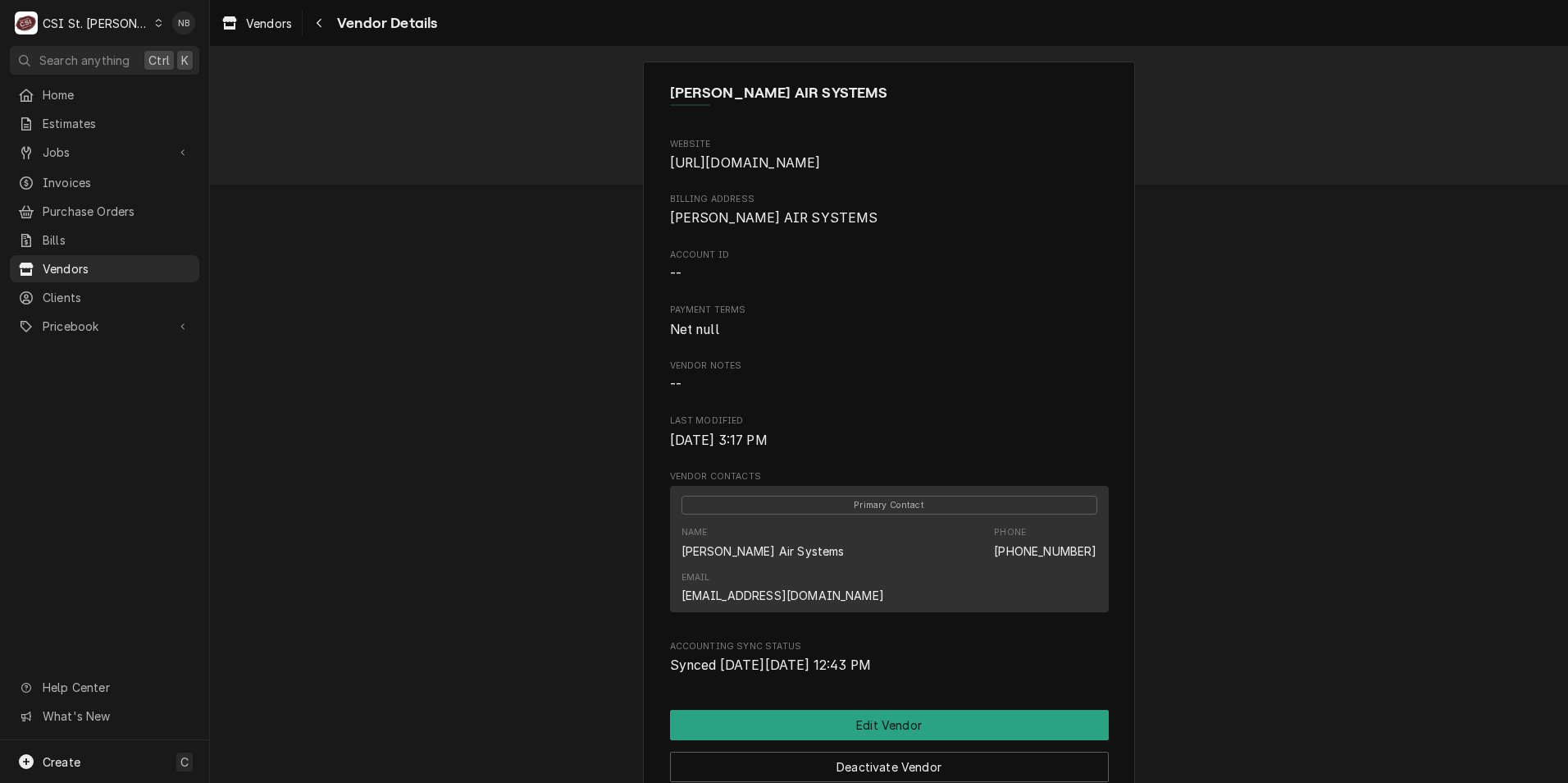
click at [98, 27] on div "CSI St. [PERSON_NAME]" at bounding box center [96, 23] width 107 height 17
click at [239, 66] on div "CSI [US_STATE]" at bounding box center [252, 61] width 217 height 17
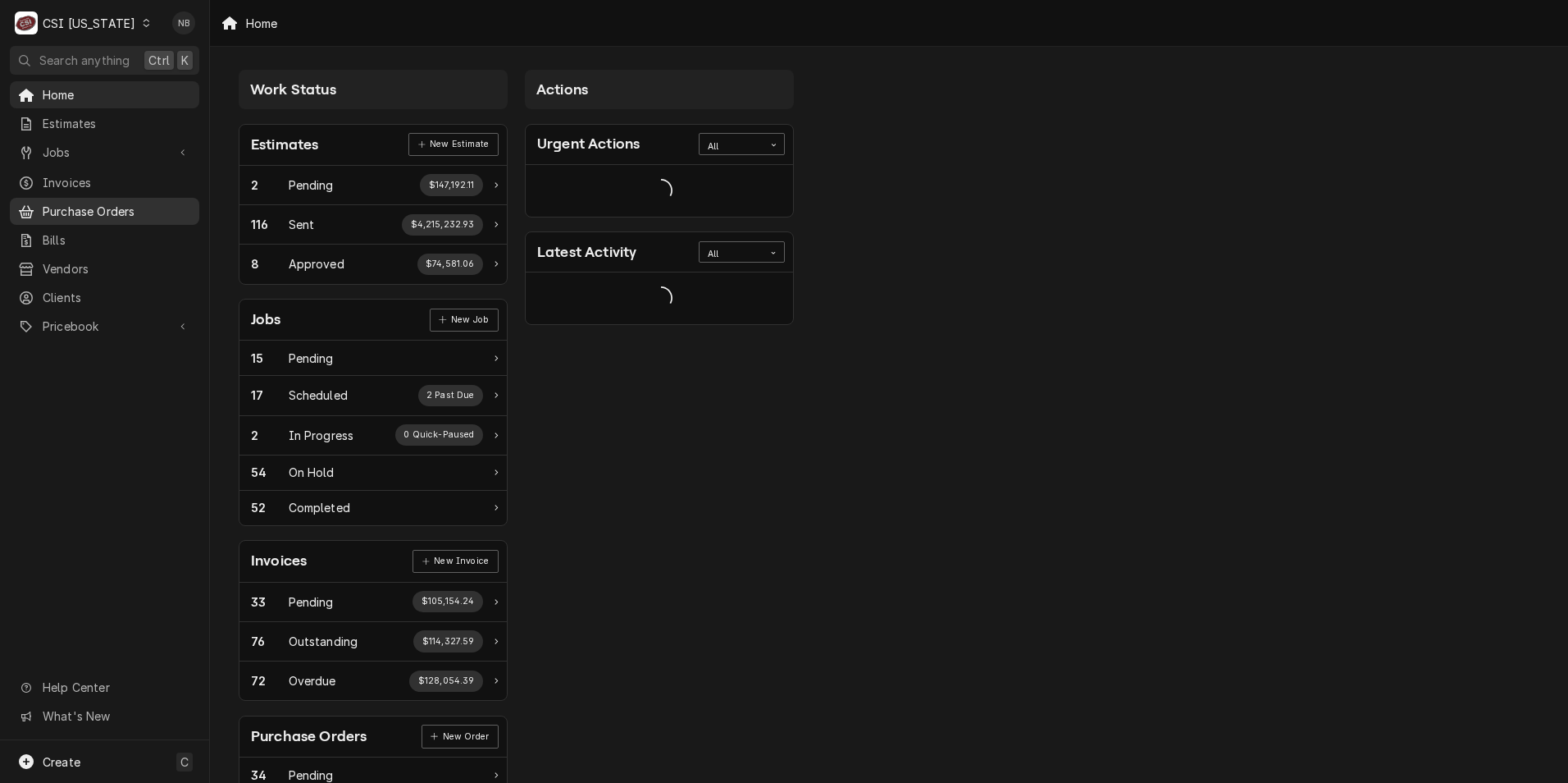
click at [123, 203] on span "Purchase Orders" at bounding box center [117, 211] width 149 height 17
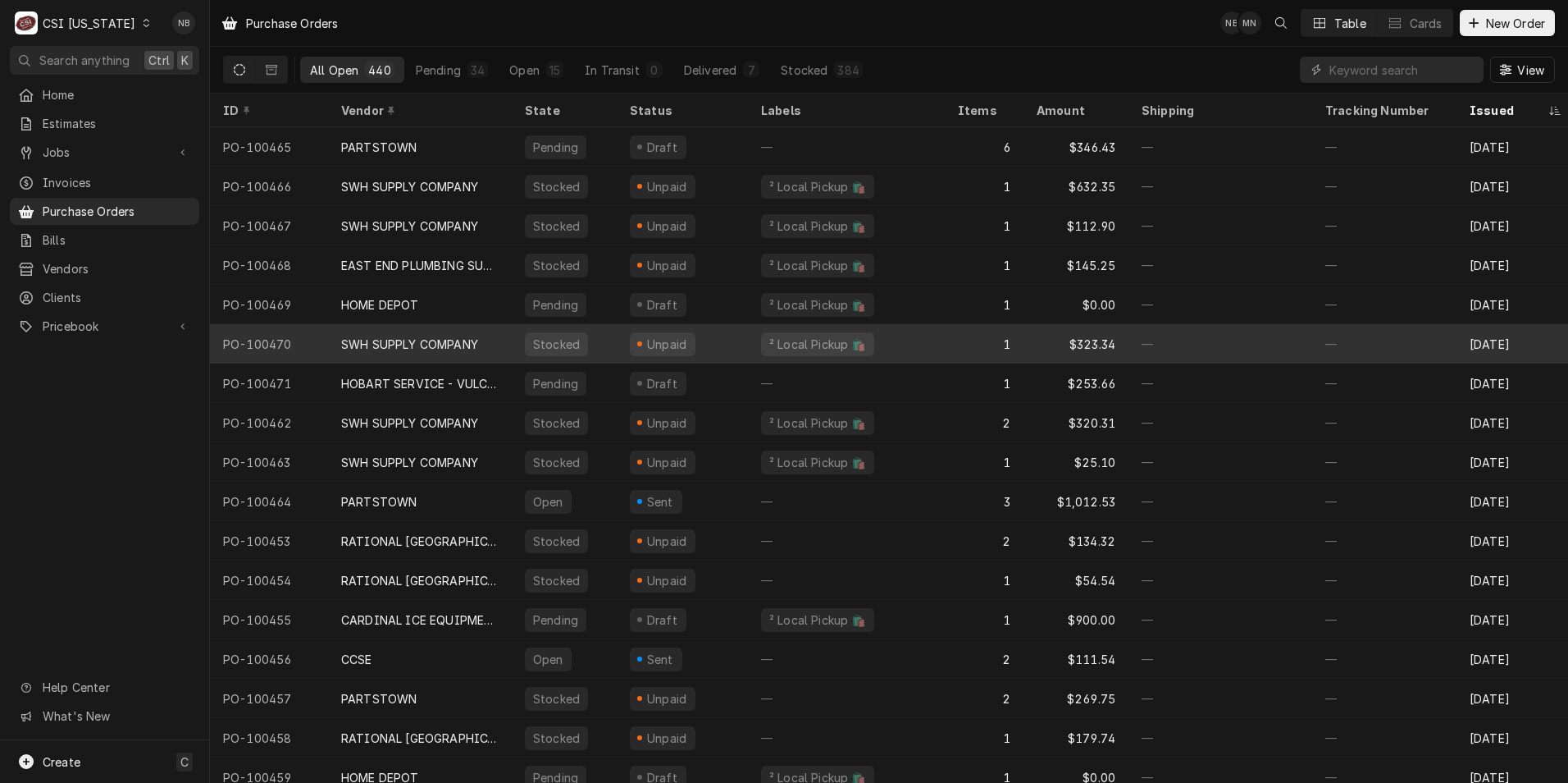
click at [445, 341] on div "SWH SUPPLY COMPANY" at bounding box center [410, 344] width 137 height 17
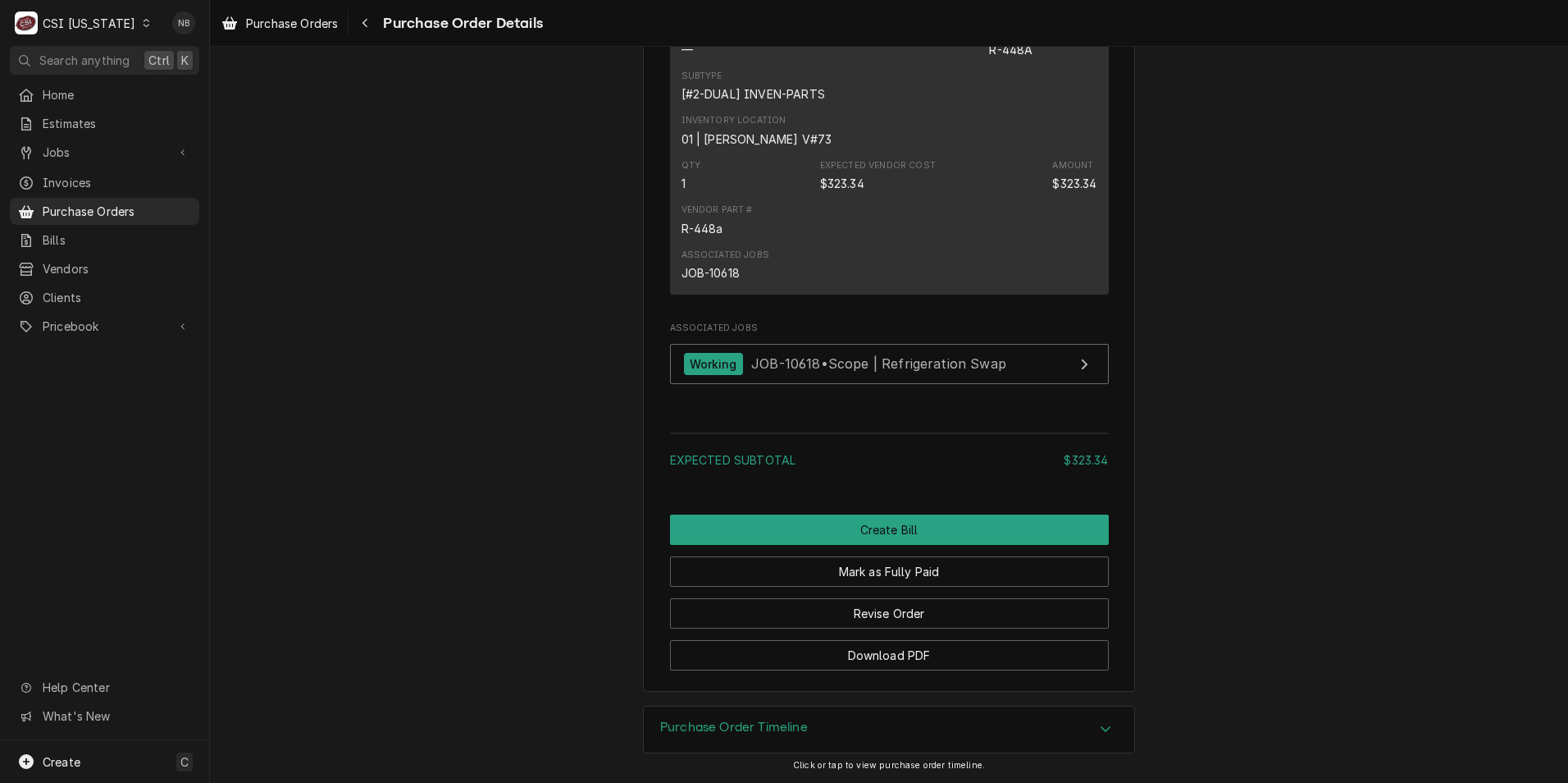
scroll to position [1302, 0]
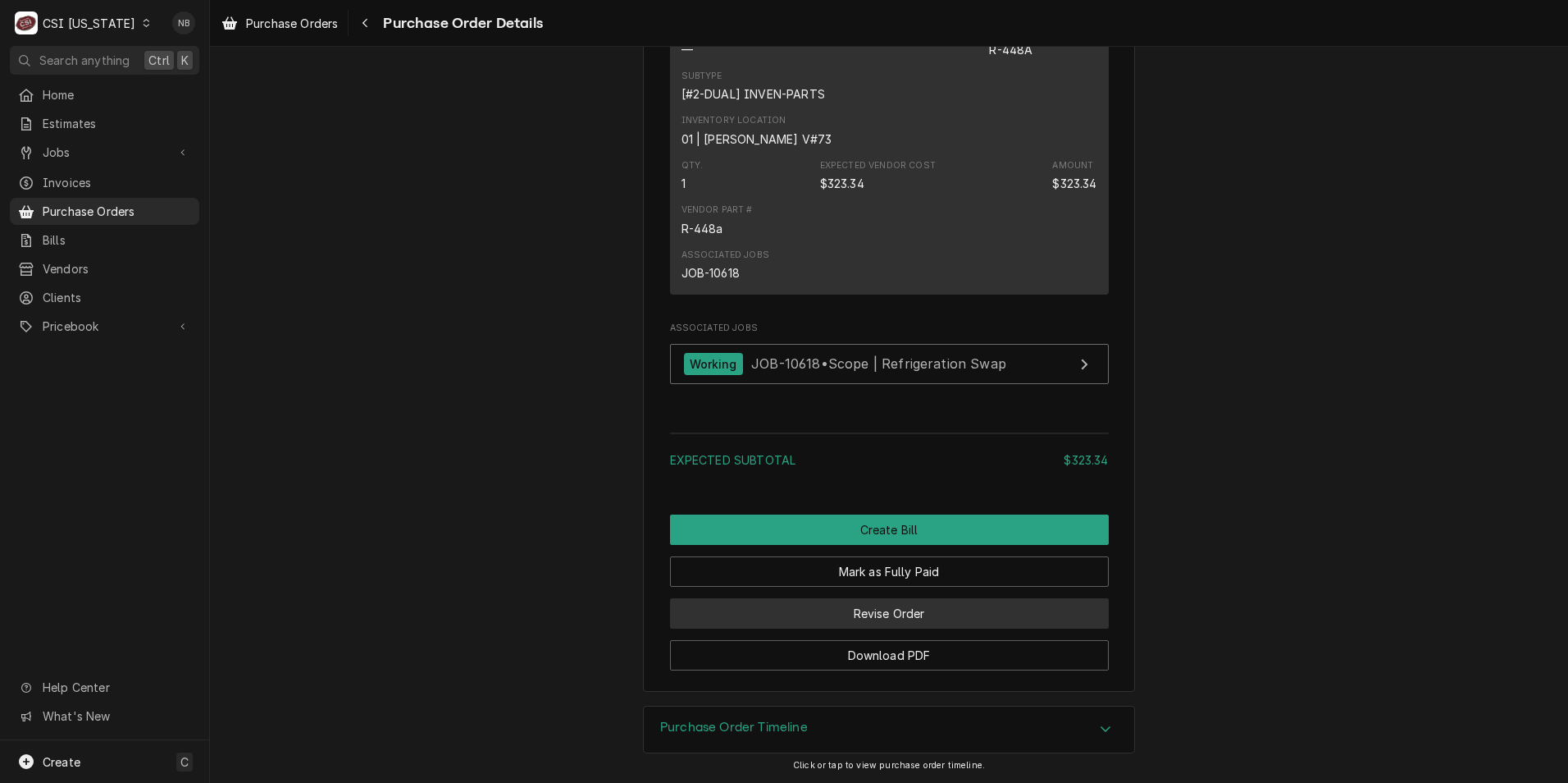
click at [851, 625] on button "Revise Order" at bounding box center [889, 614] width 439 height 30
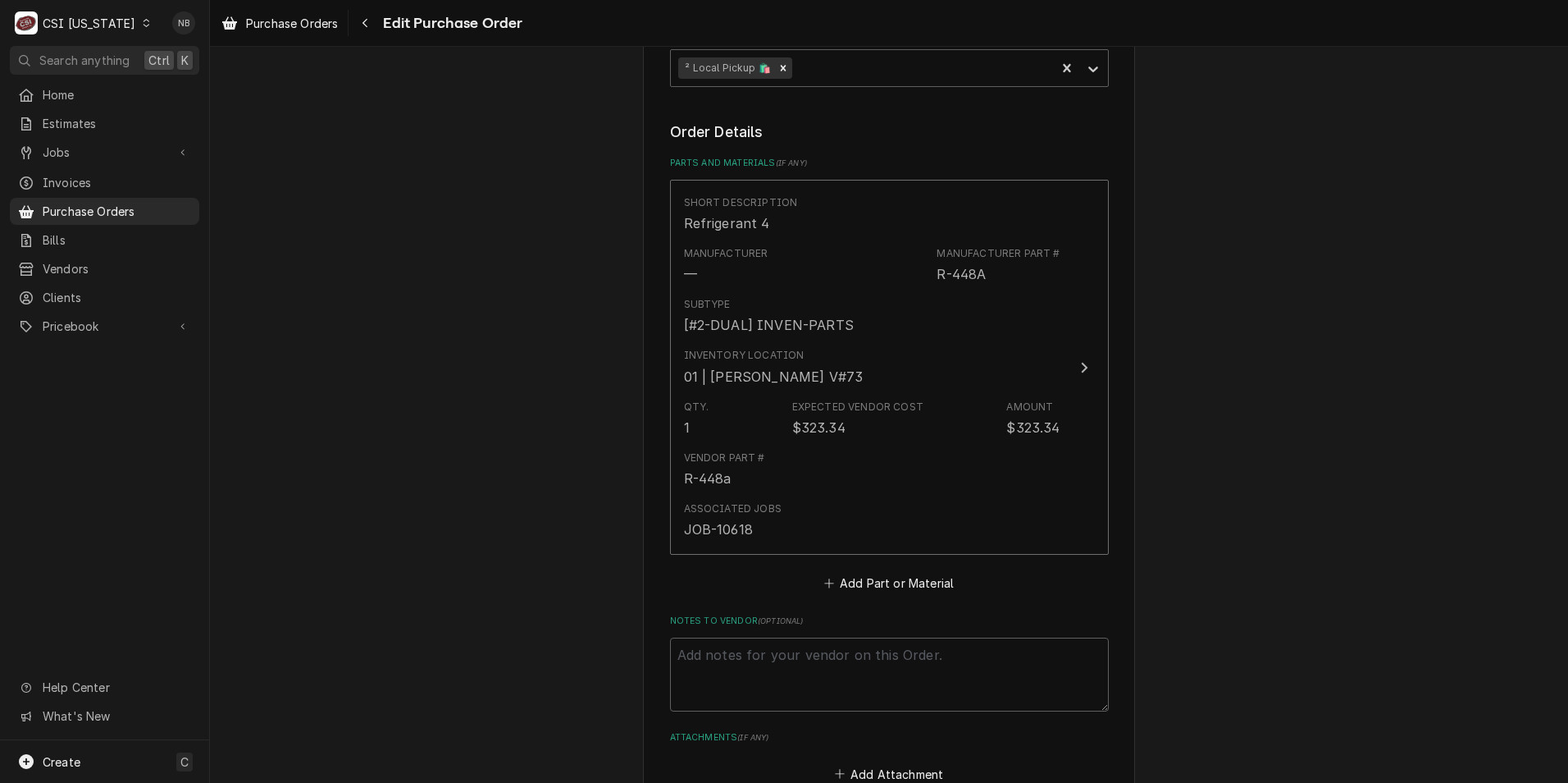
scroll to position [739, 0]
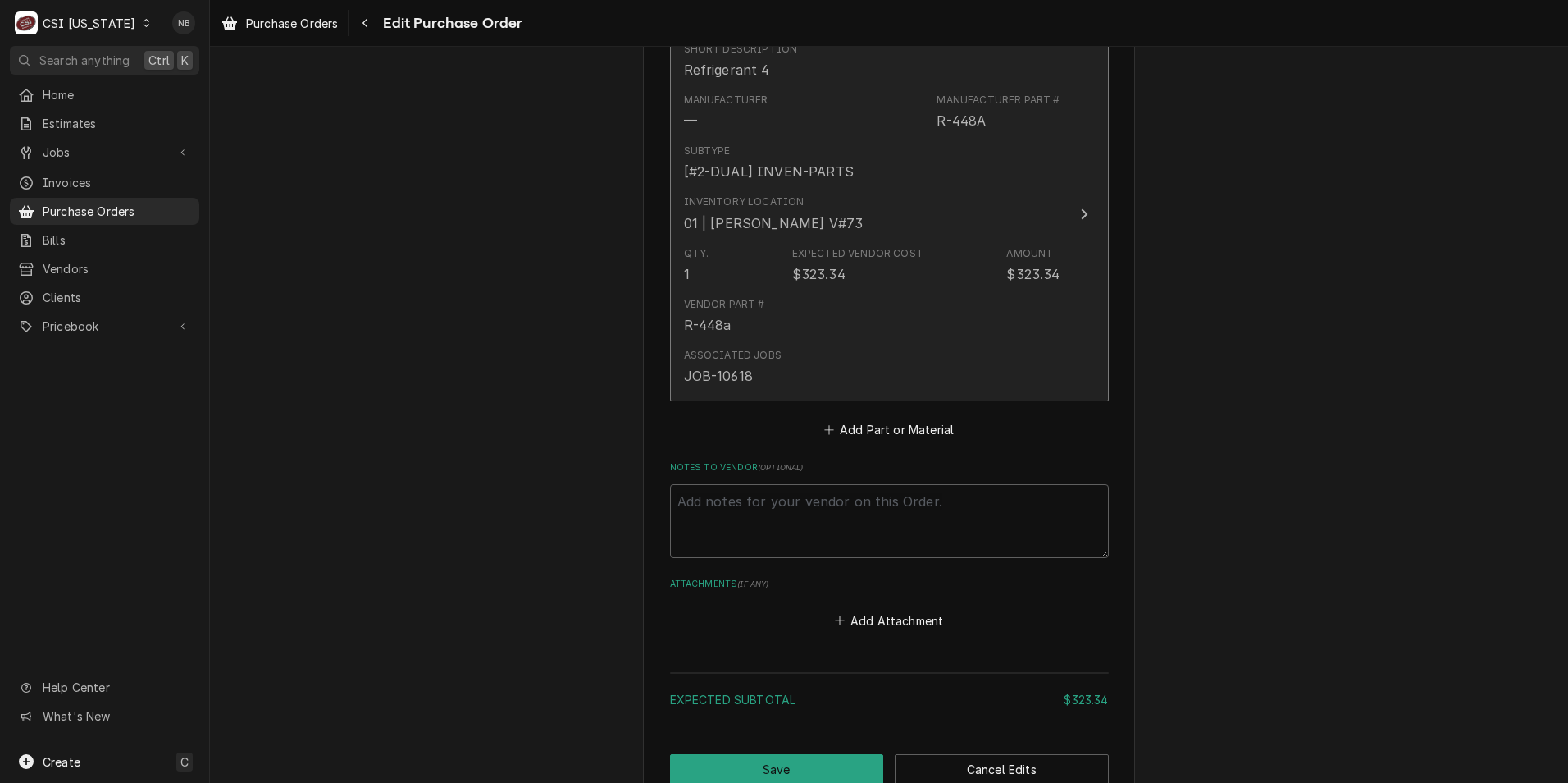
click at [864, 282] on div "Expected Vendor Cost $323.34" at bounding box center [857, 265] width 131 height 37
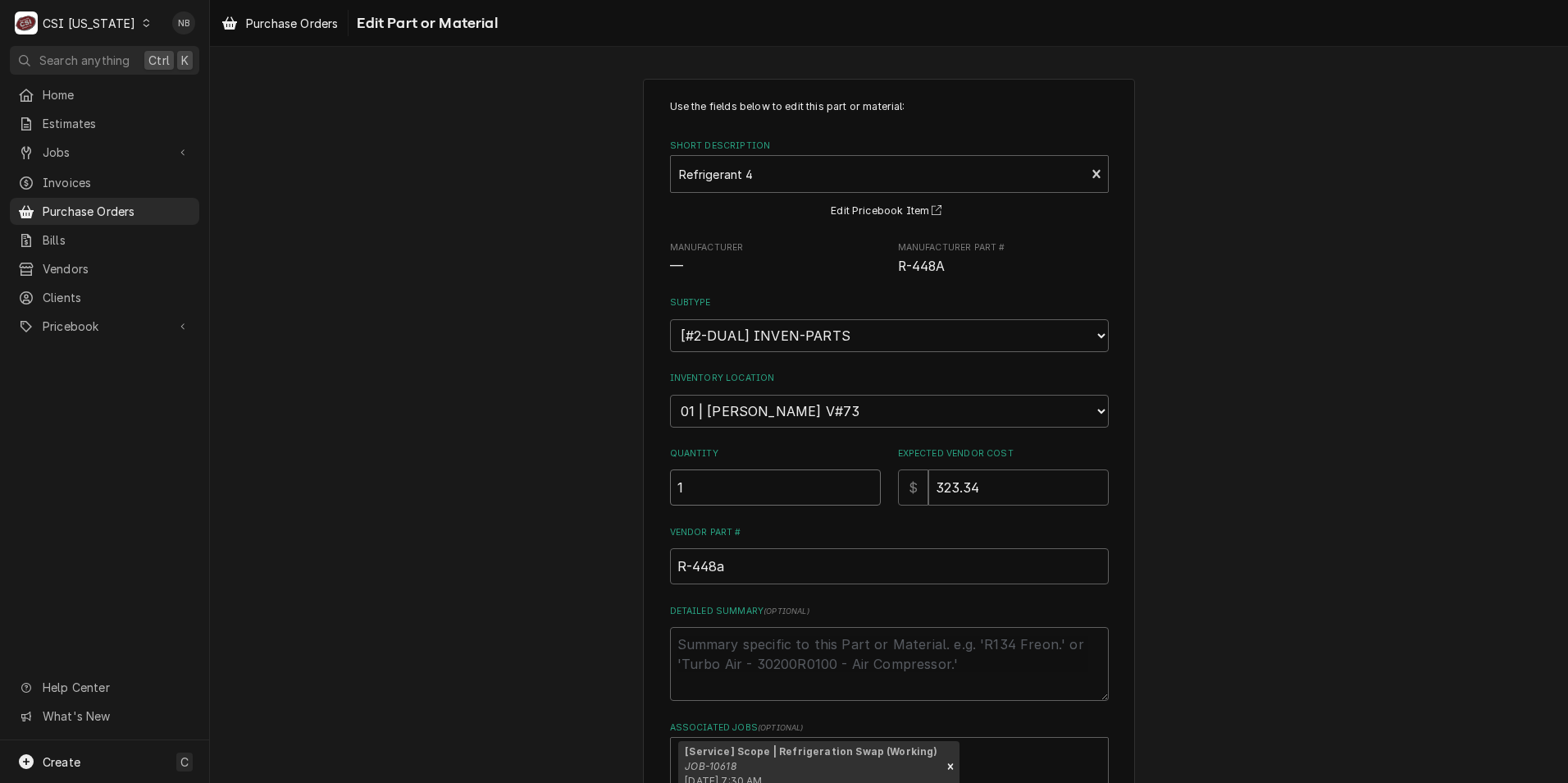
click at [712, 493] on input "1" at bounding box center [775, 487] width 210 height 36
type textarea "x"
type input "4"
click at [1202, 396] on div "Use the fields below to edit this part or material: Short Description Refrigera…" at bounding box center [889, 500] width 1359 height 873
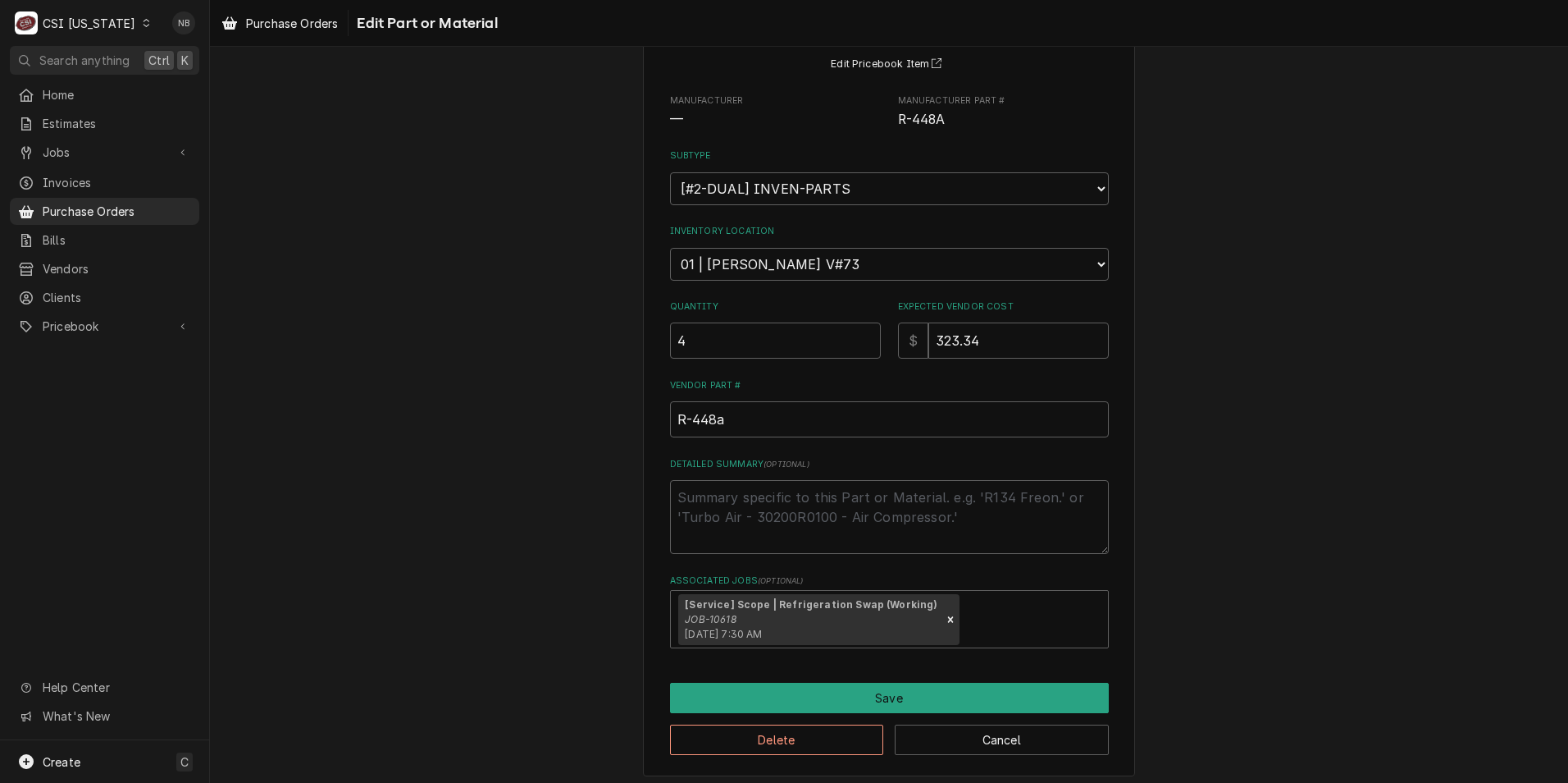
scroll to position [154, 0]
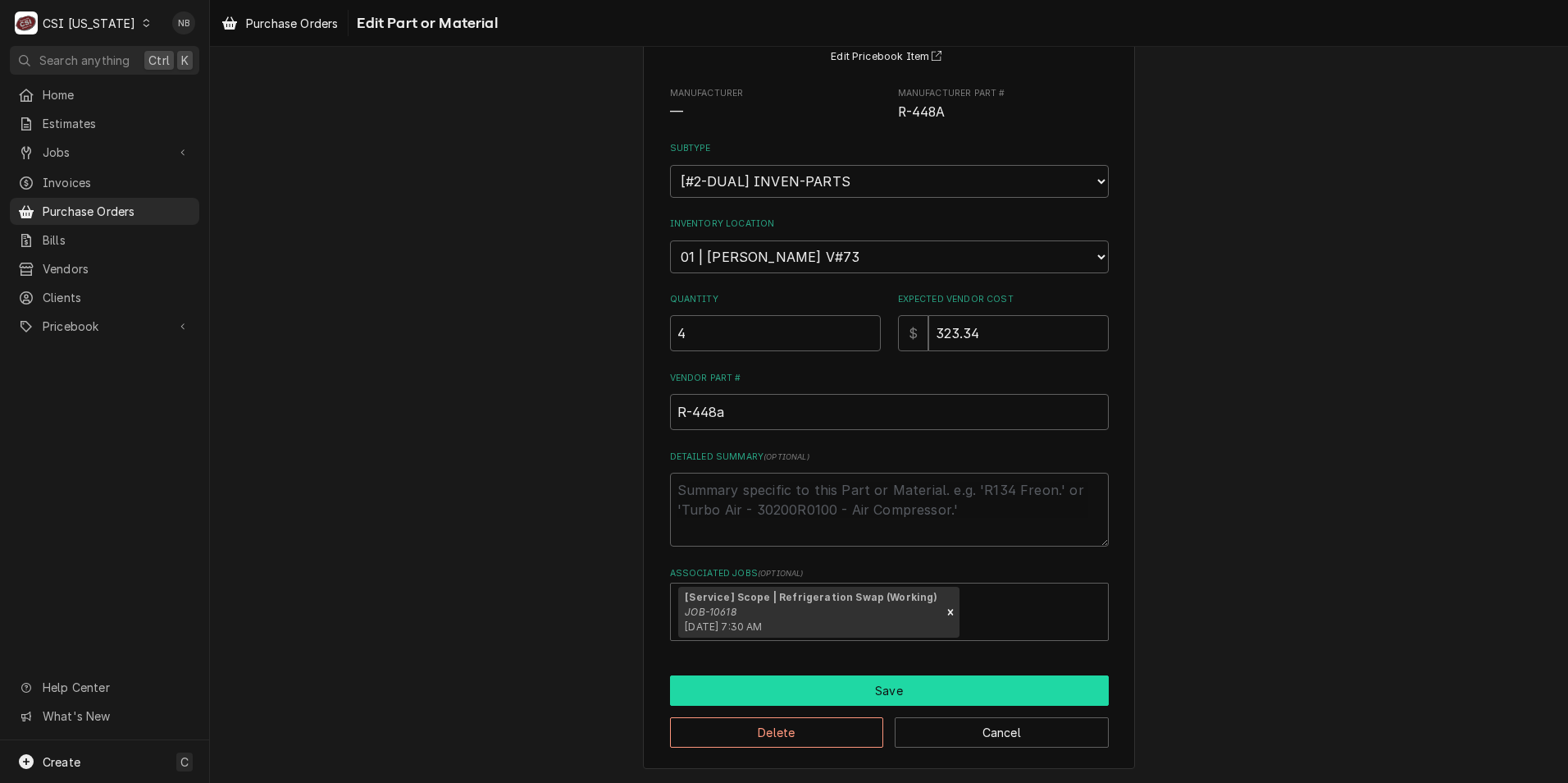
click at [885, 693] on button "Save" at bounding box center [889, 690] width 439 height 30
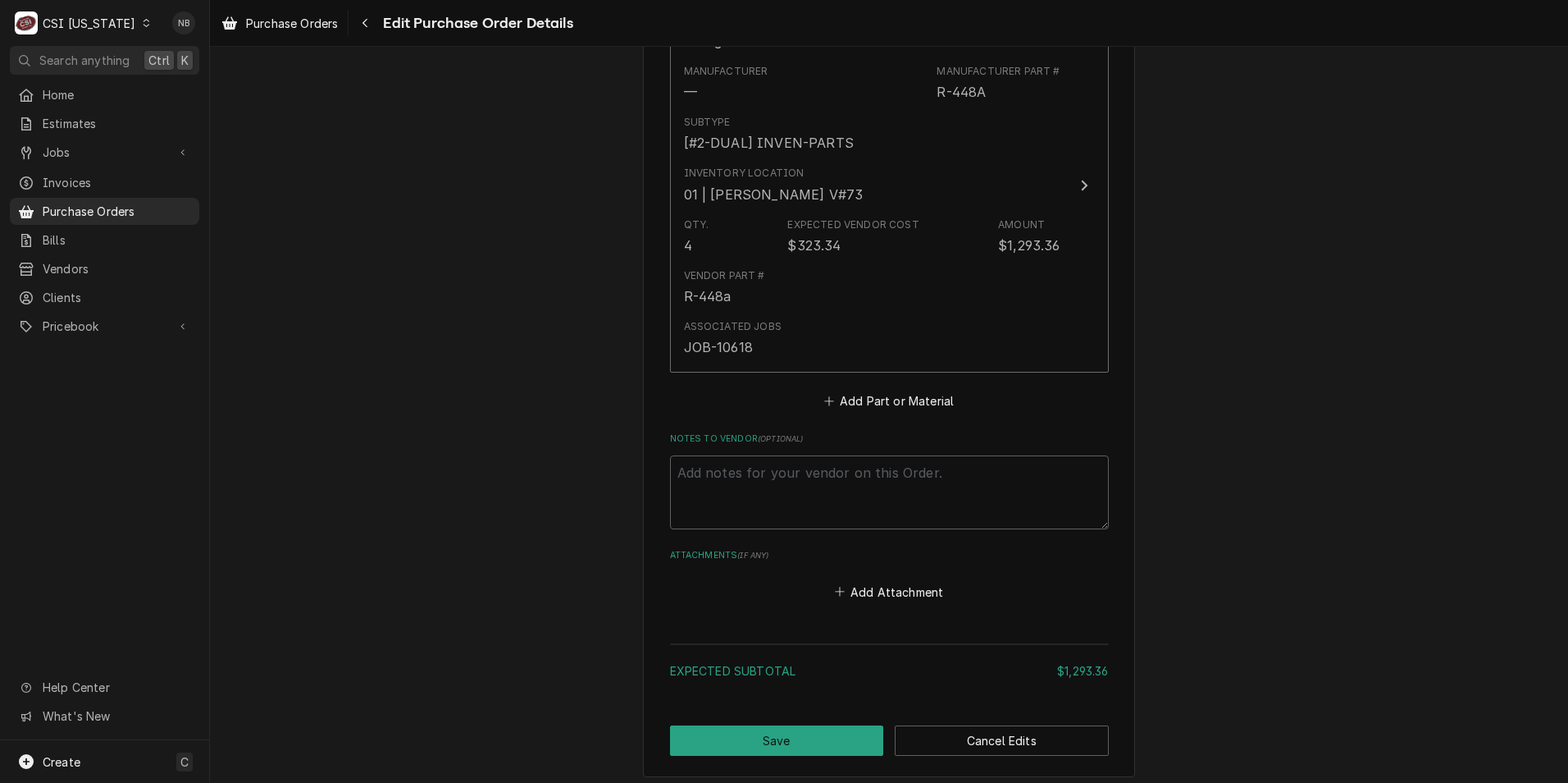
scroll to position [852, 0]
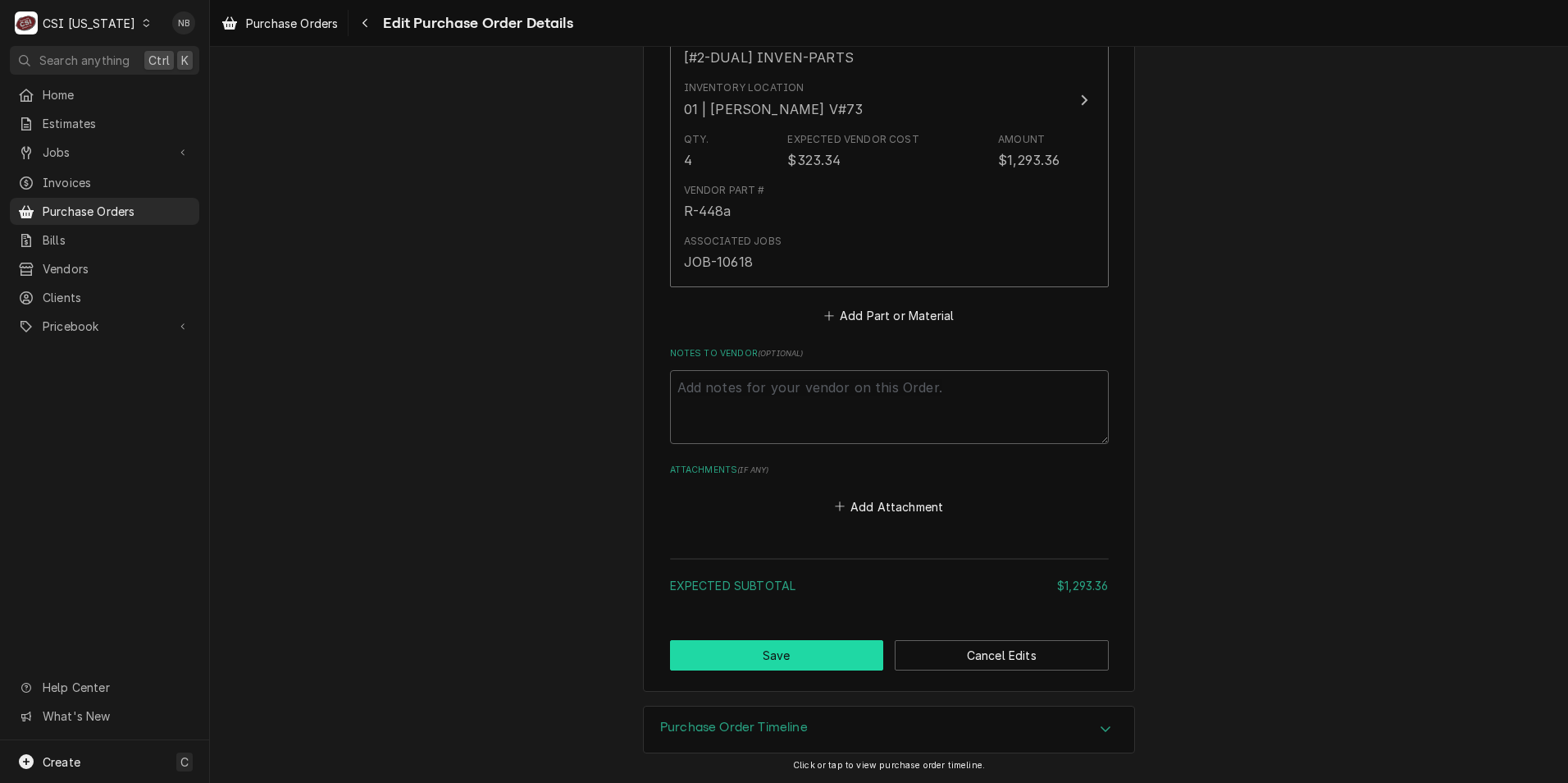
click at [790, 653] on button "Save" at bounding box center [777, 655] width 214 height 30
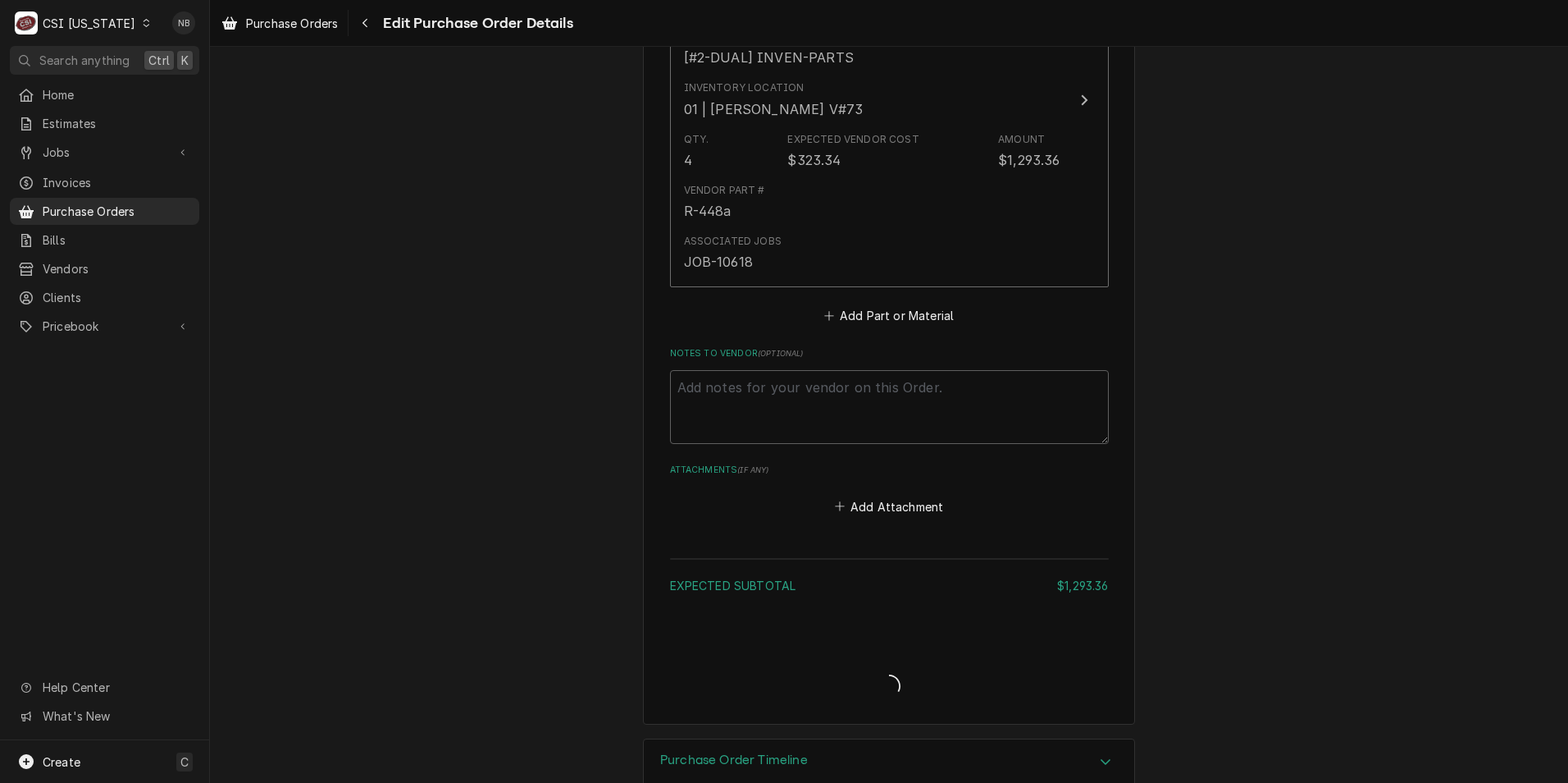
type textarea "x"
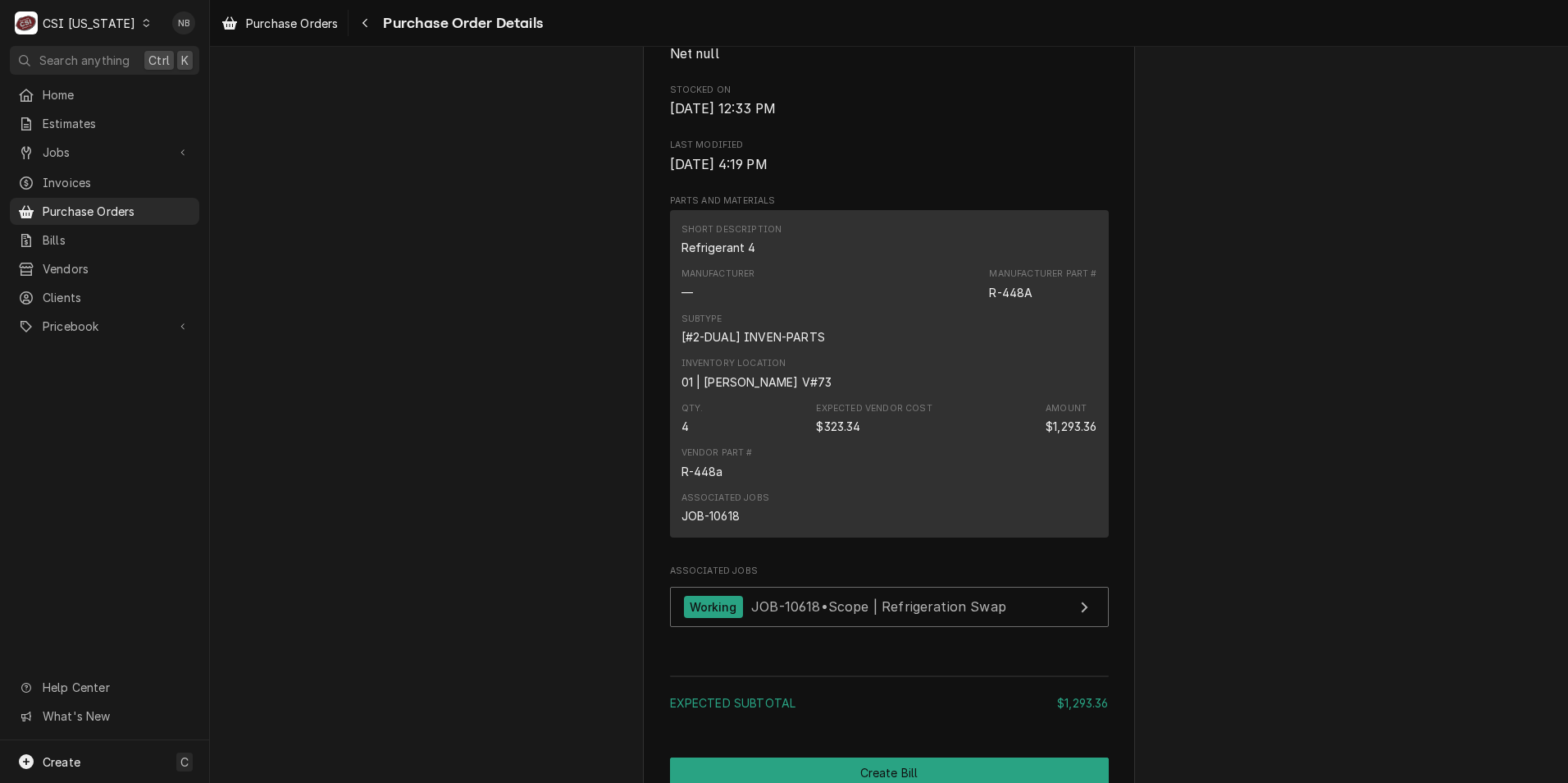
scroll to position [892, 0]
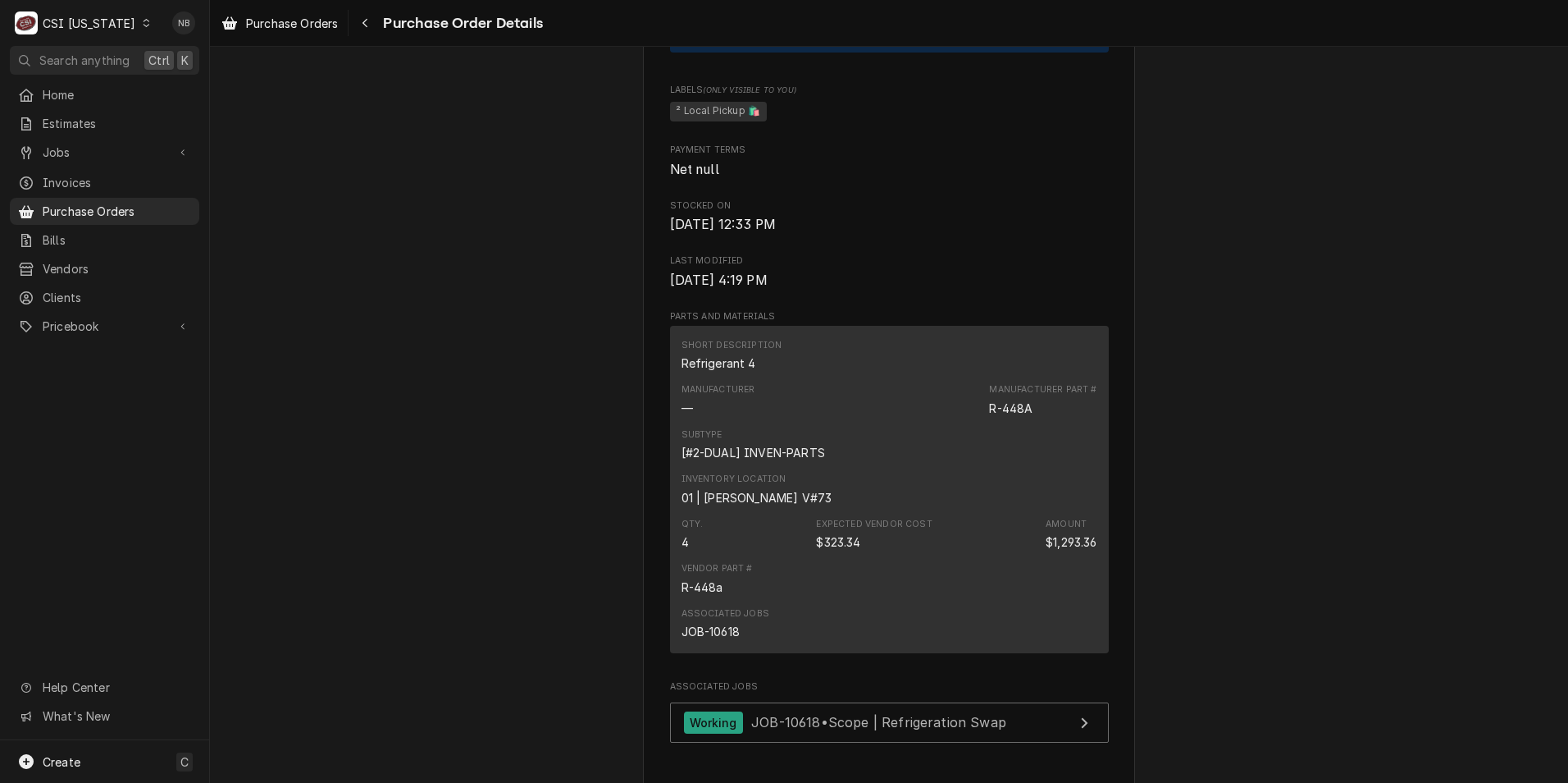
click at [117, 164] on div "Home Estimates Jobs Jobs Job Series Invoices Purchase Orders Bills Vendors Clie…" at bounding box center [105, 211] width 209 height 260
click at [127, 144] on span "Jobs" at bounding box center [105, 152] width 123 height 17
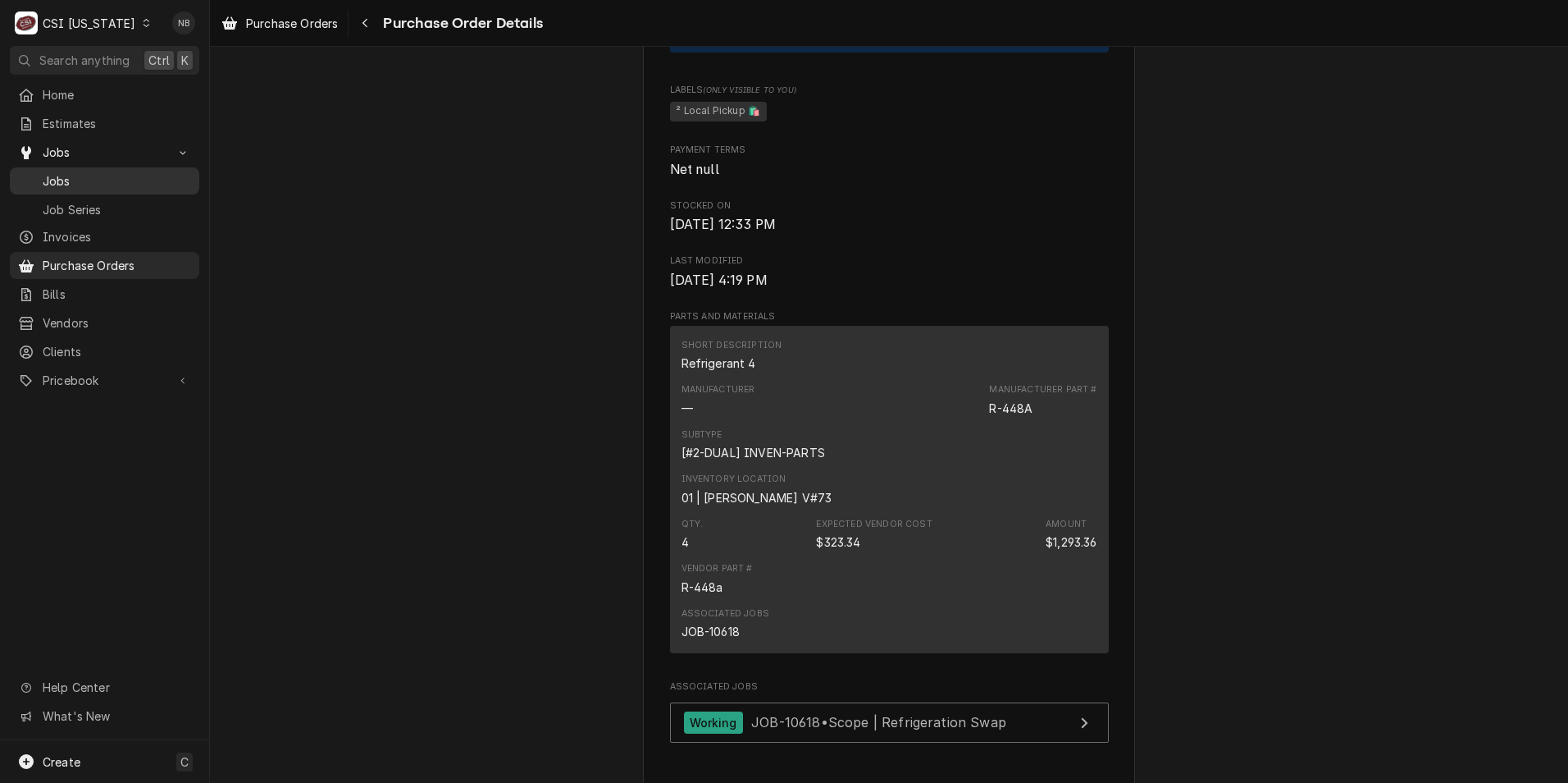
click at [126, 172] on span "Jobs" at bounding box center [117, 181] width 149 height 17
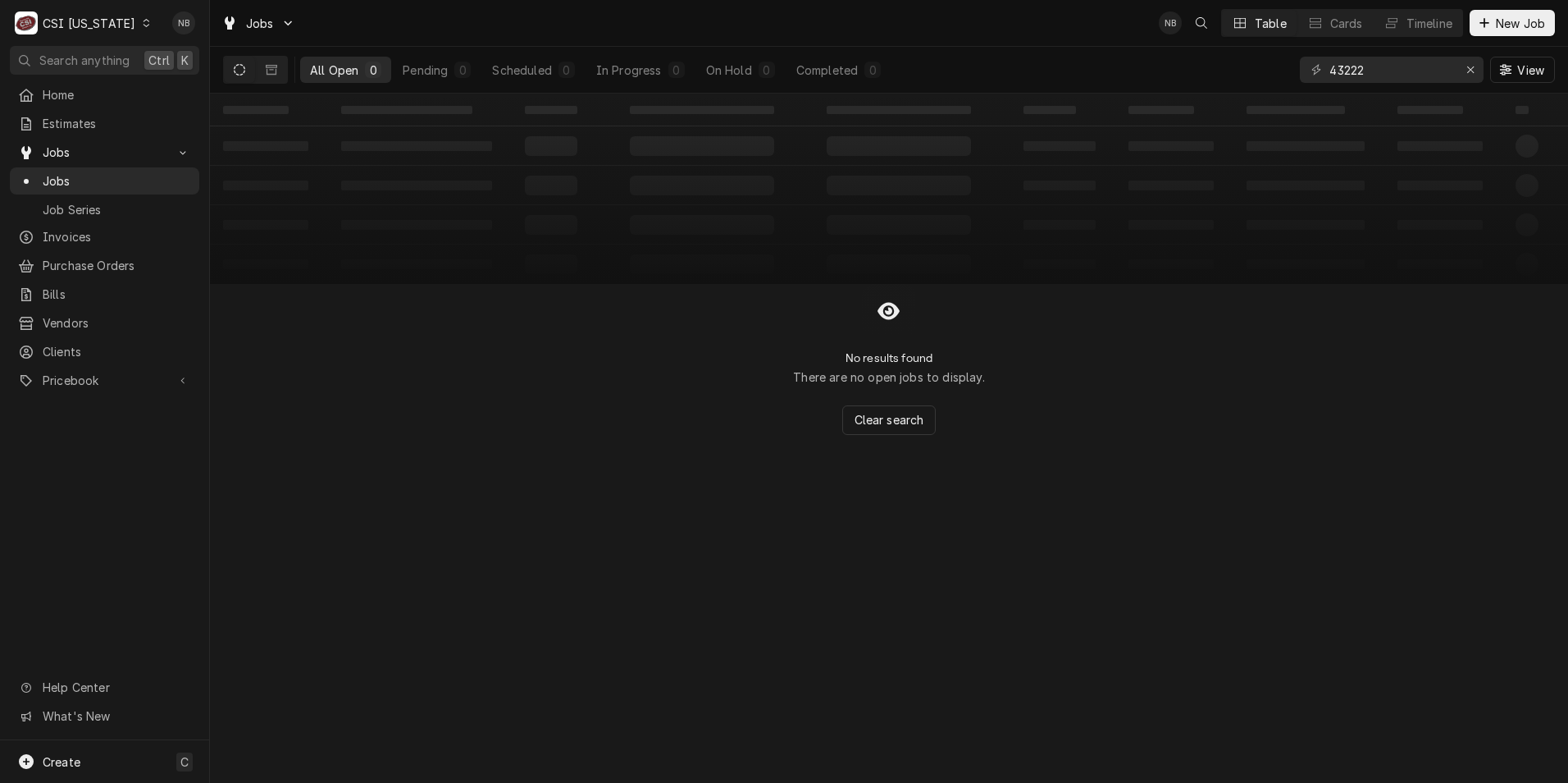
click at [104, 12] on div "C CSI Kentucky" at bounding box center [83, 22] width 147 height 33
click at [206, 83] on div "CSI St. [PERSON_NAME]" at bounding box center [256, 90] width 217 height 17
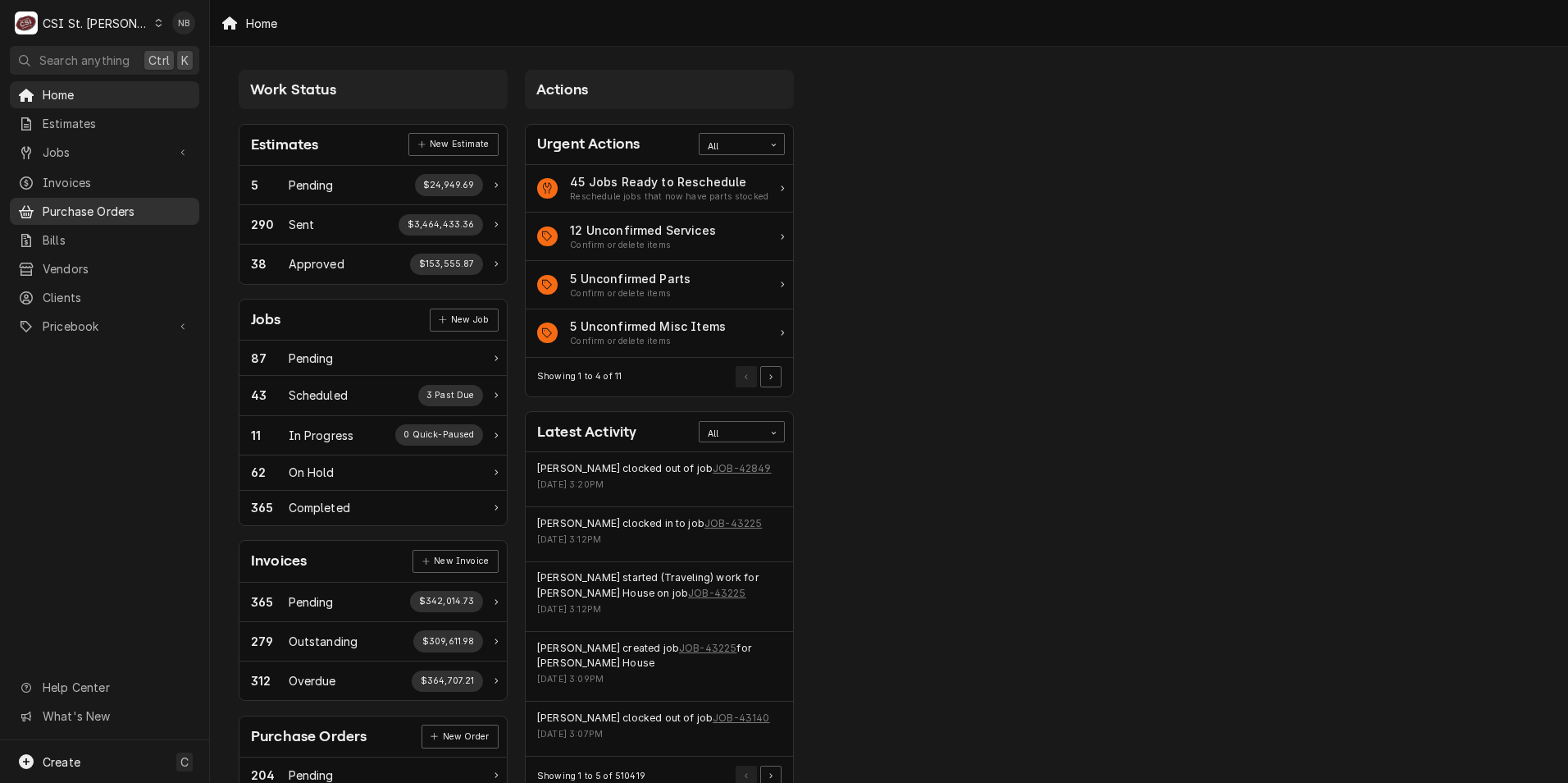
click at [117, 210] on span "Purchase Orders" at bounding box center [117, 211] width 149 height 17
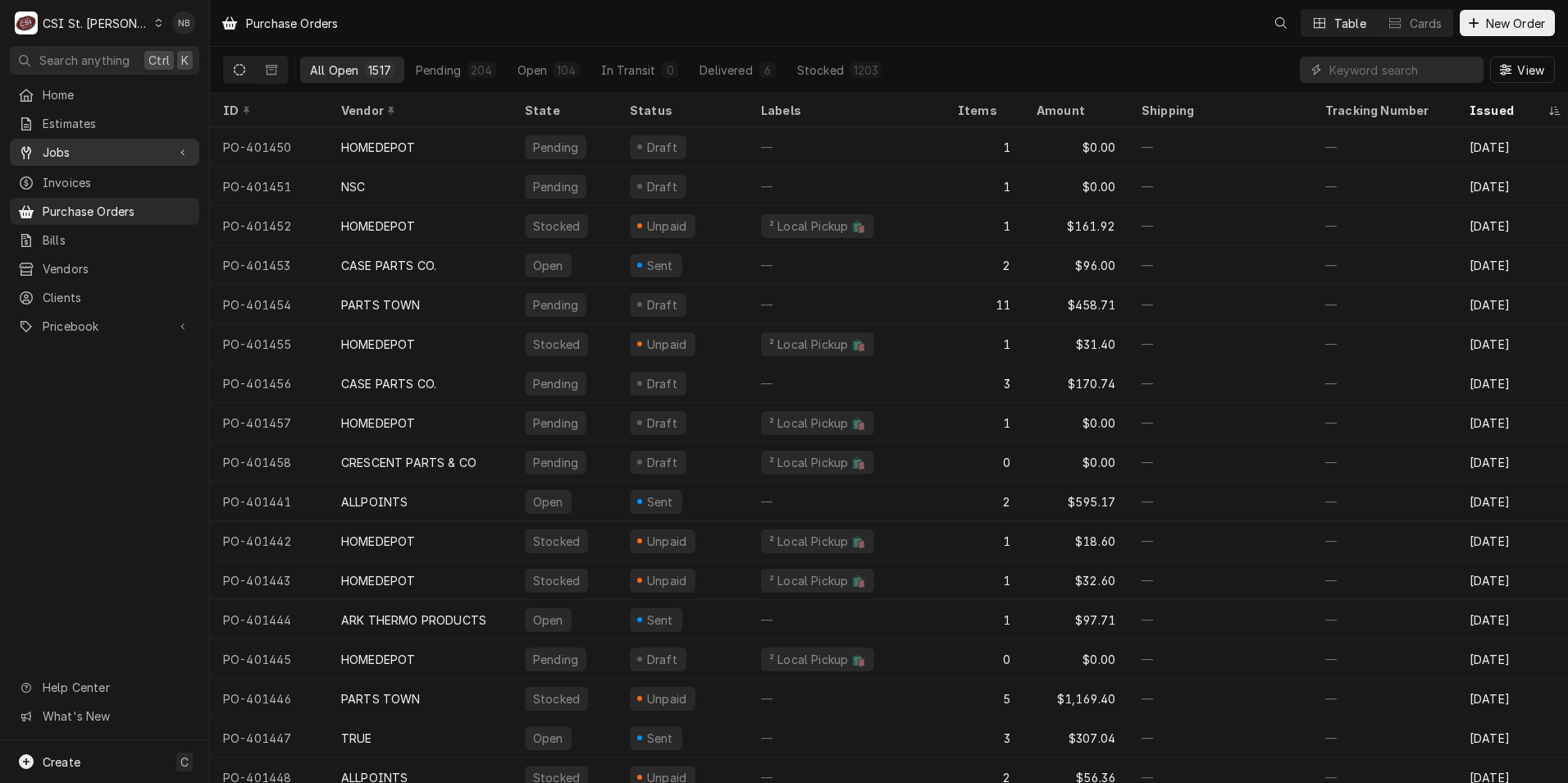
click at [74, 144] on span "Jobs" at bounding box center [105, 152] width 123 height 17
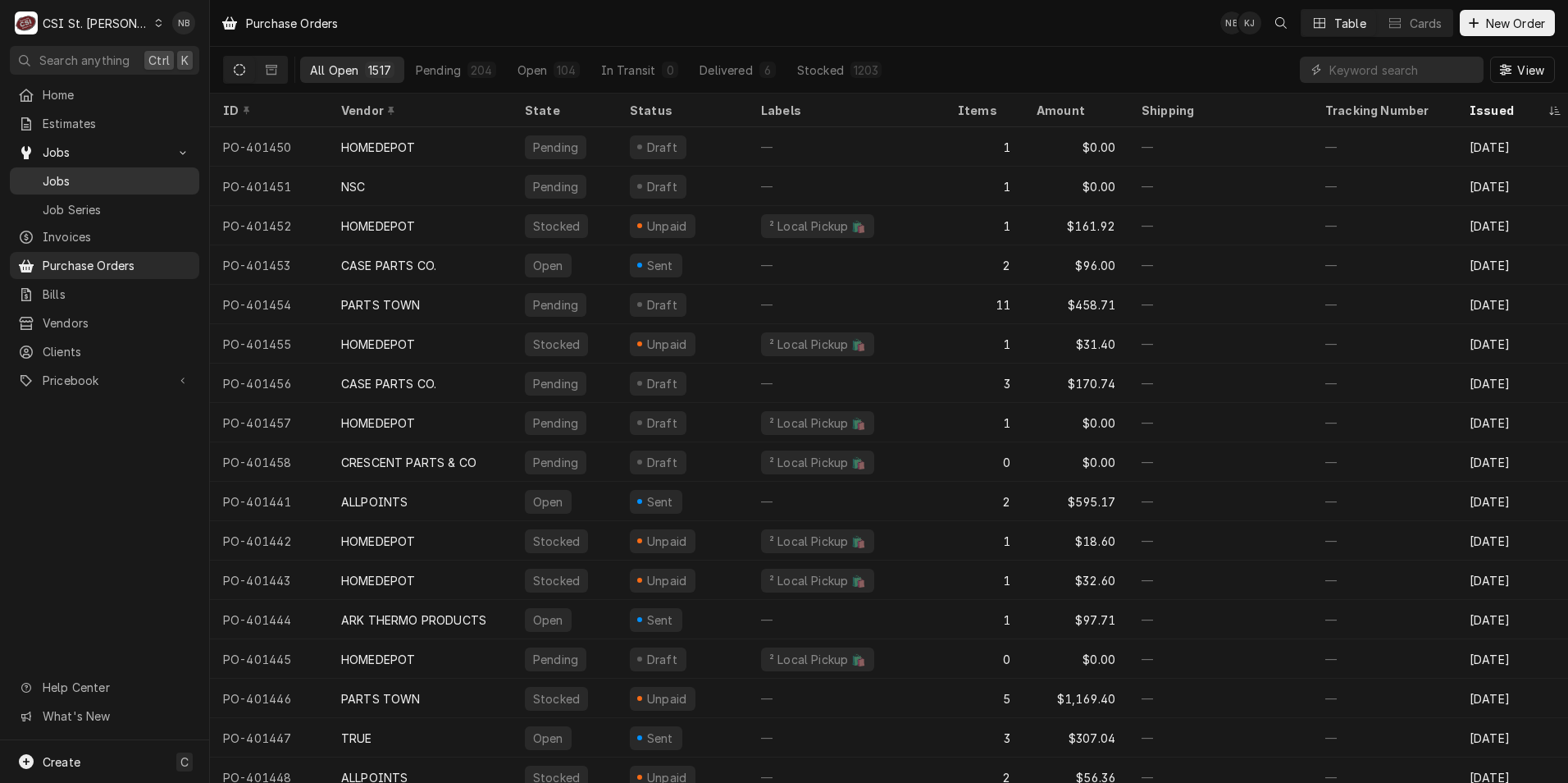
click at [114, 178] on span "Jobs" at bounding box center [117, 181] width 149 height 17
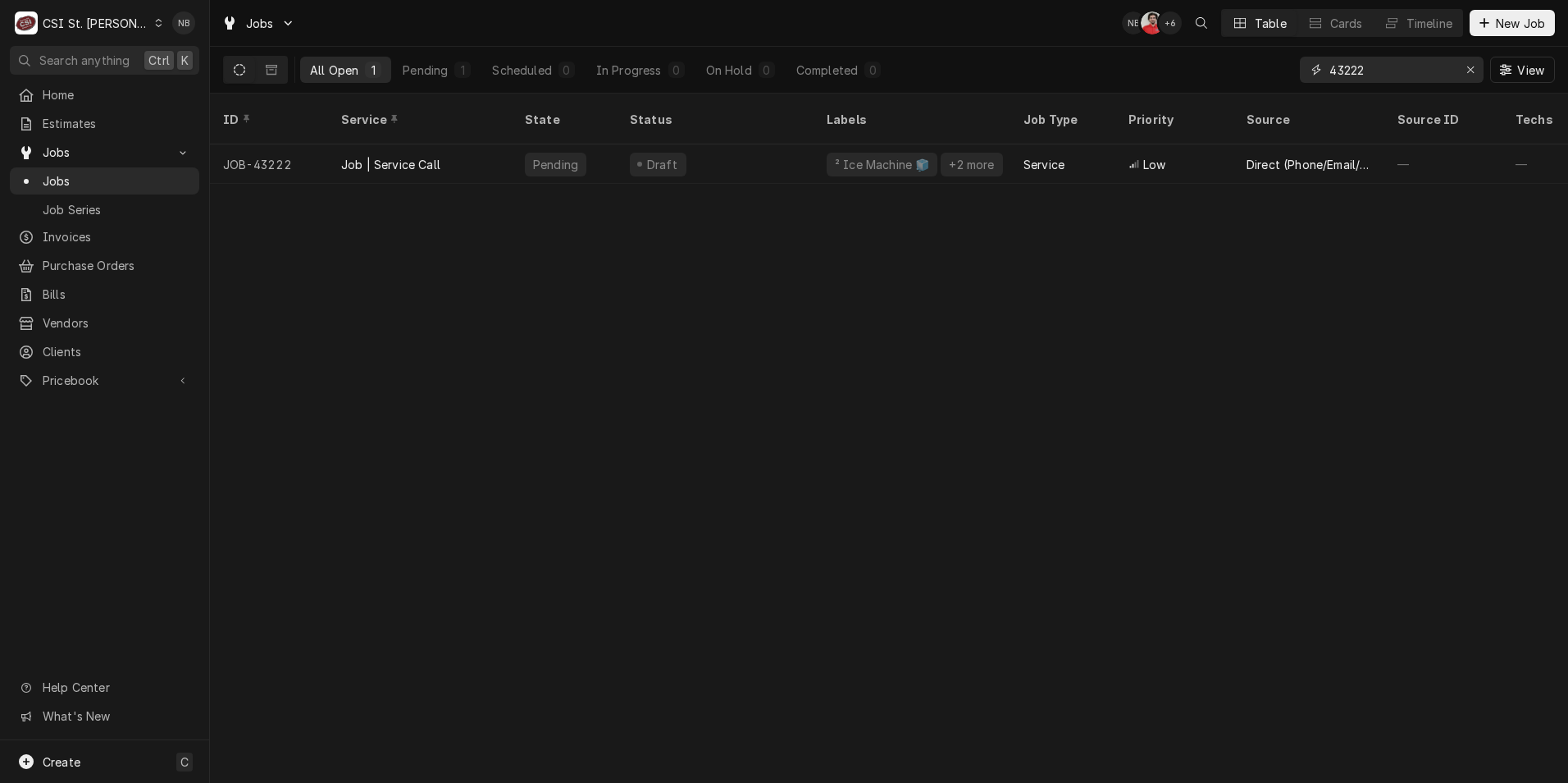
drag, startPoint x: 1374, startPoint y: 73, endPoint x: 1293, endPoint y: 58, distance: 82.4
click at [1294, 58] on div "All Open 1 Pending 1 Scheduled 0 In Progress 0 On Hold 0 Completed 0 43222 View" at bounding box center [889, 69] width 1332 height 46
type input "43076"
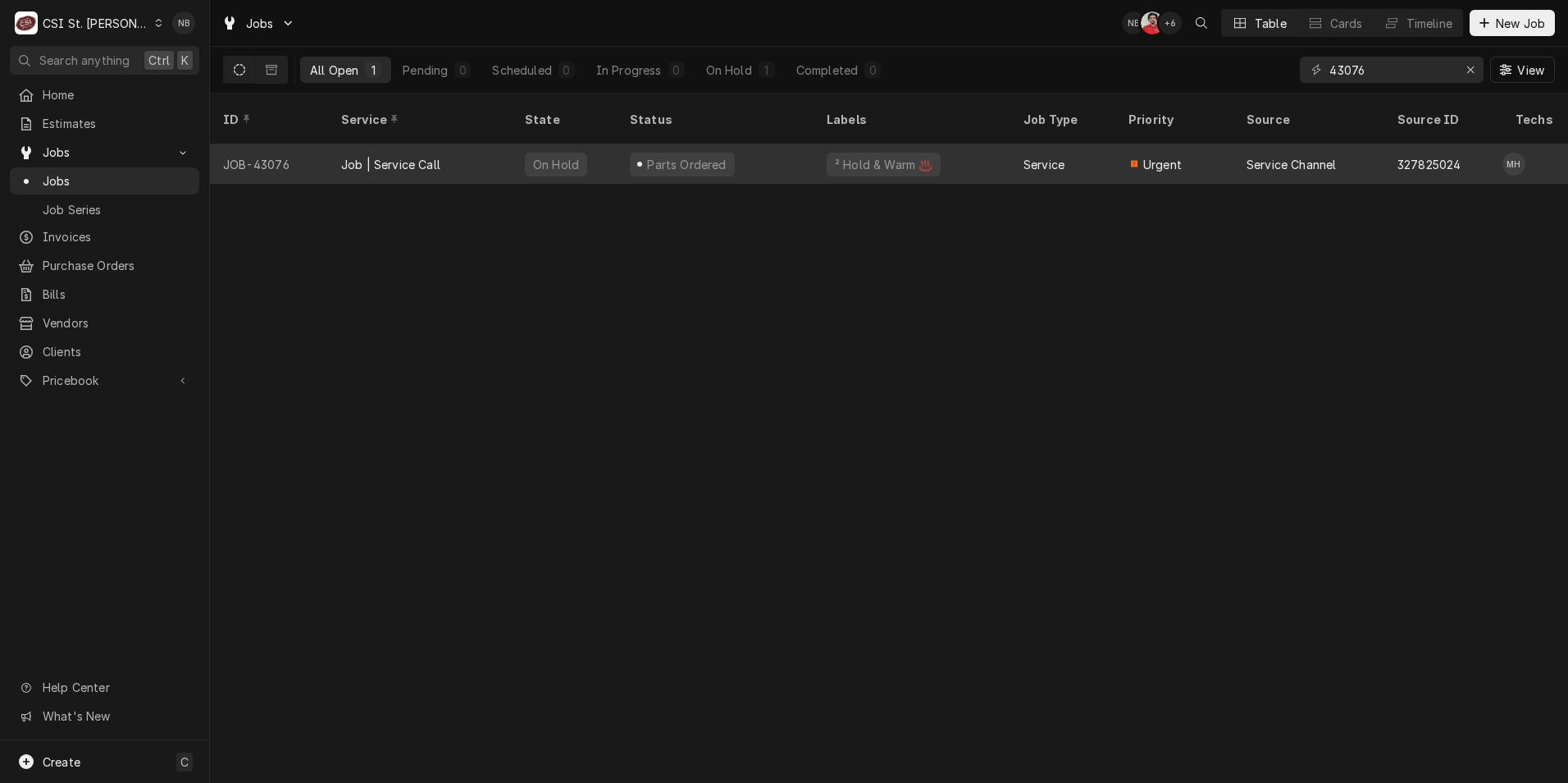
click at [726, 144] on div "Parts Ordered" at bounding box center [715, 164] width 197 height 39
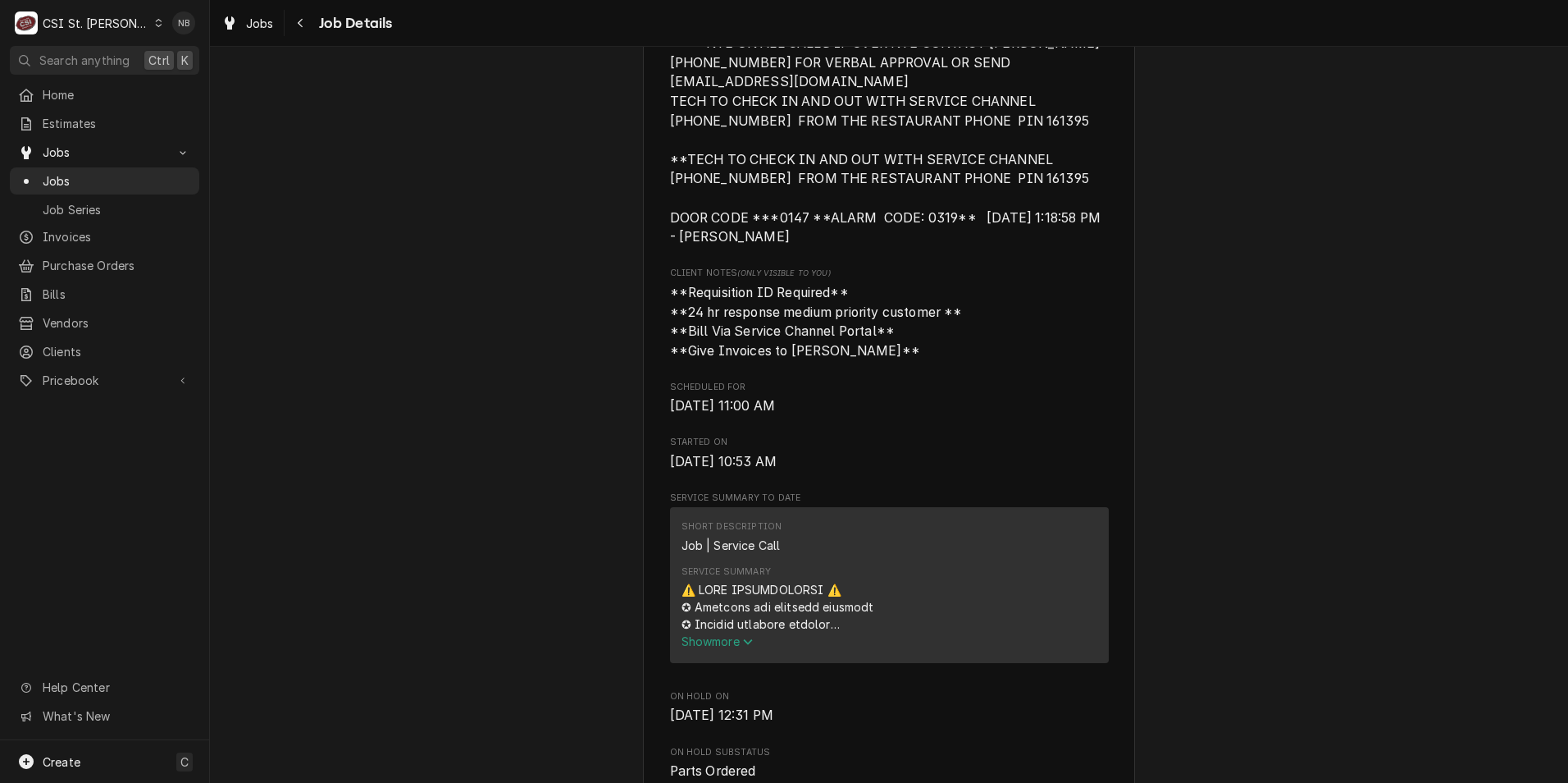
scroll to position [903, 0]
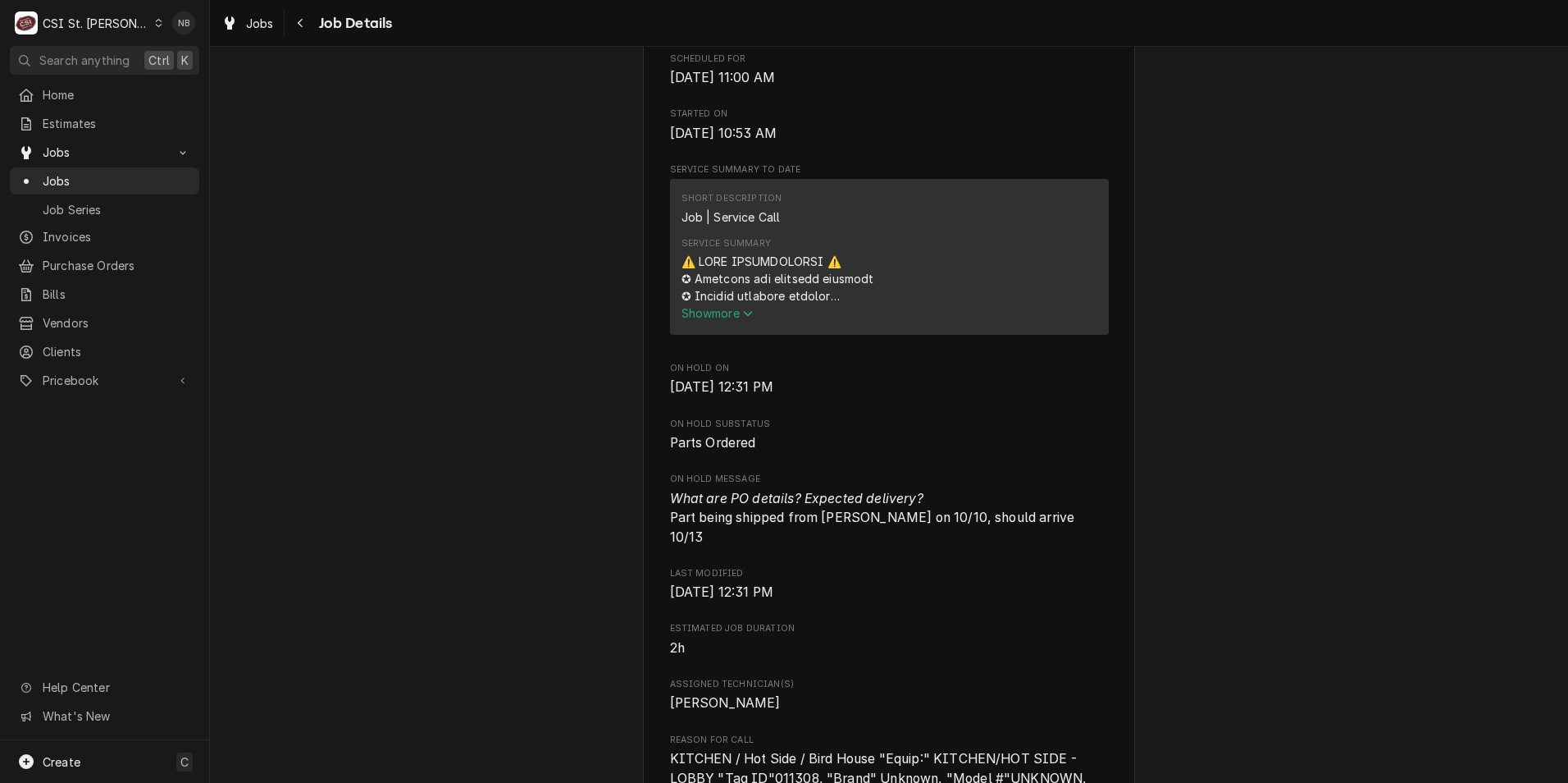
click at [732, 320] on span "Show more" at bounding box center [717, 312] width 72 height 14
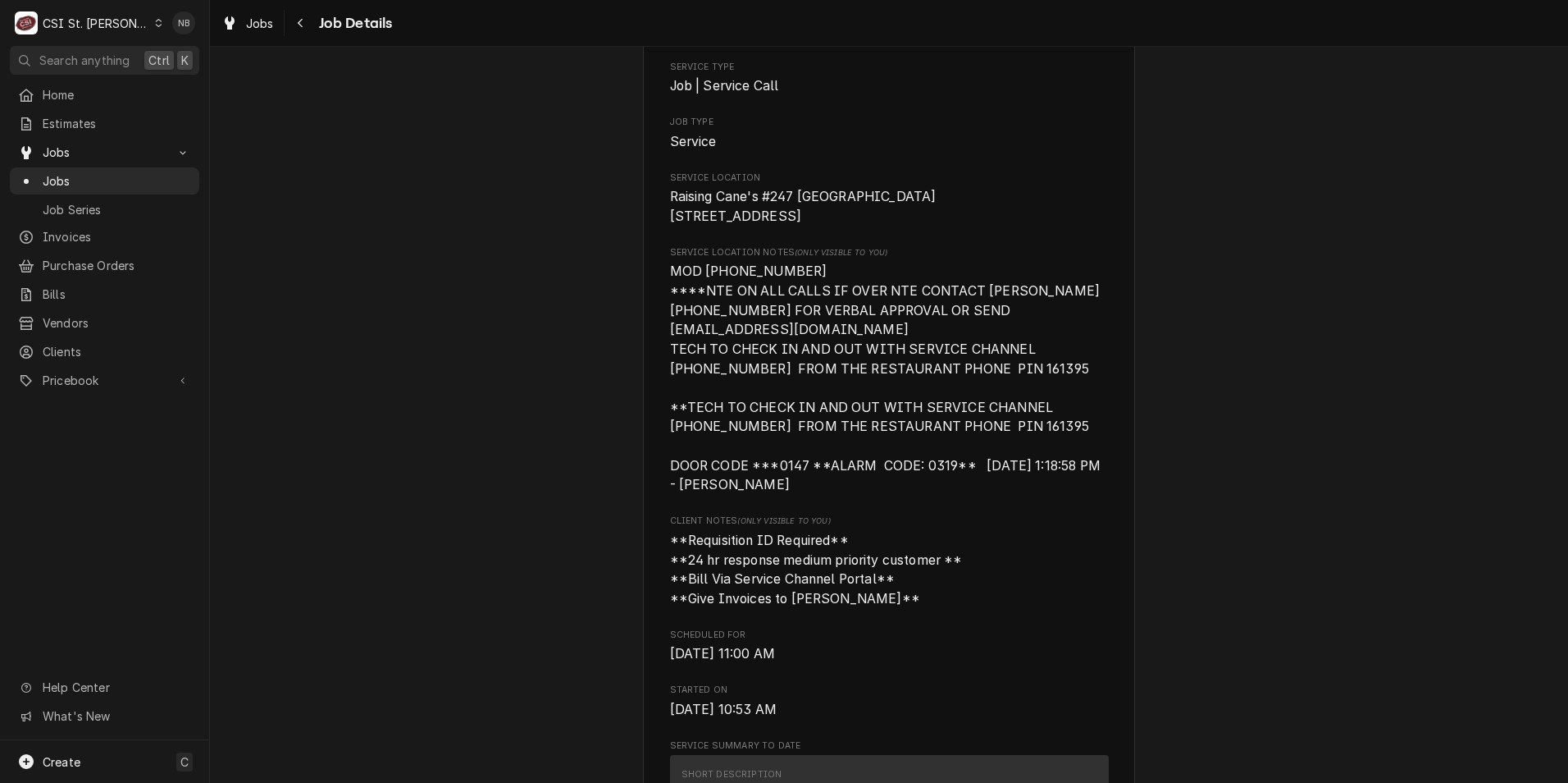
scroll to position [328, 0]
click at [131, 257] on span "Purchase Orders" at bounding box center [117, 266] width 149 height 17
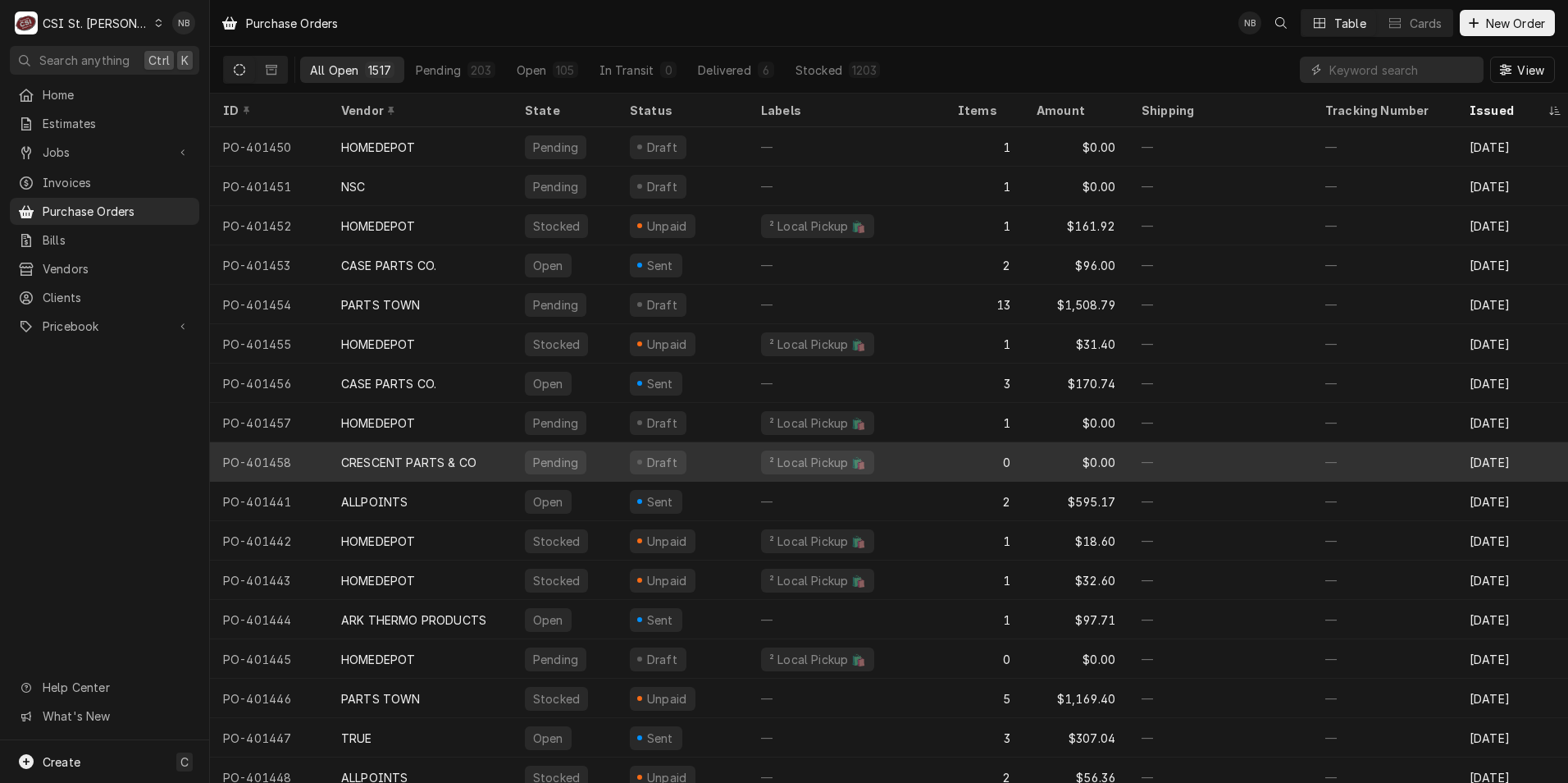
click at [490, 457] on div "CRESCENT PARTS & CO" at bounding box center [420, 462] width 184 height 39
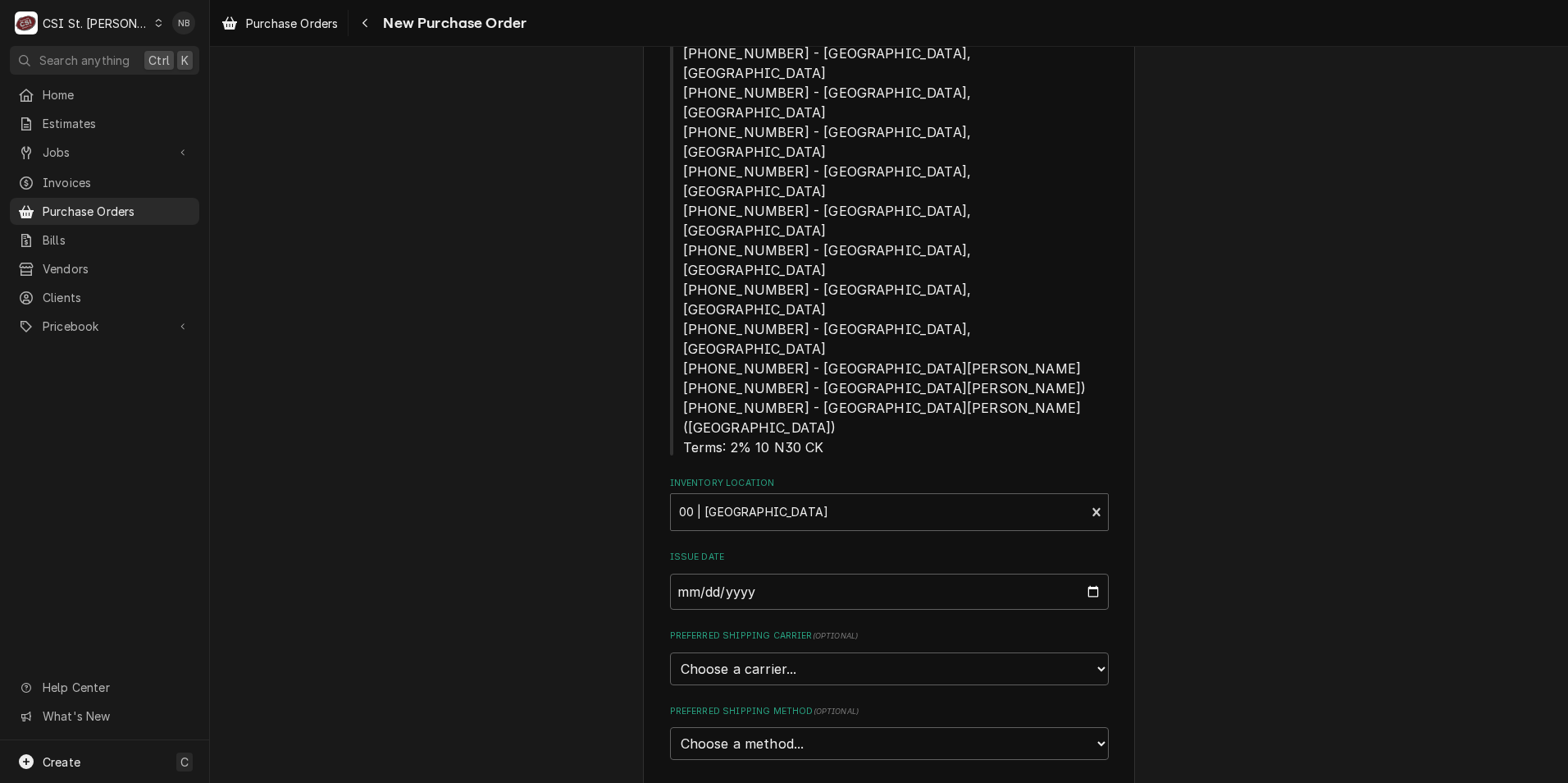
scroll to position [574, 0]
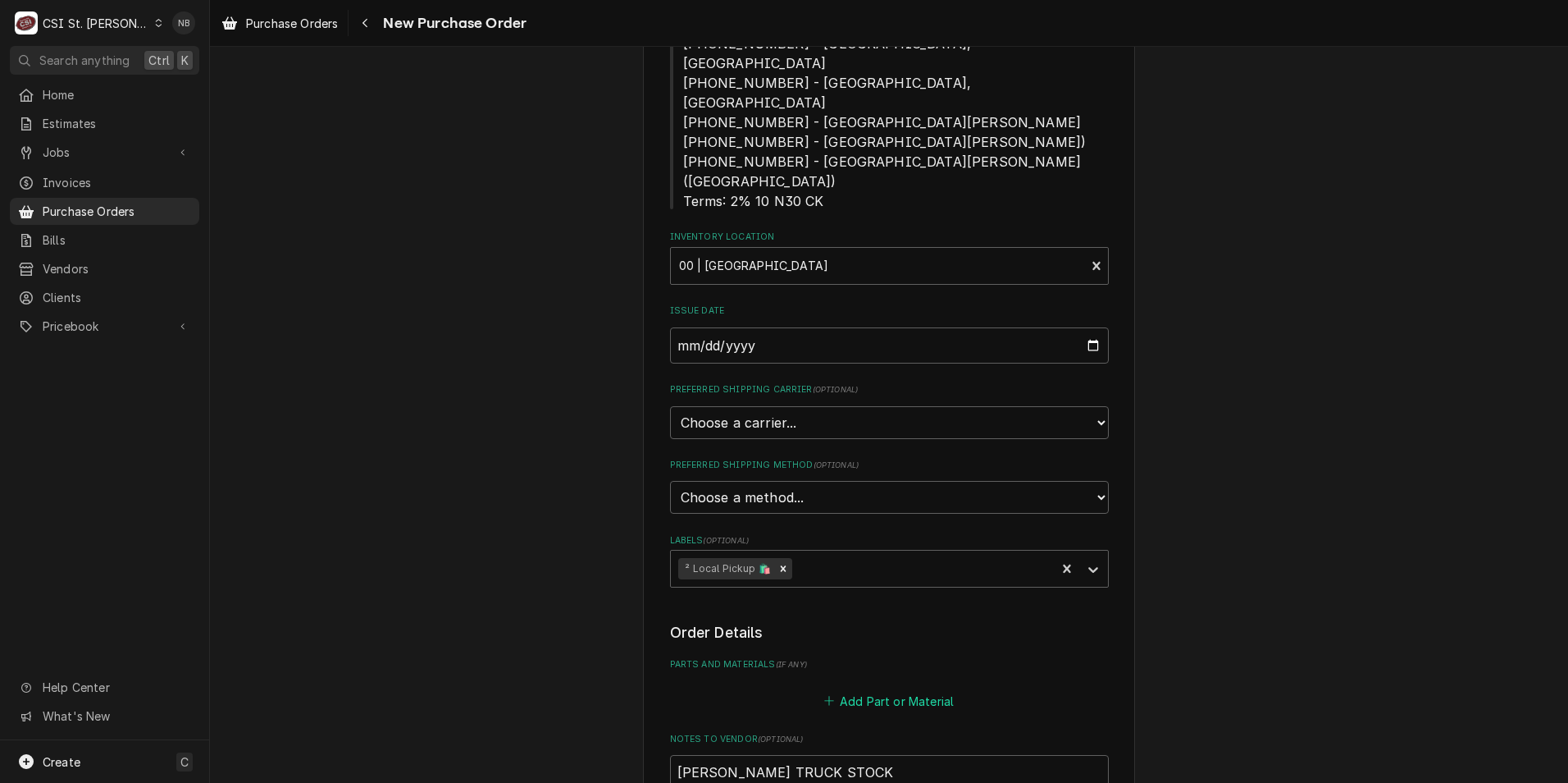
click at [887, 689] on button "Add Part or Material" at bounding box center [888, 701] width 136 height 23
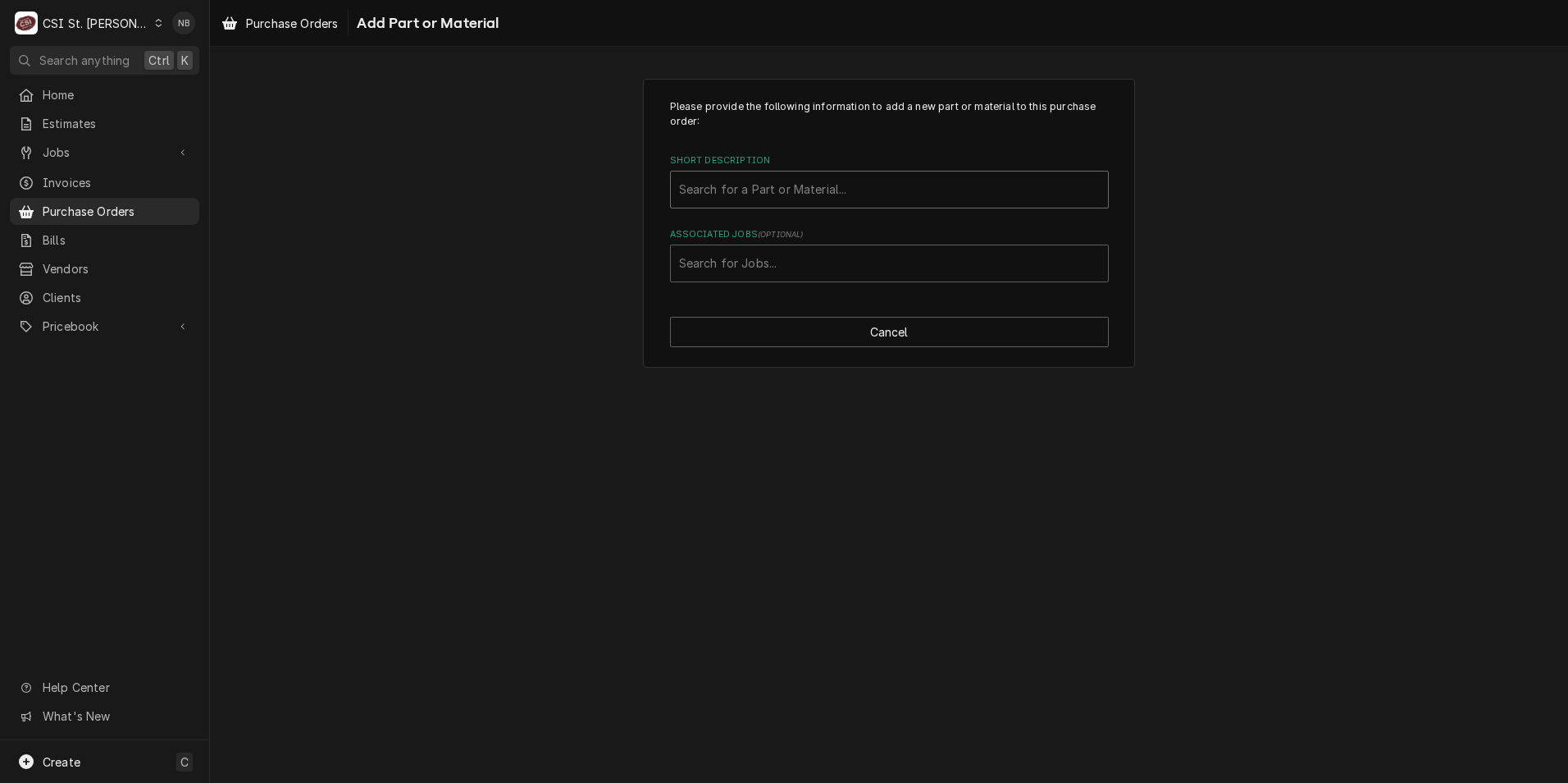
click at [884, 200] on div "Short Description" at bounding box center [889, 190] width 421 height 30
type input "nitro"
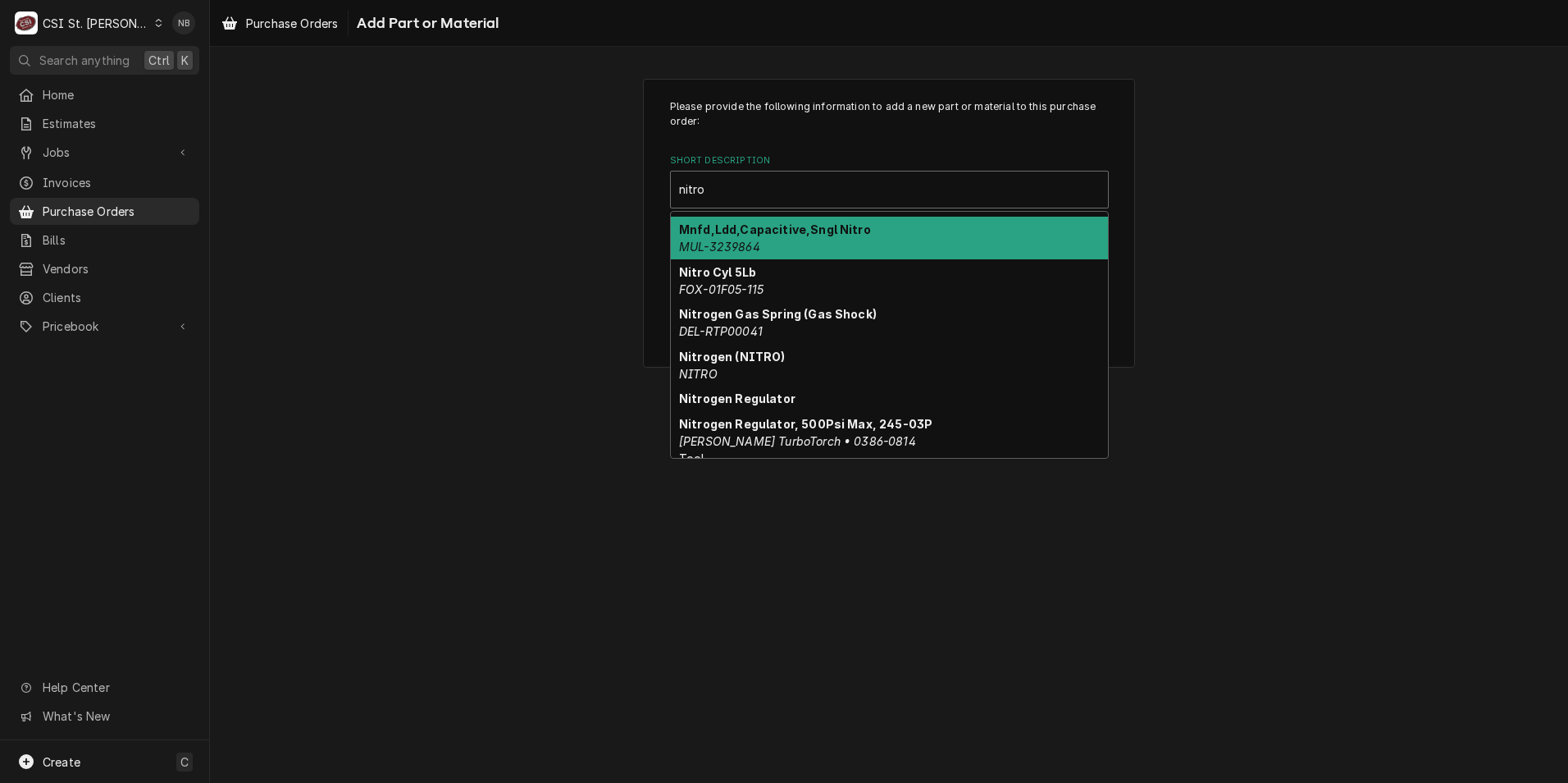
scroll to position [164, 0]
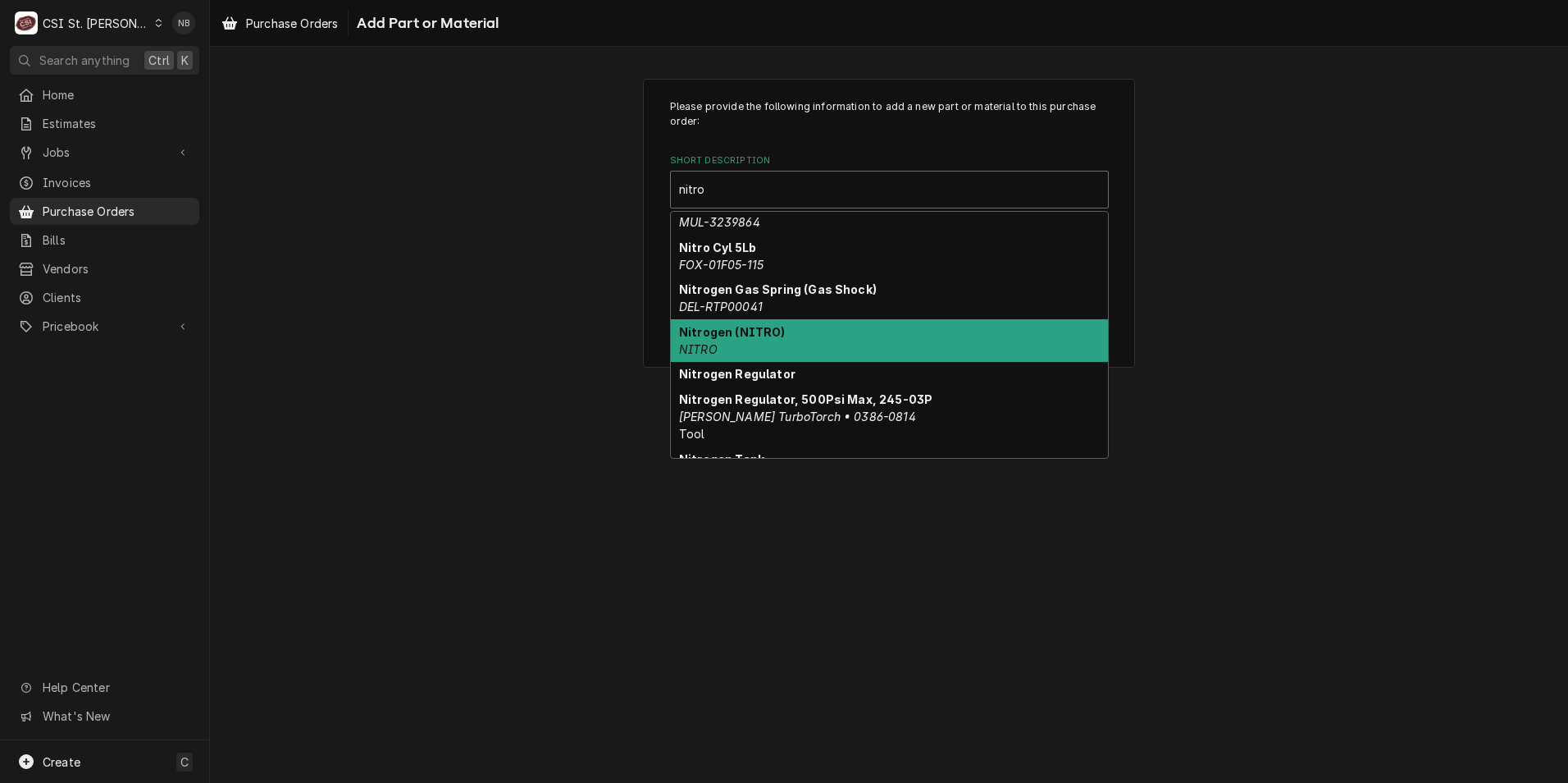
click at [904, 340] on div "Nitrogen (NITRO) NITRO" at bounding box center [890, 341] width 438 height 43
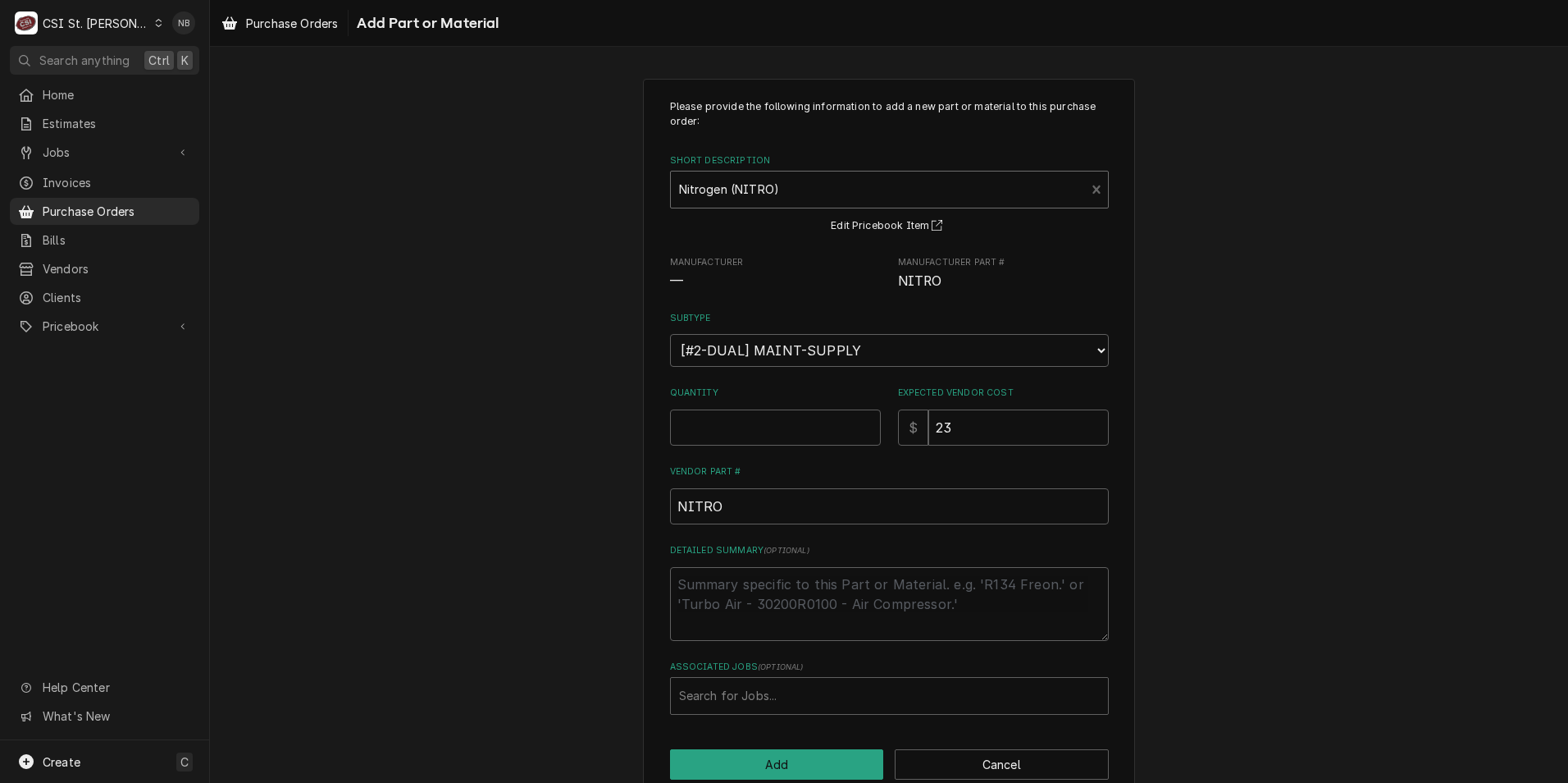
click at [1231, 387] on div "Please provide the following information to add a new part or material to this …" at bounding box center [889, 439] width 1359 height 751
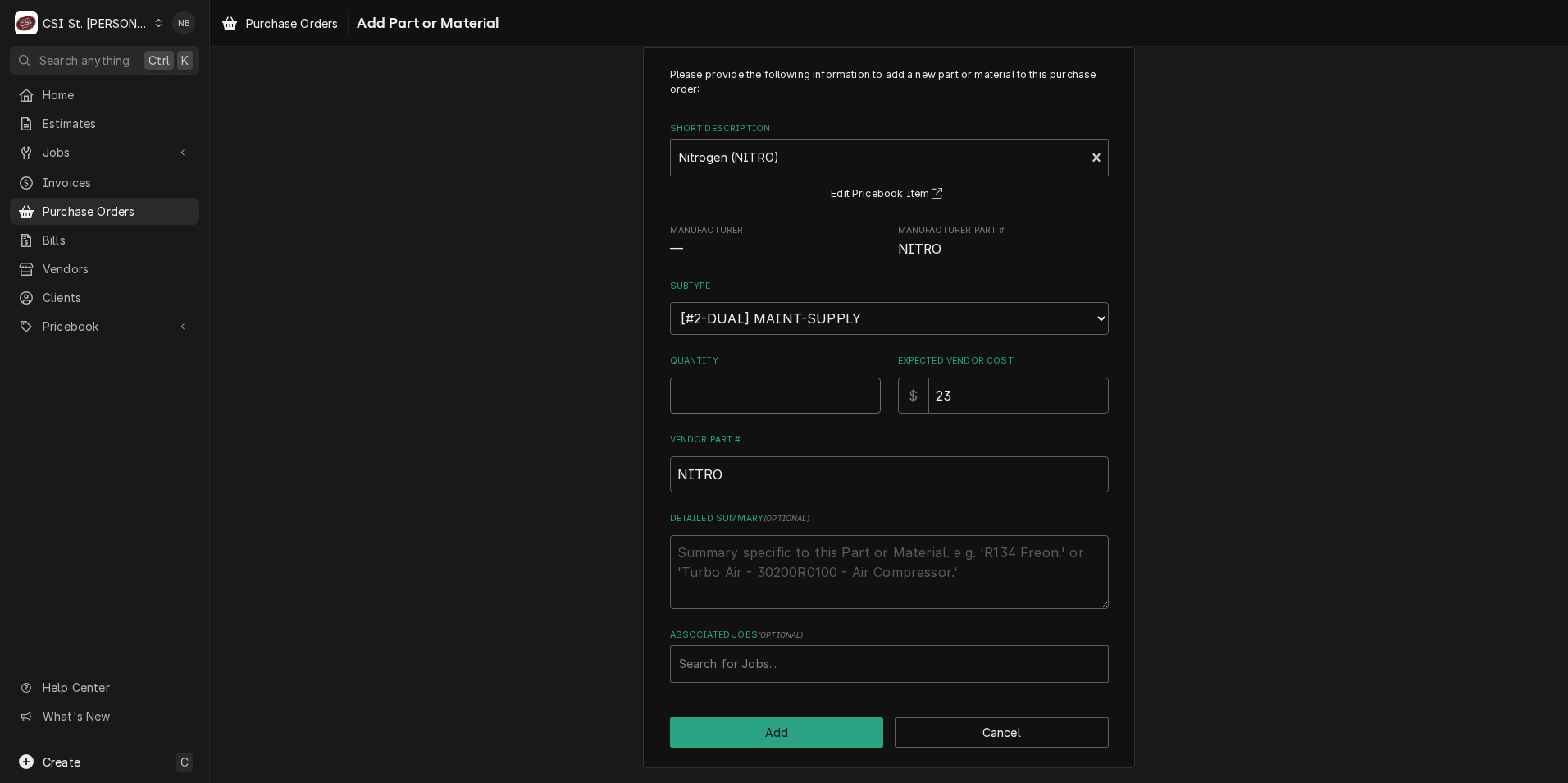
click at [743, 384] on input "Quantity" at bounding box center [775, 396] width 210 height 36
type textarea "x"
type input "1"
click at [1283, 638] on div "Please provide the following information to add a new part or material to this …" at bounding box center [889, 407] width 1359 height 751
click at [795, 727] on button "Add" at bounding box center [777, 732] width 214 height 30
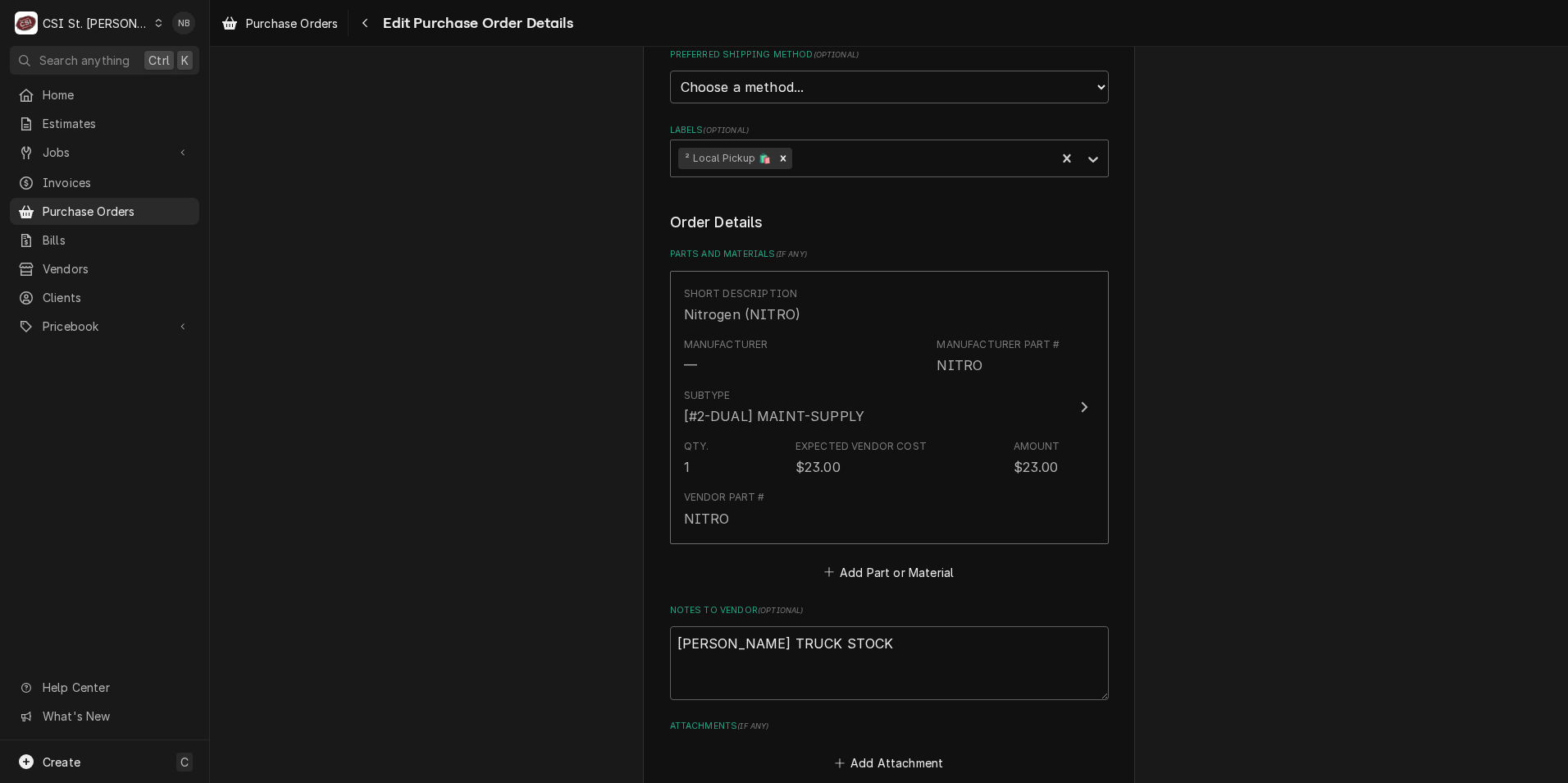
scroll to position [1109, 0]
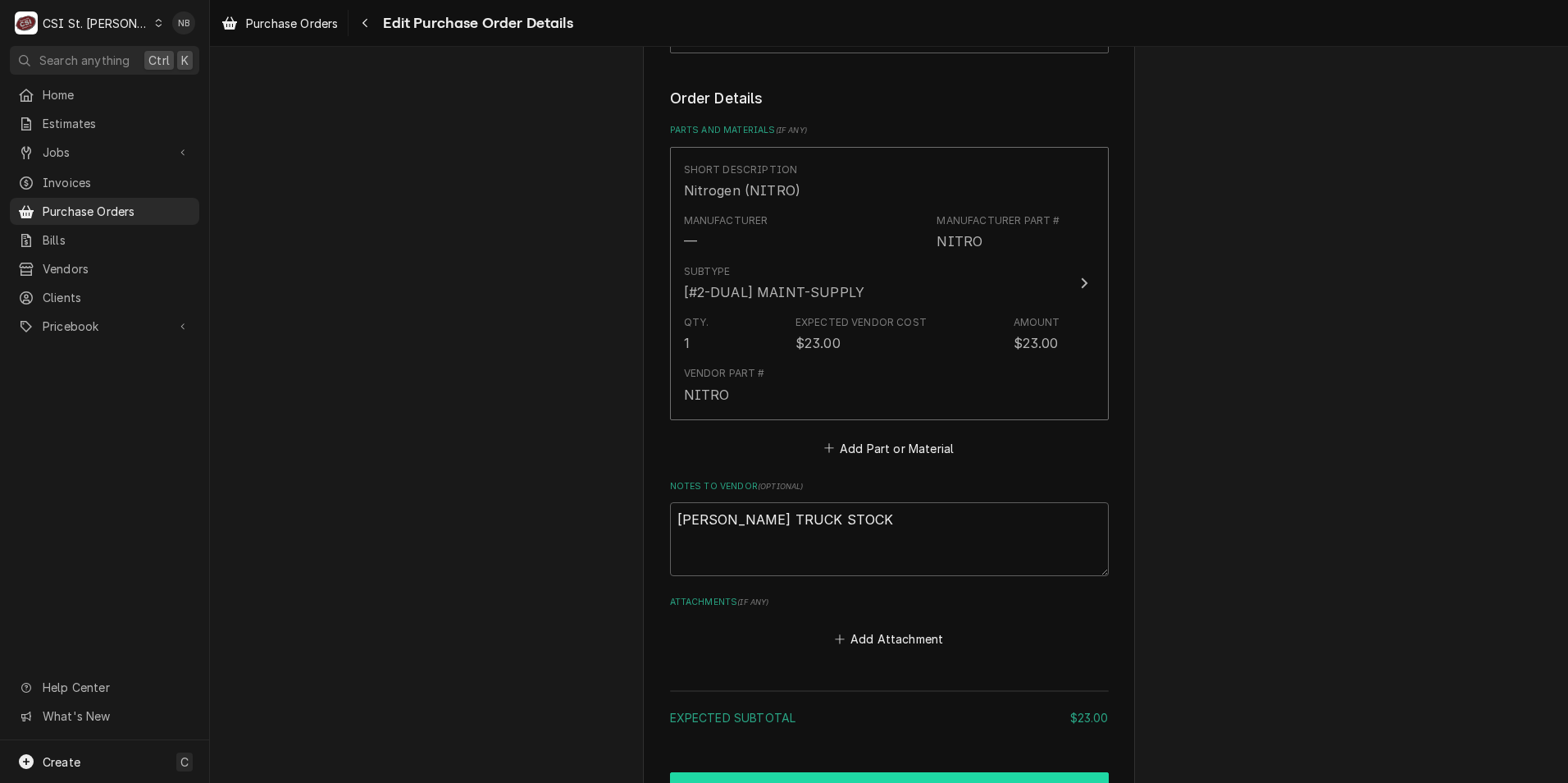
click at [879, 773] on button "Create and Send" at bounding box center [889, 788] width 439 height 30
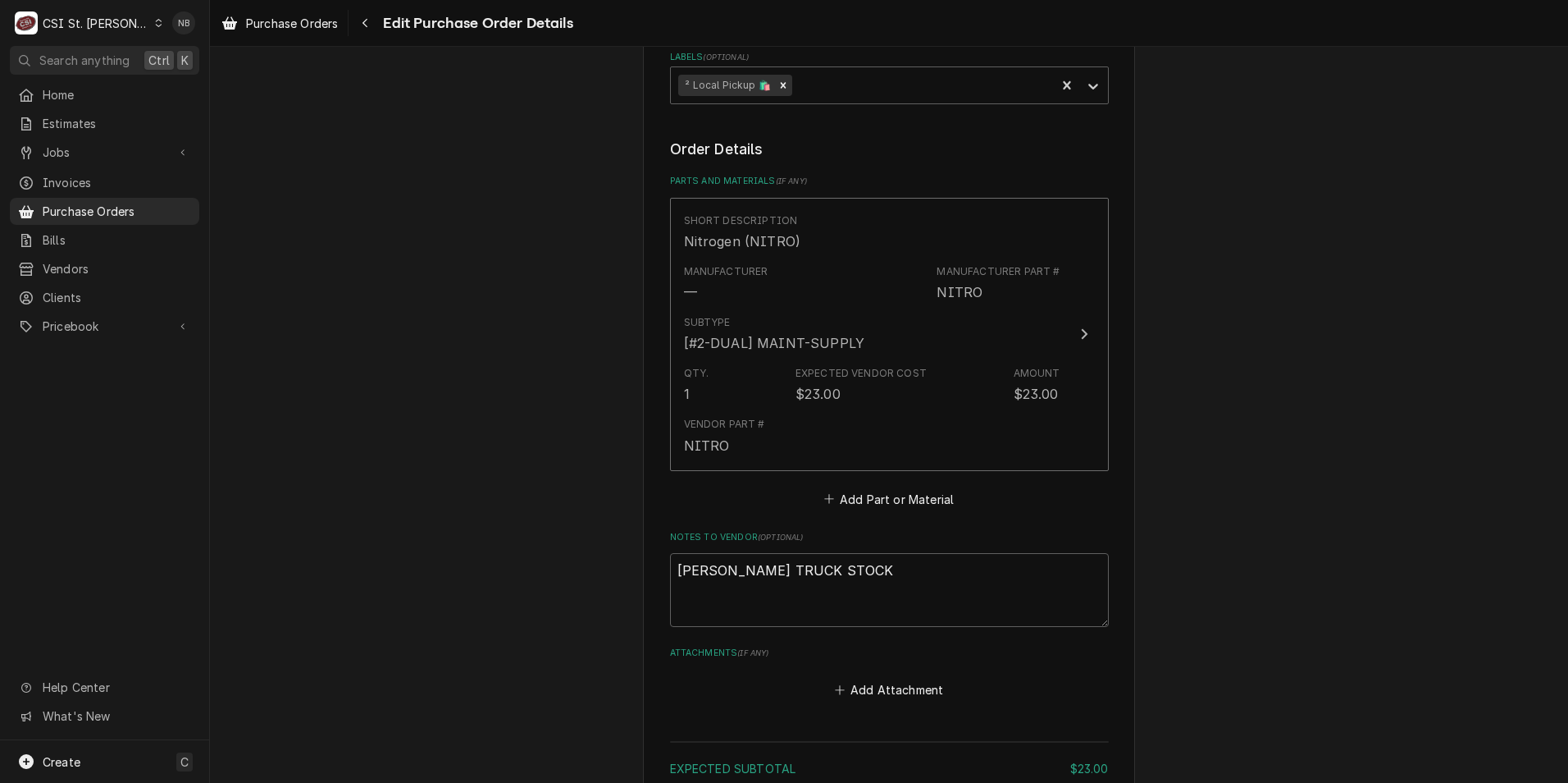
type textarea "x"
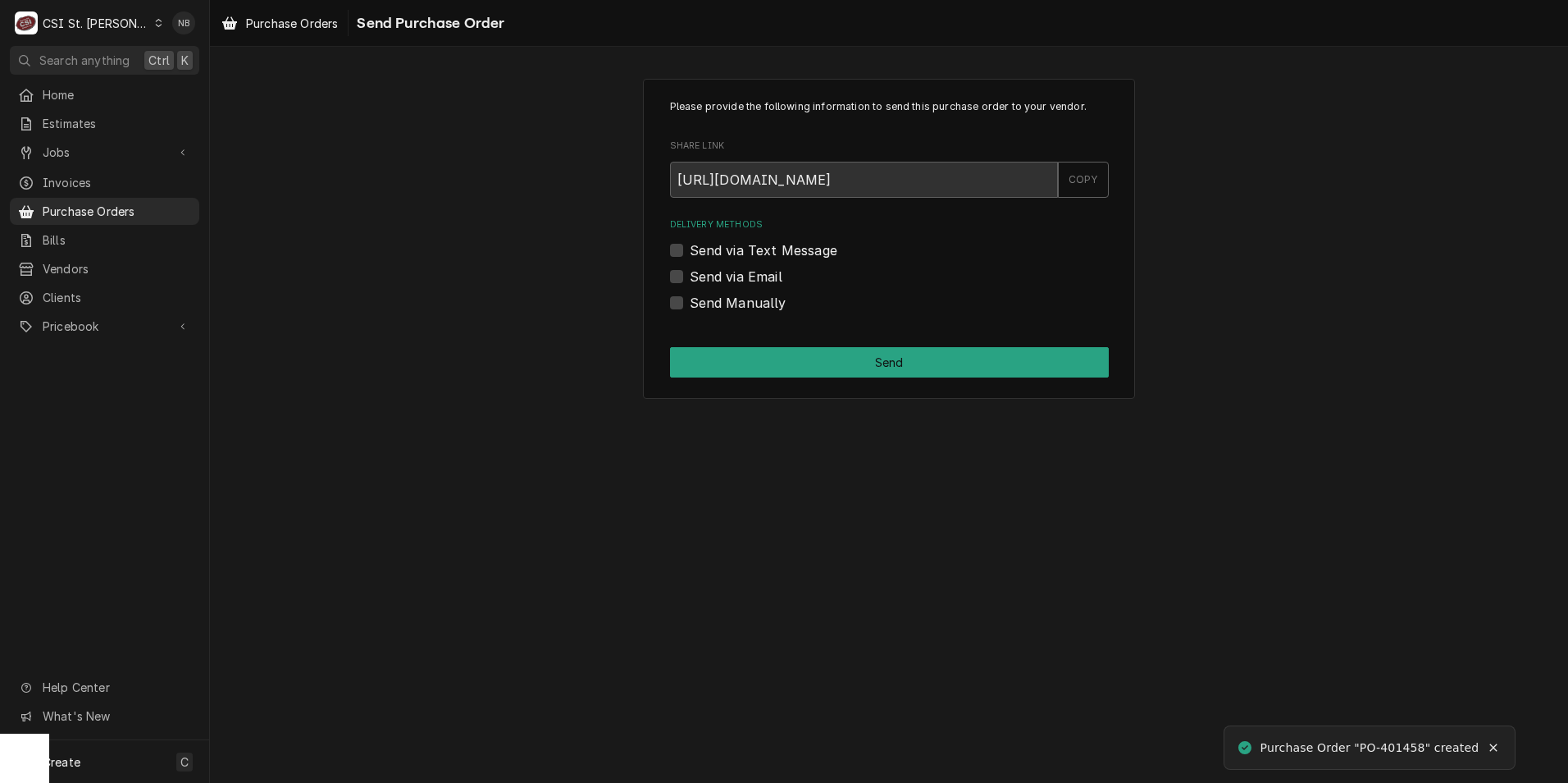
click at [690, 303] on label "Send Manually" at bounding box center [739, 302] width 97 height 20
click at [690, 303] on input "Send Manually" at bounding box center [909, 311] width 439 height 36
checkbox input "true"
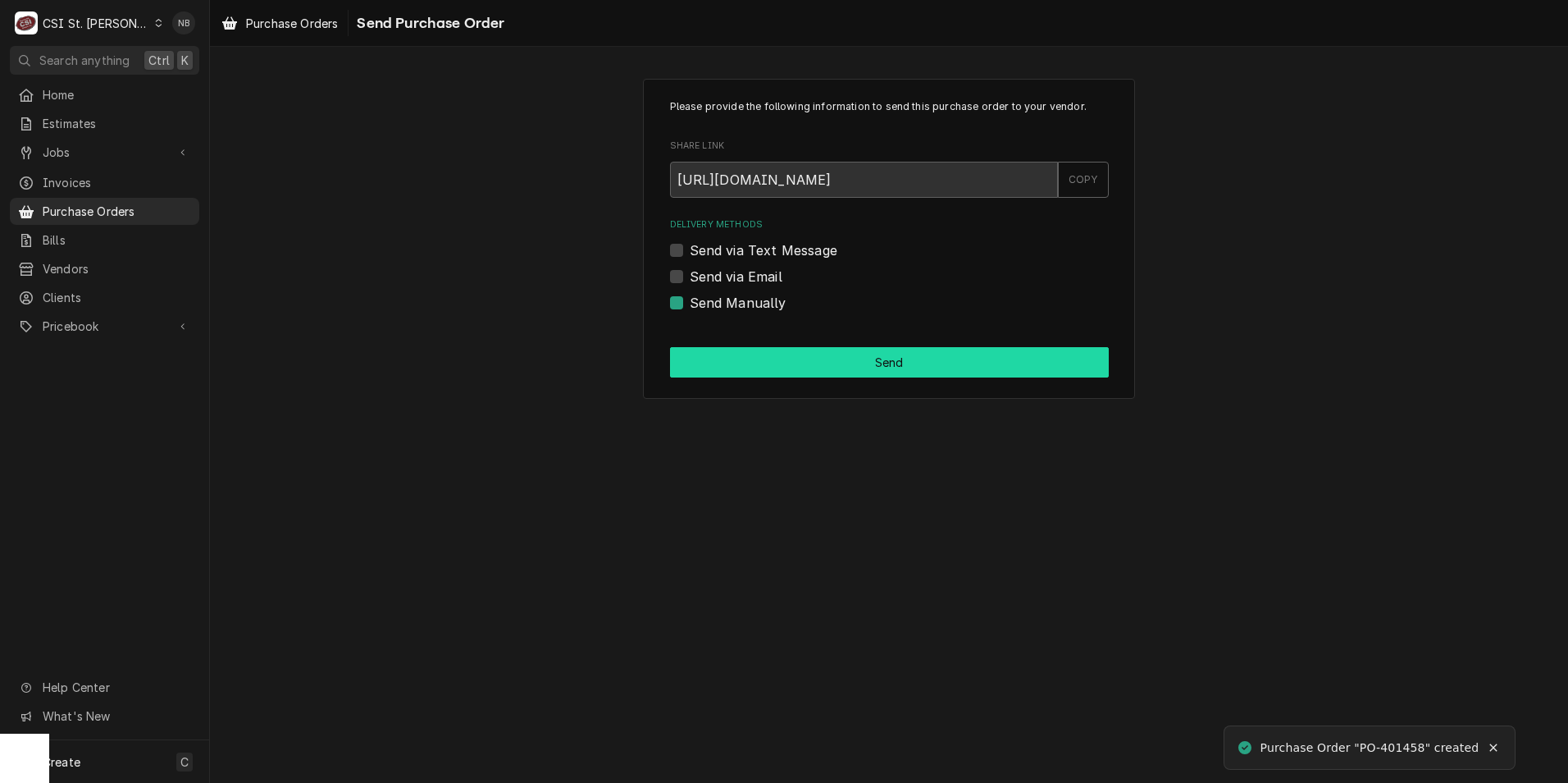
click at [698, 357] on button "Send" at bounding box center [889, 362] width 439 height 30
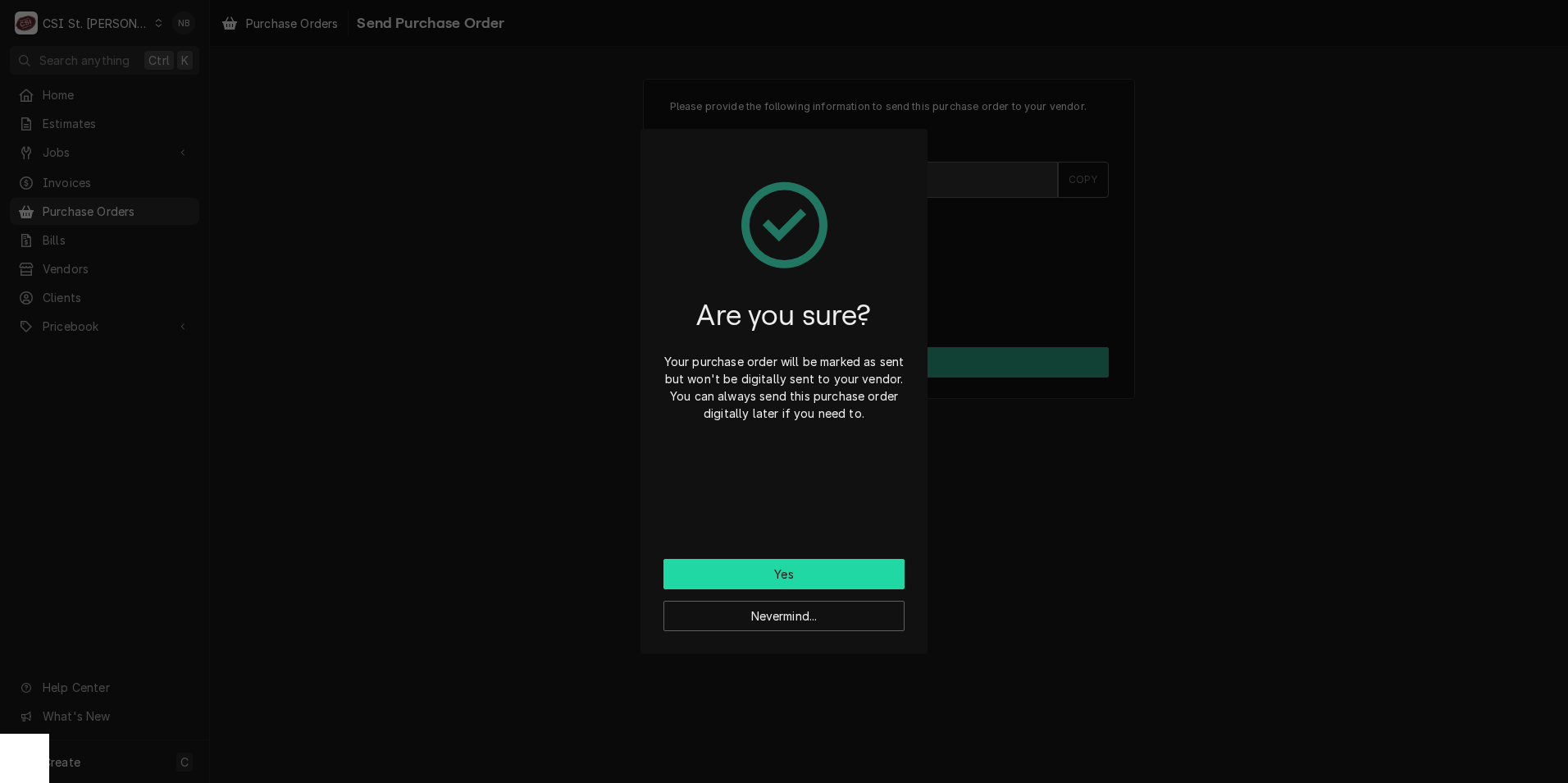
click at [766, 578] on button "Yes" at bounding box center [784, 573] width 241 height 30
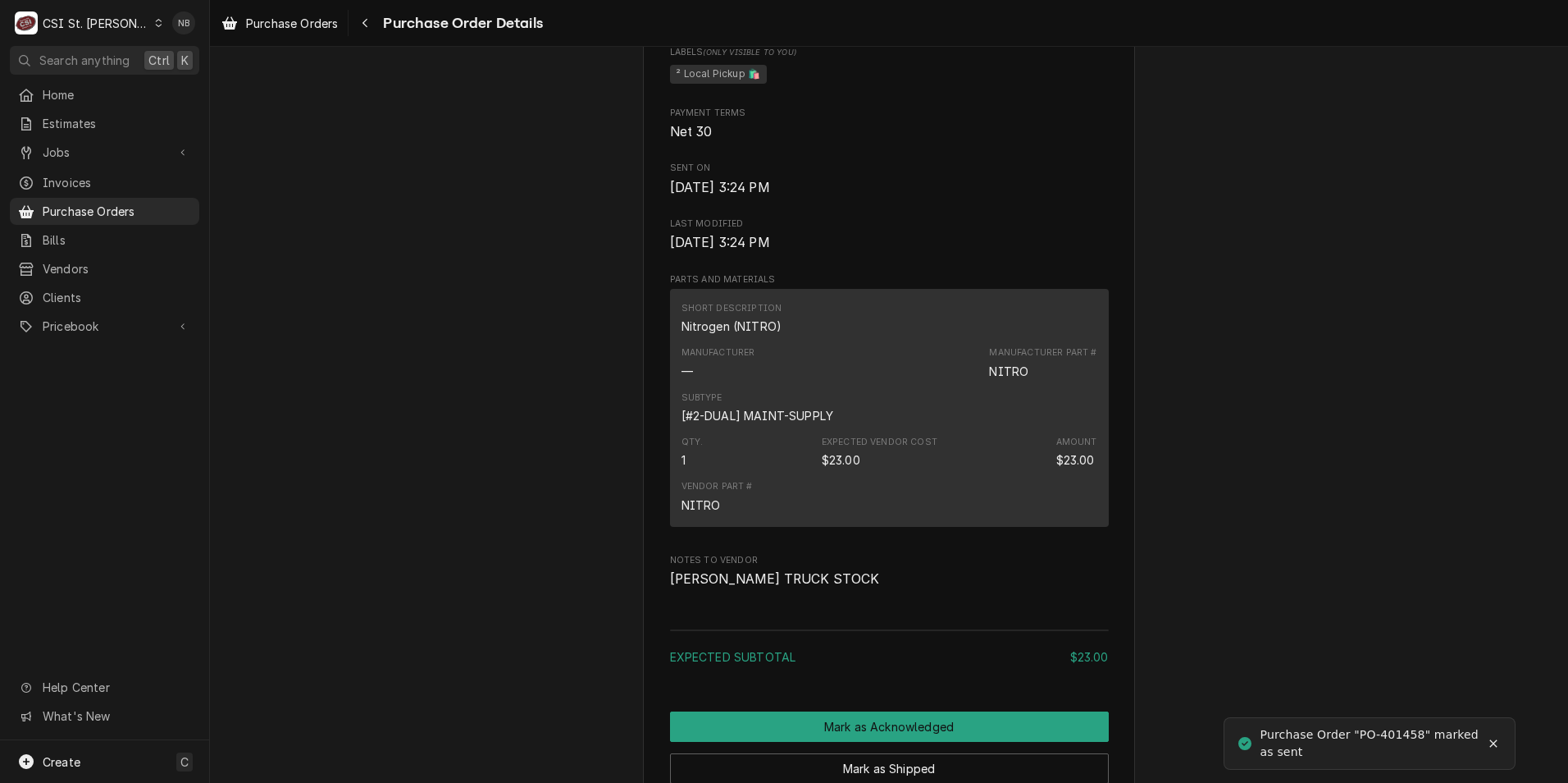
scroll to position [1066, 0]
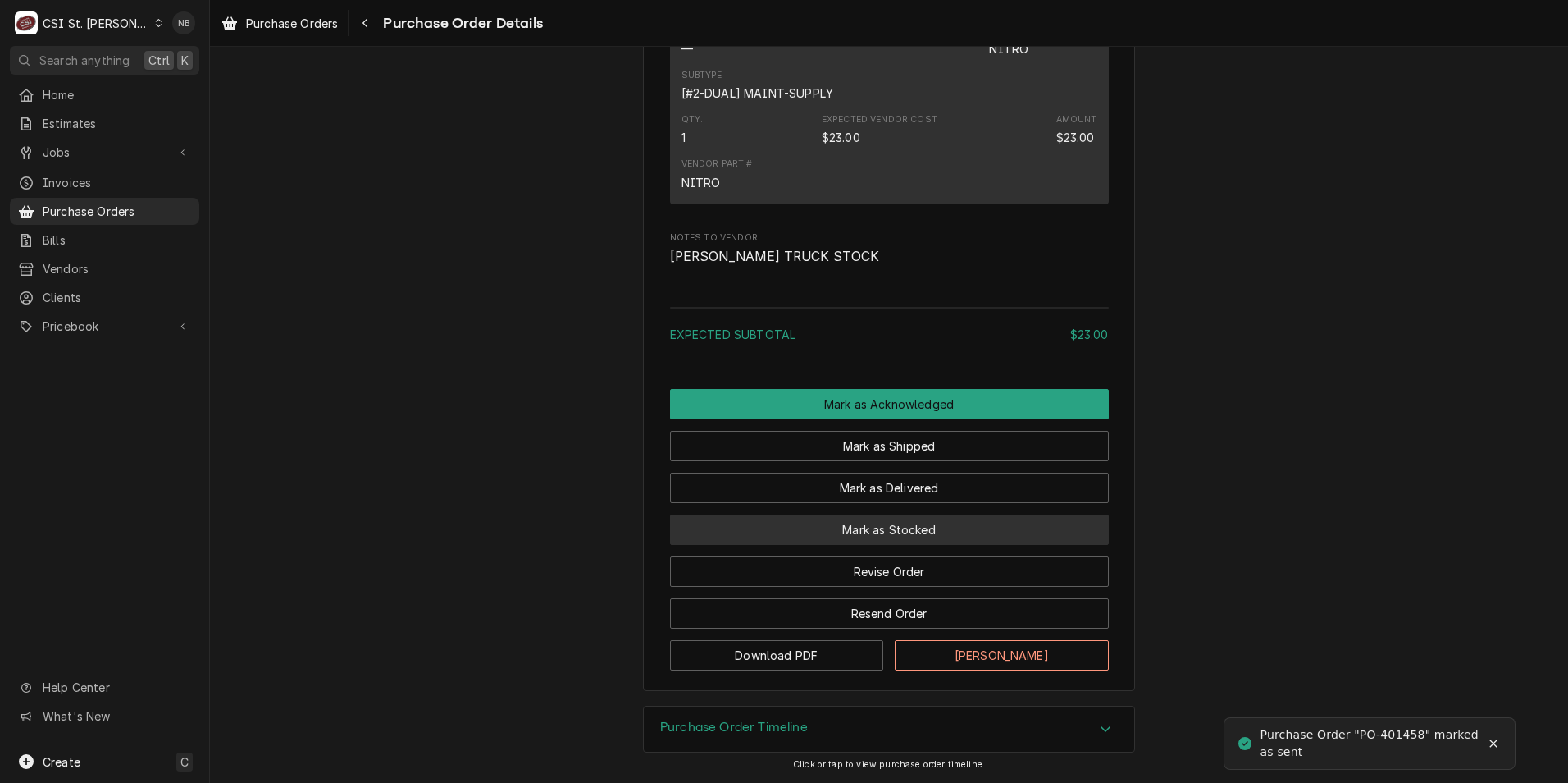
click at [766, 545] on button "Mark as Stocked" at bounding box center [889, 529] width 439 height 30
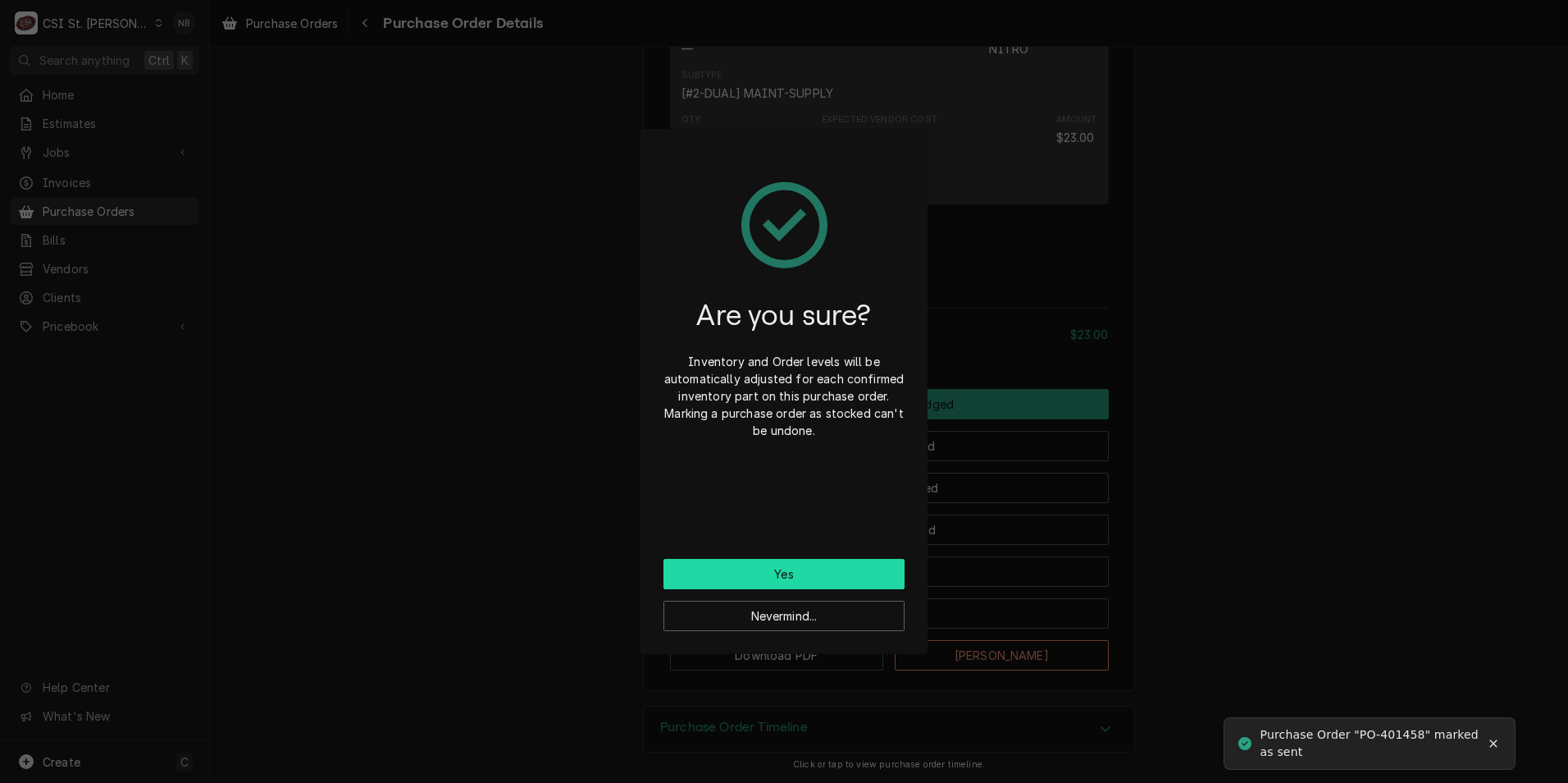
click at [766, 572] on button "Yes" at bounding box center [784, 573] width 241 height 30
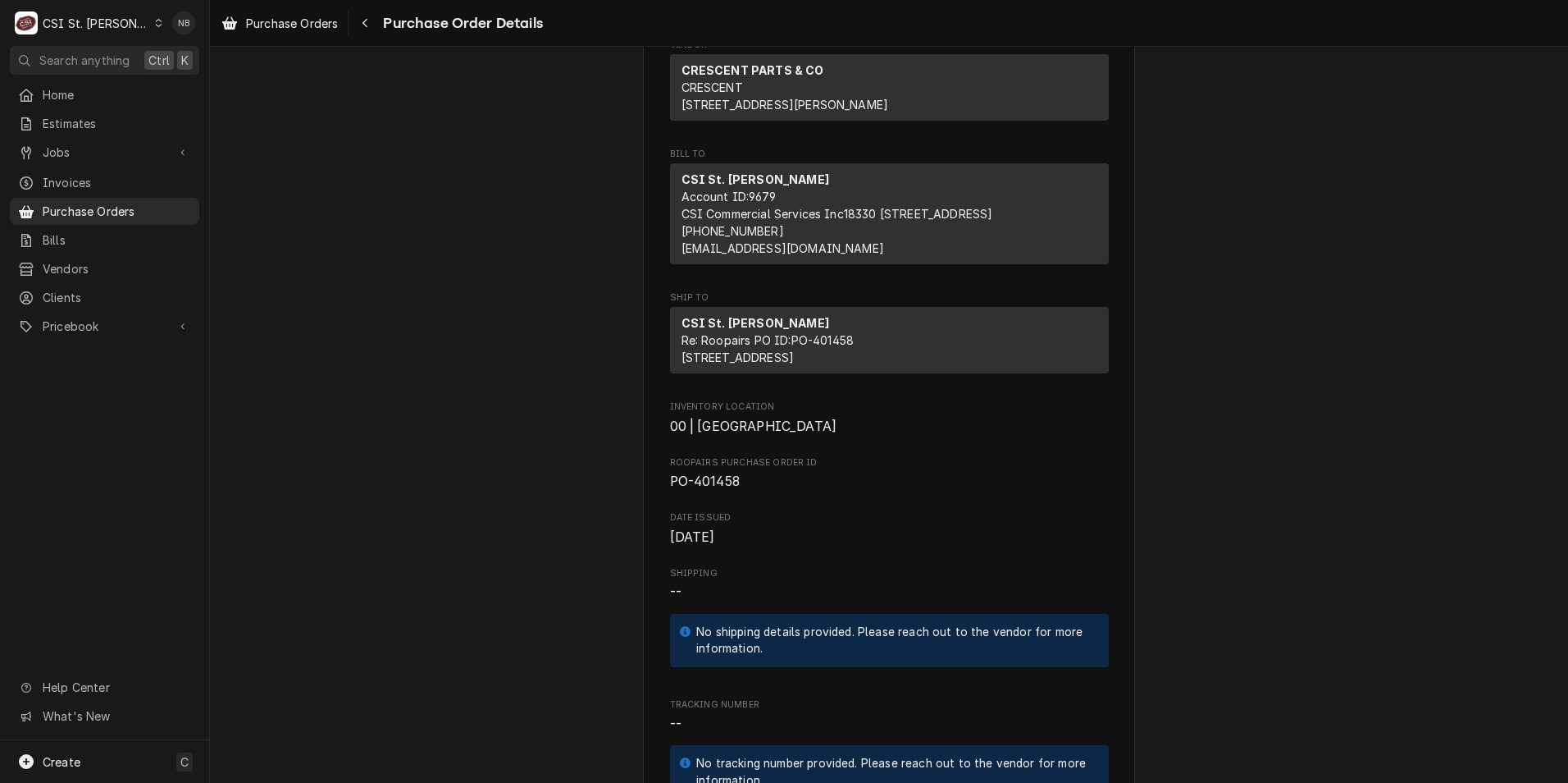
scroll to position [164, 0]
click at [1306, 461] on div "Unpaid Vendor CRESCENT PARTS & [GEOGRAPHIC_DATA][PERSON_NAME] Bill To [GEOGRAPH…" at bounding box center [889, 784] width 1359 height 1802
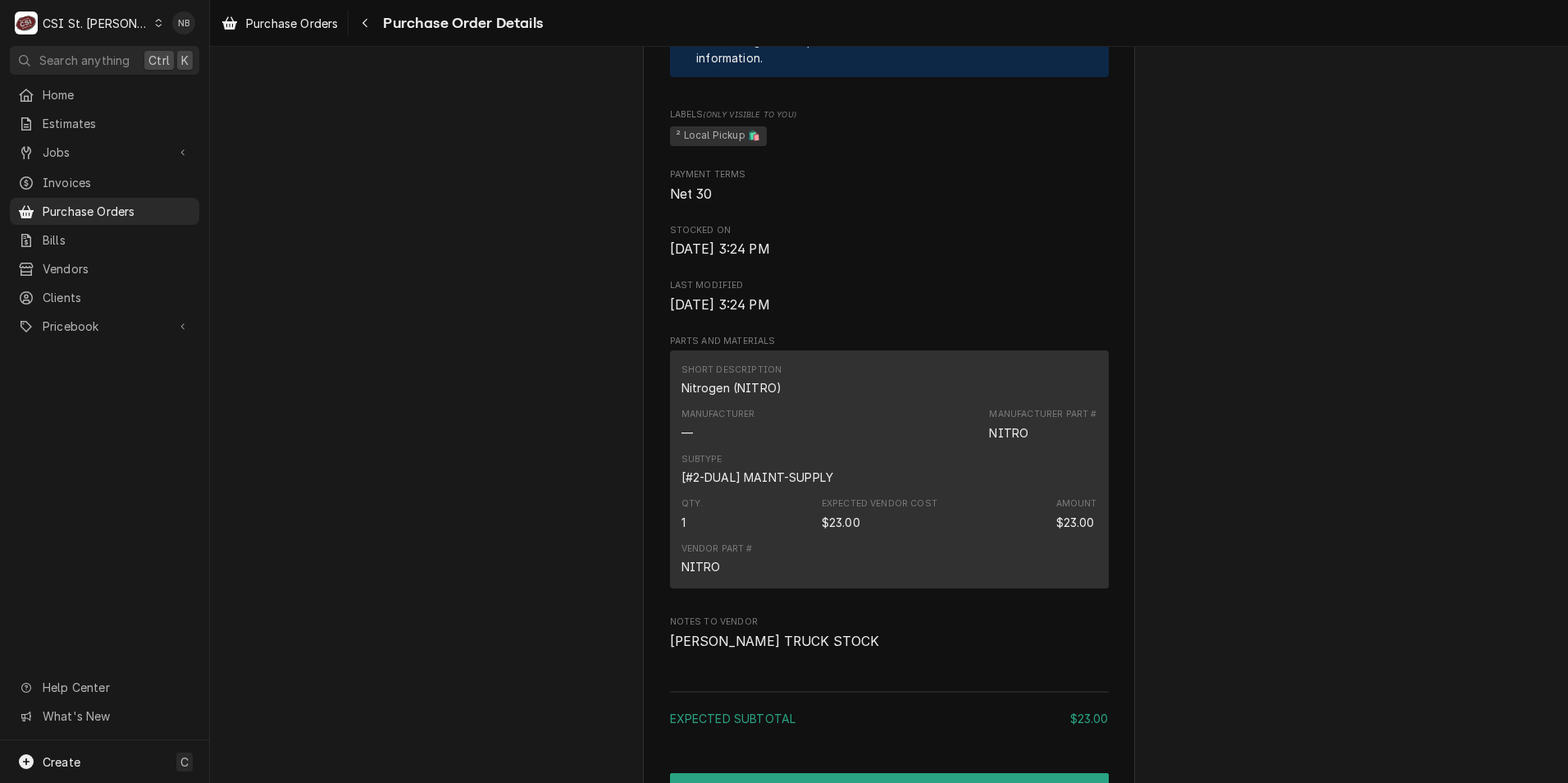
scroll to position [1196, 0]
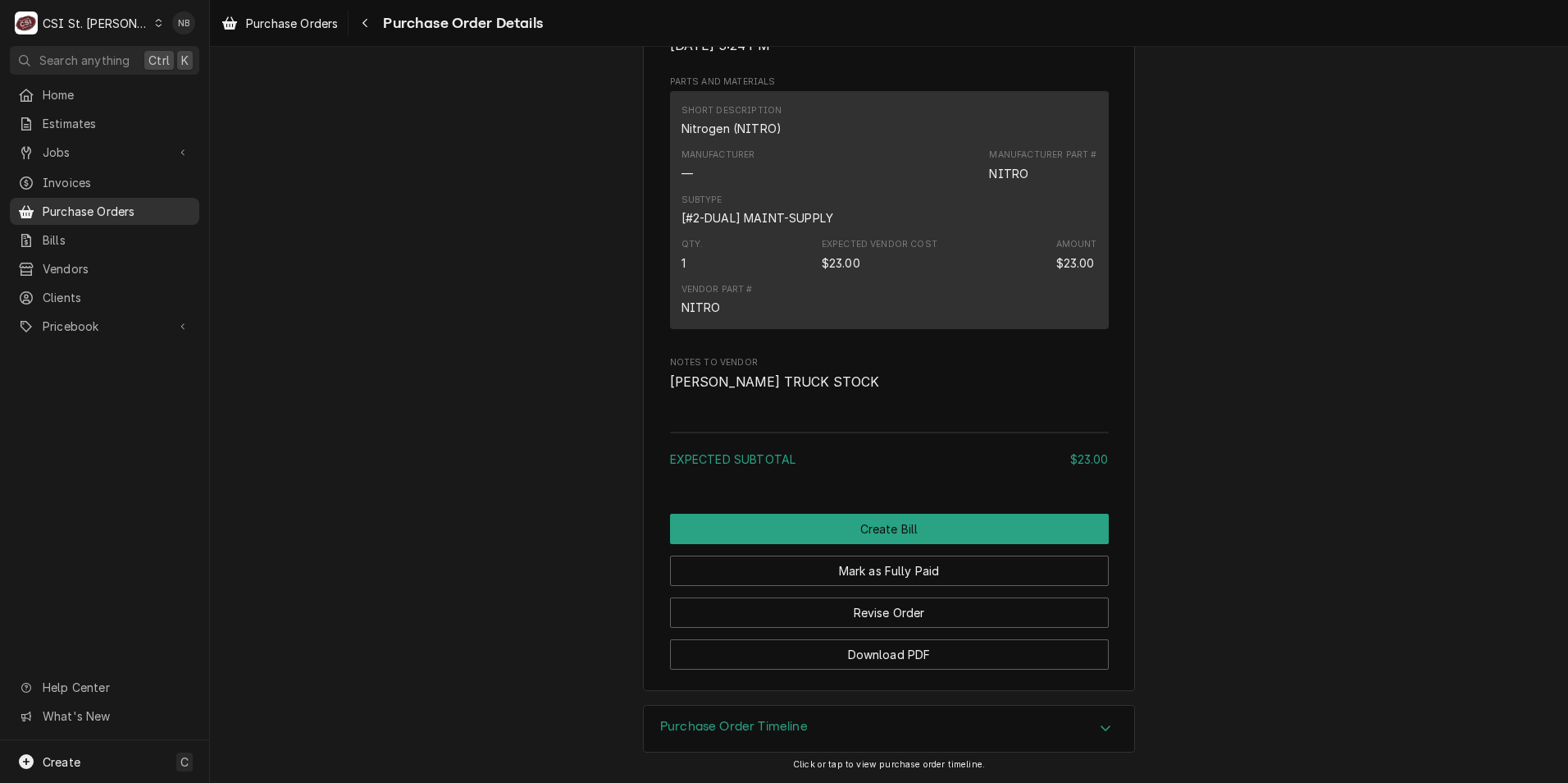
click at [106, 204] on span "Purchase Orders" at bounding box center [117, 211] width 149 height 17
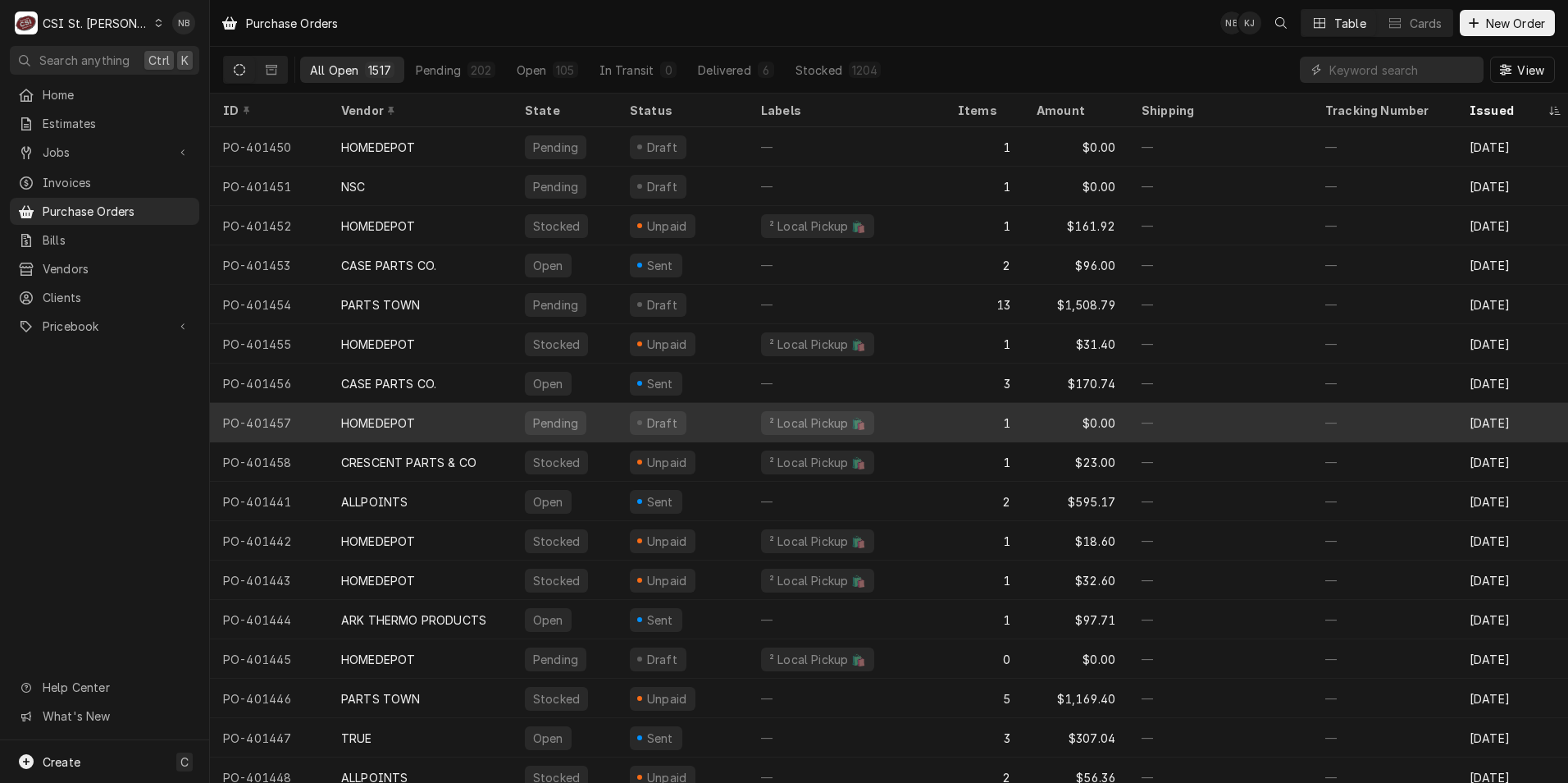
click at [572, 426] on div "Pending" at bounding box center [555, 423] width 49 height 17
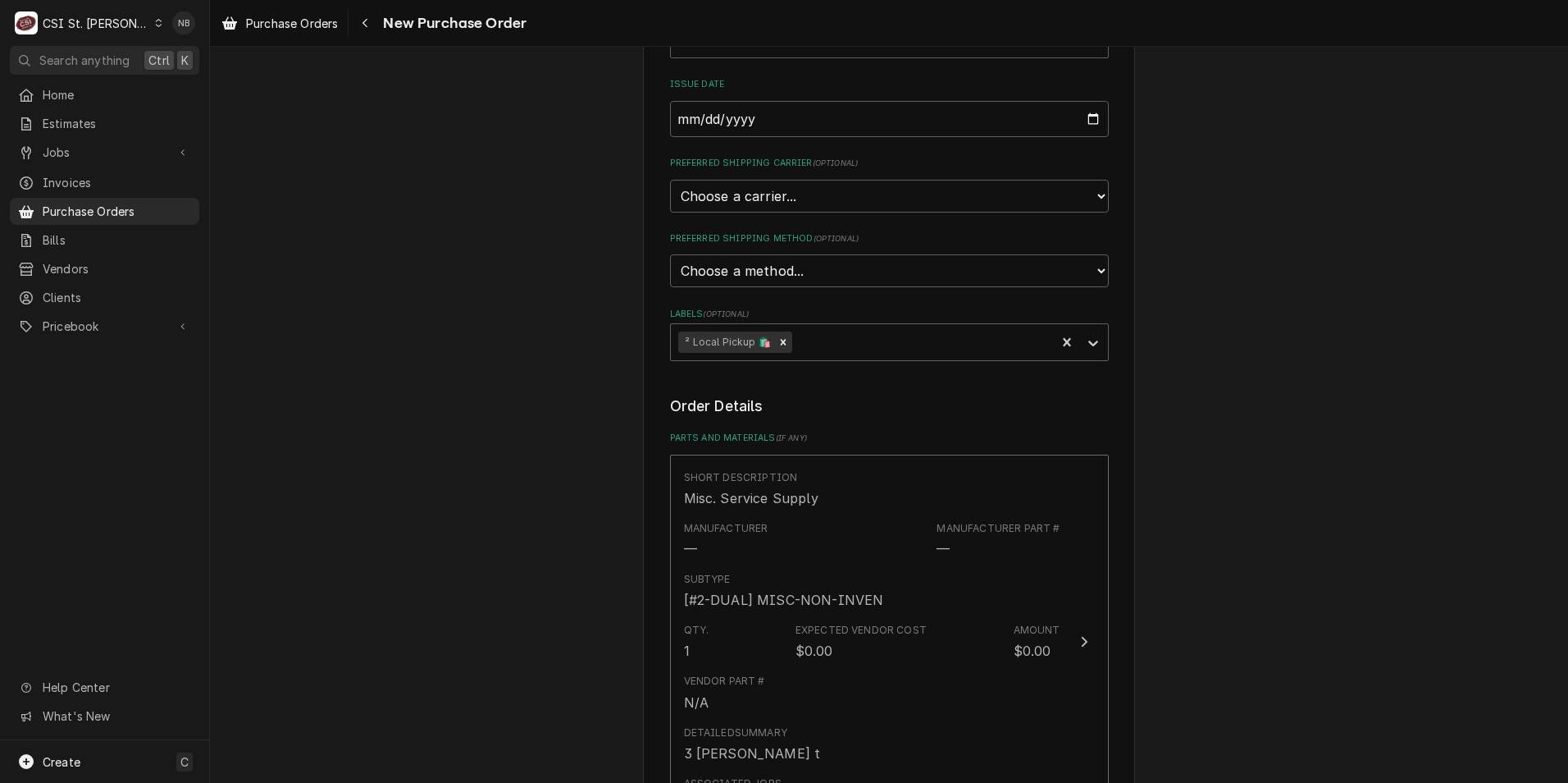
scroll to position [657, 0]
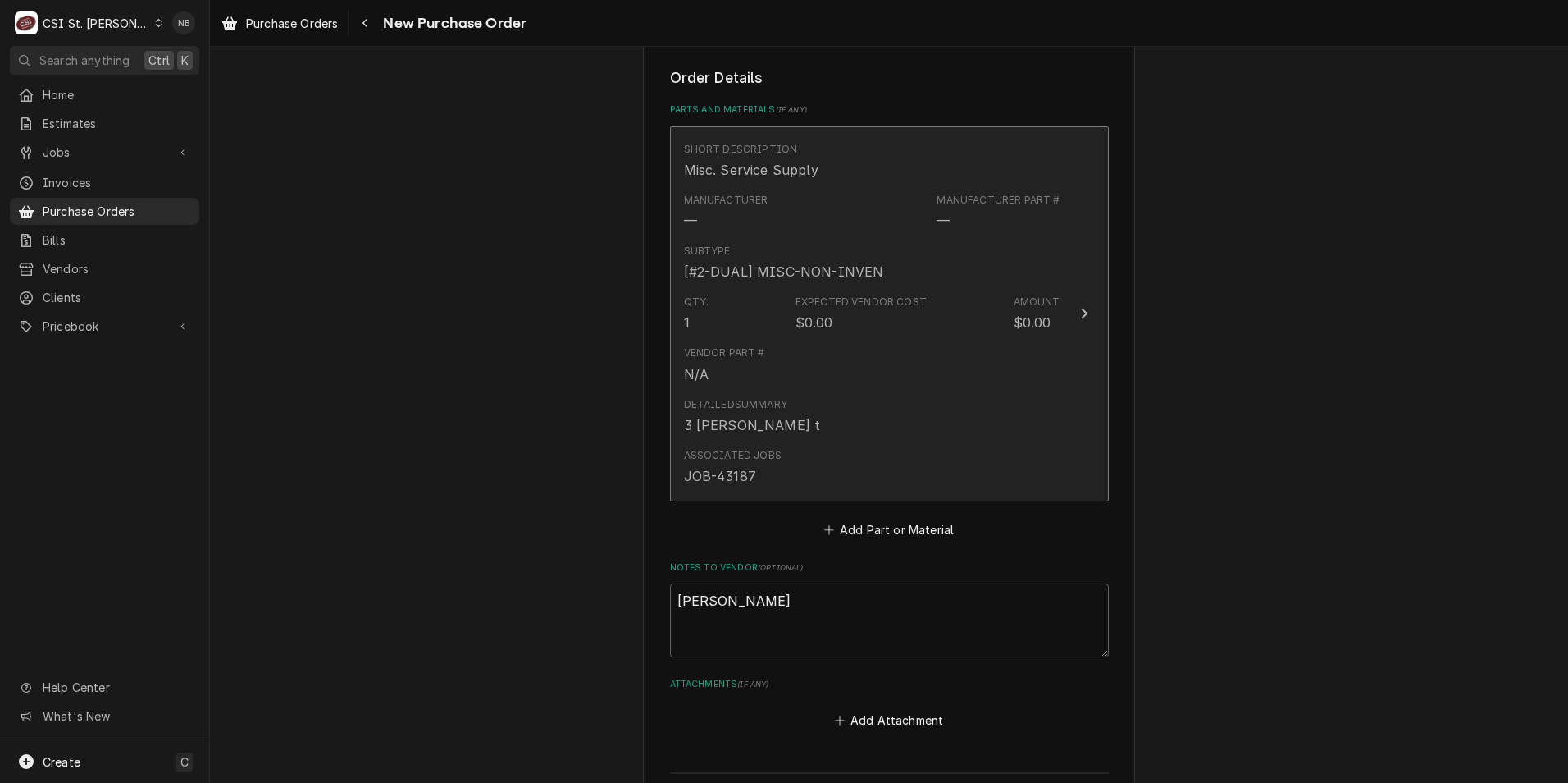
click at [937, 458] on div "Associated Jobs JOB-43187" at bounding box center [872, 467] width 377 height 51
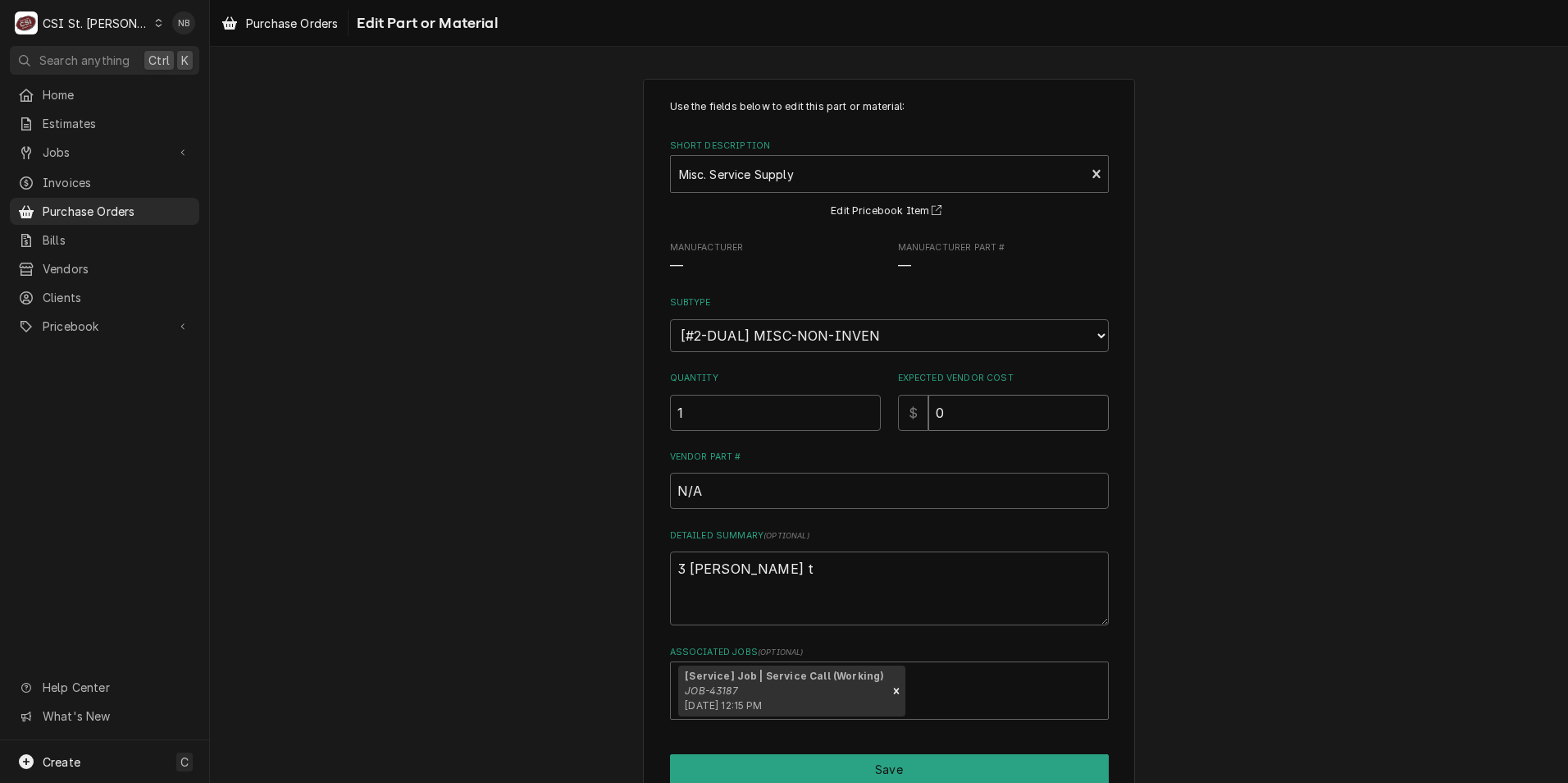
drag, startPoint x: 988, startPoint y: 422, endPoint x: 826, endPoint y: 397, distance: 163.9
click at [826, 397] on div "Quantity 1 Expected Vendor Cost $ 0" at bounding box center [889, 400] width 439 height 58
type textarea "x"
type input "2"
type textarea "x"
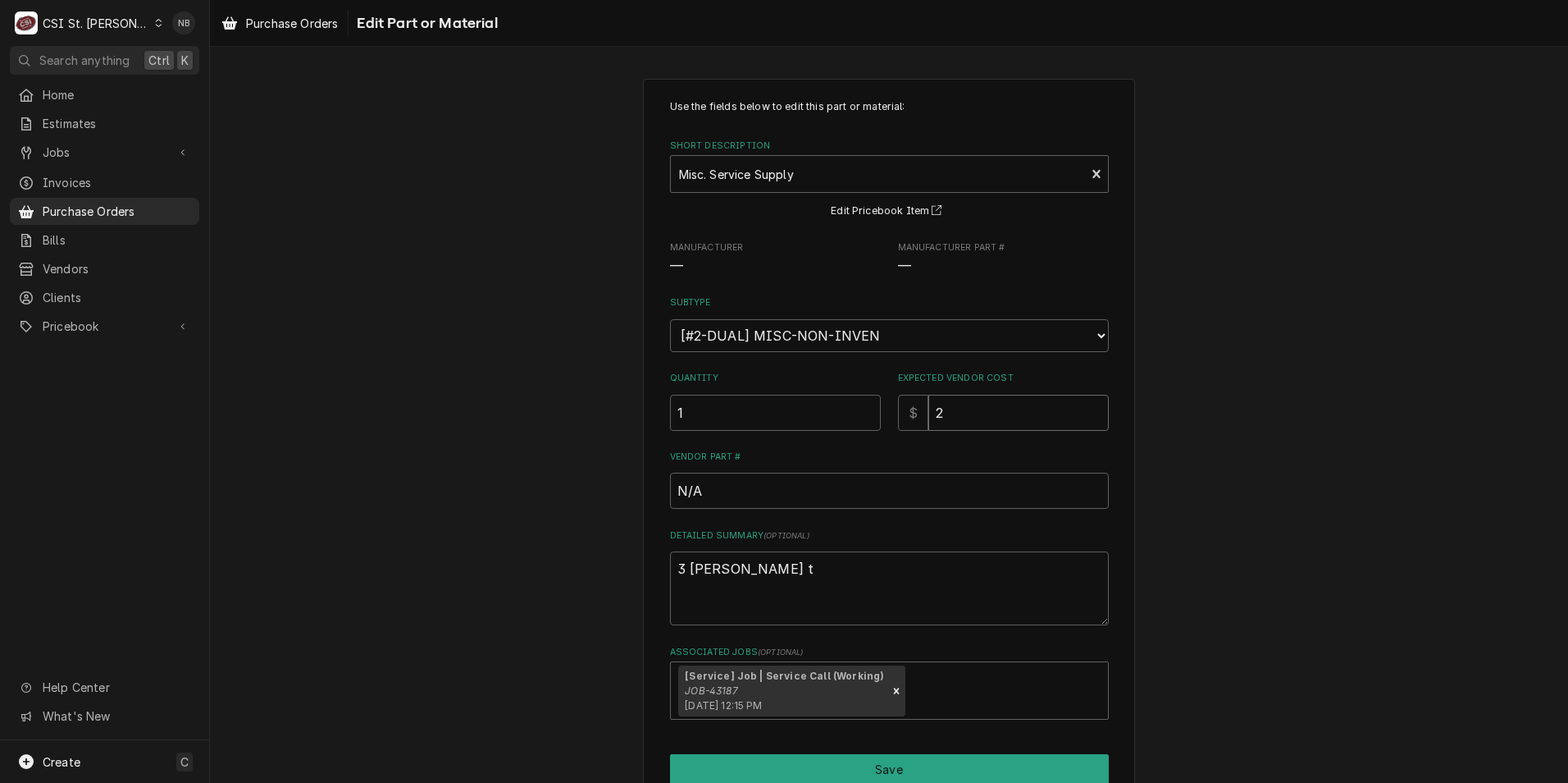
type input "2.9"
type textarea "x"
type input "2.90"
click at [1306, 553] on div "Use the fields below to edit this part or material: Short Description Misc. Ser…" at bounding box center [889, 462] width 1359 height 798
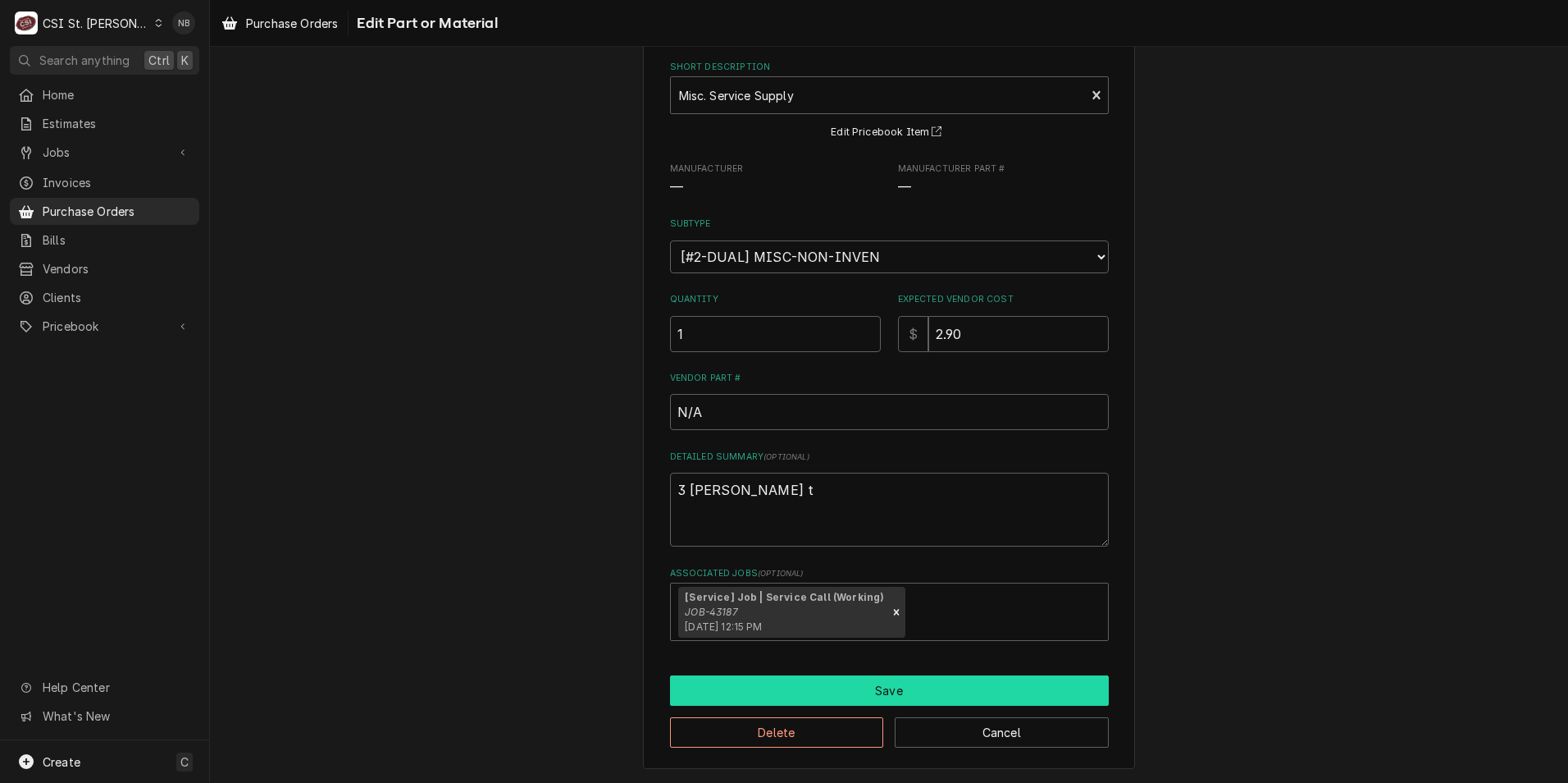
click at [928, 681] on div "Use the fields below to edit this part or material: Short Description Misc. Ser…" at bounding box center [889, 384] width 492 height 769
click at [928, 686] on button "Save" at bounding box center [889, 690] width 439 height 30
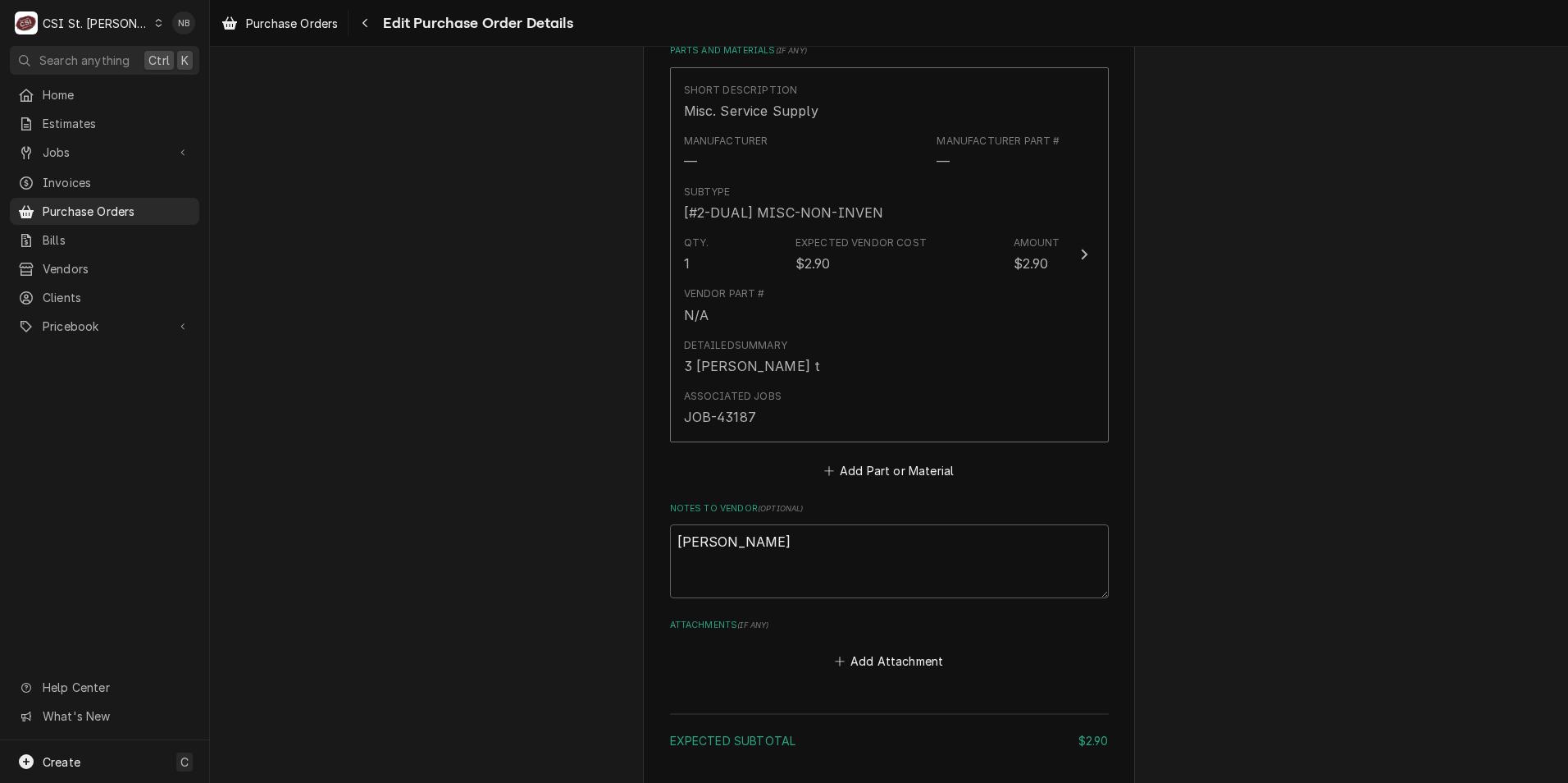
scroll to position [873, 0]
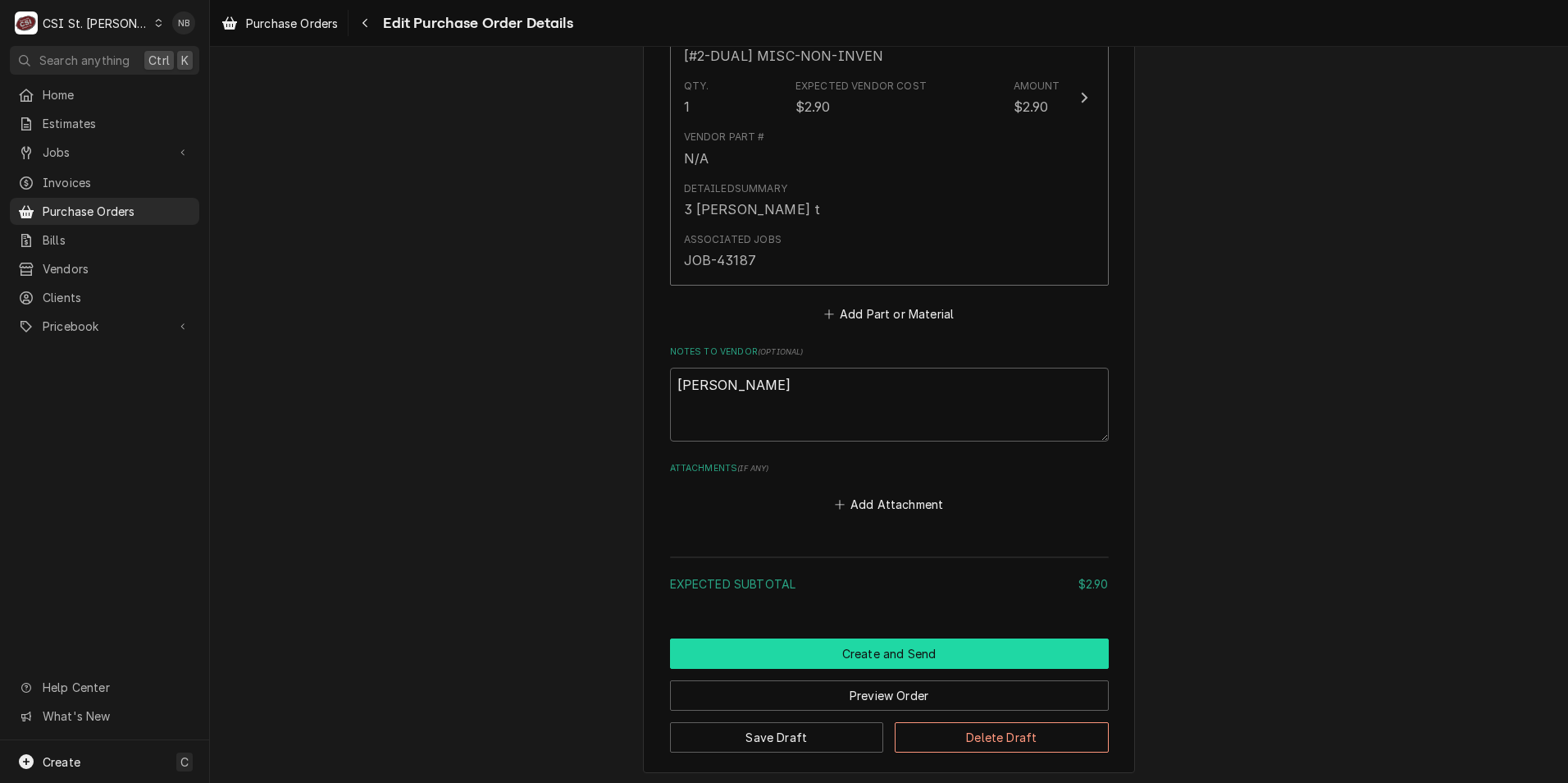
click at [891, 648] on button "Create and Send" at bounding box center [889, 654] width 439 height 30
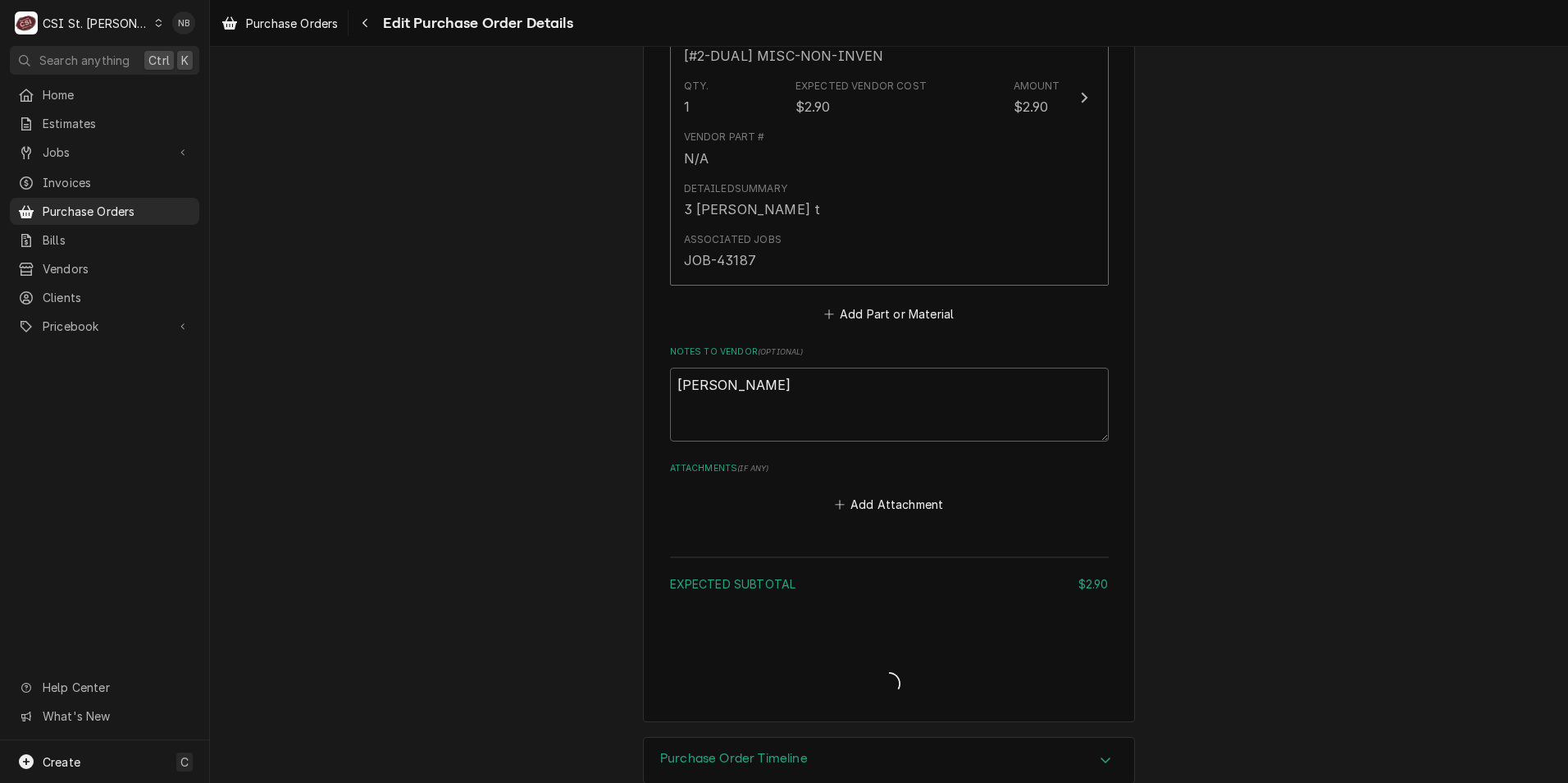
type textarea "x"
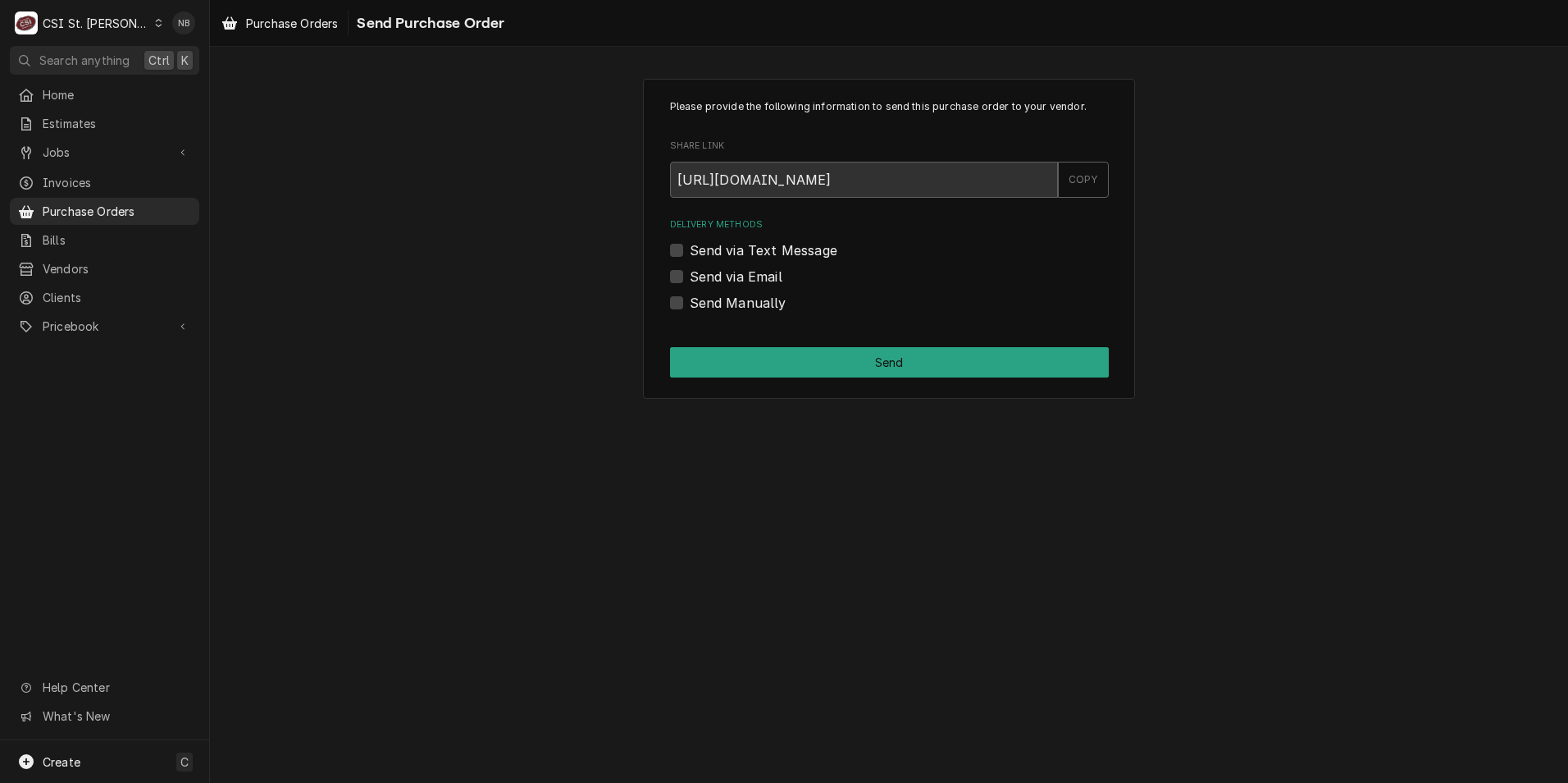
click at [690, 305] on label "Send Manually" at bounding box center [739, 302] width 97 height 20
click at [690, 305] on input "Send Manually" at bounding box center [909, 311] width 439 height 36
checkbox input "true"
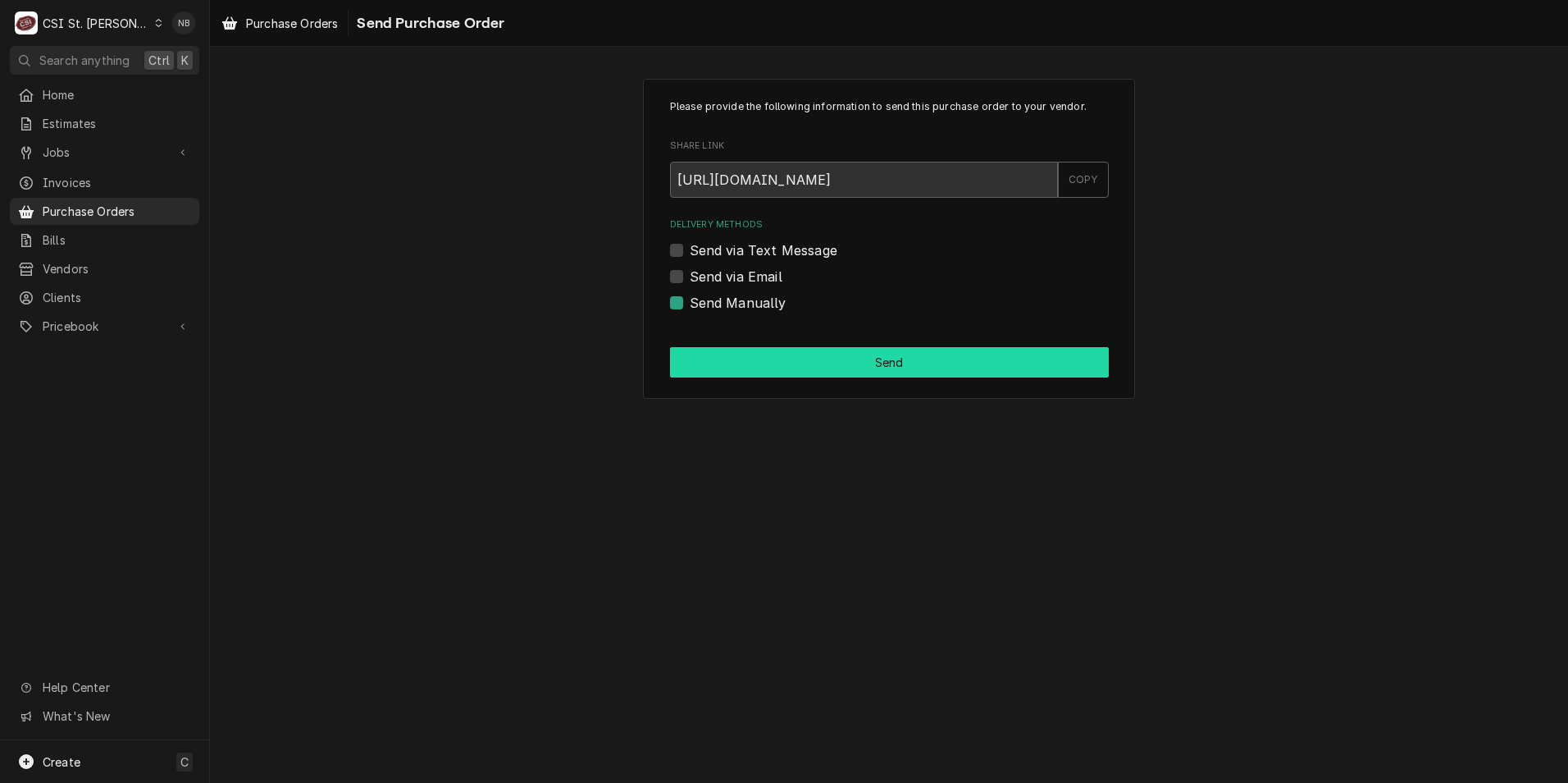
click at [726, 356] on button "Send" at bounding box center [889, 362] width 439 height 30
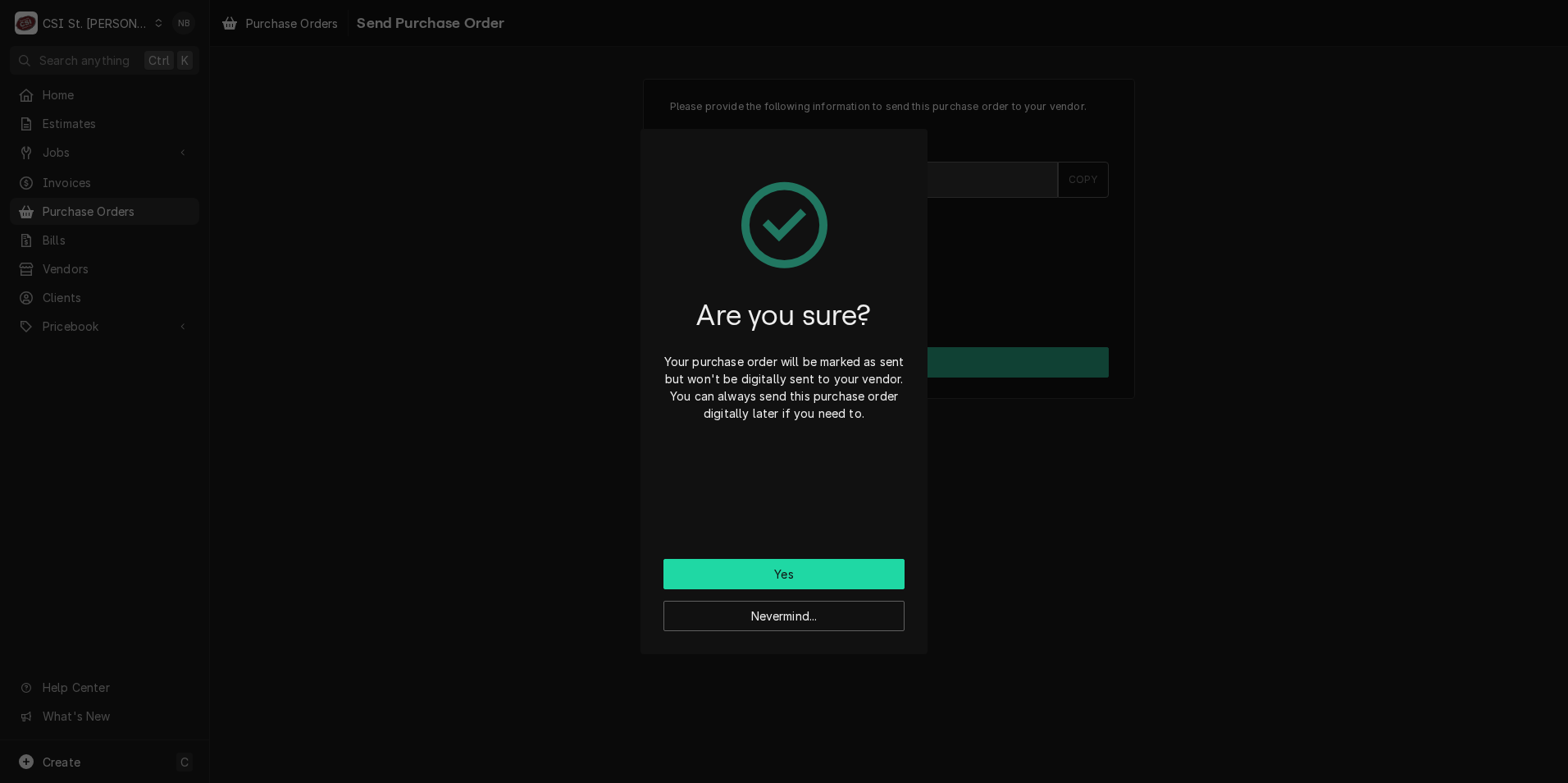
click at [804, 564] on button "Yes" at bounding box center [784, 573] width 241 height 30
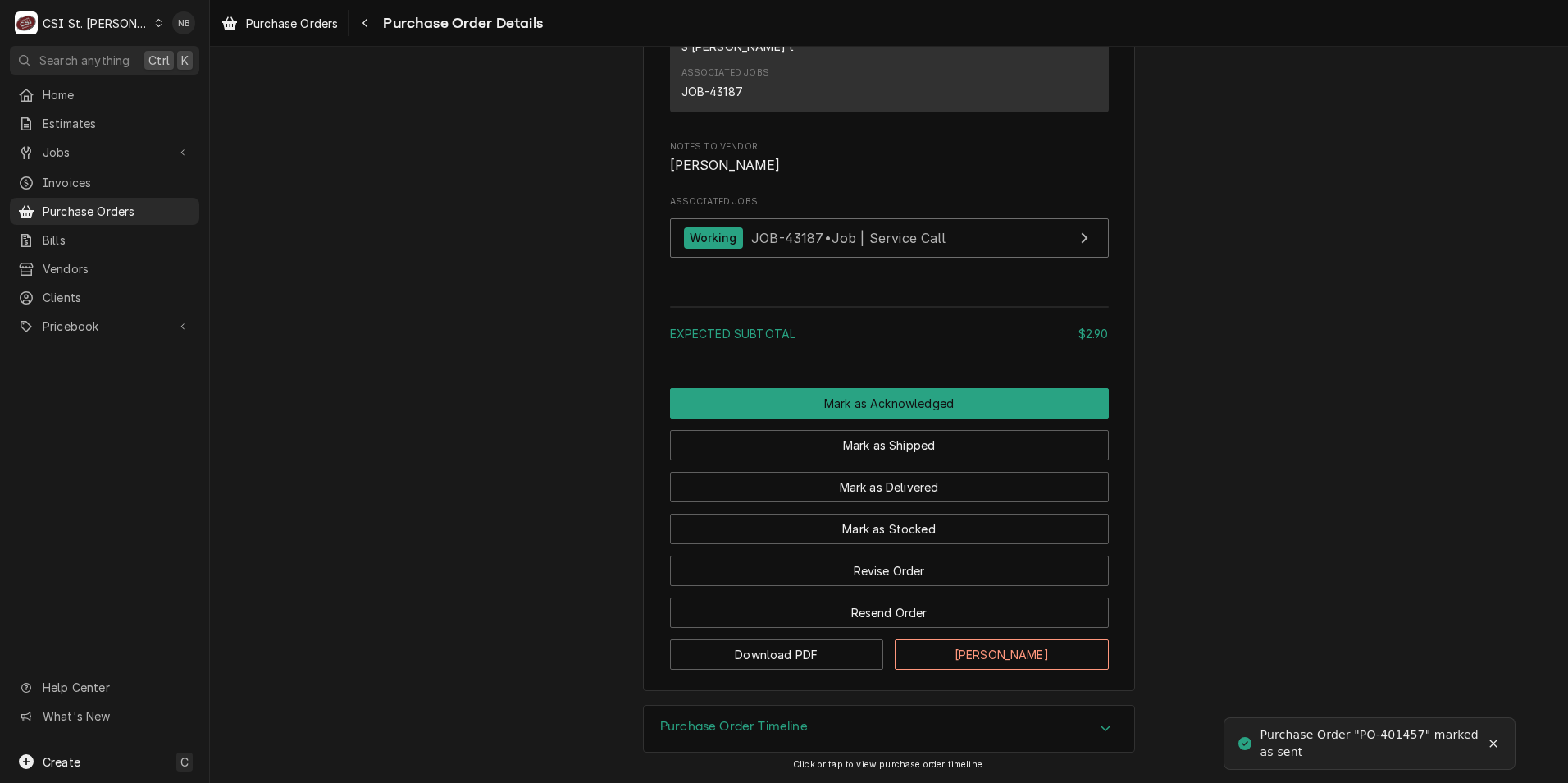
scroll to position [1276, 0]
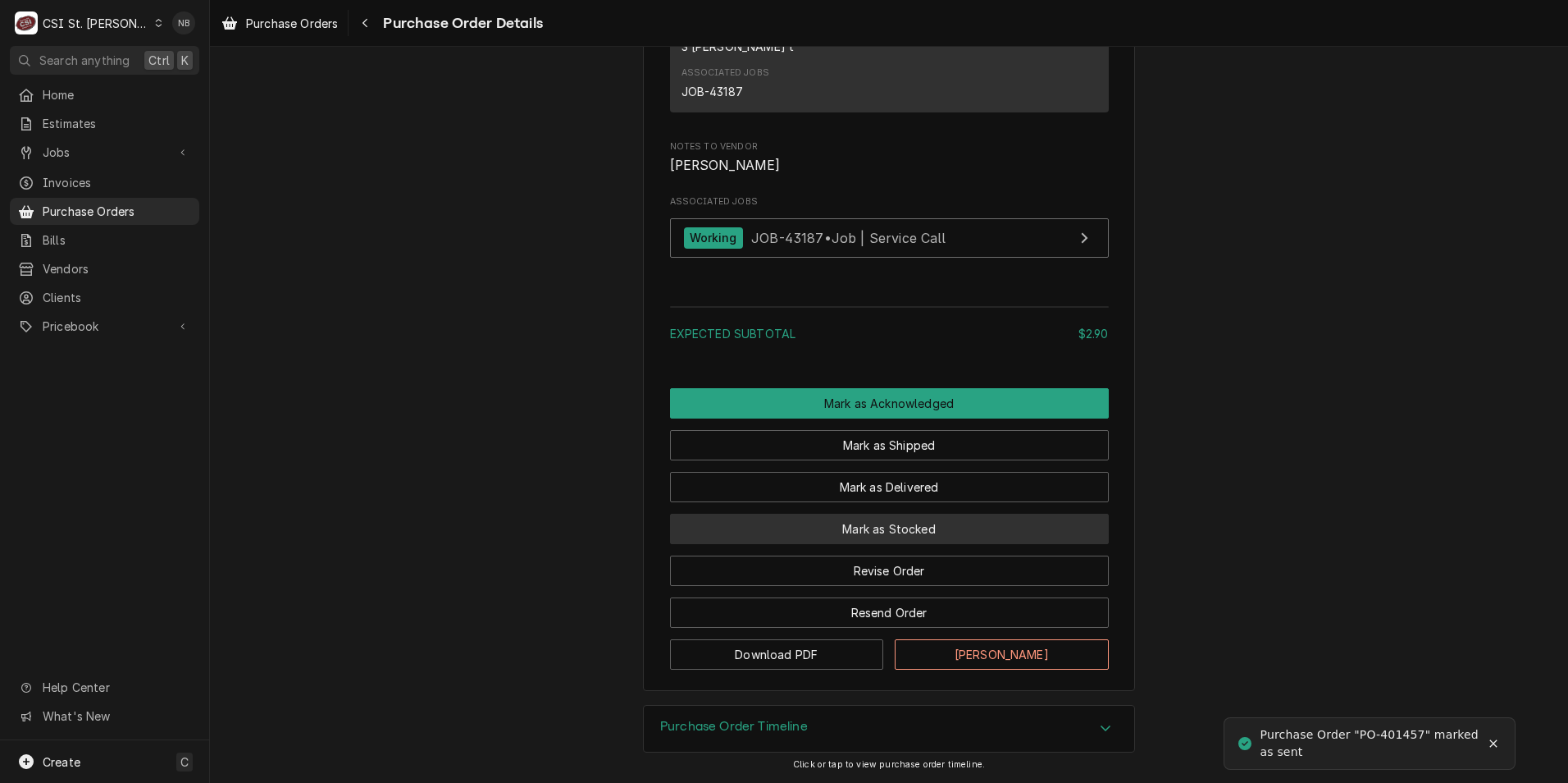
click at [984, 533] on button "Mark as Stocked" at bounding box center [889, 529] width 439 height 30
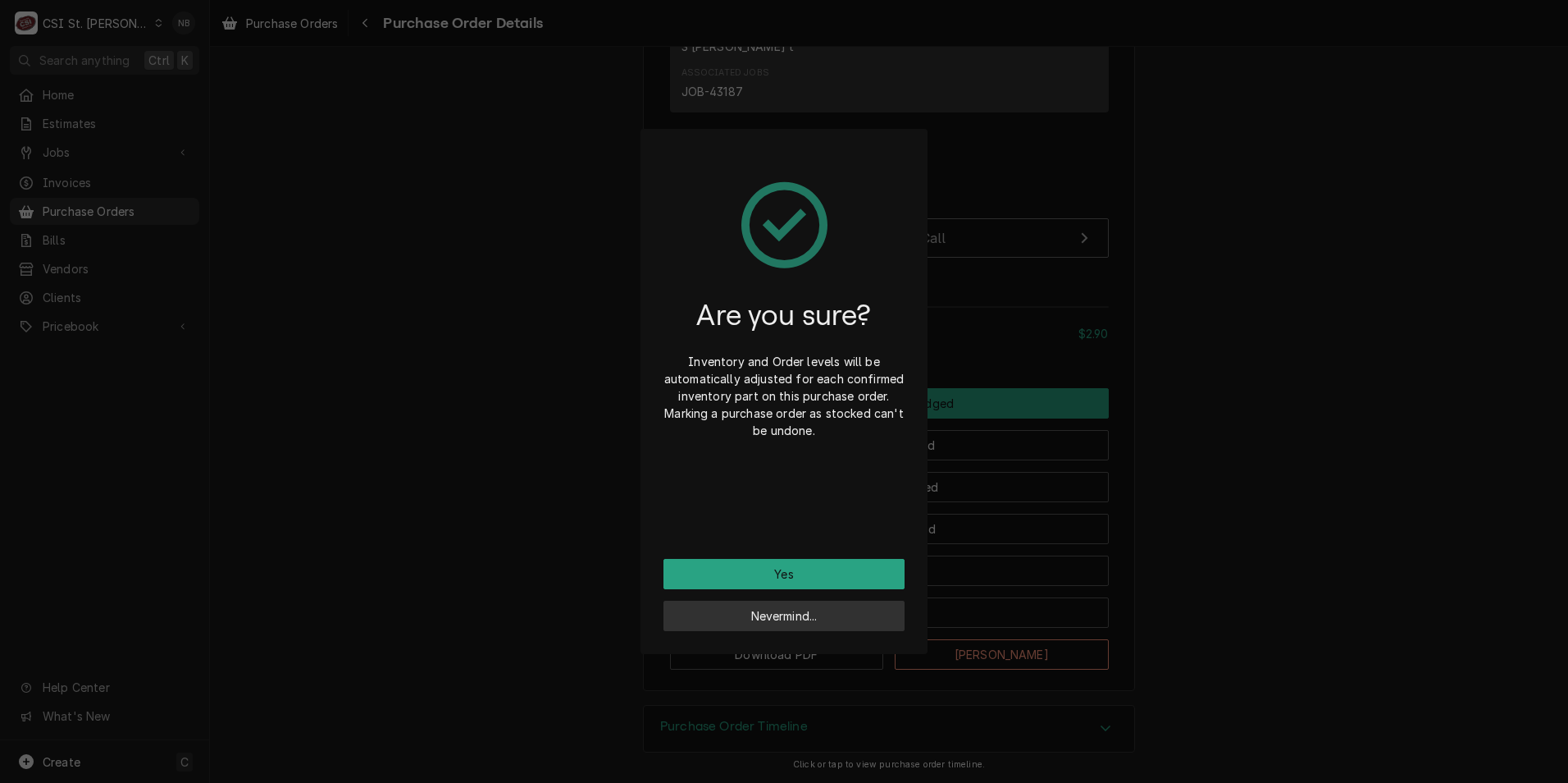
click at [839, 614] on button "Nevermind..." at bounding box center [784, 616] width 241 height 30
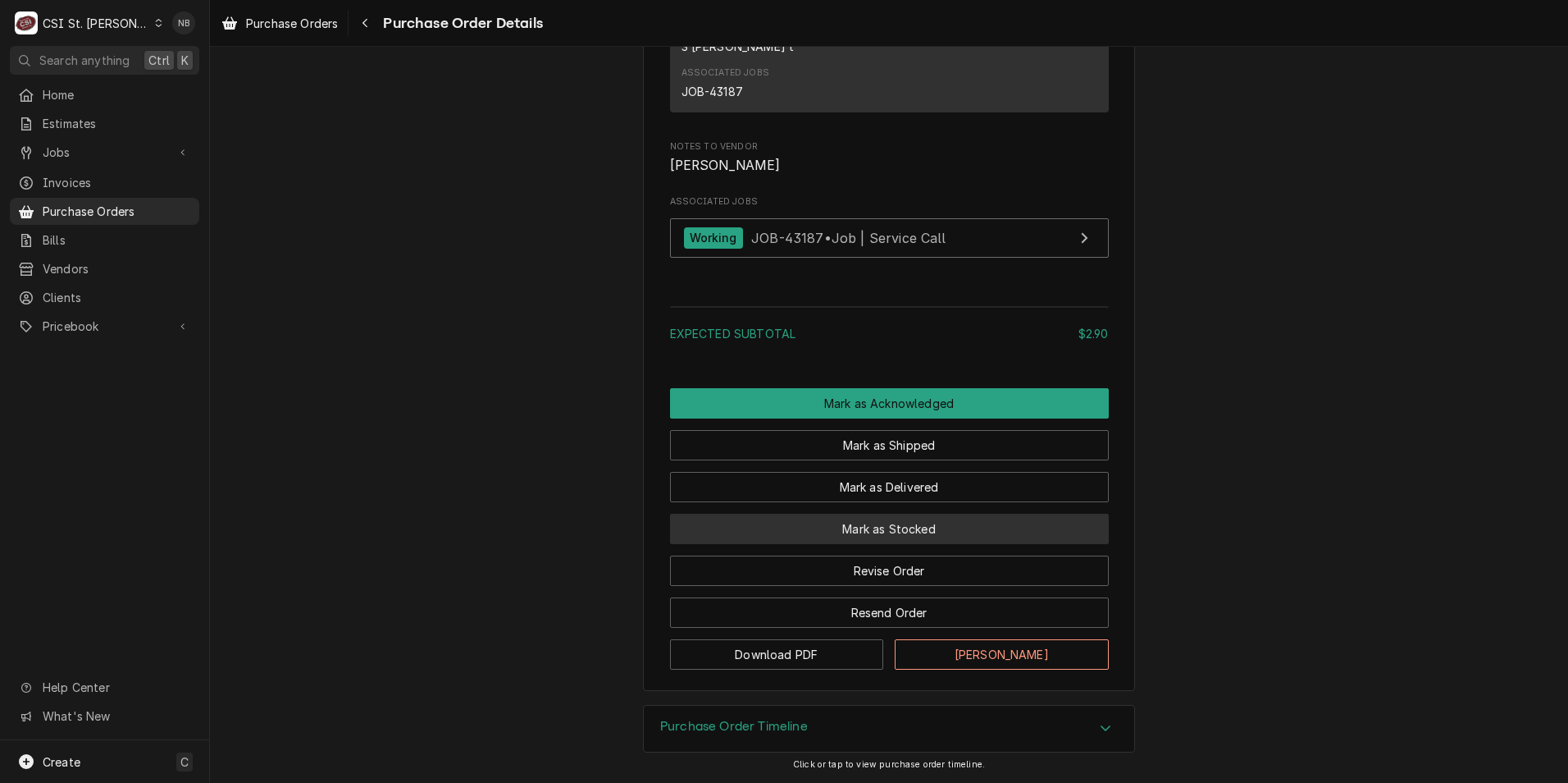
click at [968, 529] on button "Mark as Stocked" at bounding box center [889, 529] width 439 height 30
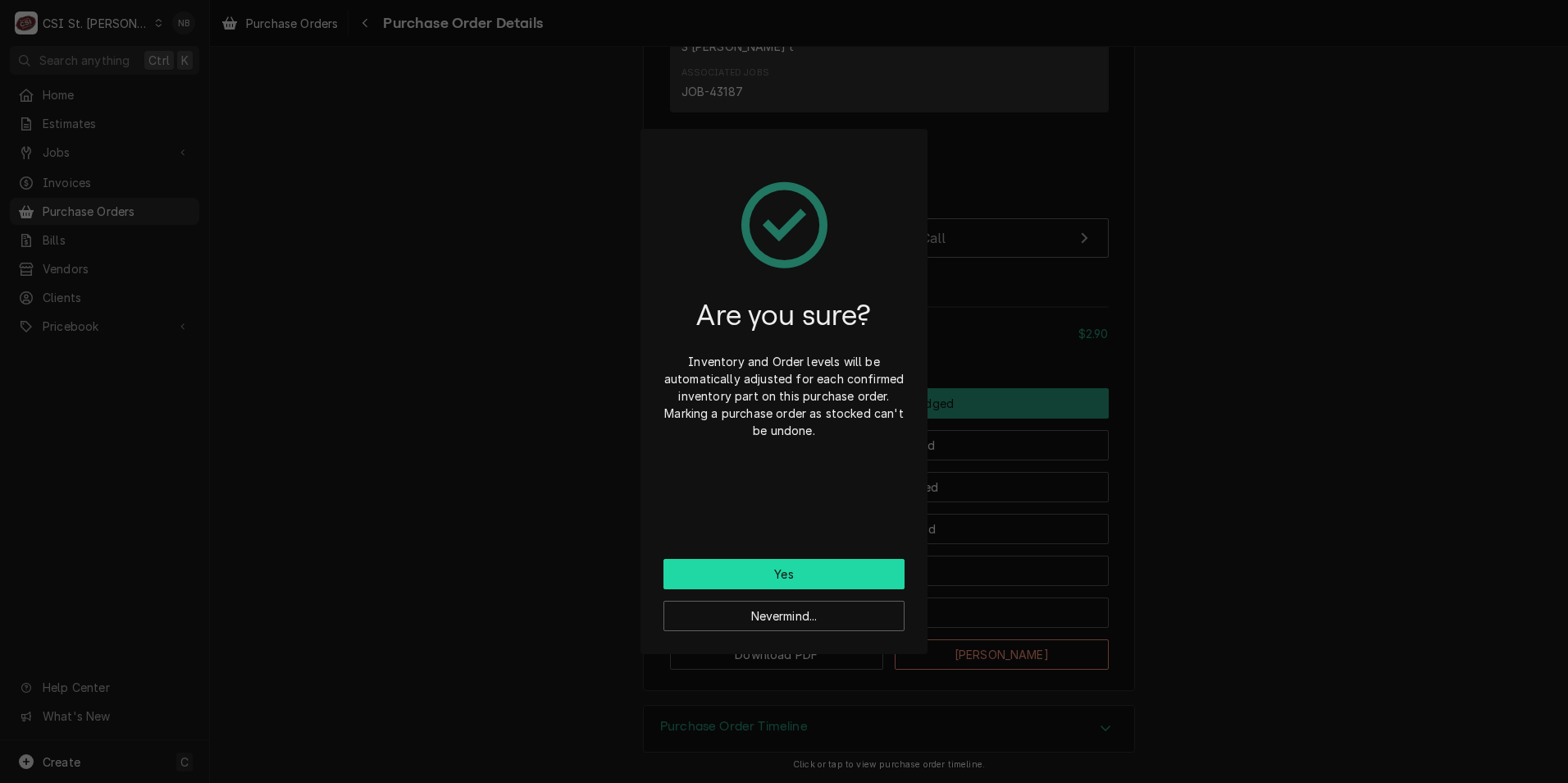
click at [817, 567] on button "Yes" at bounding box center [784, 573] width 241 height 30
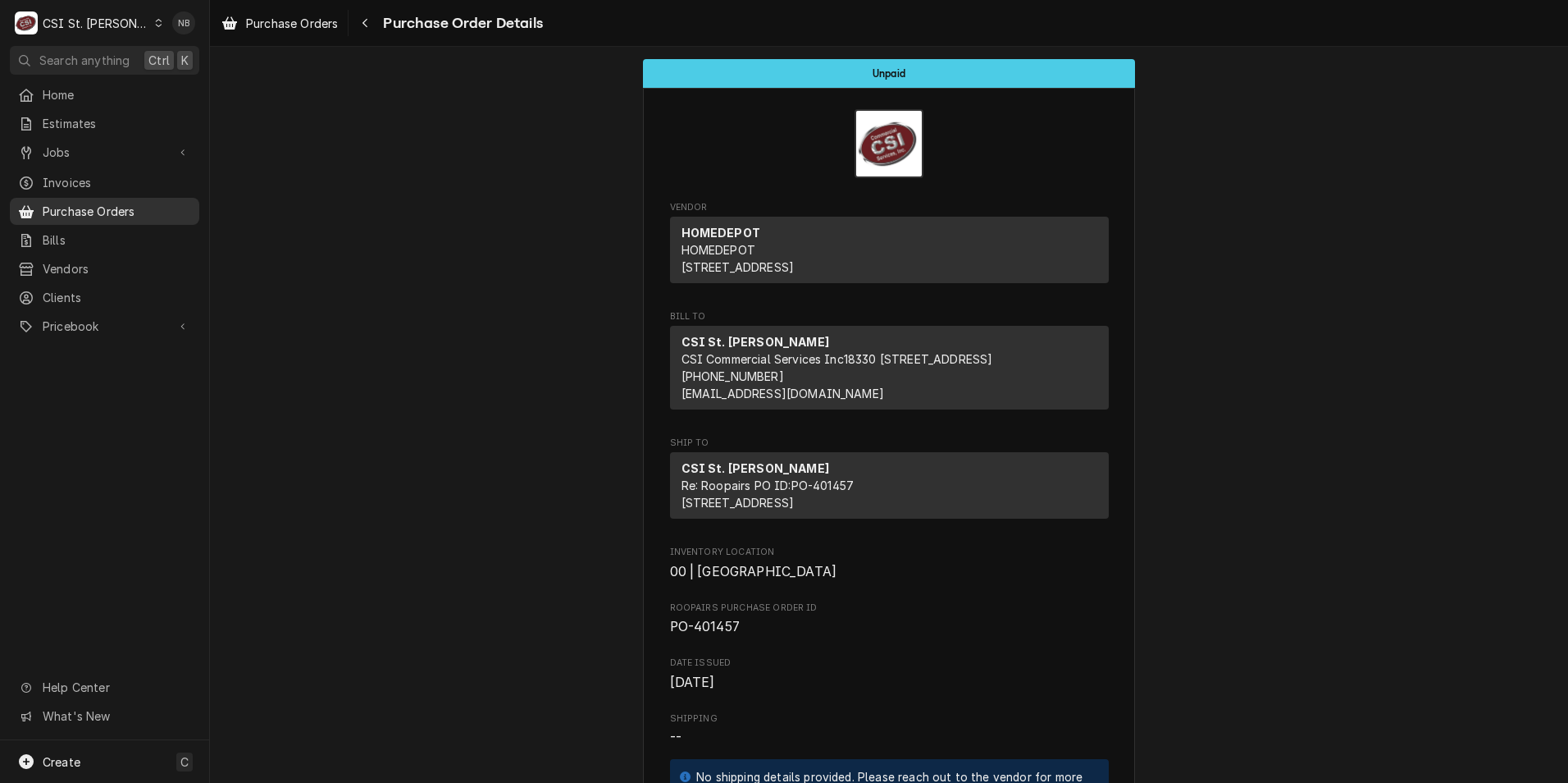
click at [127, 210] on span "Purchase Orders" at bounding box center [117, 211] width 149 height 17
